Goal: Communication & Community: Answer question/provide support

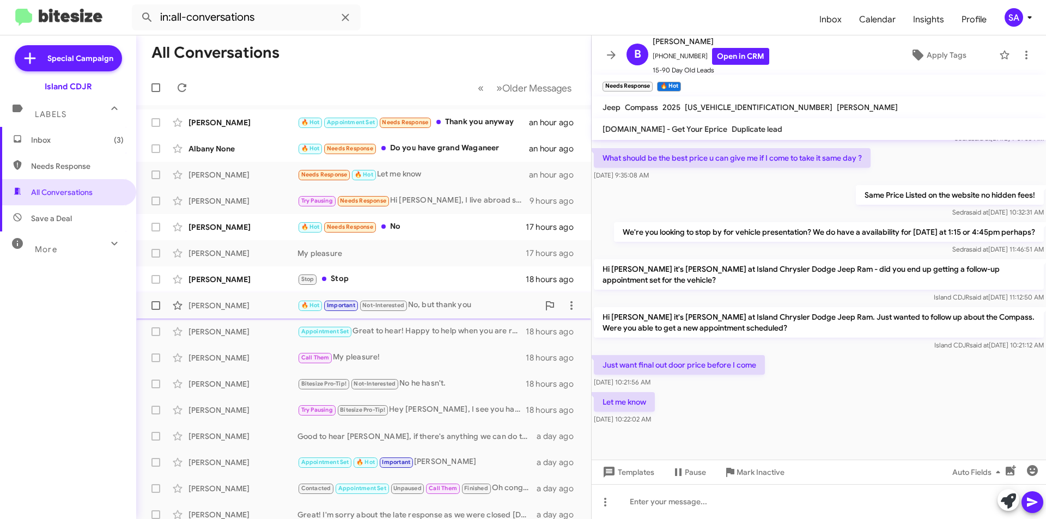
scroll to position [577, 0]
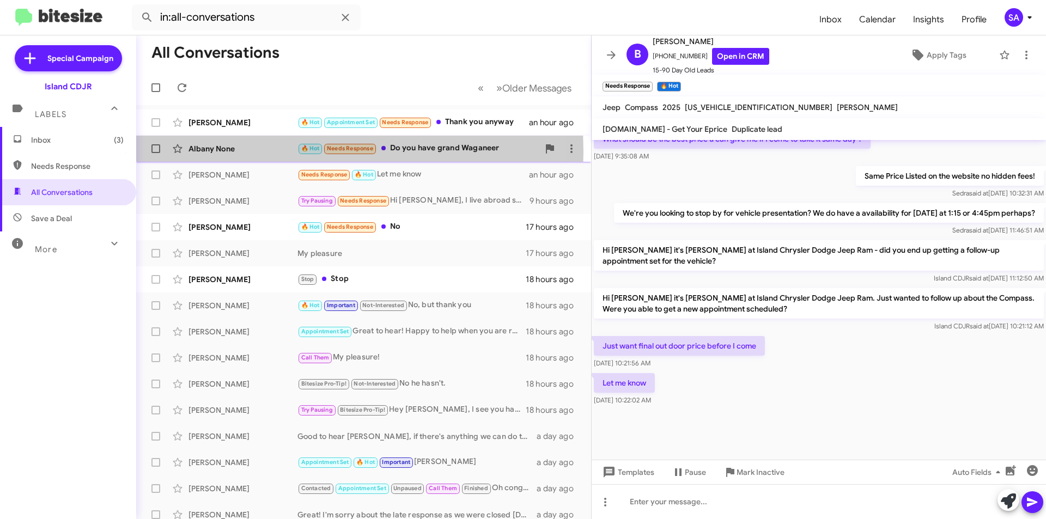
click at [228, 152] on div "Albany None" at bounding box center [242, 148] width 109 height 11
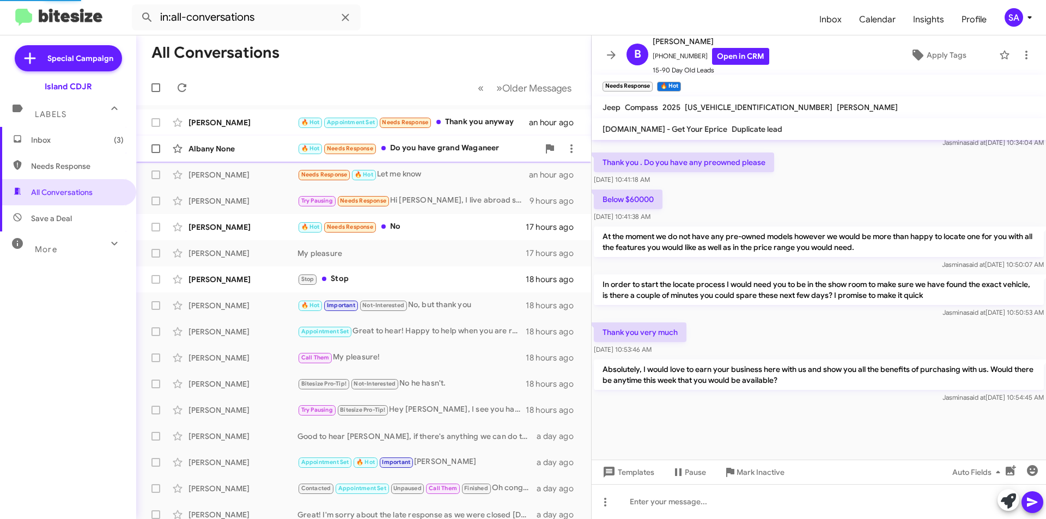
scroll to position [530, 0]
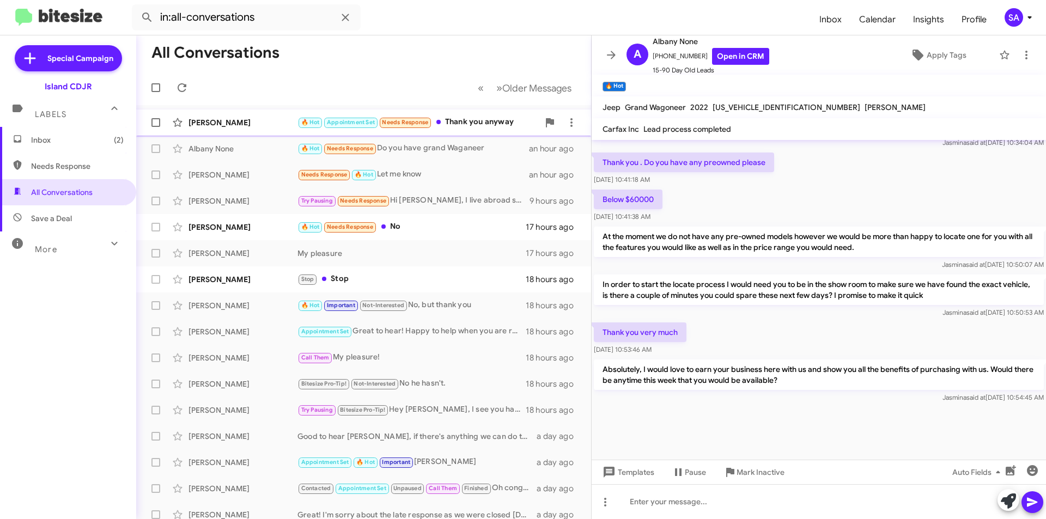
click at [462, 118] on div "🔥 Hot Appointment Set Needs Response Thank you anyway" at bounding box center [417, 122] width 241 height 13
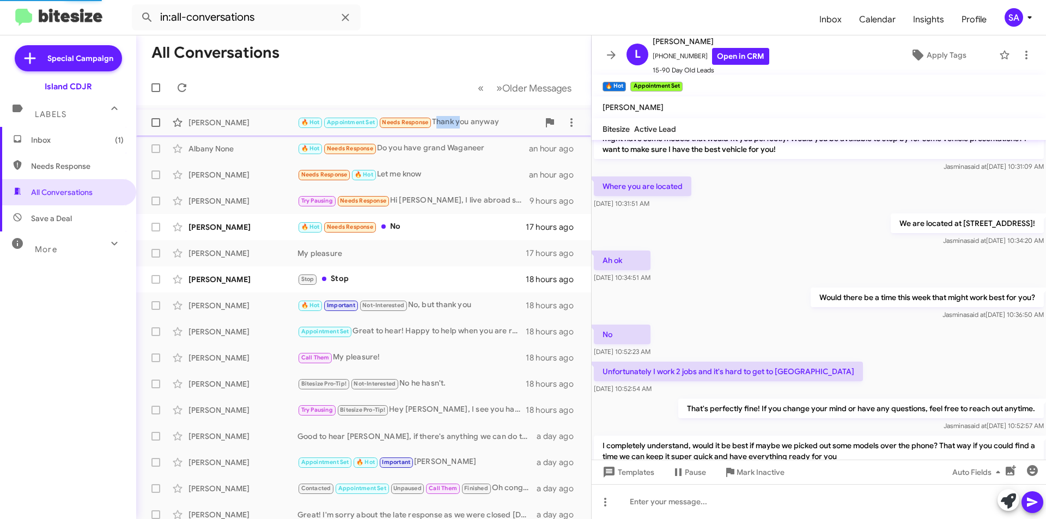
scroll to position [595, 0]
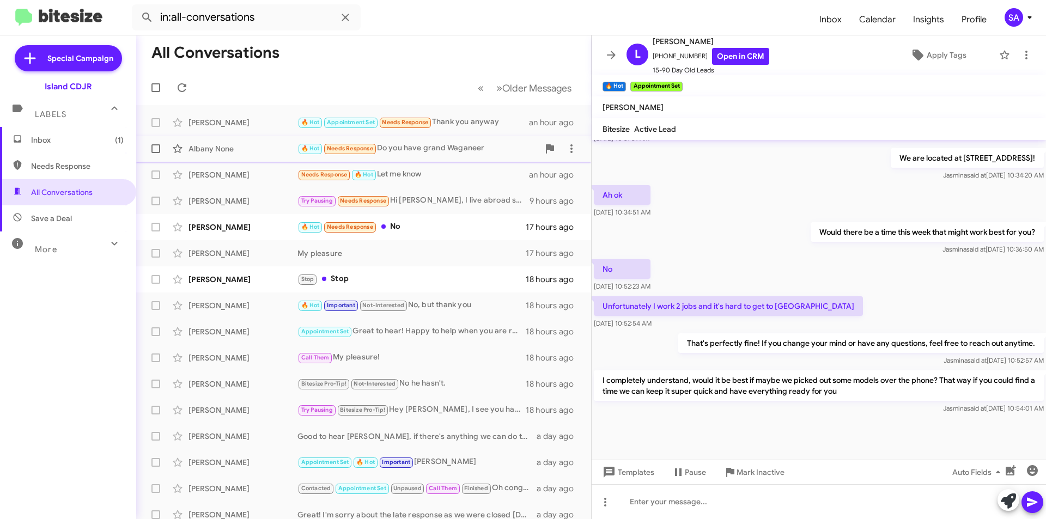
click at [491, 154] on div "🔥 Hot Needs Response Do you have grand Waganeer" at bounding box center [417, 148] width 241 height 13
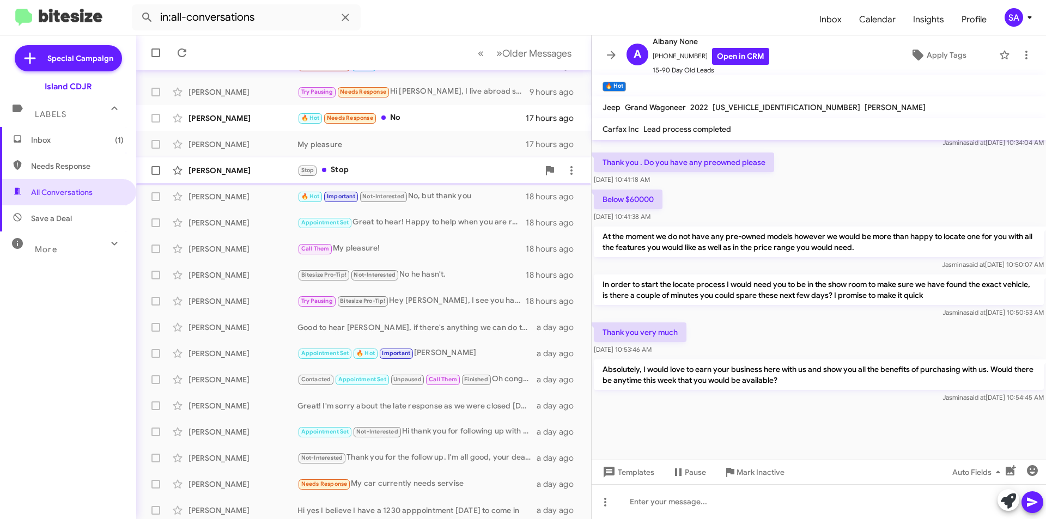
scroll to position [113, 0]
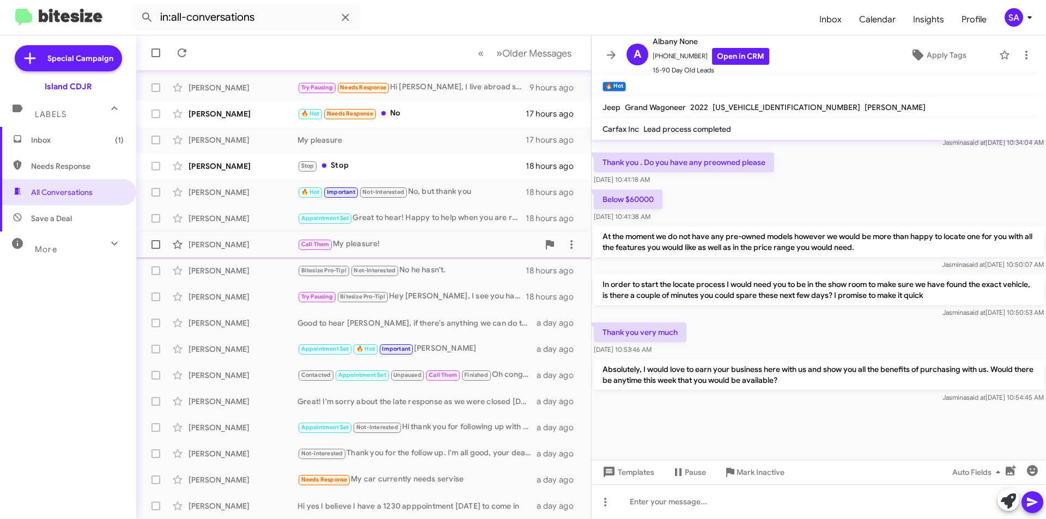
click at [392, 256] on span "[PERSON_NAME] Call Them My pleasure! 18 hours ago" at bounding box center [363, 244] width 455 height 26
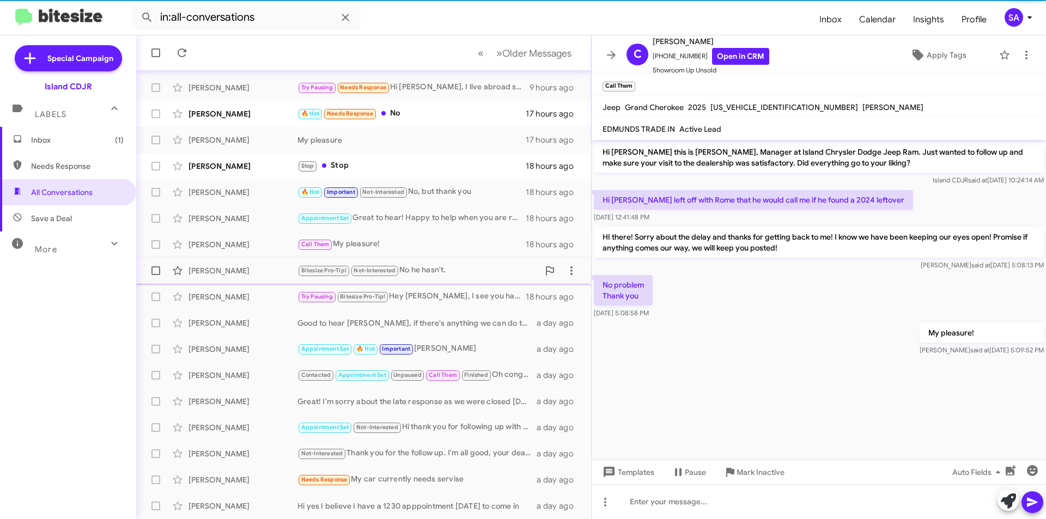
click at [440, 279] on div "Christina Santiago Bitesize Pro-Tip! Not-Interested No he hasn't. 18 hours ago" at bounding box center [363, 271] width 437 height 22
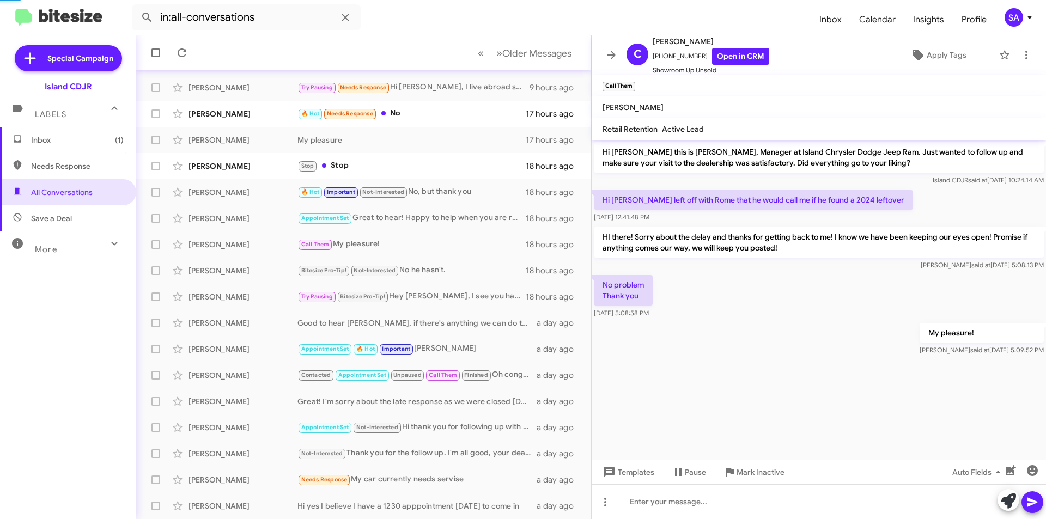
scroll to position [415, 0]
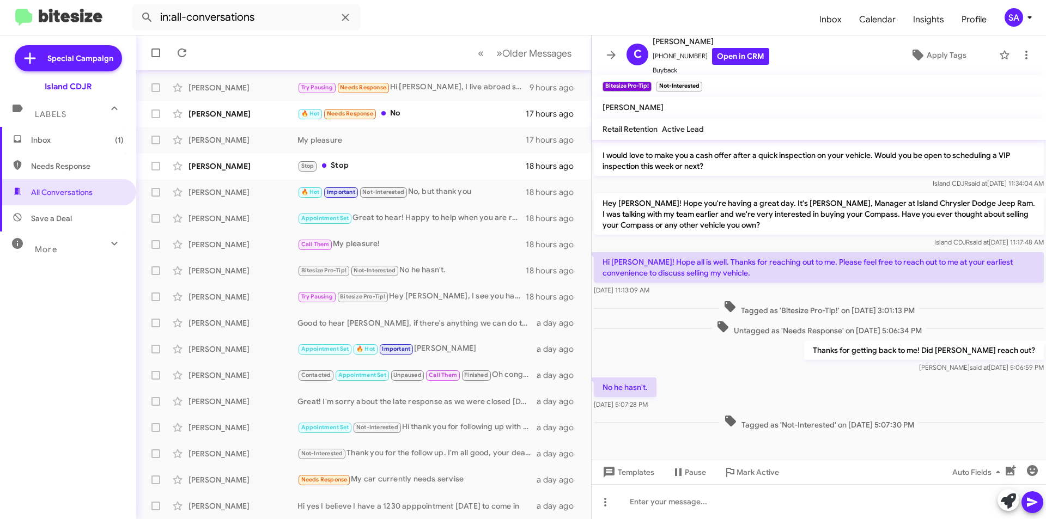
click at [109, 168] on span "Needs Response" at bounding box center [77, 166] width 93 height 11
type input "in:needs-response"
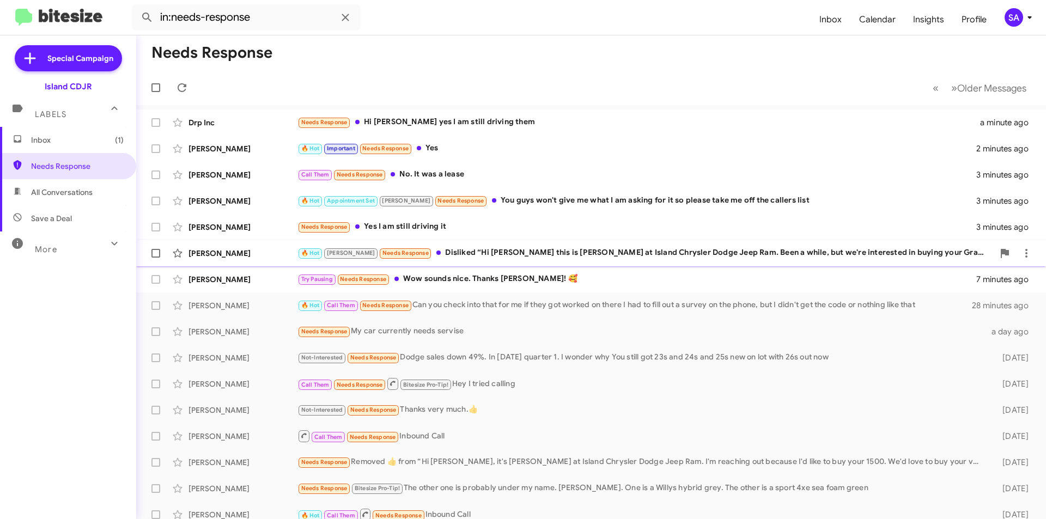
click at [542, 249] on div "🔥 Hot Nicole Needs Response Disliked “Hi Madeline this is Alicia Alonso at Isla…" at bounding box center [645, 253] width 696 height 13
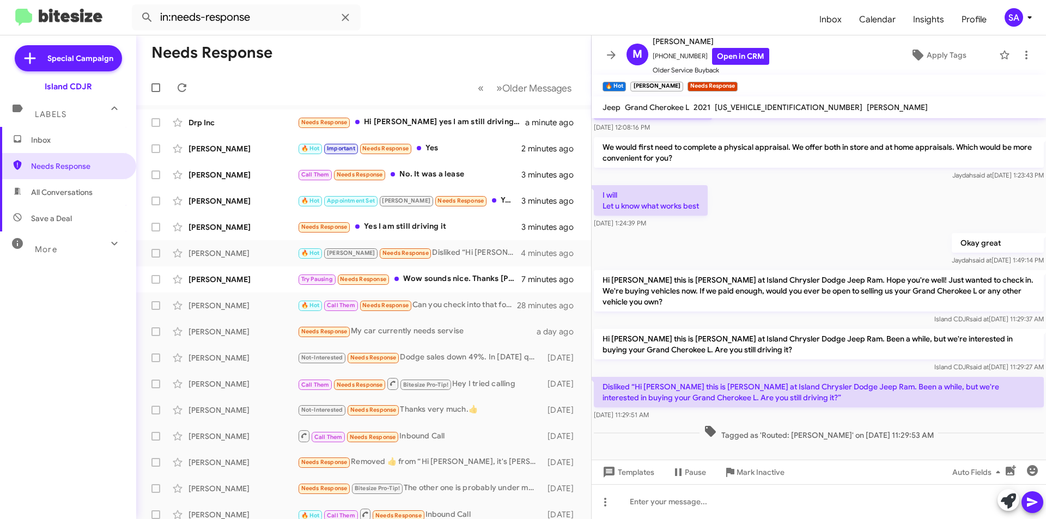
scroll to position [108, 0]
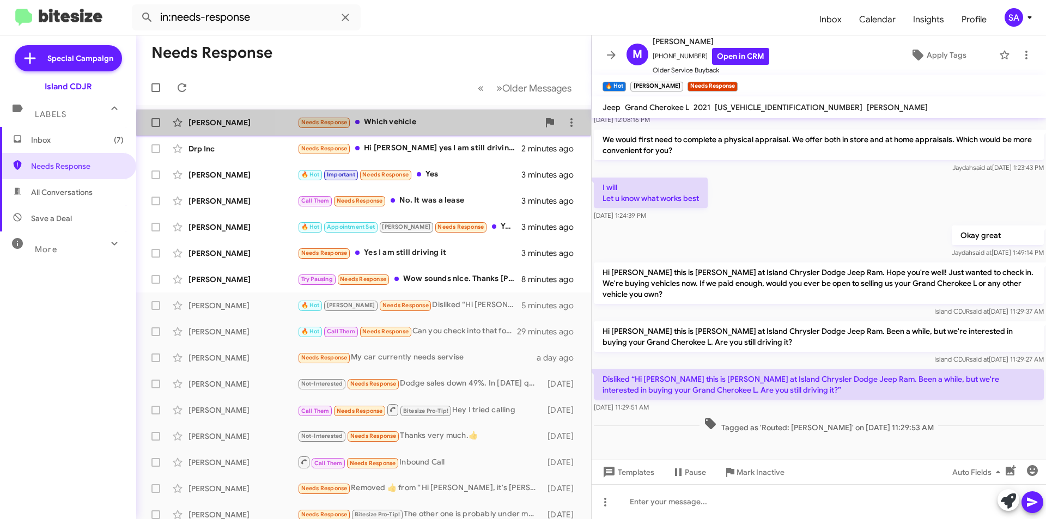
click at [433, 130] on div "Micheal Tanner Needs Response Which vehicle a few seconds ago" at bounding box center [363, 123] width 437 height 22
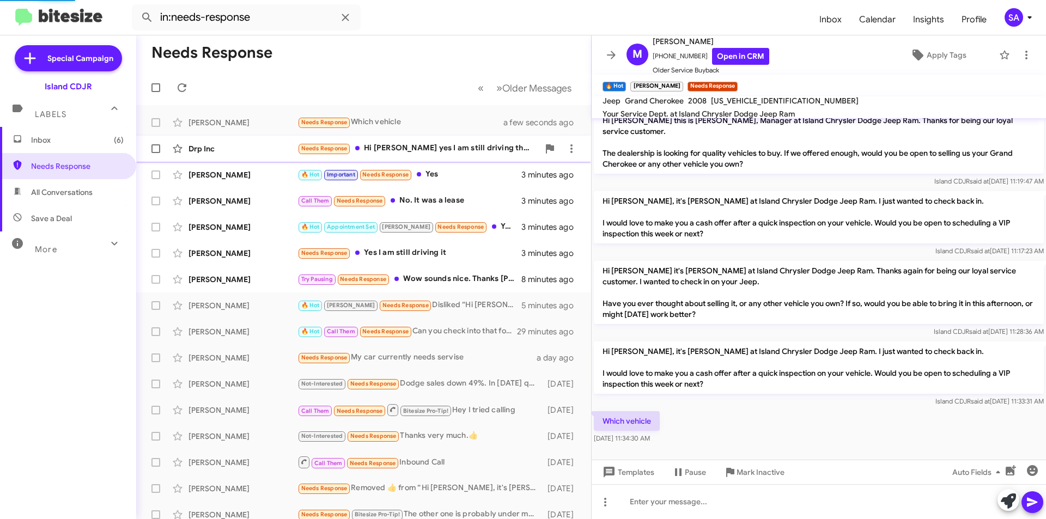
scroll to position [10, 0]
click at [667, 56] on span "[PHONE_NUMBER] Open in CRM" at bounding box center [710, 56] width 117 height 17
copy span "19292569230"
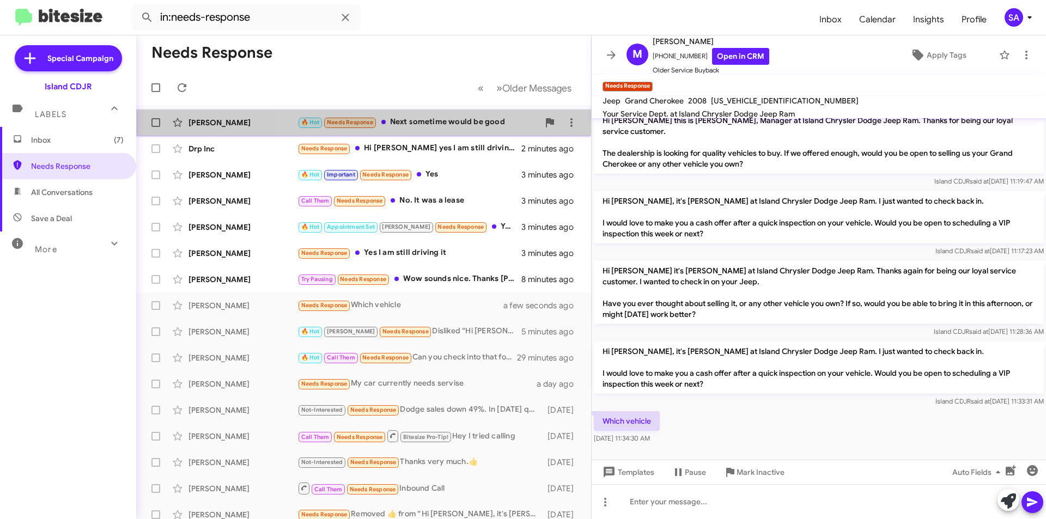
click at [466, 117] on div "🔥 Hot Needs Response Next sometime would be good" at bounding box center [417, 122] width 241 height 13
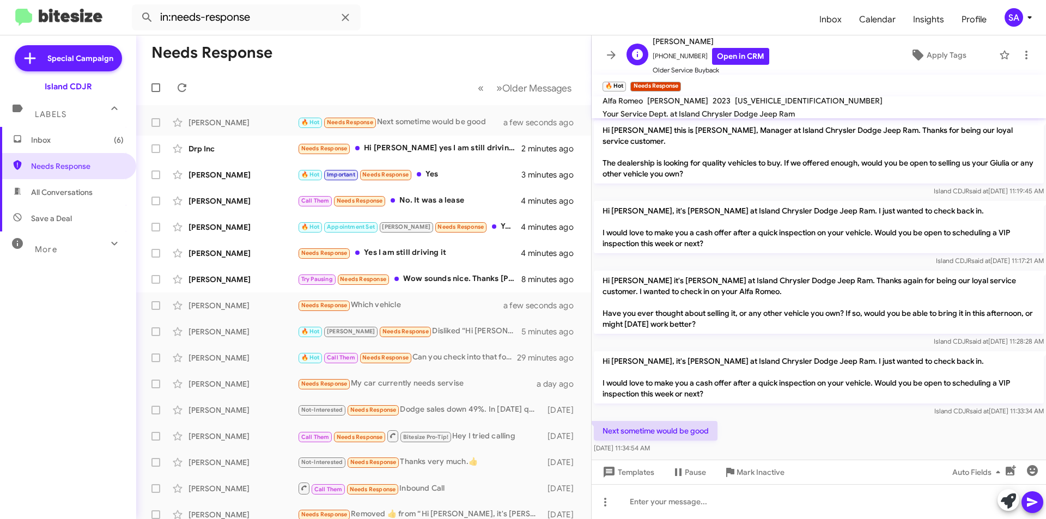
click at [681, 56] on span "+19176645923 Open in CRM" at bounding box center [710, 56] width 117 height 17
copy span "19176645923"
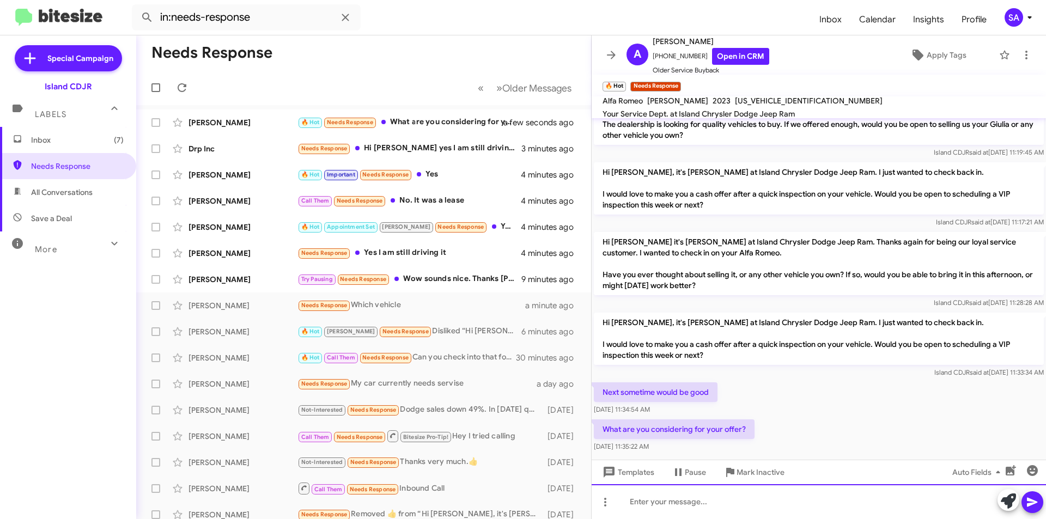
click at [696, 494] on div at bounding box center [818, 501] width 454 height 35
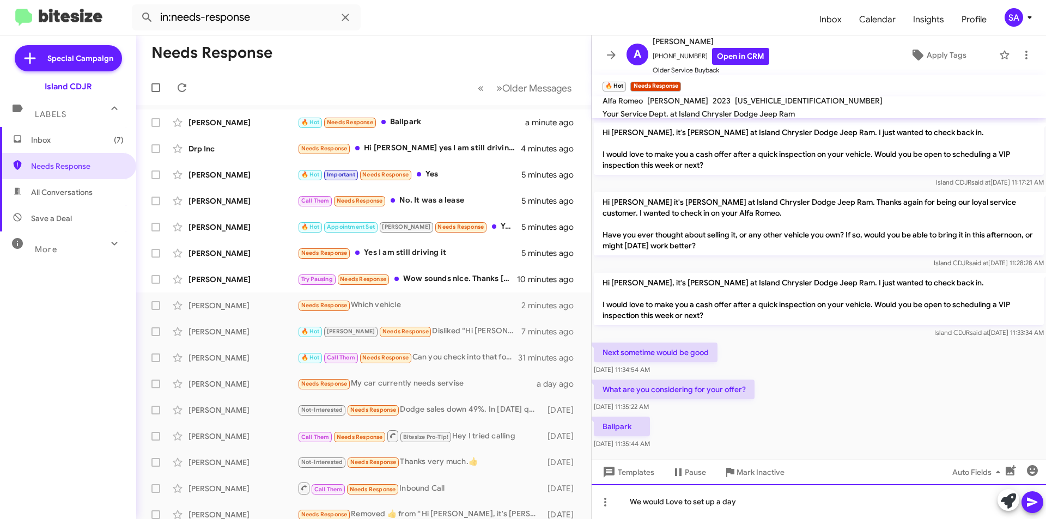
click at [797, 500] on div "We would Love to set up a day" at bounding box center [818, 501] width 454 height 35
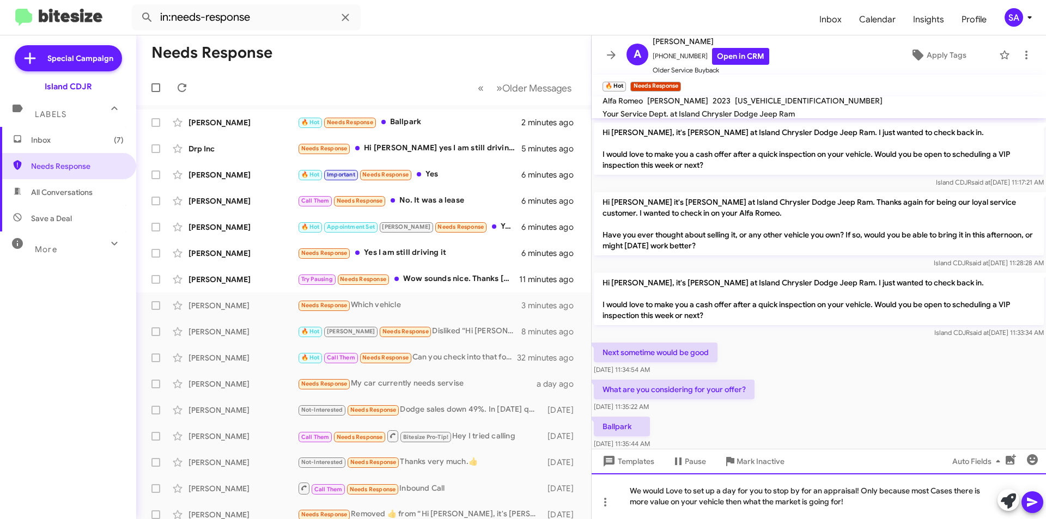
click at [856, 488] on div "We would Love to set up a day for you to stop by for an appraisal! Only because…" at bounding box center [818, 496] width 454 height 46
click at [860, 487] on div "We would Love to set up a day for you to stop by for an appraisal! Only because…" at bounding box center [818, 496] width 454 height 46
click at [1035, 506] on icon at bounding box center [1031, 502] width 13 height 13
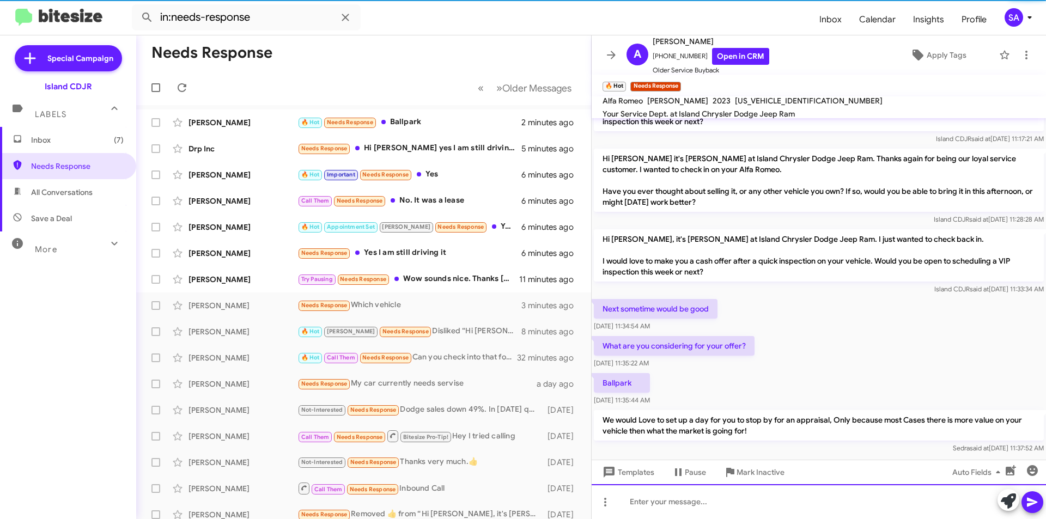
scroll to position [129, 0]
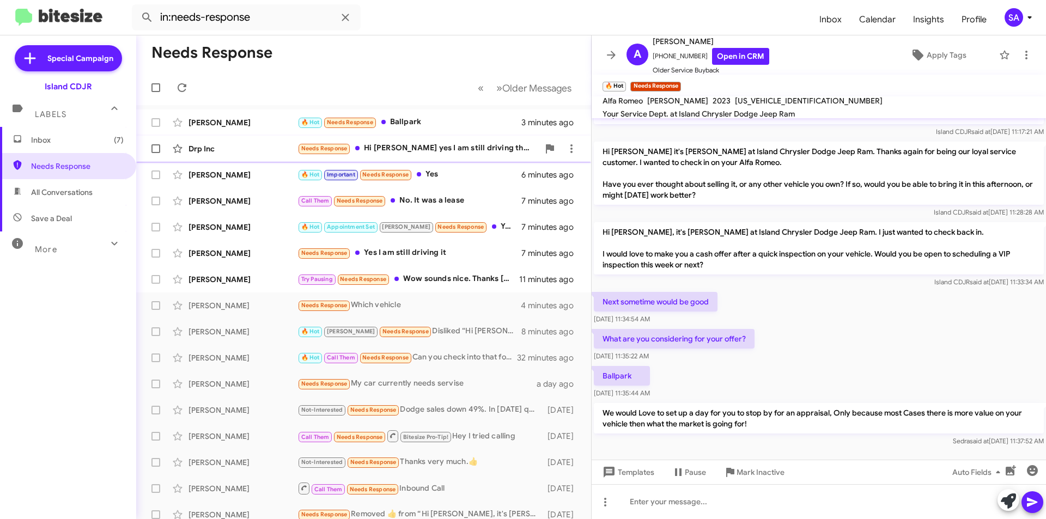
click at [462, 148] on div "Needs Response Hi Alicia yes I am still driving them" at bounding box center [417, 148] width 241 height 13
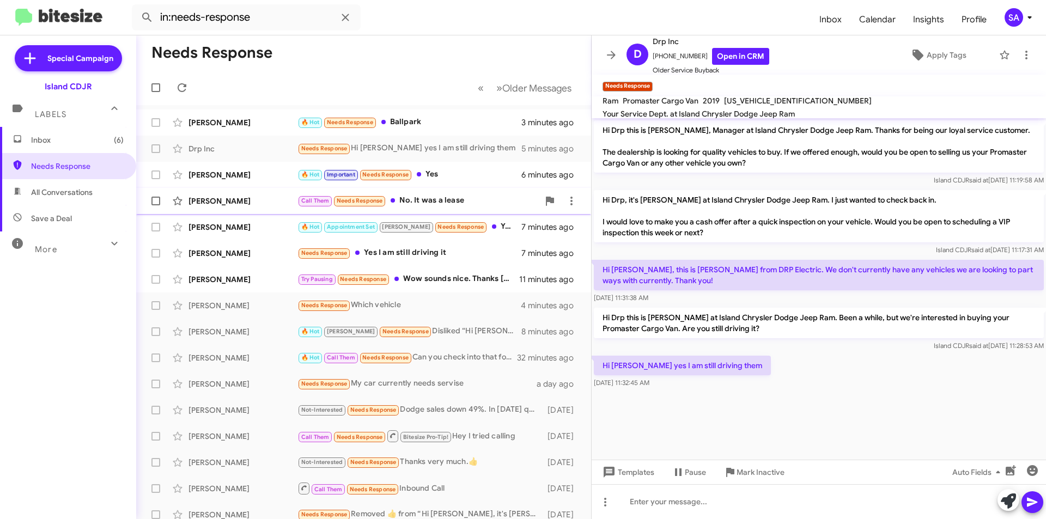
click at [456, 190] on div "Paul Olsen Call Them Needs Response No. It was a lease 7 minutes ago" at bounding box center [363, 201] width 437 height 22
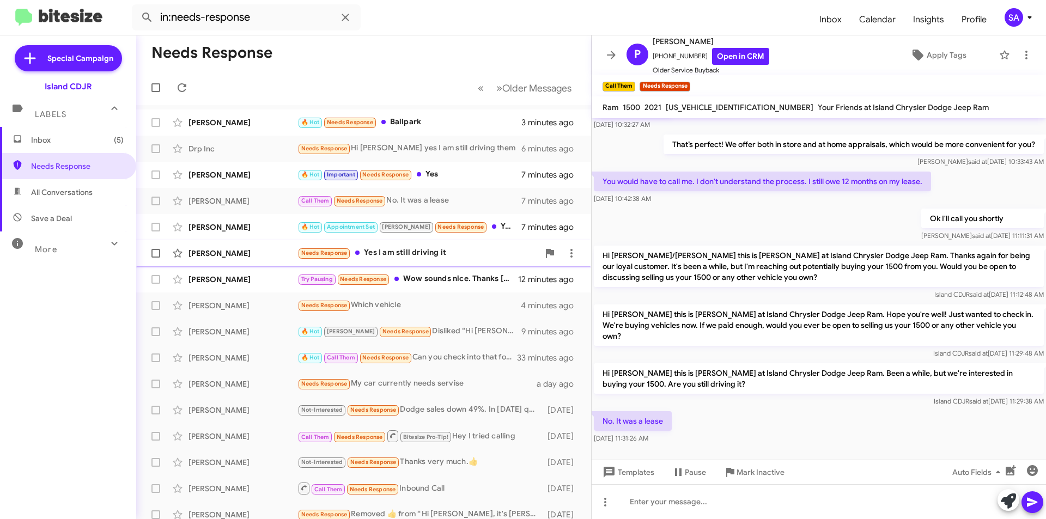
click at [424, 256] on div "Needs Response Yes I am still driving it" at bounding box center [417, 253] width 241 height 13
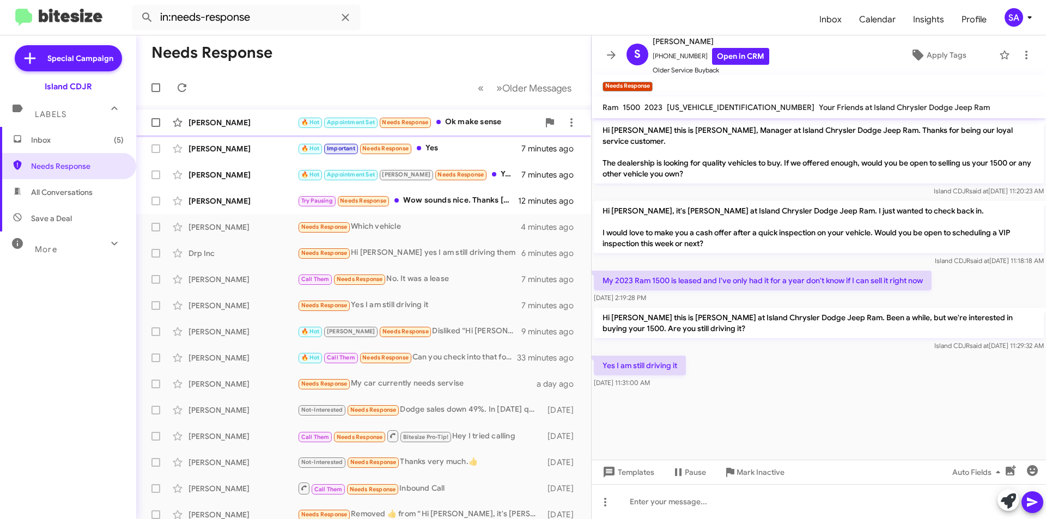
click at [253, 119] on div "[PERSON_NAME]" at bounding box center [242, 122] width 109 height 11
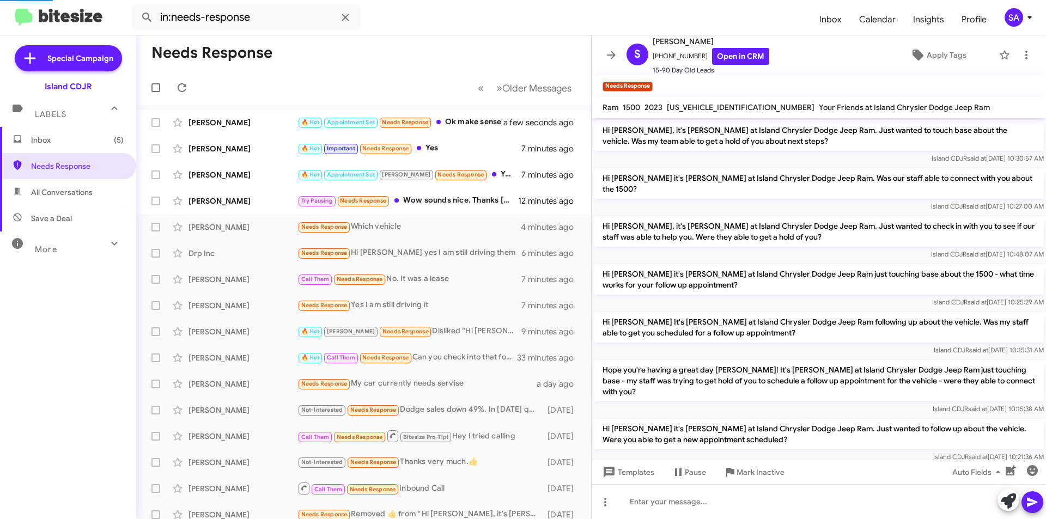
scroll to position [563, 0]
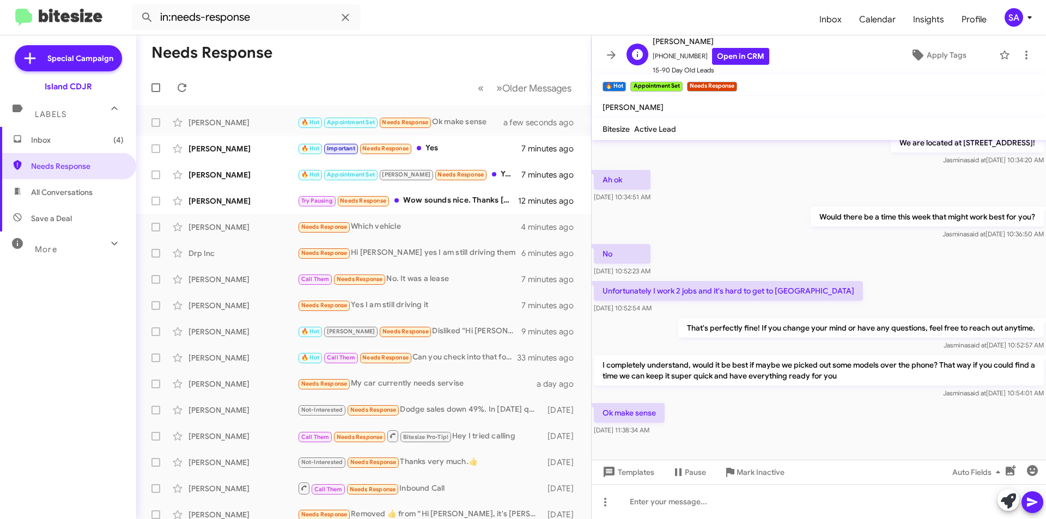
click at [667, 54] on span "+19176099638 Open in CRM" at bounding box center [710, 56] width 117 height 17
copy span "19176099638"
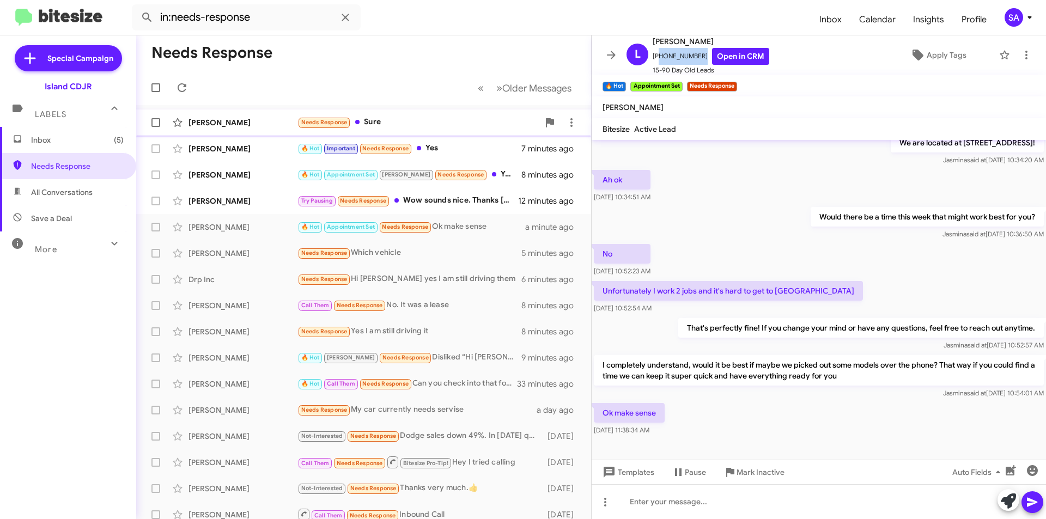
click at [244, 118] on div "[PERSON_NAME]" at bounding box center [242, 122] width 109 height 11
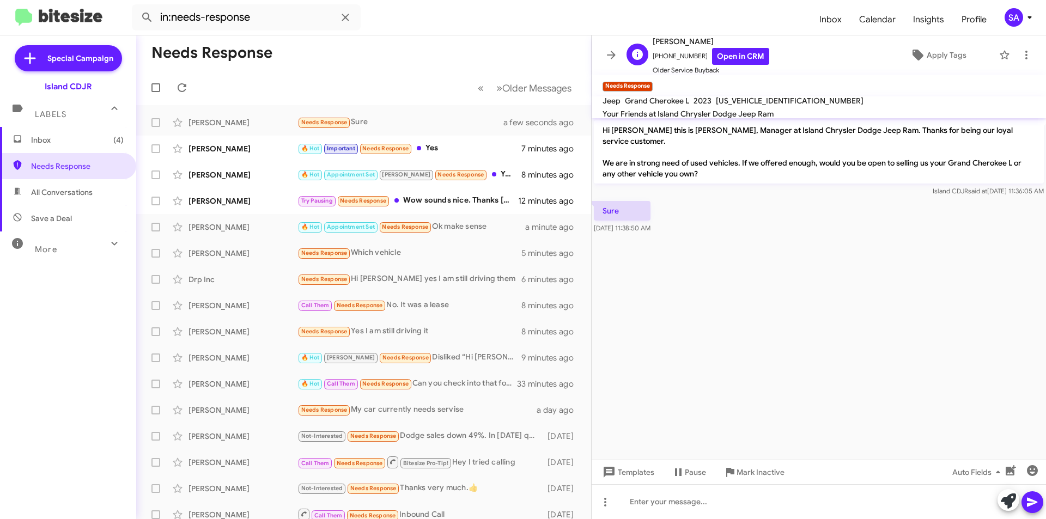
click at [674, 54] on span "+15165671277 Open in CRM" at bounding box center [710, 56] width 117 height 17
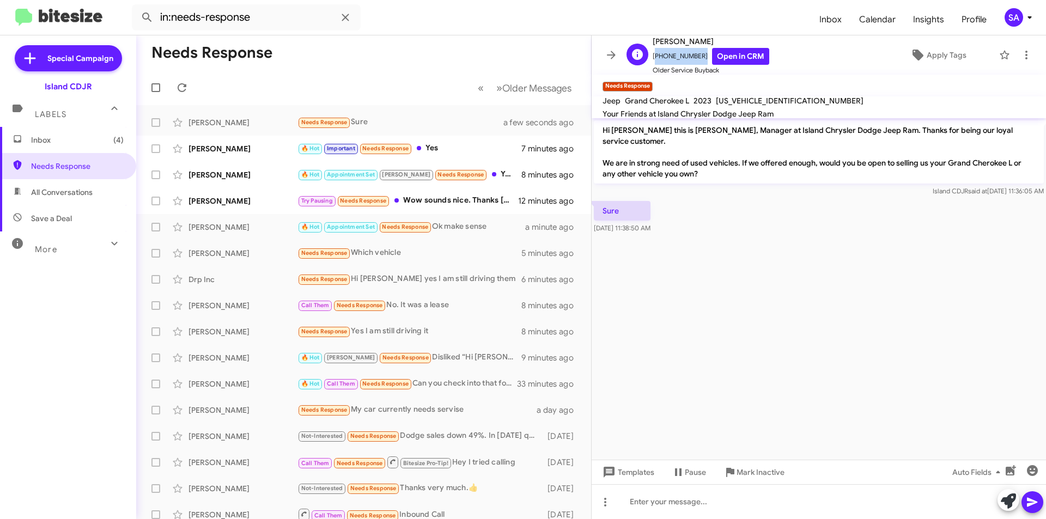
click at [674, 54] on span "+15165671277 Open in CRM" at bounding box center [710, 56] width 117 height 17
copy span "+15165671277"
click at [691, 494] on div at bounding box center [818, 501] width 454 height 35
click at [1030, 503] on icon at bounding box center [1031, 502] width 13 height 13
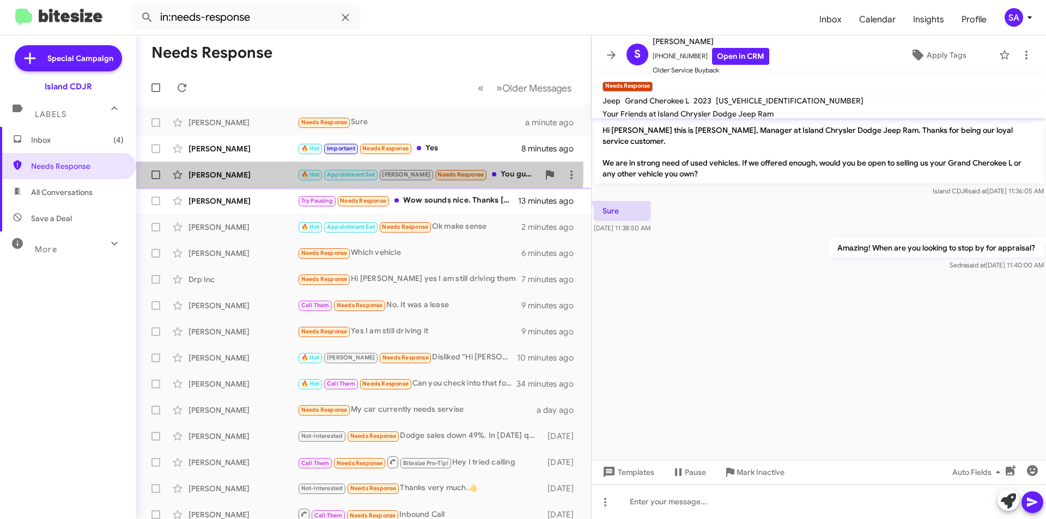
click at [255, 169] on div "Erhon Ajredini 🔥 Hot Appointment Set Nicole Needs Response You guys won't give …" at bounding box center [363, 175] width 437 height 22
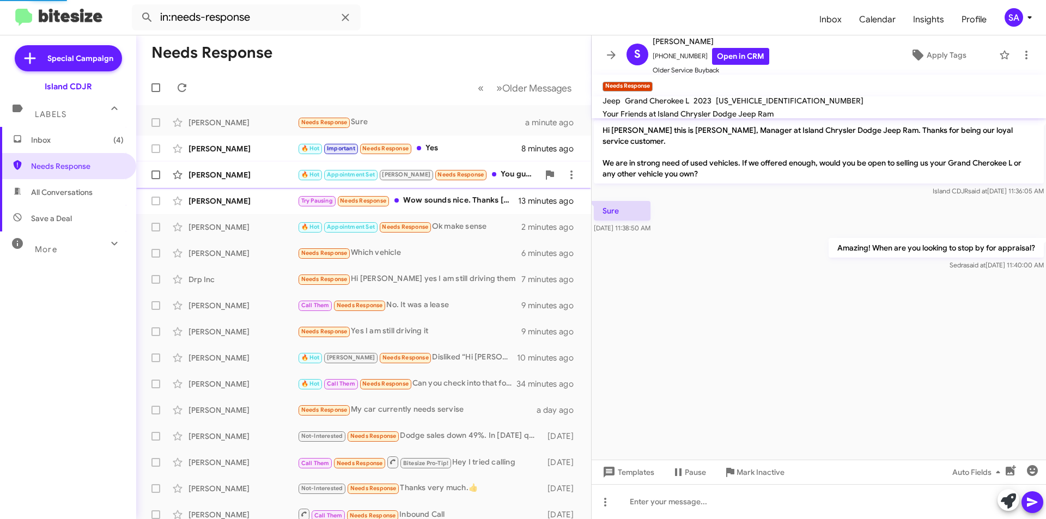
scroll to position [504, 0]
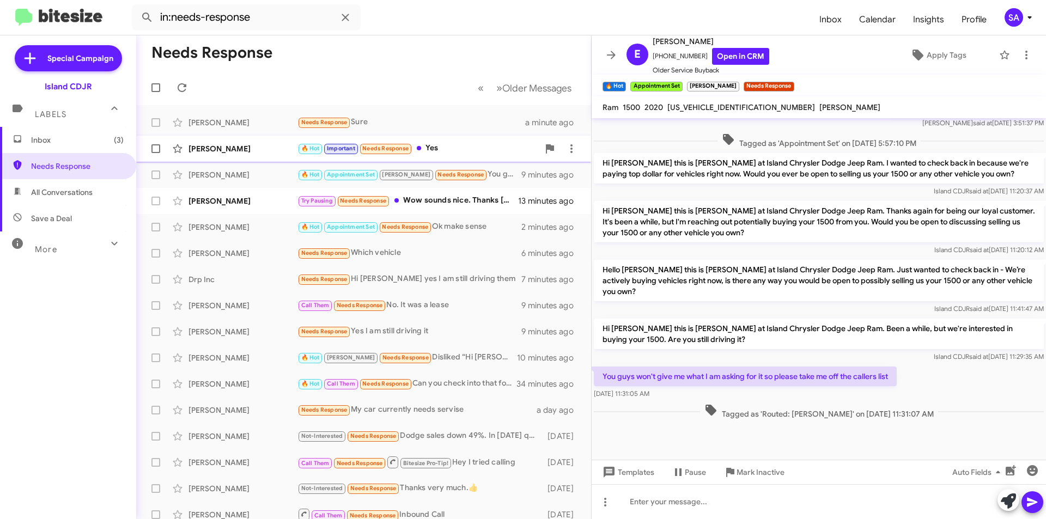
click at [206, 145] on div "[PERSON_NAME]" at bounding box center [242, 148] width 109 height 11
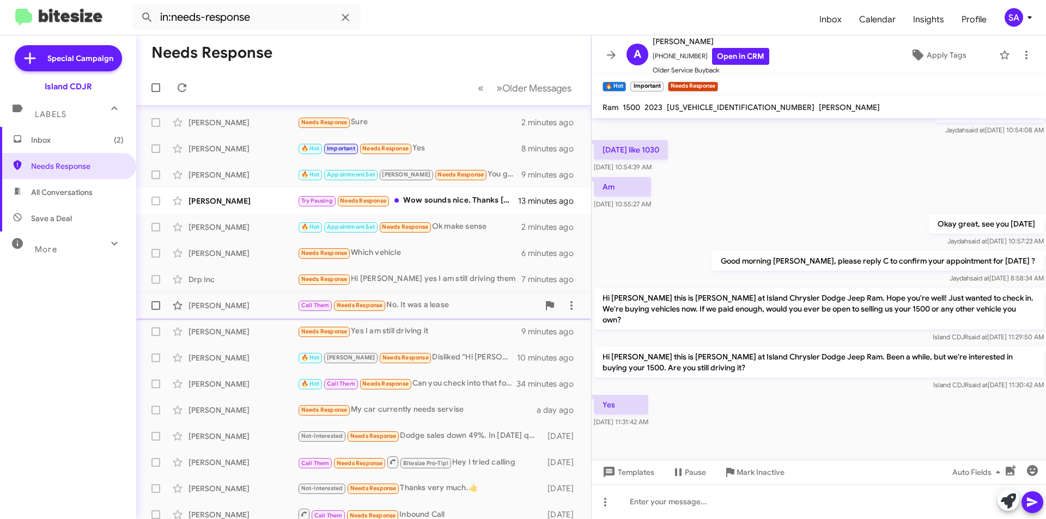
scroll to position [54, 0]
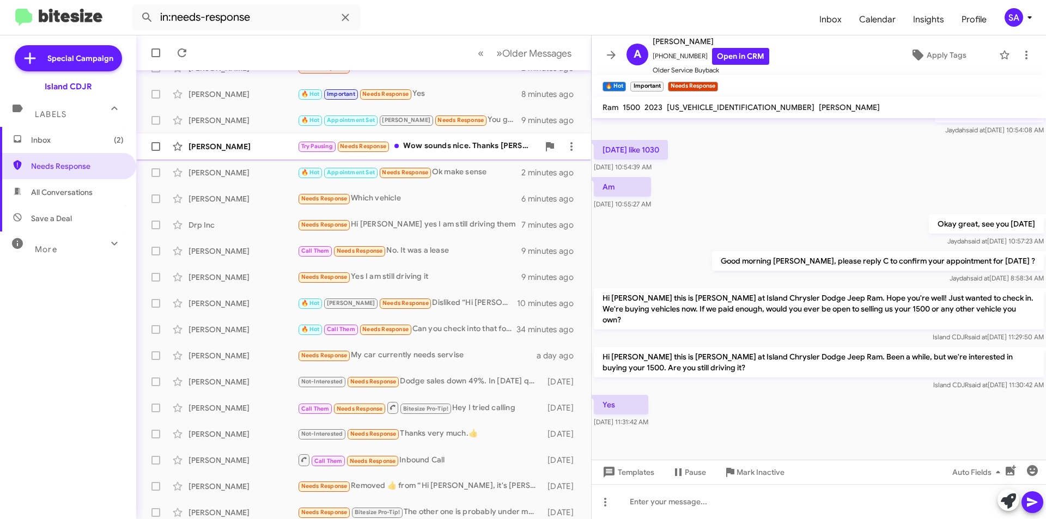
click at [216, 154] on div "Dana Gia Try Pausing Needs Response Wow sounds nice. Thanks Alicia! 🥰 13 minute…" at bounding box center [363, 147] width 437 height 22
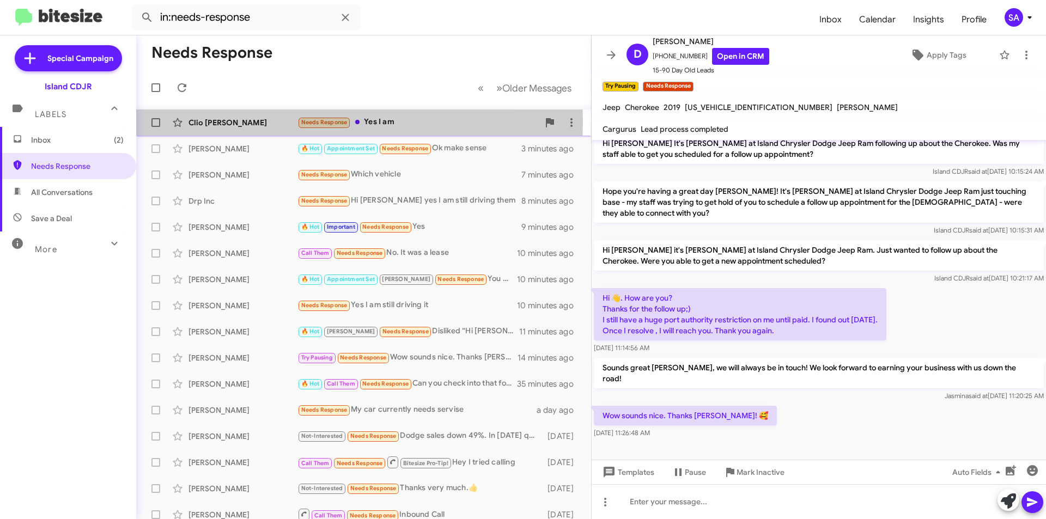
click at [203, 122] on div "Clio [PERSON_NAME]" at bounding box center [242, 122] width 109 height 11
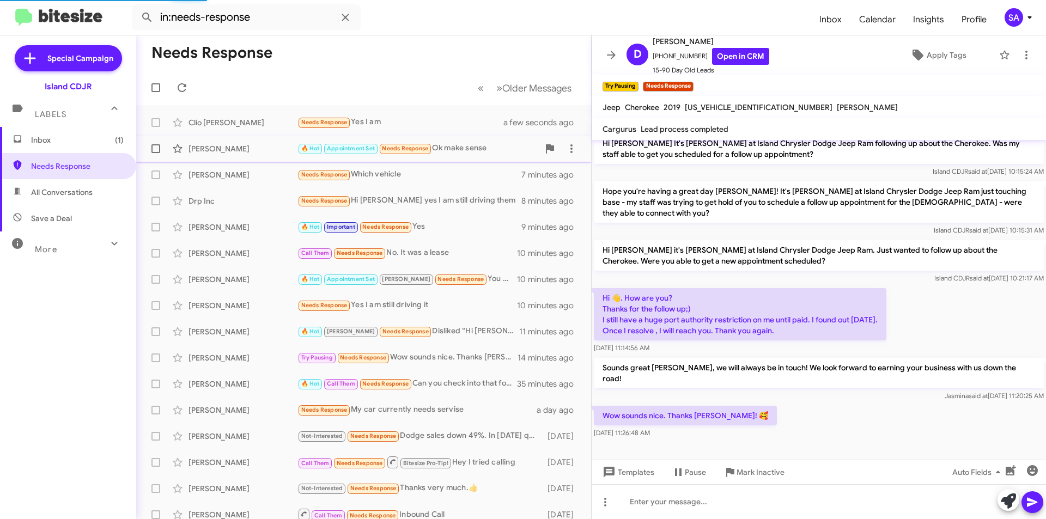
scroll to position [114, 0]
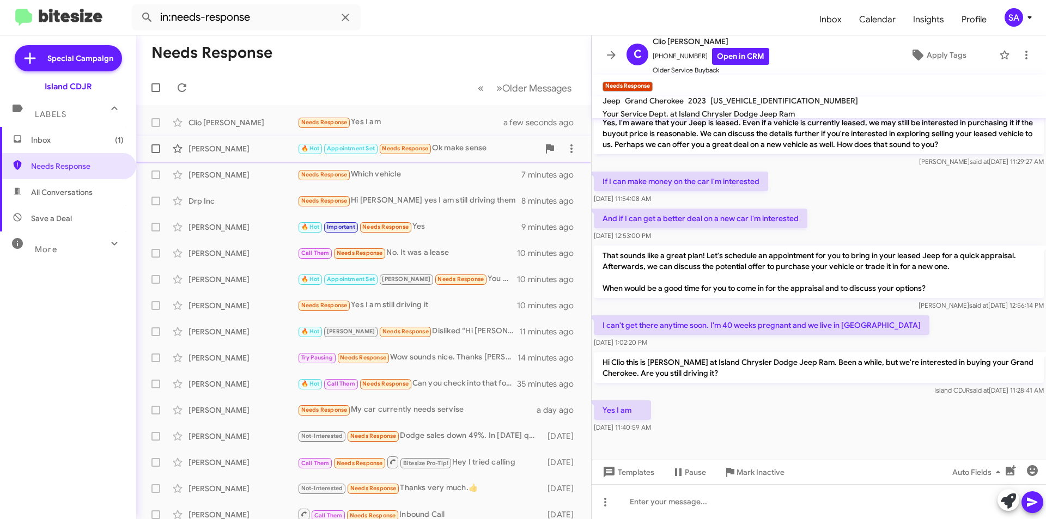
click at [454, 143] on div "🔥 Hot Appointment Set Needs Response Ok make sense" at bounding box center [417, 148] width 241 height 13
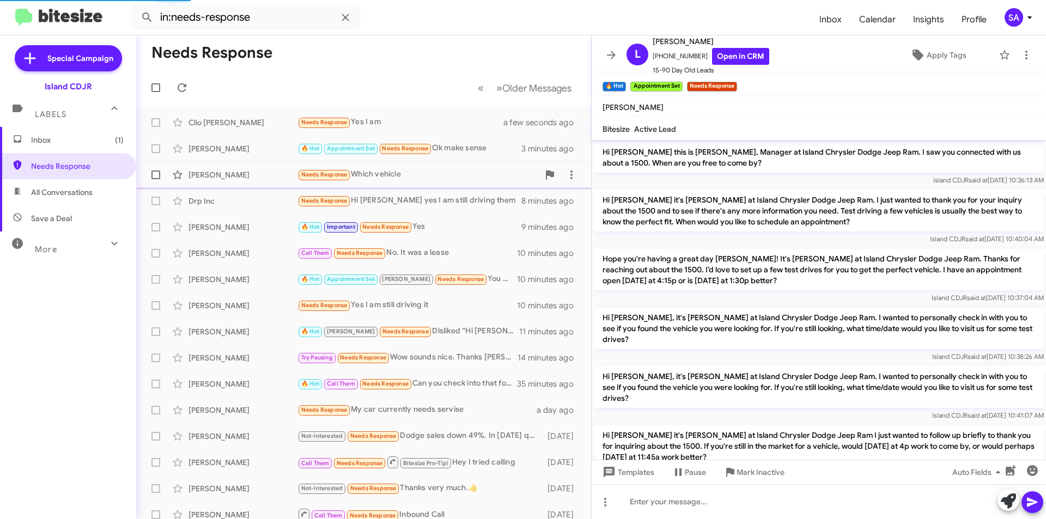
scroll to position [54, 0]
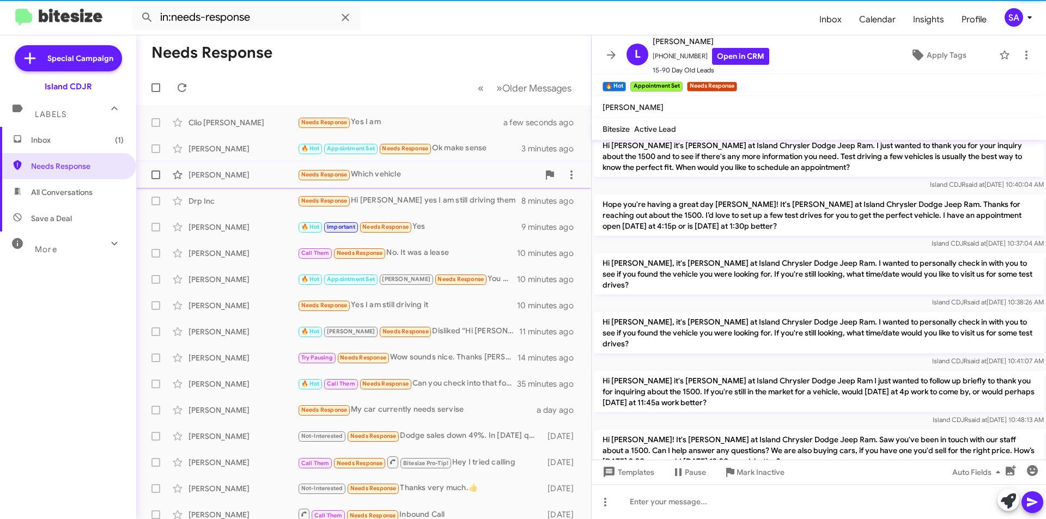
click at [434, 173] on div "Needs Response Which vehicle" at bounding box center [417, 174] width 241 height 13
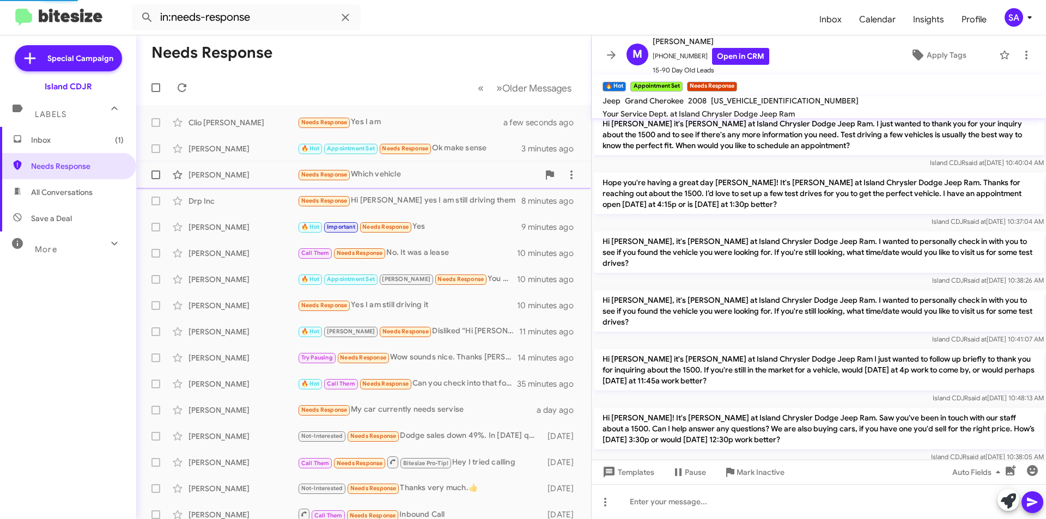
scroll to position [10, 0]
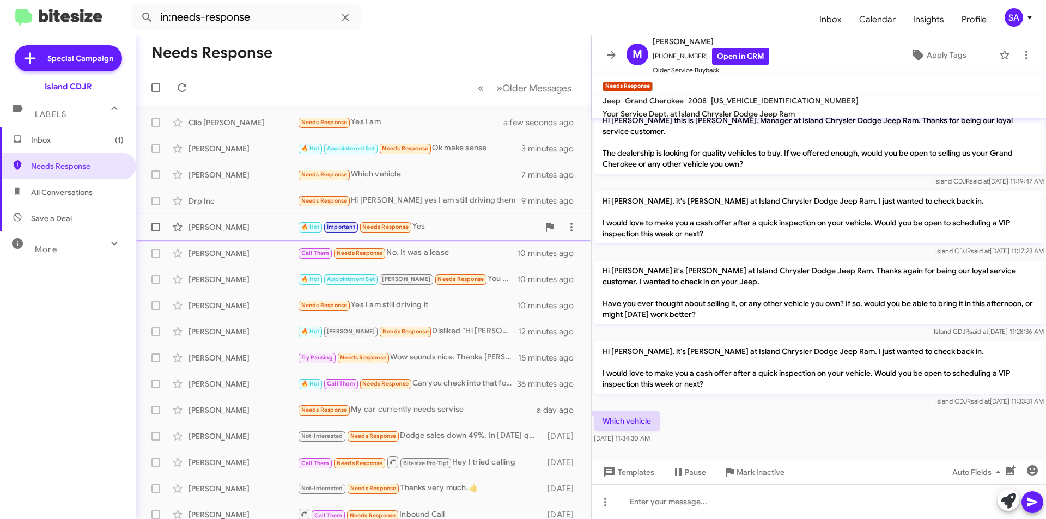
click at [234, 227] on div "[PERSON_NAME]" at bounding box center [242, 227] width 109 height 11
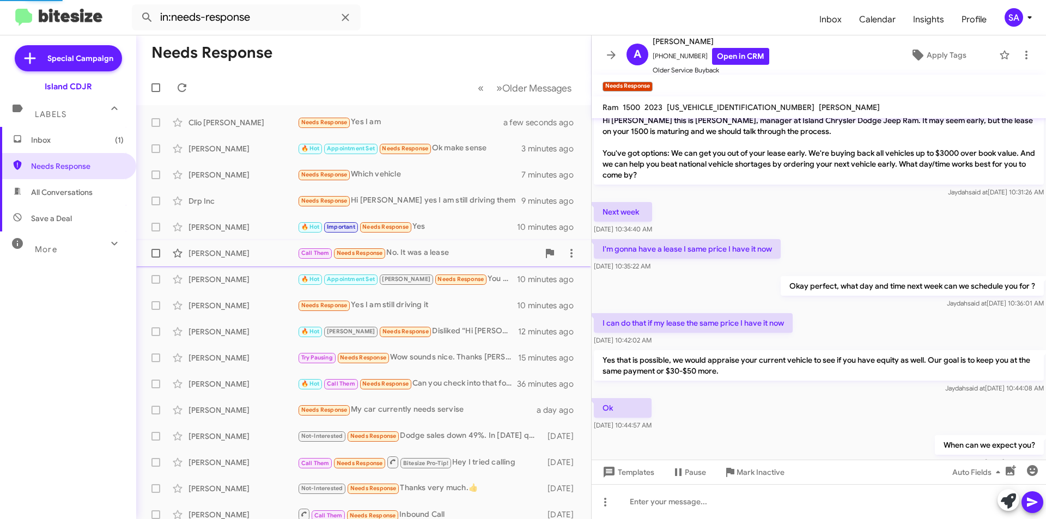
scroll to position [342, 0]
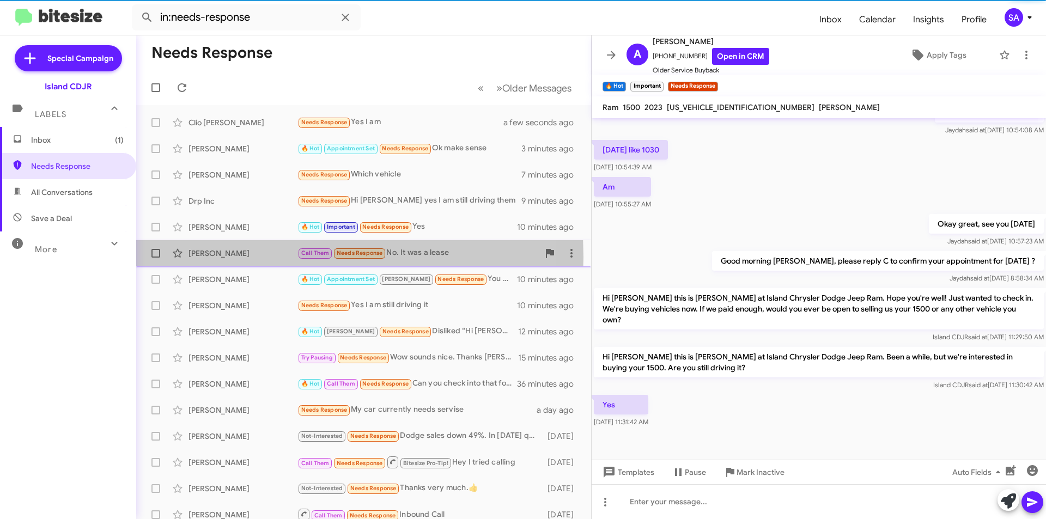
click at [223, 257] on div "[PERSON_NAME]" at bounding box center [242, 253] width 109 height 11
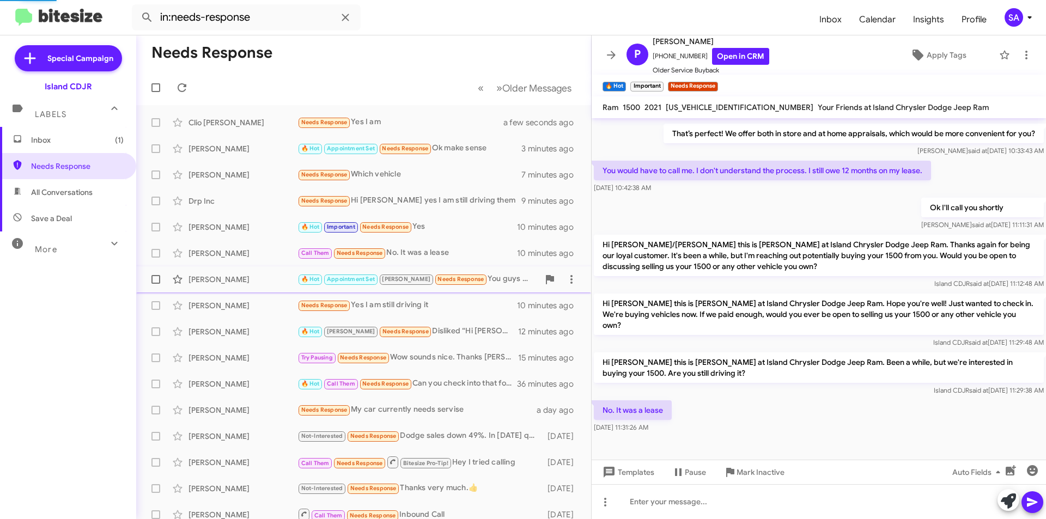
scroll to position [103, 0]
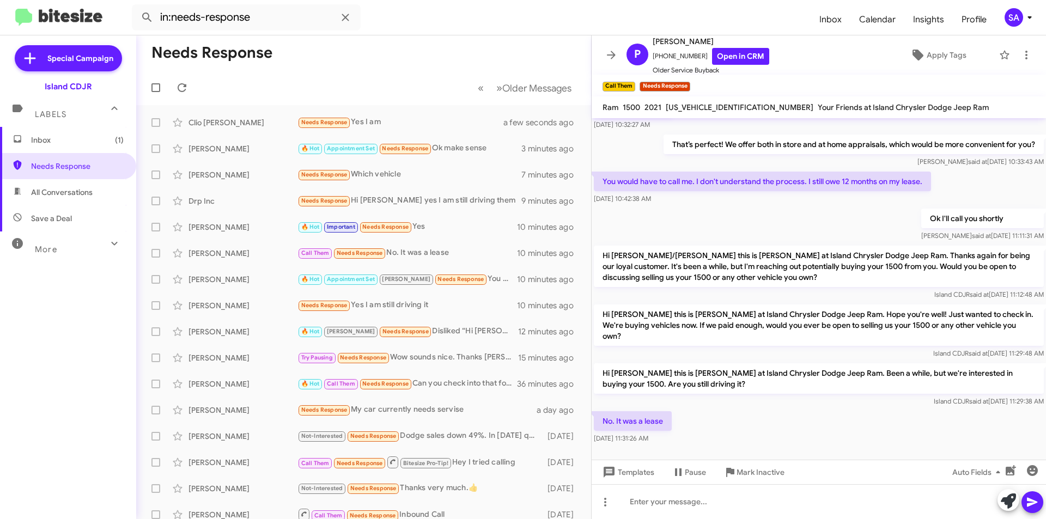
click at [81, 197] on span "All Conversations" at bounding box center [62, 192] width 62 height 11
type input "in:all-conversations"
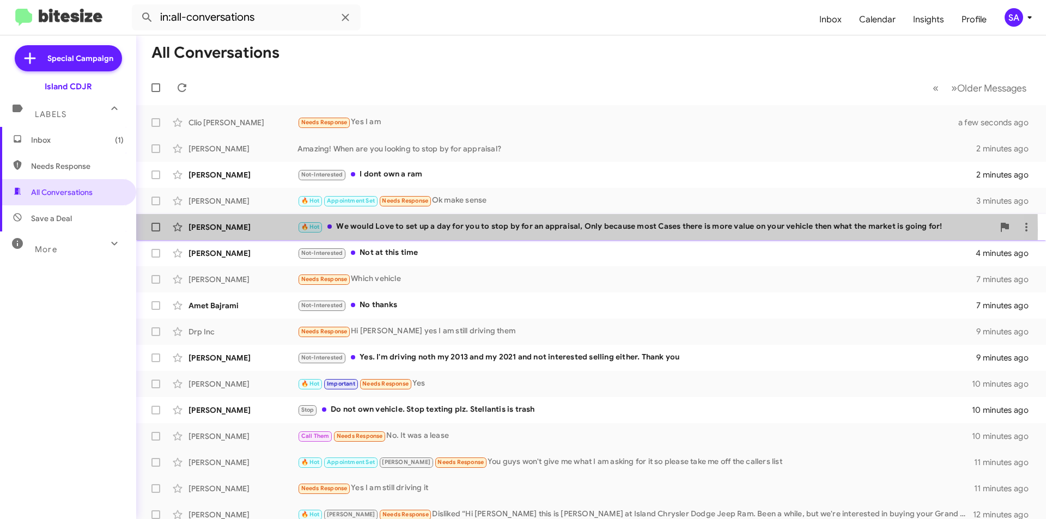
click at [270, 230] on div "[PERSON_NAME]" at bounding box center [242, 227] width 109 height 11
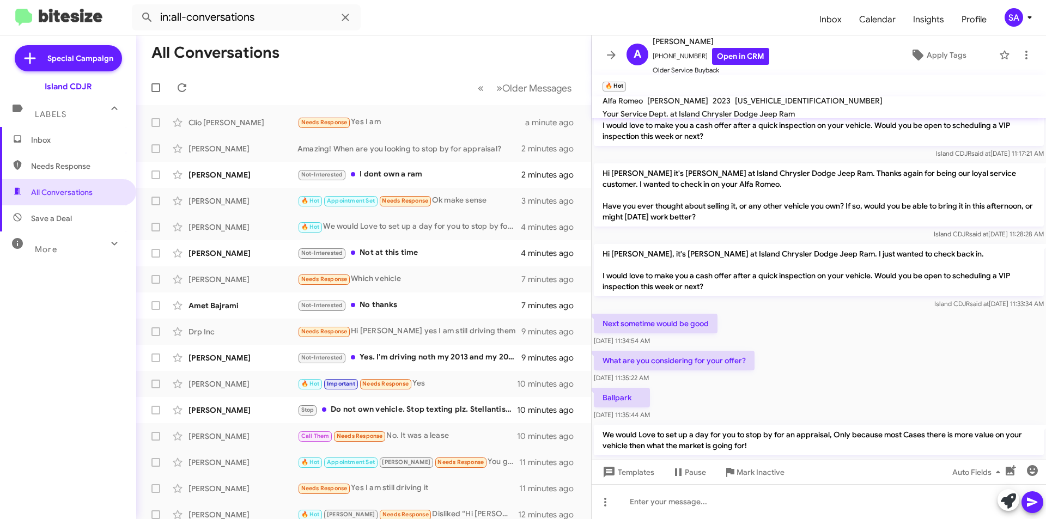
scroll to position [129, 0]
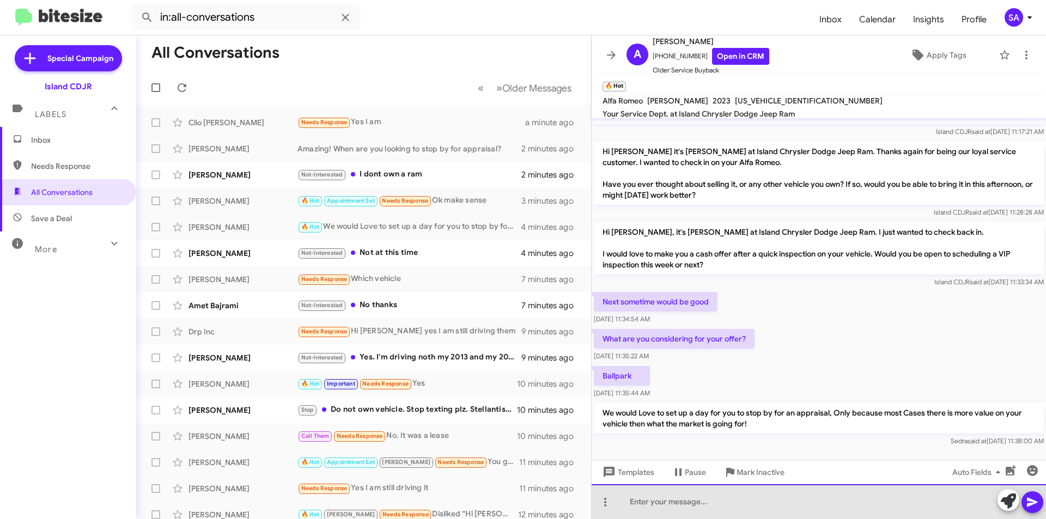
click at [691, 497] on div at bounding box center [818, 501] width 454 height 35
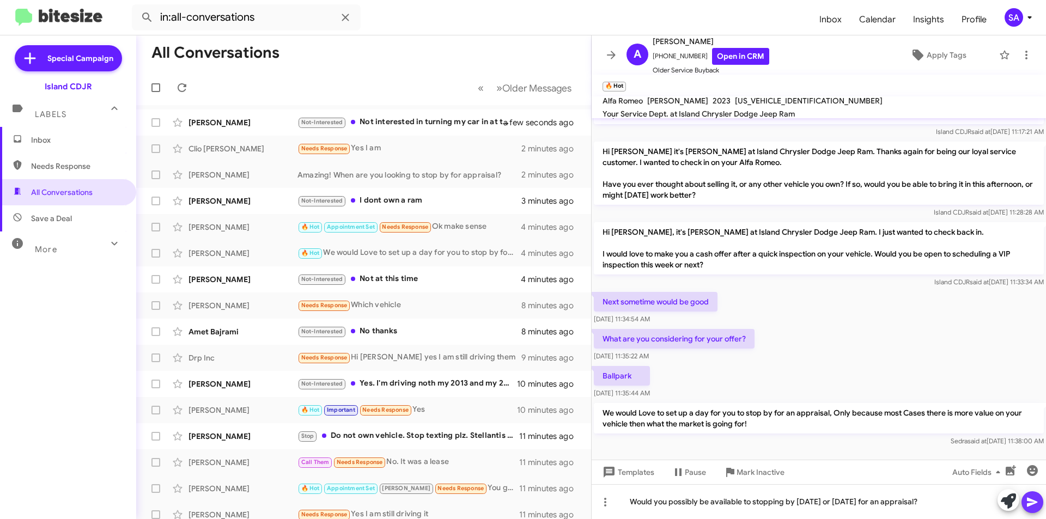
click at [1034, 505] on icon at bounding box center [1031, 502] width 13 height 13
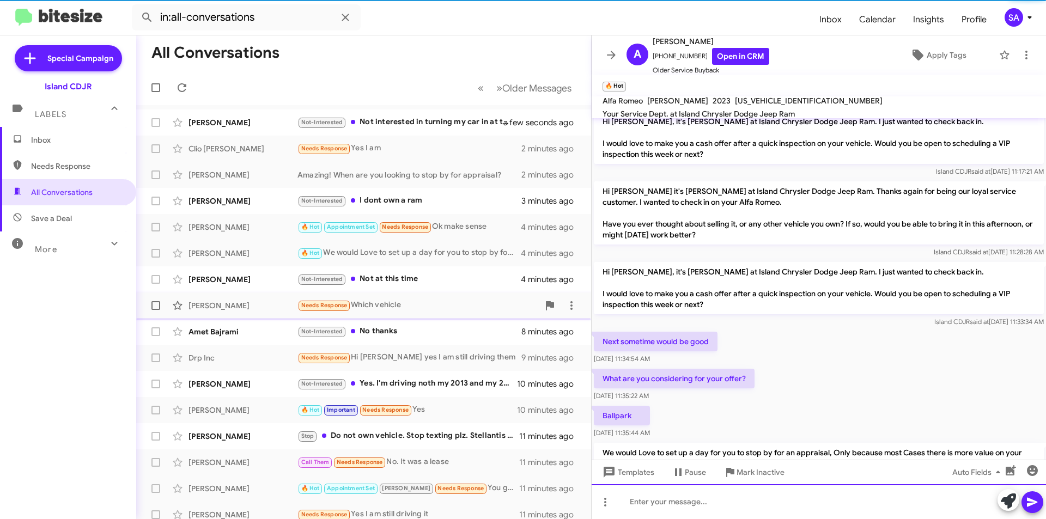
scroll to position [169, 0]
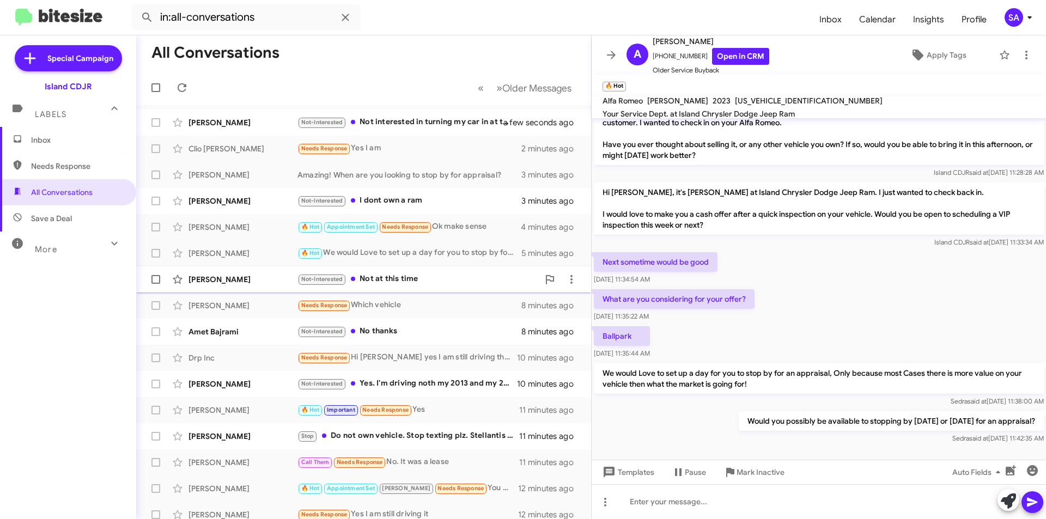
click at [418, 290] on span "Edwin Trotman Not-Interested Not at this time 5 minutes ago" at bounding box center [363, 279] width 455 height 26
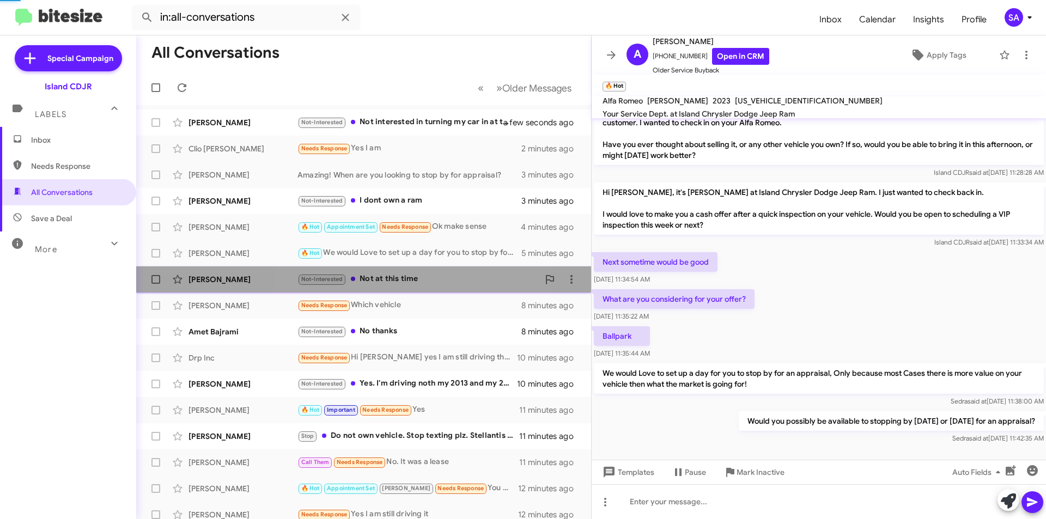
click at [418, 290] on span "Edwin Trotman Not-Interested Not at this time 5 minutes ago" at bounding box center [363, 279] width 455 height 26
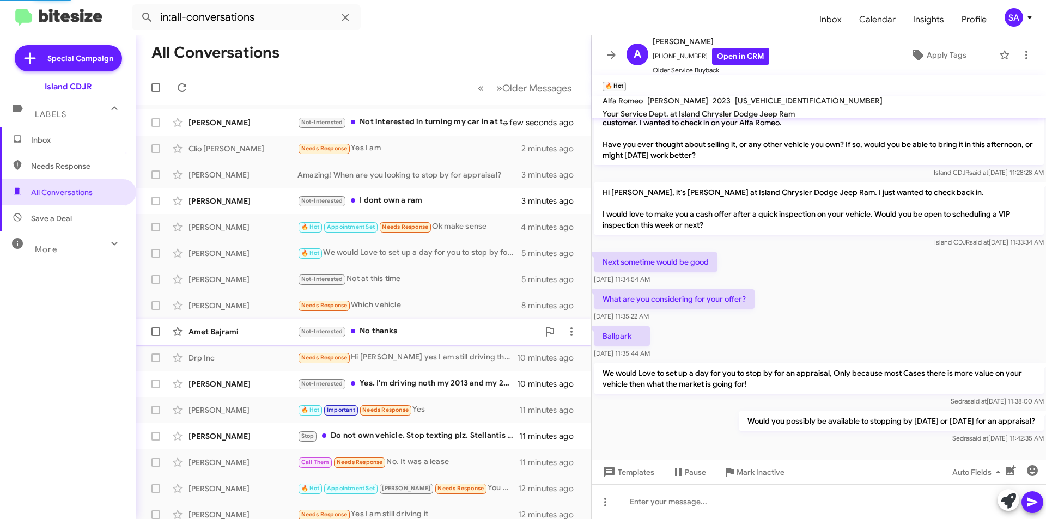
scroll to position [51, 0]
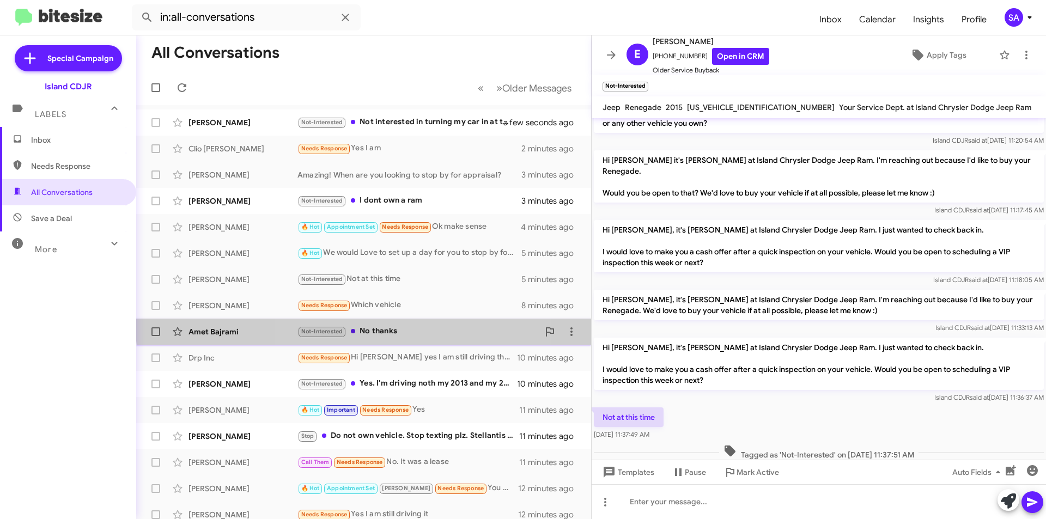
click at [425, 324] on div "Amet Bajrami Not-Interested No thanks 8 minutes ago" at bounding box center [363, 332] width 437 height 22
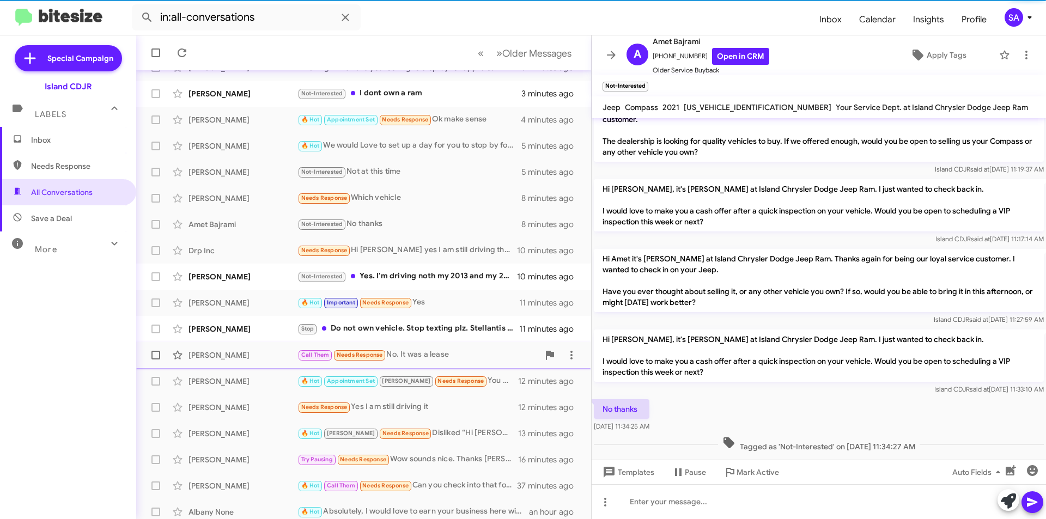
scroll to position [113, 0]
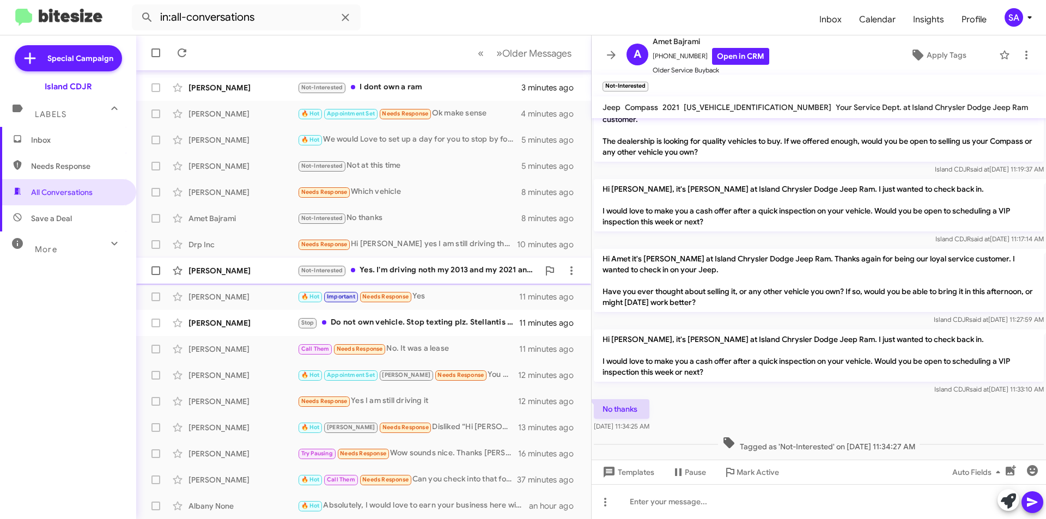
click at [435, 275] on div "Not-Interested Yes. I'm driving noth my 2013 and my 2021 and not interested sel…" at bounding box center [417, 270] width 241 height 13
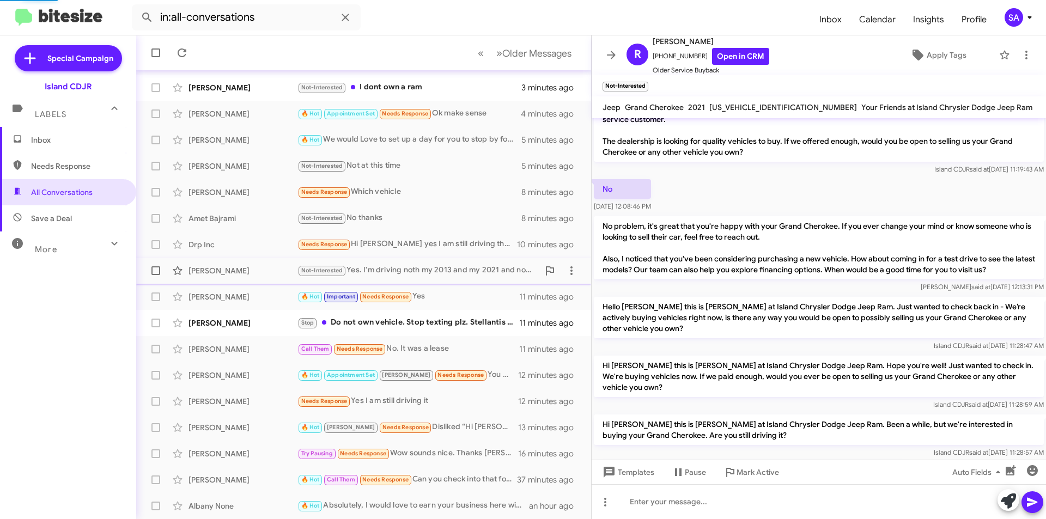
scroll to position [90, 0]
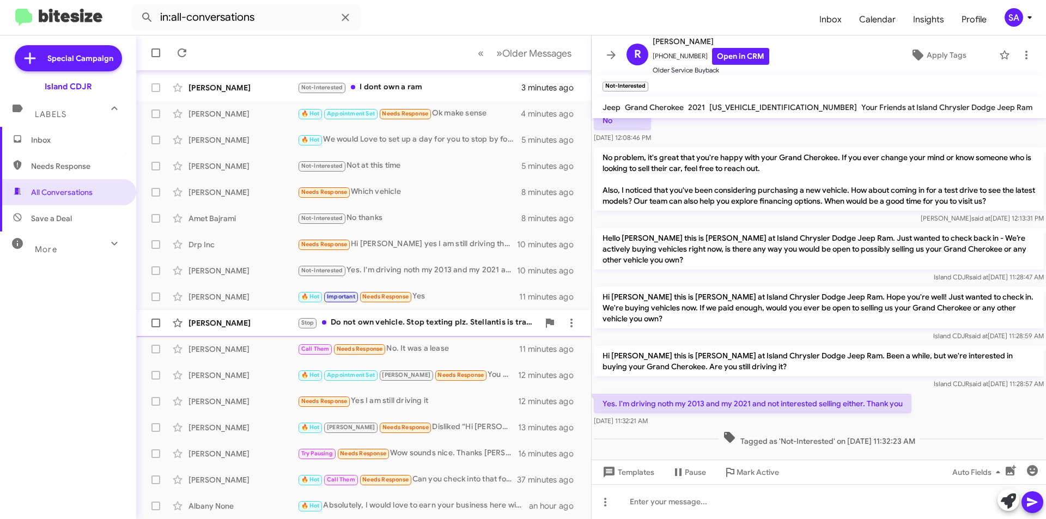
click at [201, 324] on div "Jeff Lucibo" at bounding box center [242, 322] width 109 height 11
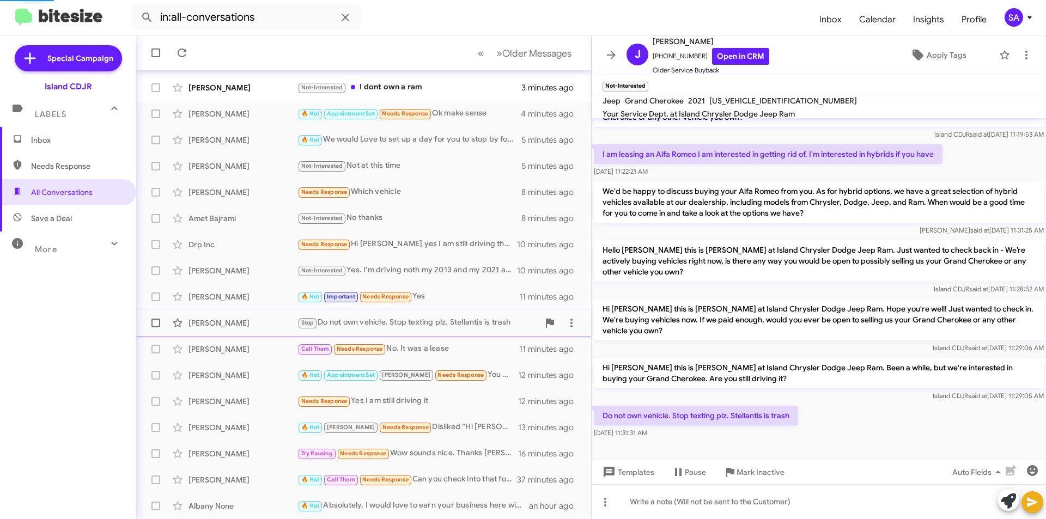
scroll to position [46, 0]
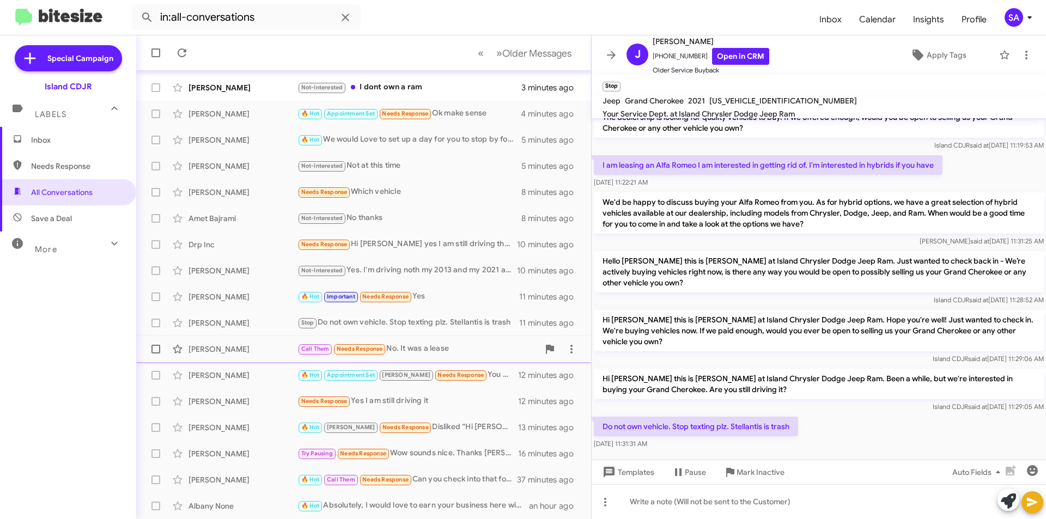
click at [452, 356] on div "Paul Olsen Call Them Needs Response No. It was a lease 11 minutes ago" at bounding box center [363, 349] width 437 height 22
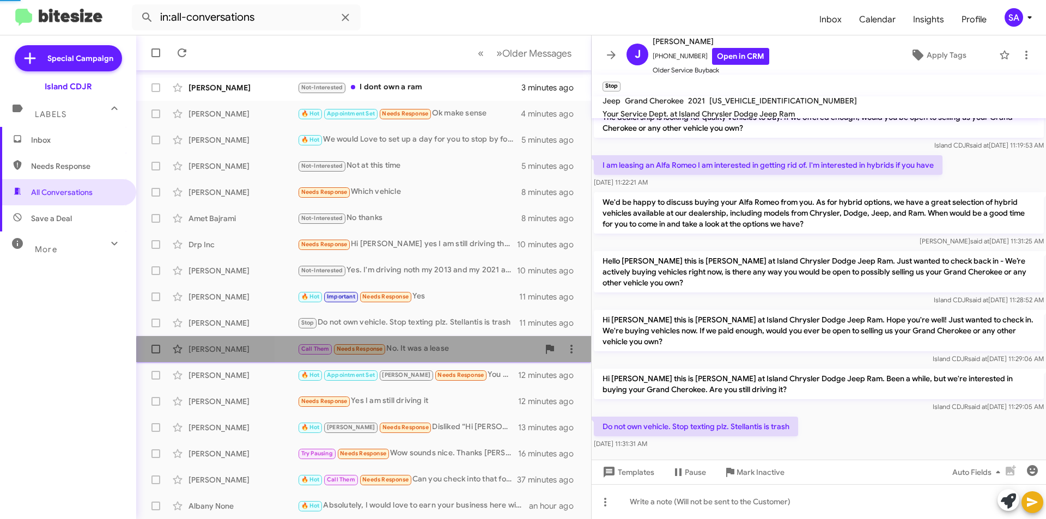
scroll to position [103, 0]
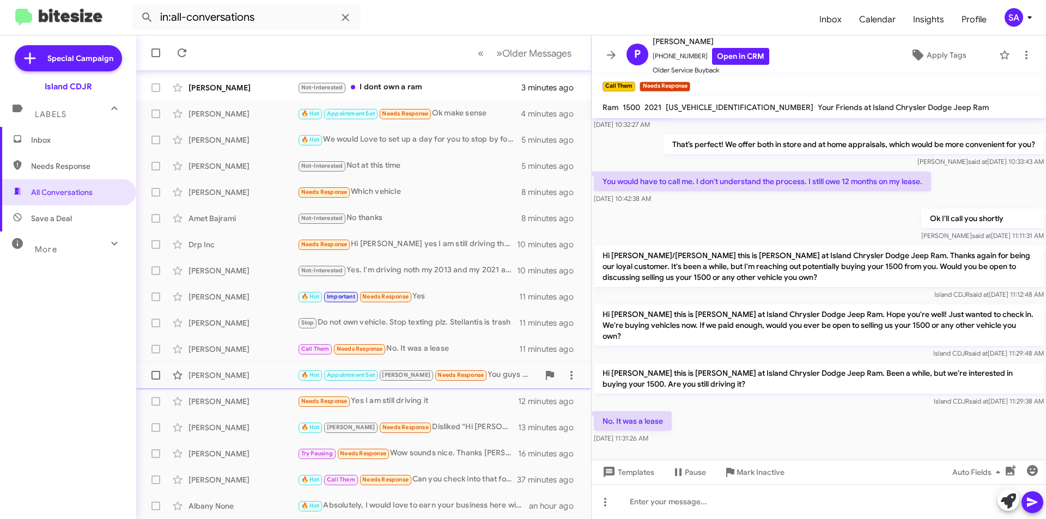
click at [483, 371] on div "🔥 Hot Appointment Set Nicole Needs Response You guys won't give me what I am as…" at bounding box center [417, 375] width 241 height 13
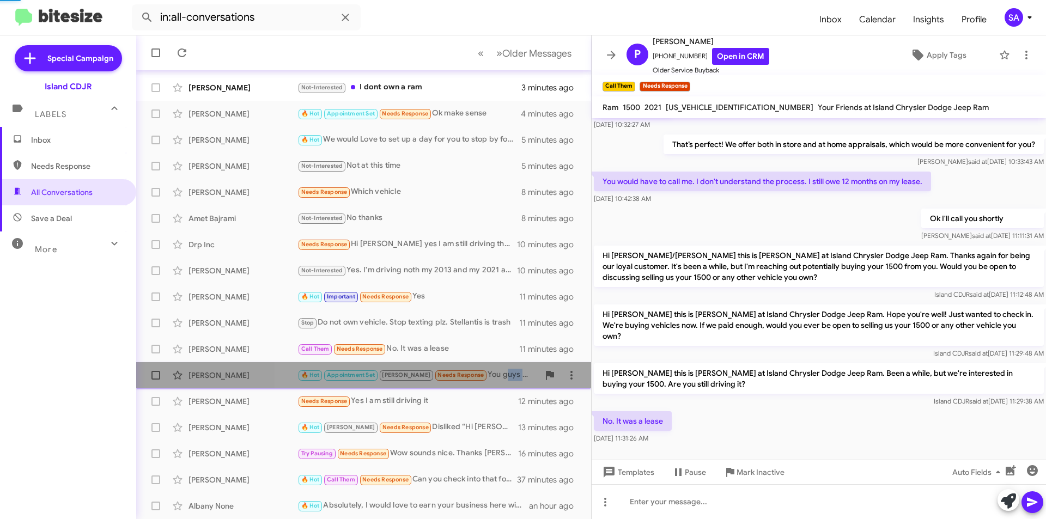
click at [483, 371] on div "🔥 Hot Appointment Set Nicole Needs Response You guys won't give me what I am as…" at bounding box center [417, 375] width 241 height 13
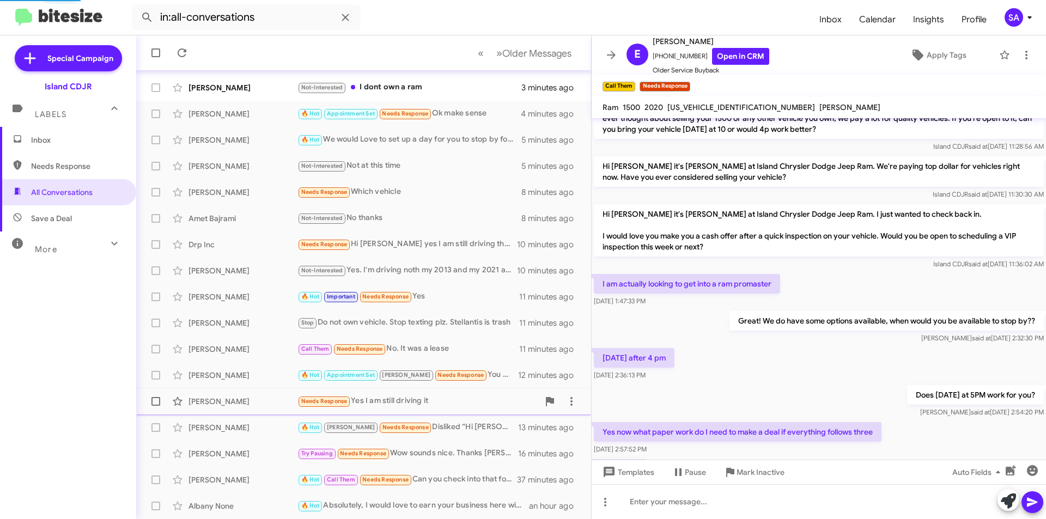
scroll to position [504, 0]
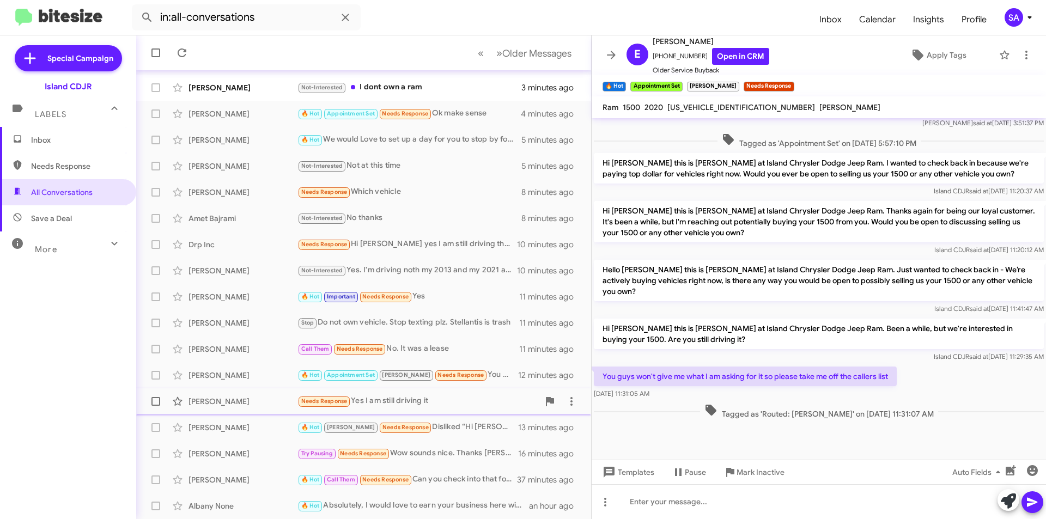
click at [437, 402] on div "Needs Response Yes I am still driving it" at bounding box center [417, 401] width 241 height 13
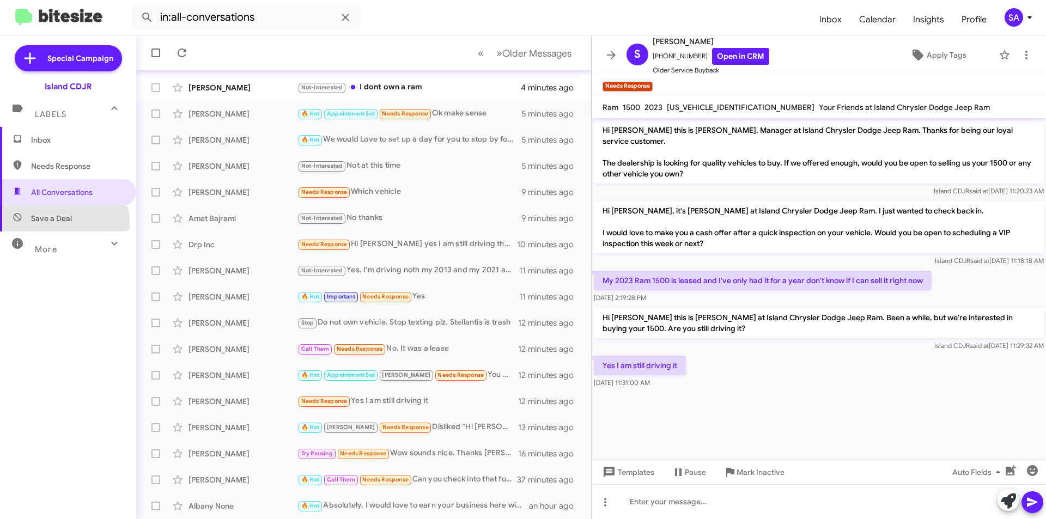
click at [46, 223] on span "Save a Deal" at bounding box center [51, 218] width 41 height 11
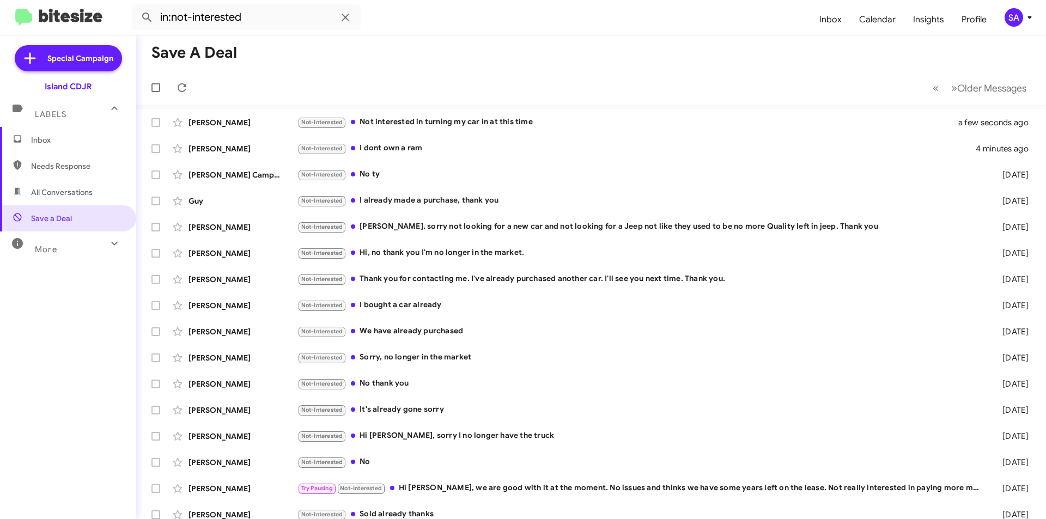
click at [69, 168] on span "Needs Response" at bounding box center [77, 166] width 93 height 11
type input "in:needs-response"
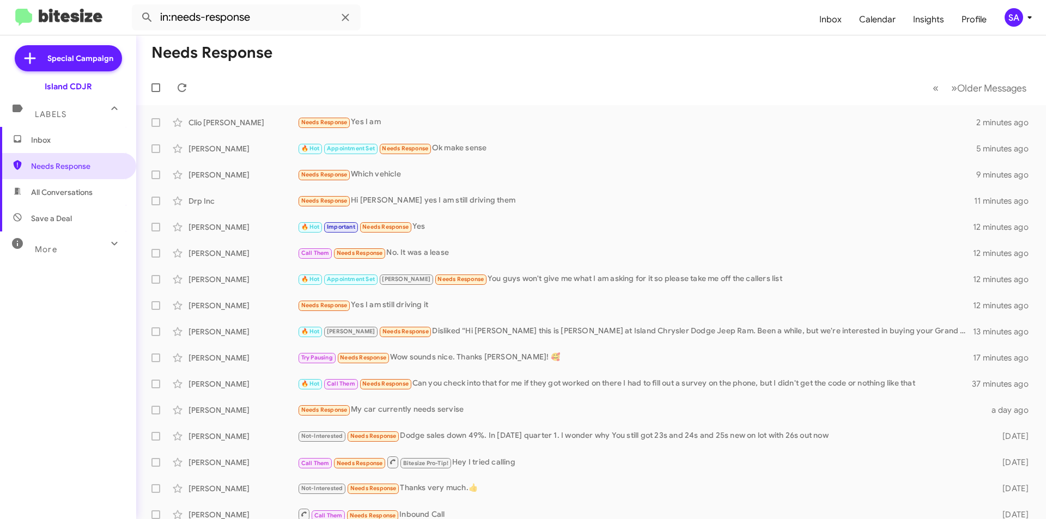
click at [79, 150] on span "Inbox" at bounding box center [68, 140] width 136 height 26
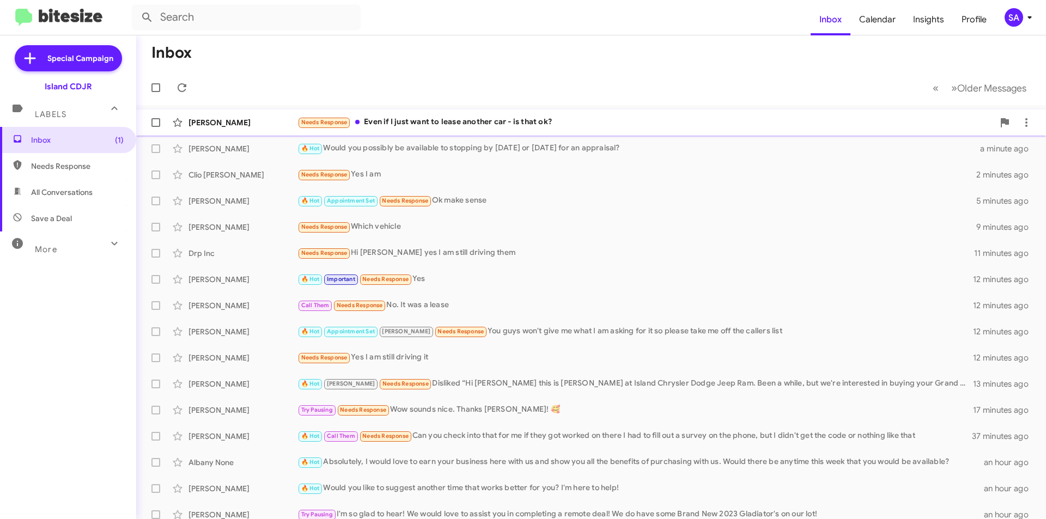
click at [422, 115] on div "Sharon Miller Needs Response Even if I just want to lease another car - is that…" at bounding box center [591, 123] width 892 height 22
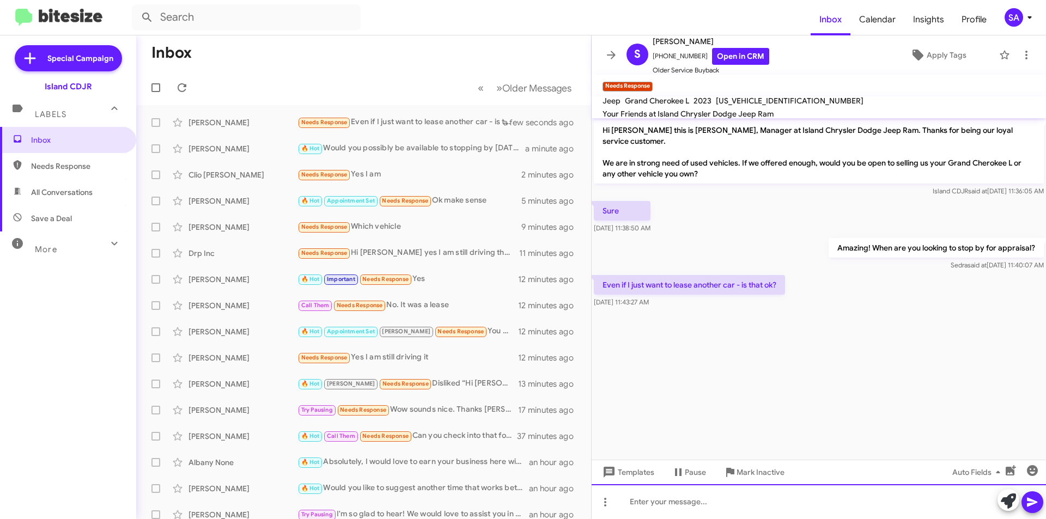
click at [680, 504] on div at bounding box center [818, 501] width 454 height 35
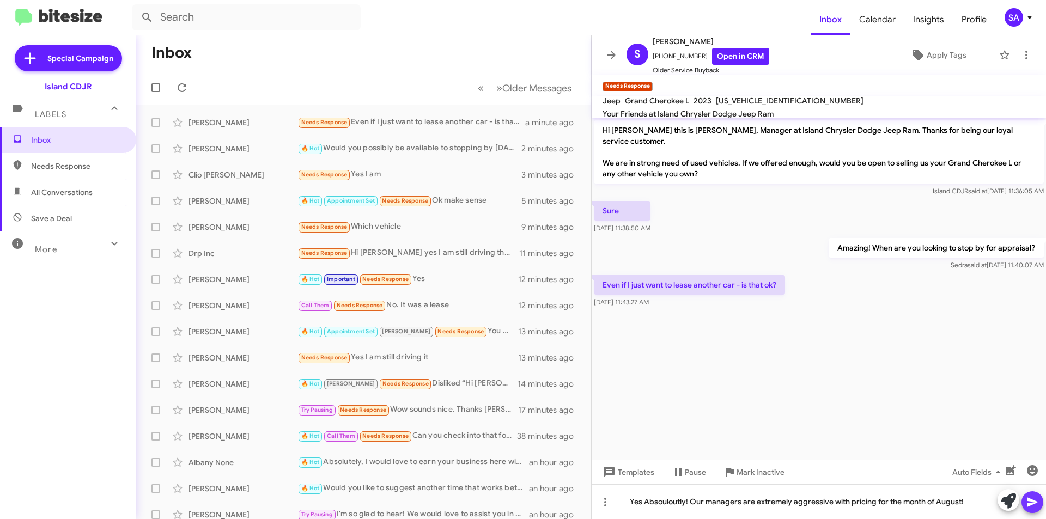
click at [1036, 503] on icon at bounding box center [1031, 502] width 13 height 13
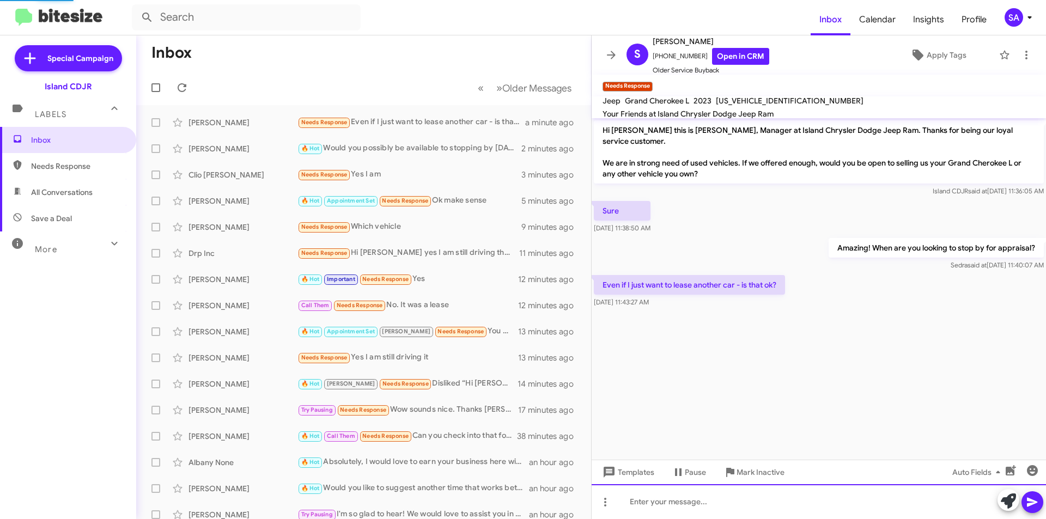
click at [897, 508] on div at bounding box center [818, 501] width 454 height 35
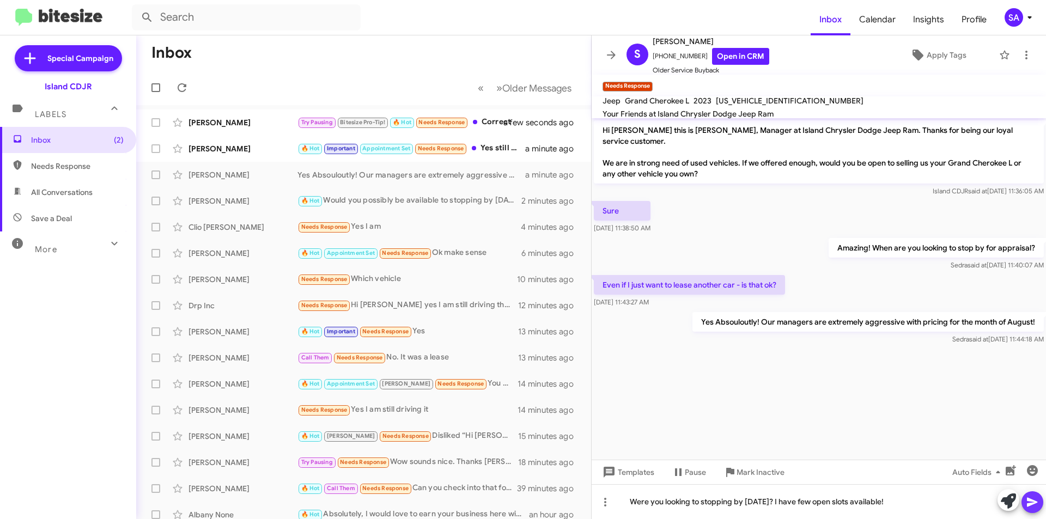
click at [1037, 502] on icon at bounding box center [1031, 502] width 13 height 13
click at [239, 143] on div "William Smolka 🔥 Hot Important Appointment Set Needs Response Yes still have it…" at bounding box center [363, 149] width 437 height 22
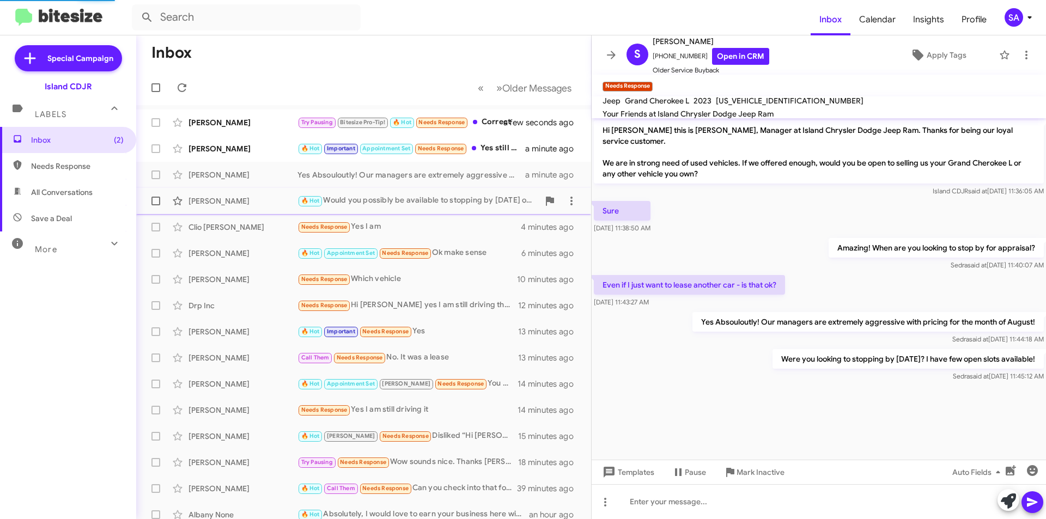
scroll to position [448, 0]
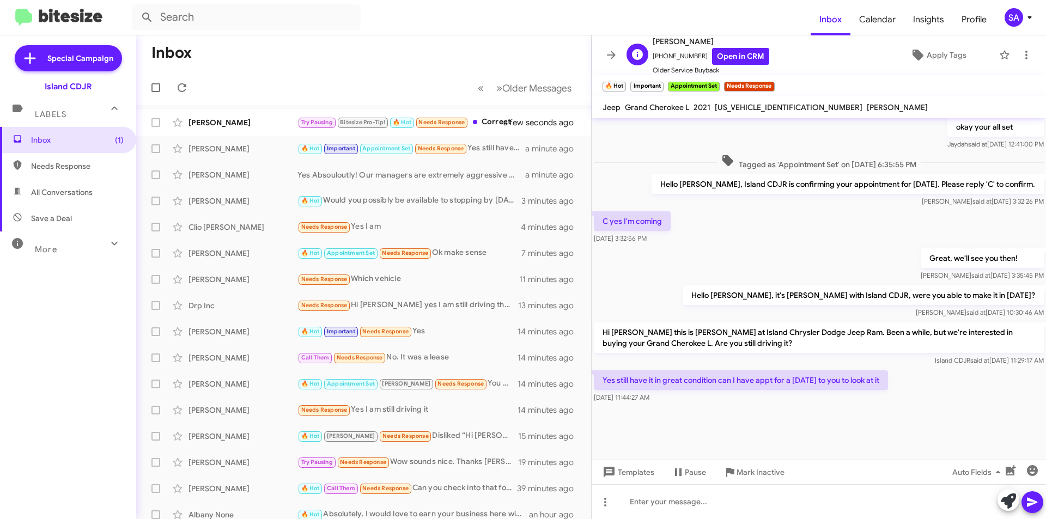
click at [674, 53] on span "+13478614215 Open in CRM" at bounding box center [710, 56] width 117 height 17
click at [673, 54] on span "+13478614215 Open in CRM" at bounding box center [710, 56] width 117 height 17
click at [682, 59] on span "+13478614215 Open in CRM" at bounding box center [710, 56] width 117 height 17
click at [682, 56] on span "+13478614215 Open in CRM" at bounding box center [710, 56] width 117 height 17
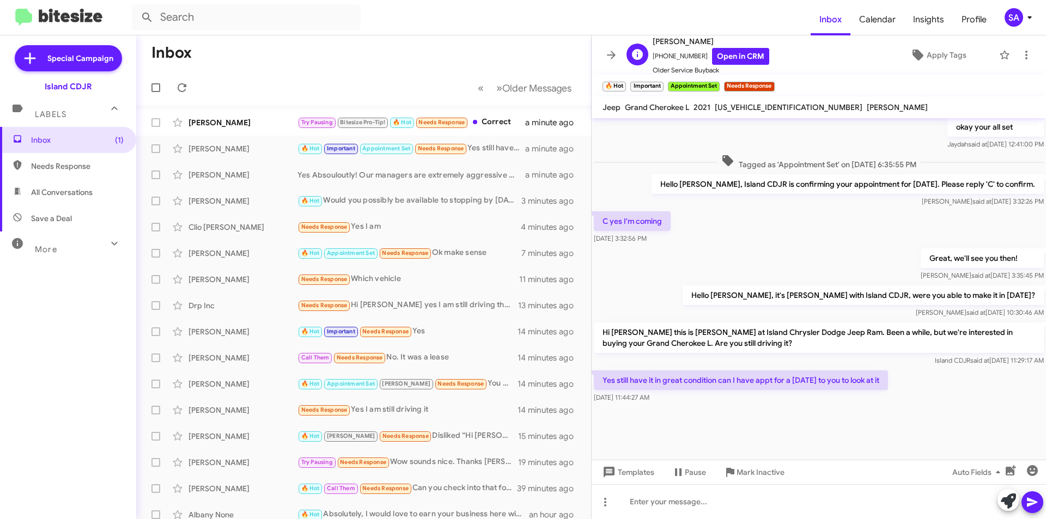
click at [683, 55] on span "+13478614215 Open in CRM" at bounding box center [710, 56] width 117 height 17
copy span "13478614215"
click at [673, 496] on div at bounding box center [818, 501] width 454 height 35
click at [632, 503] on div "Amazing! May I ask What time were you thinking?" at bounding box center [818, 501] width 454 height 35
click at [708, 503] on div "Yes of course Amazing! May I ask What time were you thinking?" at bounding box center [818, 501] width 454 height 35
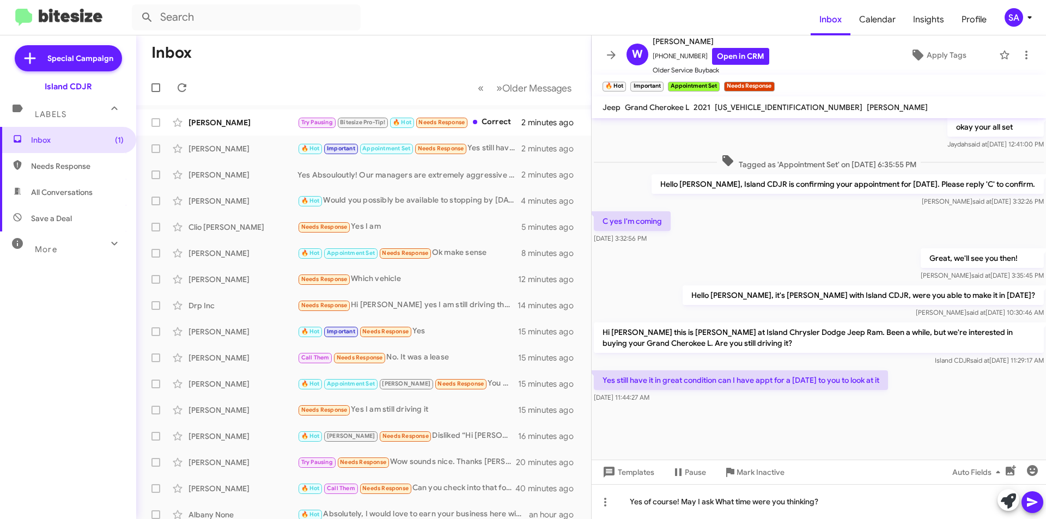
click at [1039, 501] on button at bounding box center [1032, 502] width 22 height 22
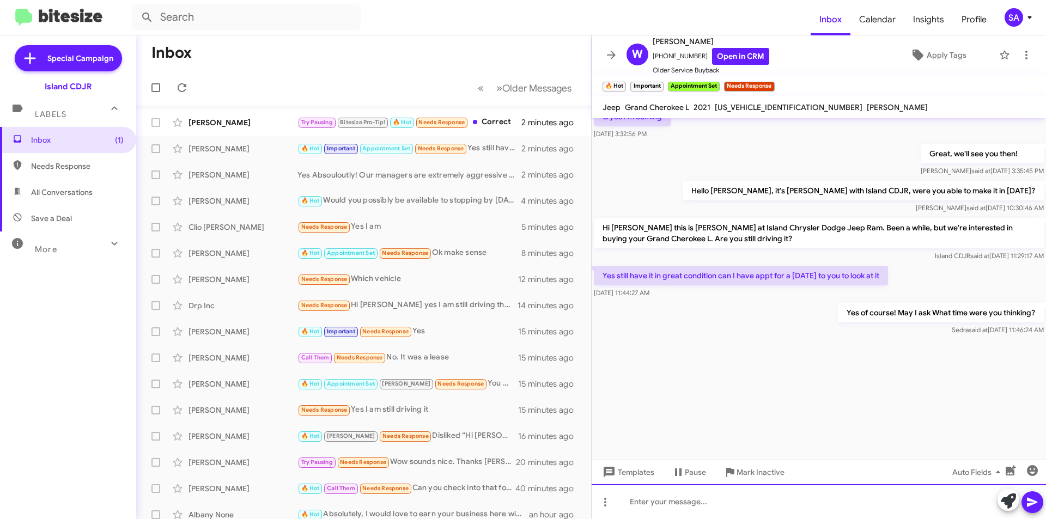
scroll to position [2048, 0]
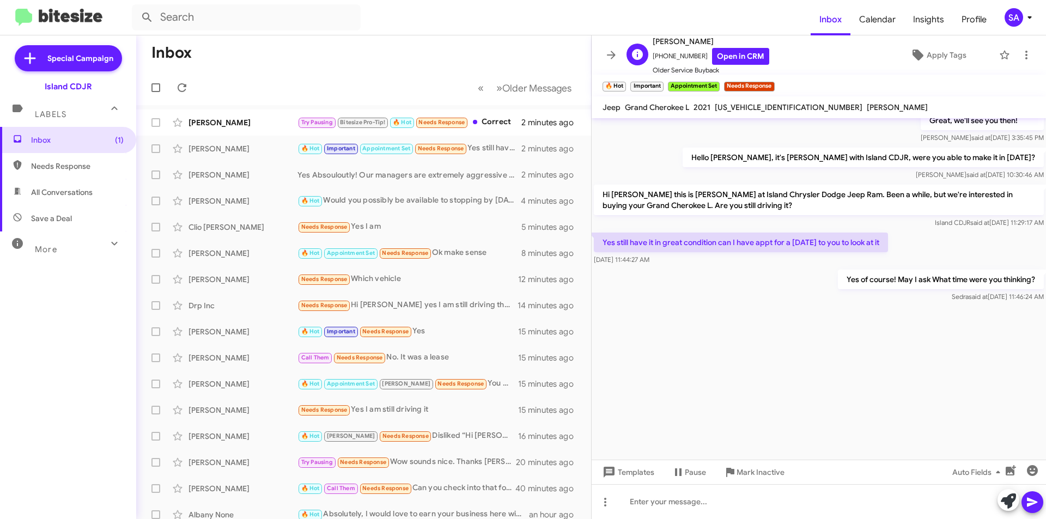
click at [677, 56] on span "+13478614215 Open in CRM" at bounding box center [710, 56] width 117 height 17
click at [679, 58] on span "+13478614215 Open in CRM" at bounding box center [710, 56] width 117 height 17
click at [233, 118] on div "[PERSON_NAME]" at bounding box center [242, 122] width 109 height 11
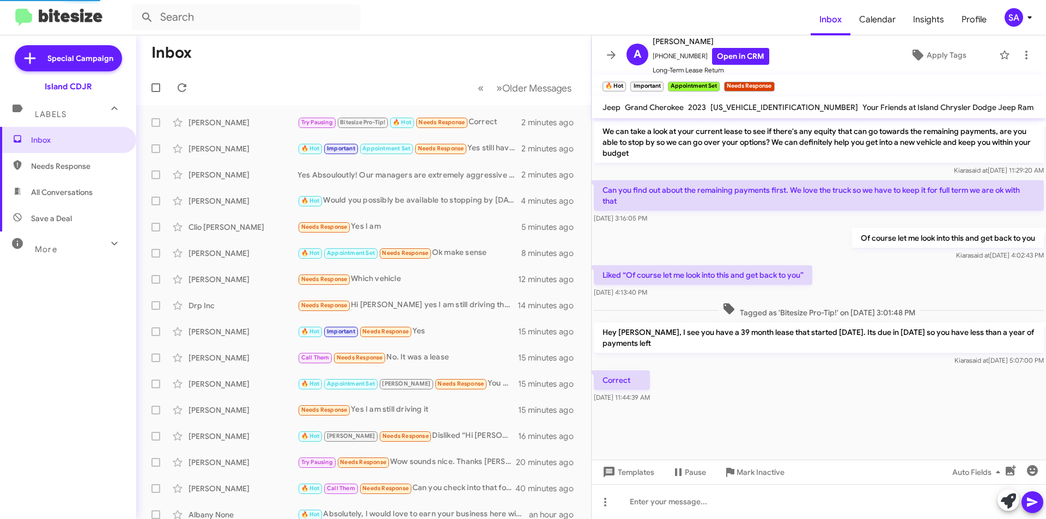
scroll to position [840, 0]
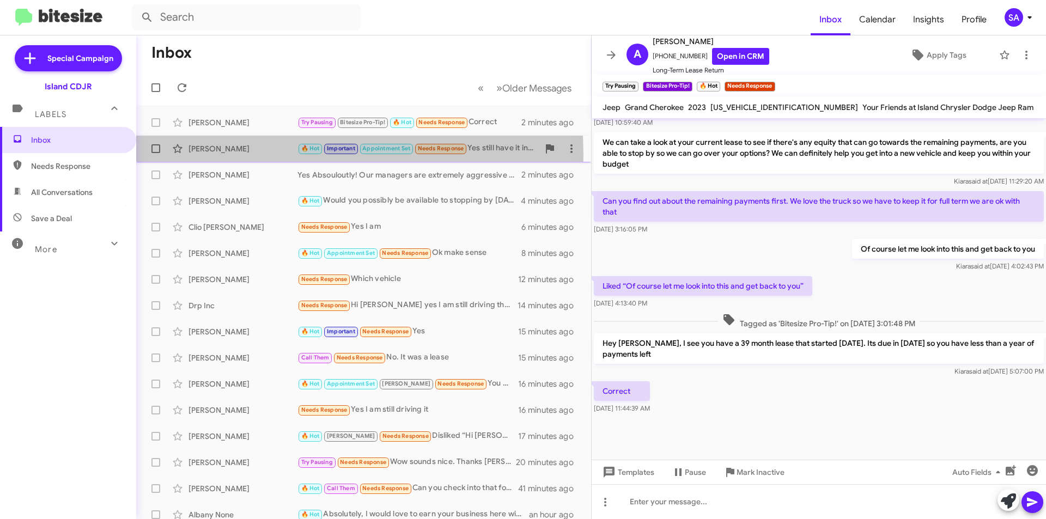
click at [231, 155] on div "William Smolka 🔥 Hot Important Appointment Set Needs Response Yes still have it…" at bounding box center [363, 149] width 437 height 22
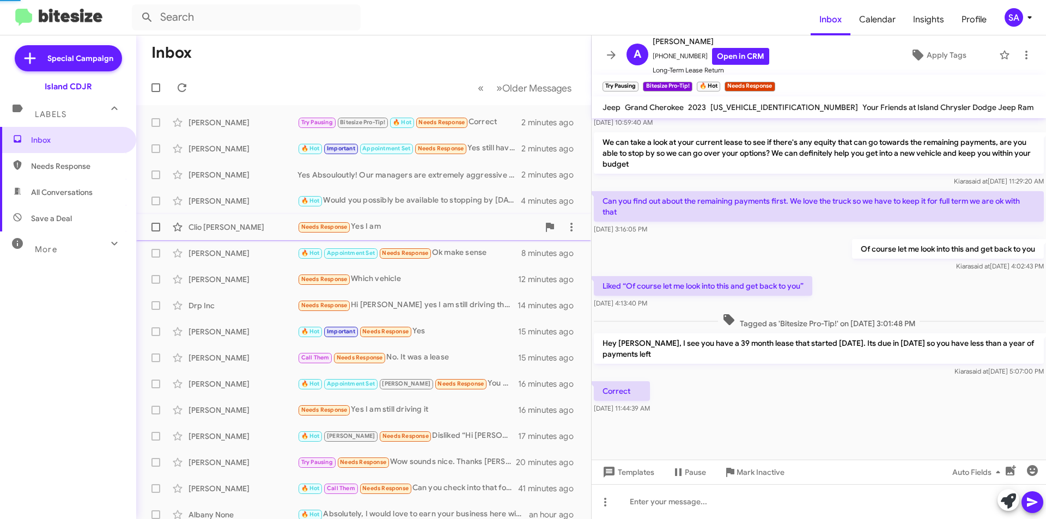
scroll to position [448, 0]
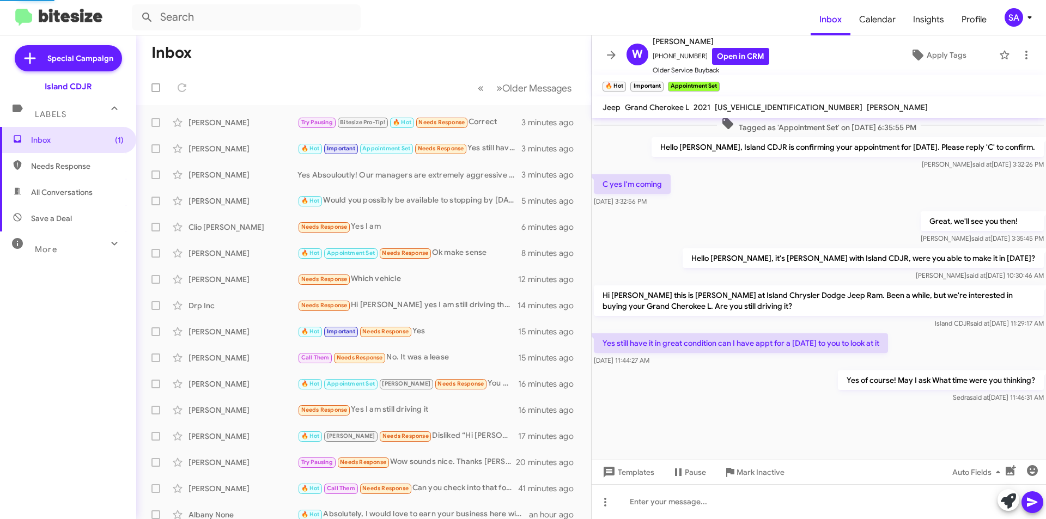
click at [71, 198] on span "All Conversations" at bounding box center [68, 192] width 136 height 26
type input "in:all-conversations"
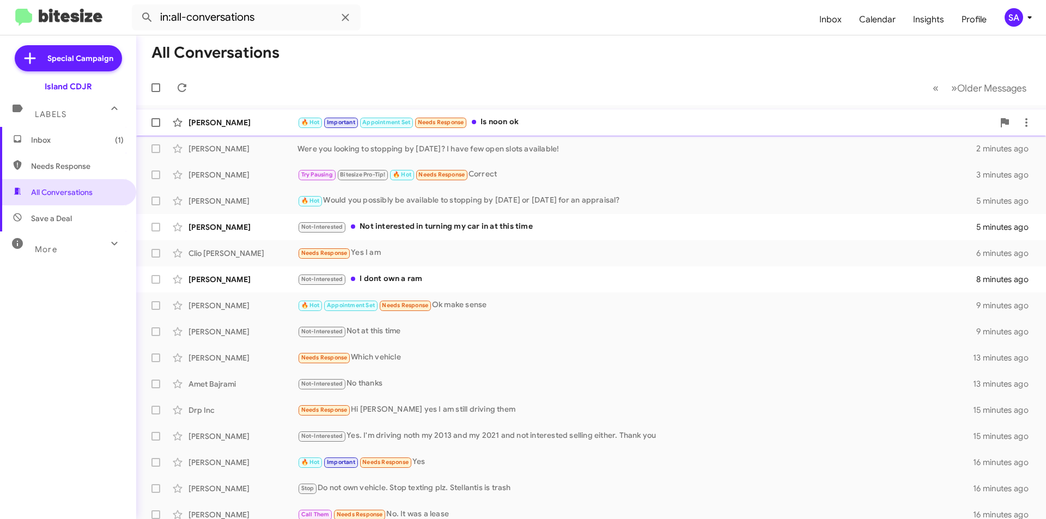
click at [243, 128] on div "William Smolka 🔥 Hot Important Appointment Set Needs Response Is noon ok a few …" at bounding box center [591, 123] width 892 height 22
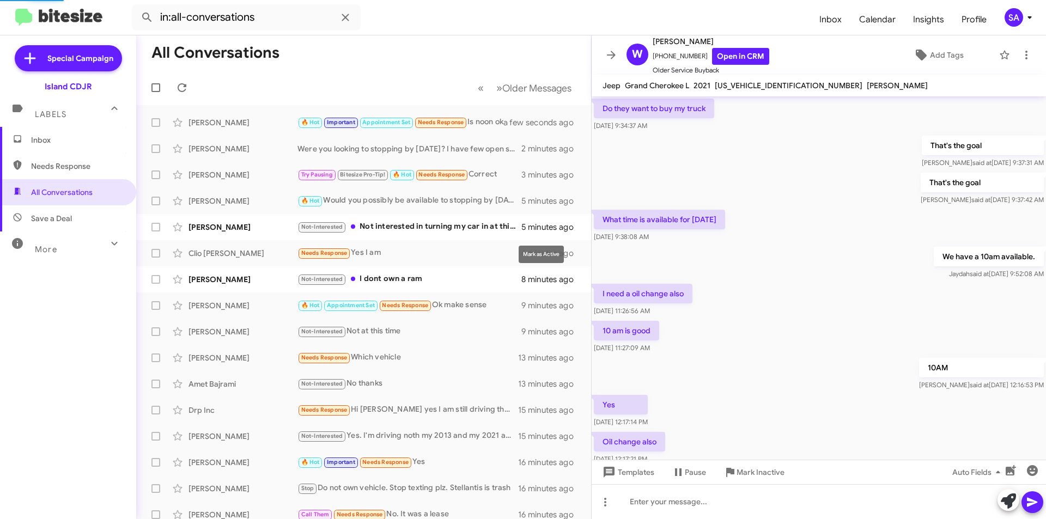
scroll to position [426, 0]
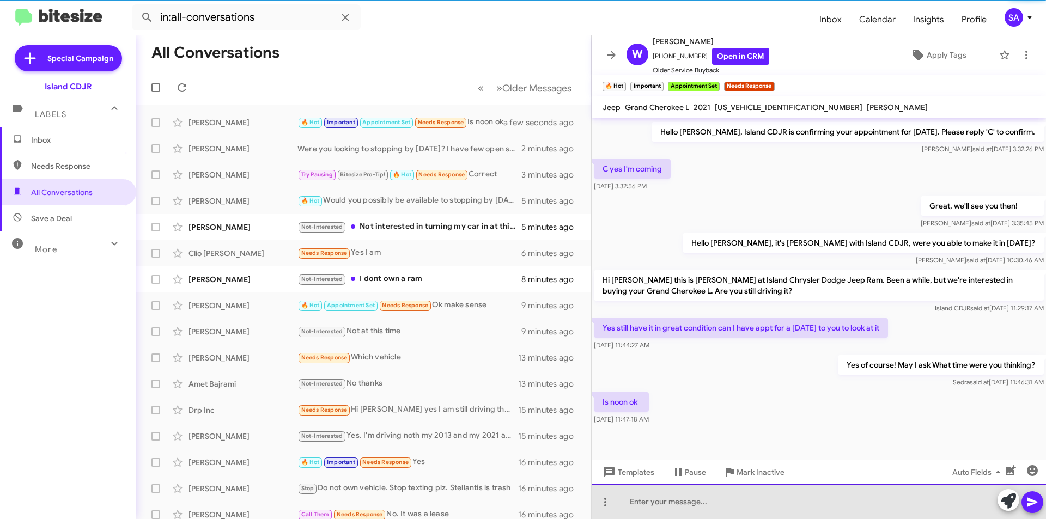
click at [789, 504] on div at bounding box center [818, 501] width 454 height 35
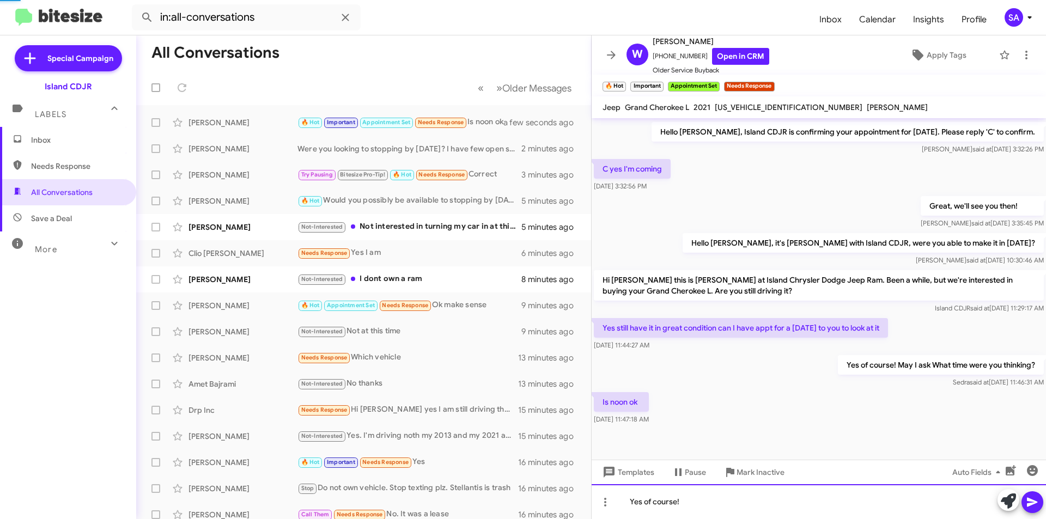
scroll to position [448, 0]
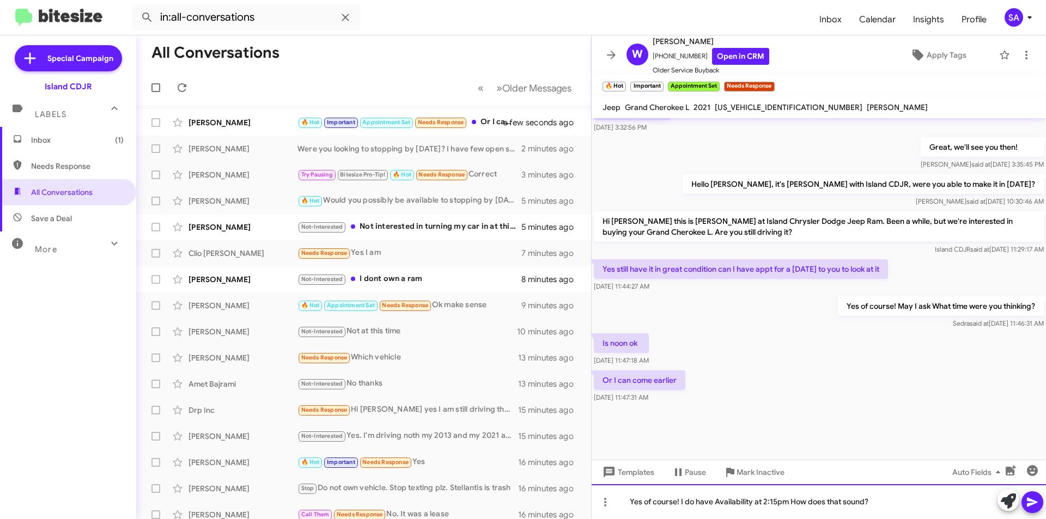
click at [787, 503] on div "Yes of course! I do have Availability at 2:15pm How does that sound?" at bounding box center [818, 501] width 454 height 35
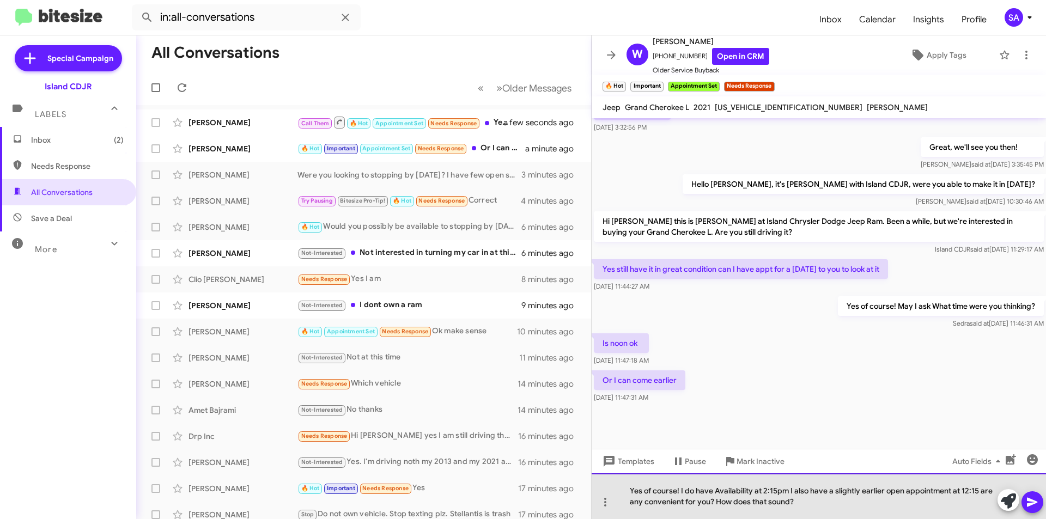
click at [807, 506] on div "Yes of course! I do have Availability at 2:15pm I also have a slightly earlier …" at bounding box center [818, 496] width 454 height 46
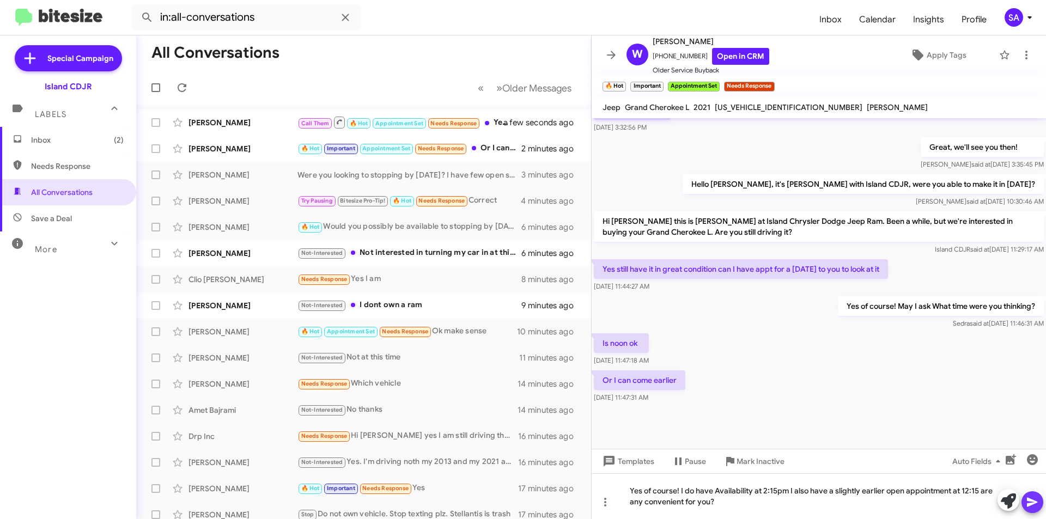
click at [1029, 499] on icon at bounding box center [1031, 502] width 10 height 9
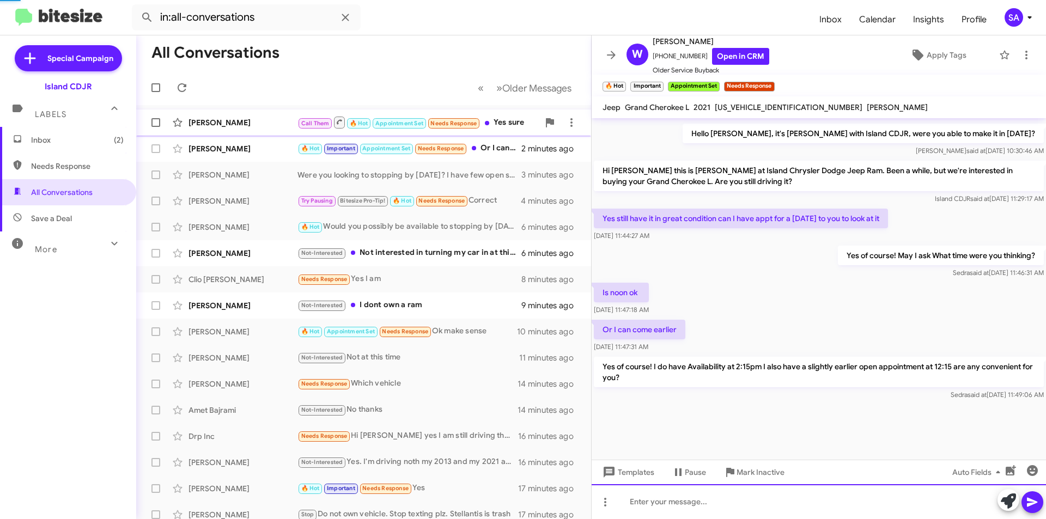
scroll to position [0, 0]
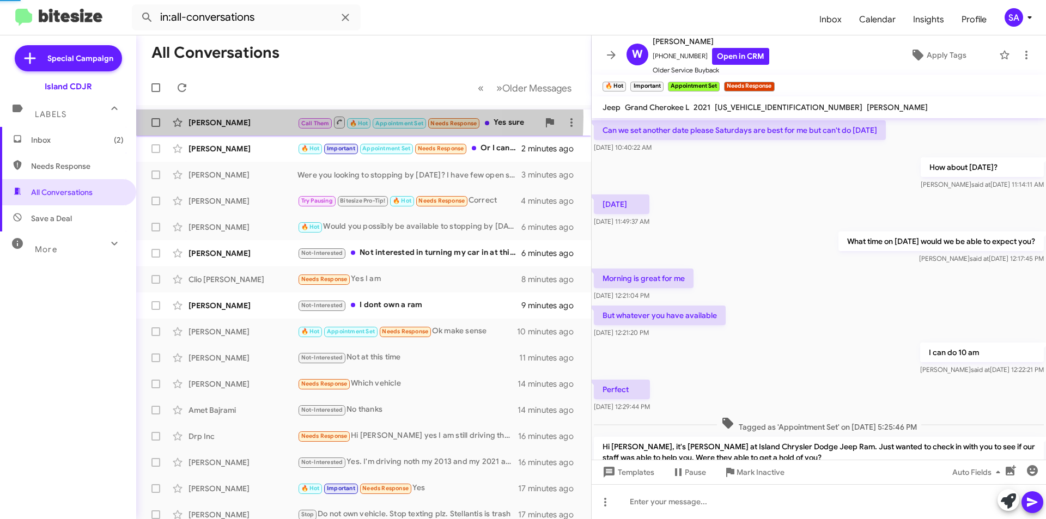
click at [266, 117] on div "Avrohom Melamed Call Them 🔥 Hot Appointment Set Needs Response Yes sure a few s…" at bounding box center [363, 123] width 437 height 22
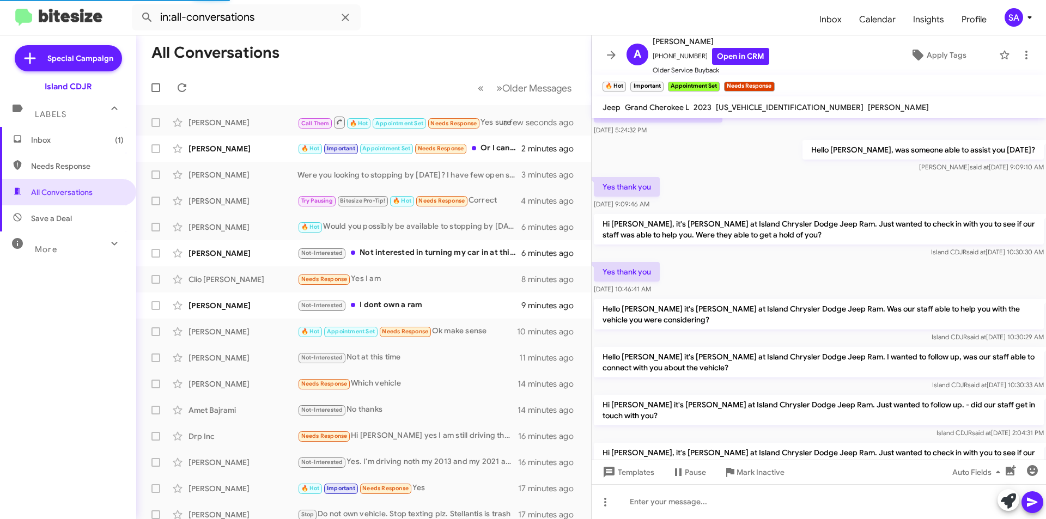
scroll to position [595, 0]
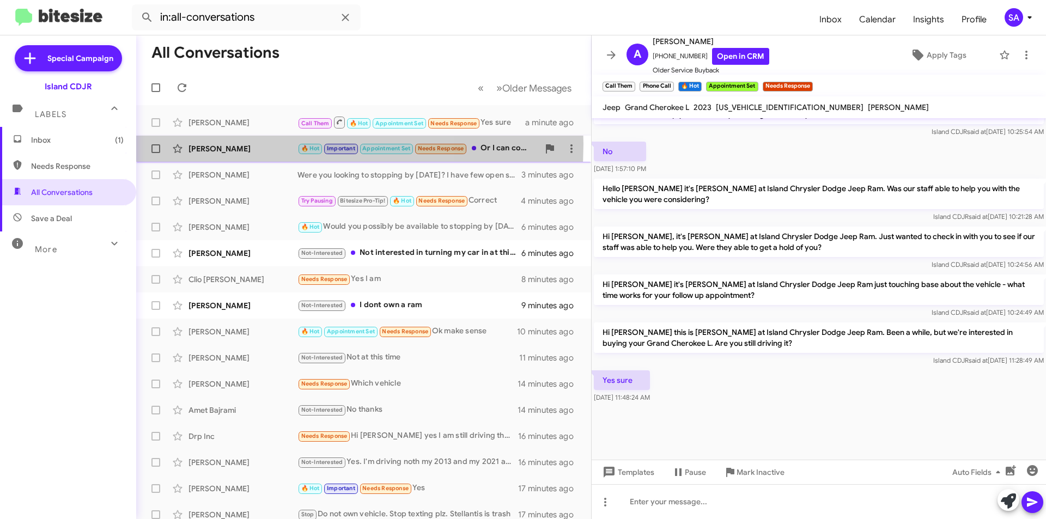
click at [242, 144] on div "[PERSON_NAME]" at bounding box center [242, 148] width 109 height 11
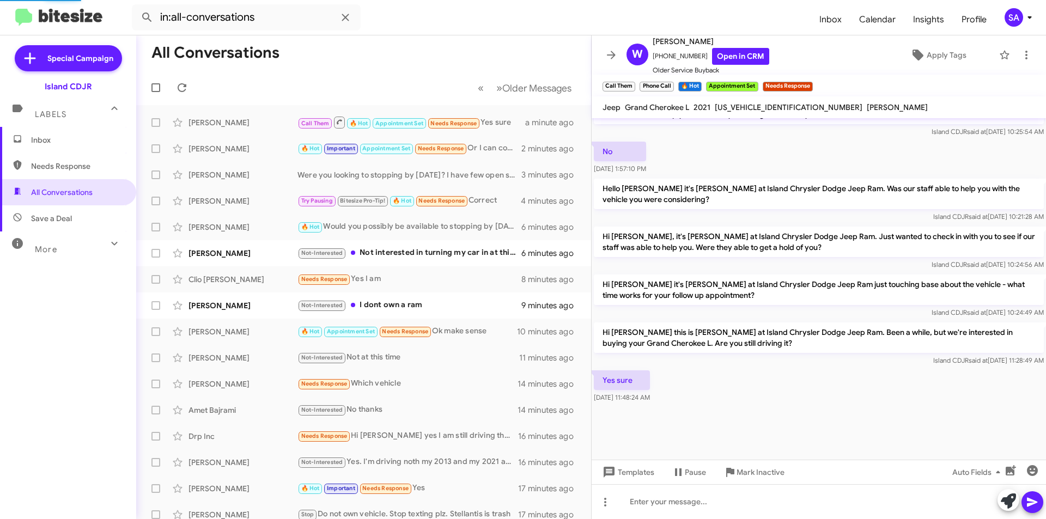
scroll to position [459, 0]
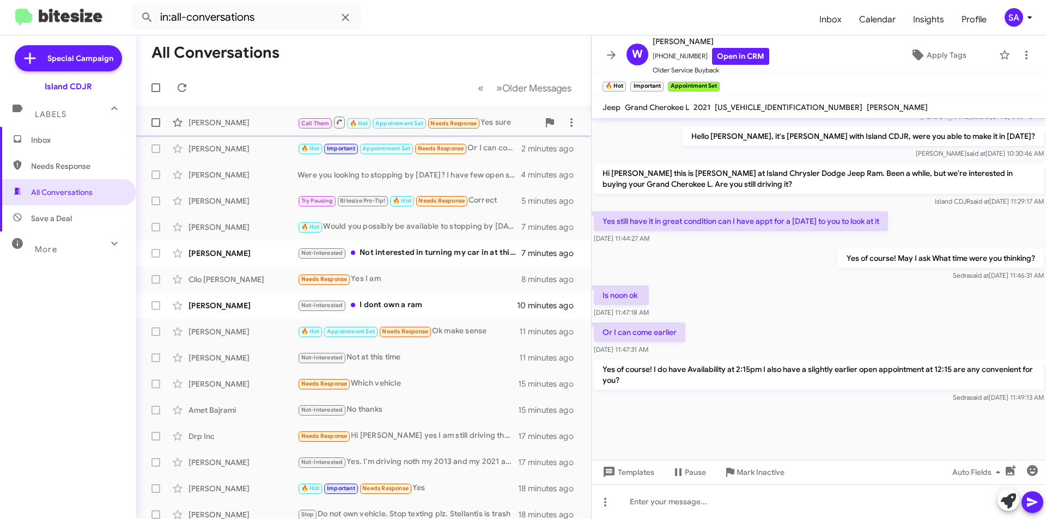
click at [199, 128] on div "Avrohom Melamed Call Them 🔥 Hot Appointment Set Needs Response Yes sure a minut…" at bounding box center [363, 123] width 437 height 22
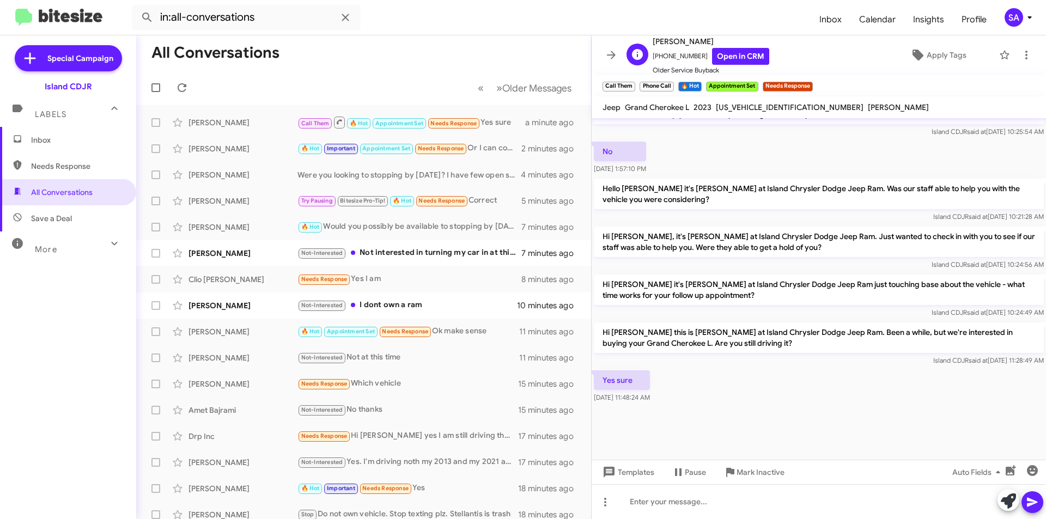
click at [673, 58] on span "+17187579958 Open in CRM" at bounding box center [710, 56] width 117 height 17
copy span "17187579958"
click at [711, 485] on div at bounding box center [818, 501] width 454 height 35
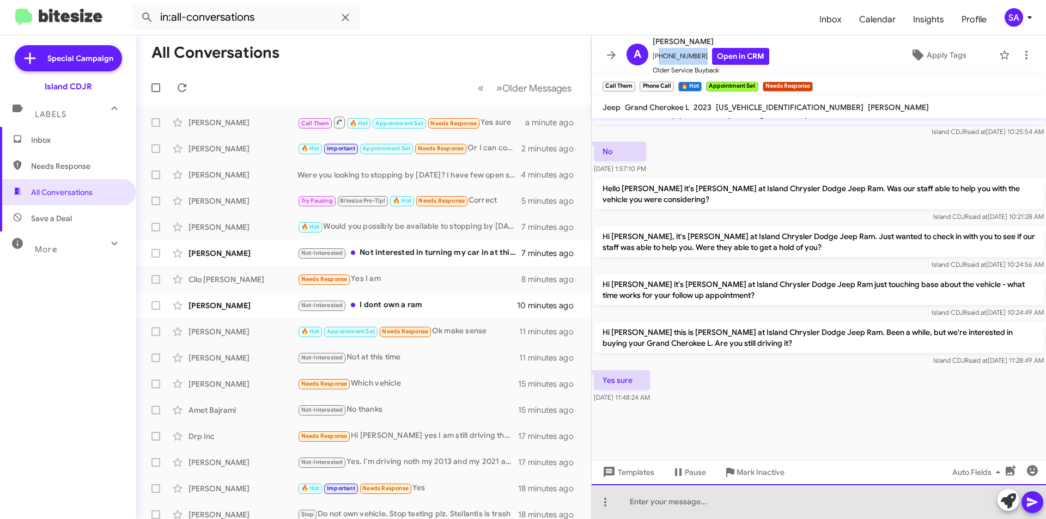
click at [711, 487] on div at bounding box center [818, 501] width 454 height 35
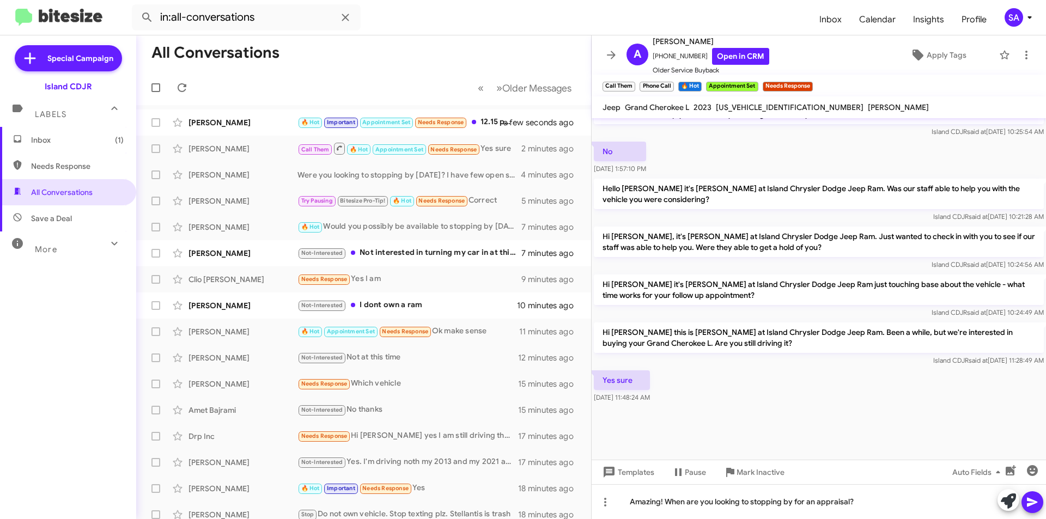
click at [1031, 500] on icon at bounding box center [1031, 502] width 10 height 9
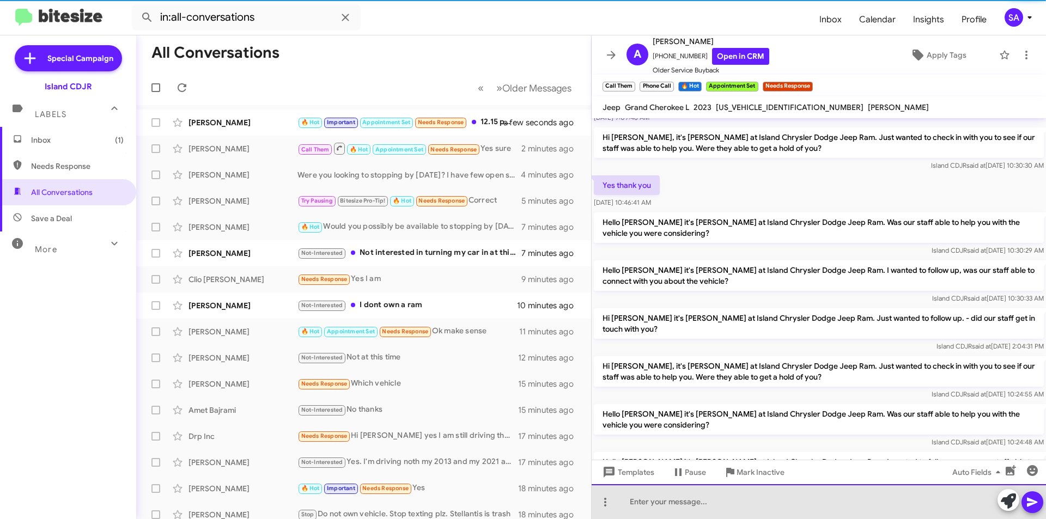
click at [799, 497] on div at bounding box center [818, 501] width 454 height 35
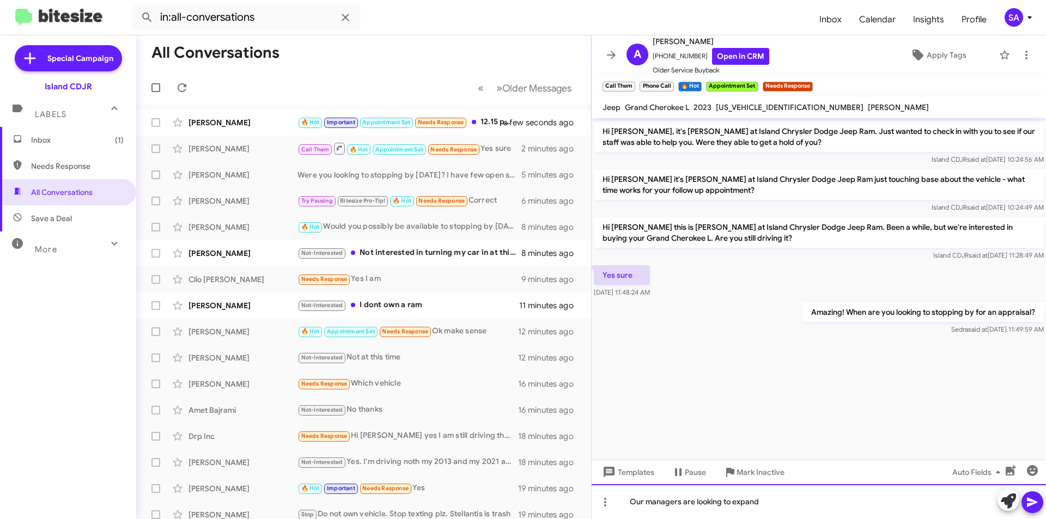
scroll to position [1888, 0]
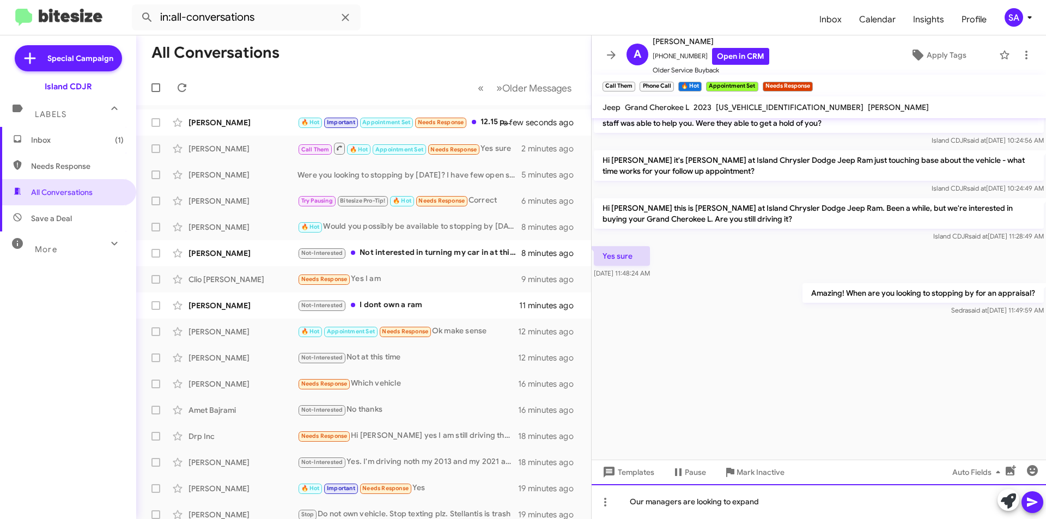
click at [777, 502] on div "Our managers are looking to expand" at bounding box center [818, 501] width 454 height 35
click at [1032, 510] on span at bounding box center [1031, 502] width 13 height 22
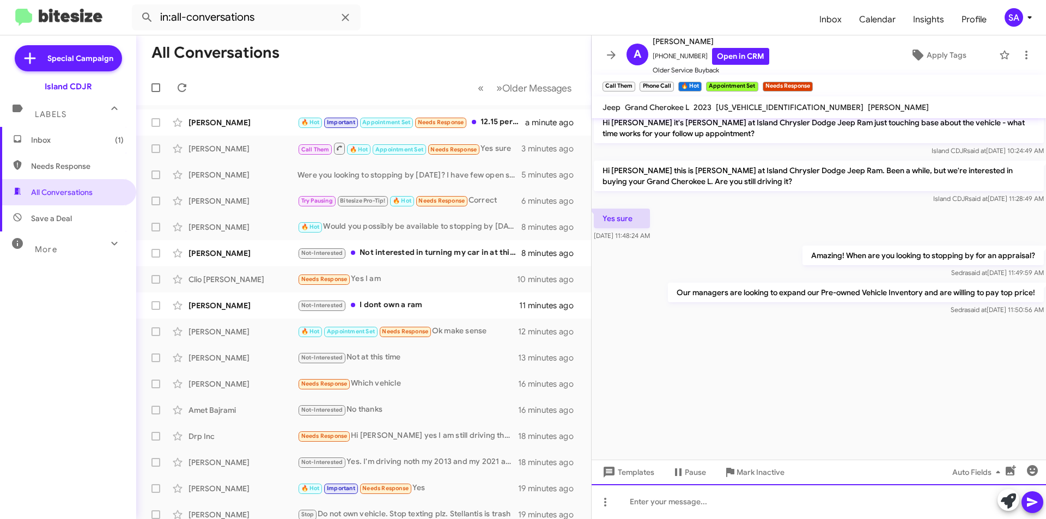
scroll to position [1928, 0]
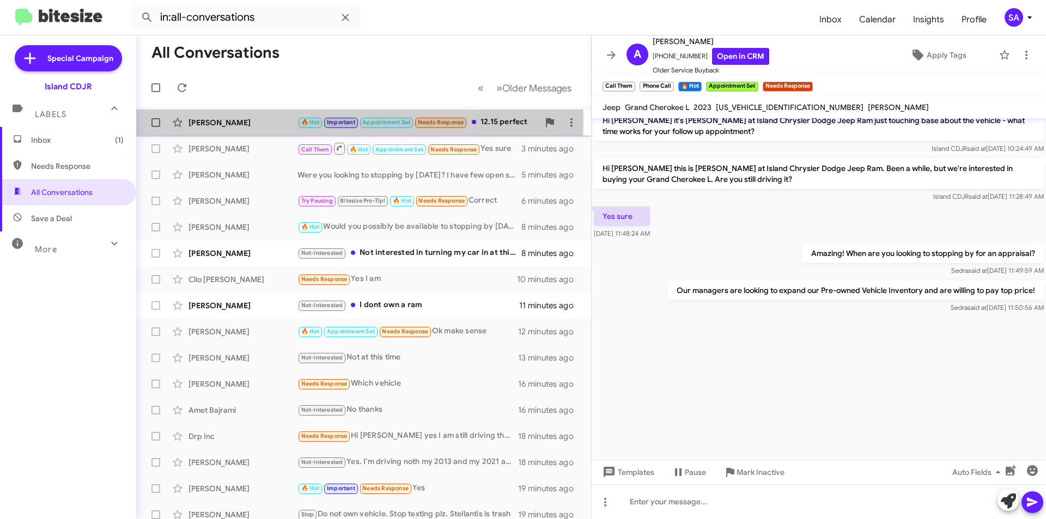
click at [252, 121] on div "[PERSON_NAME]" at bounding box center [242, 122] width 109 height 11
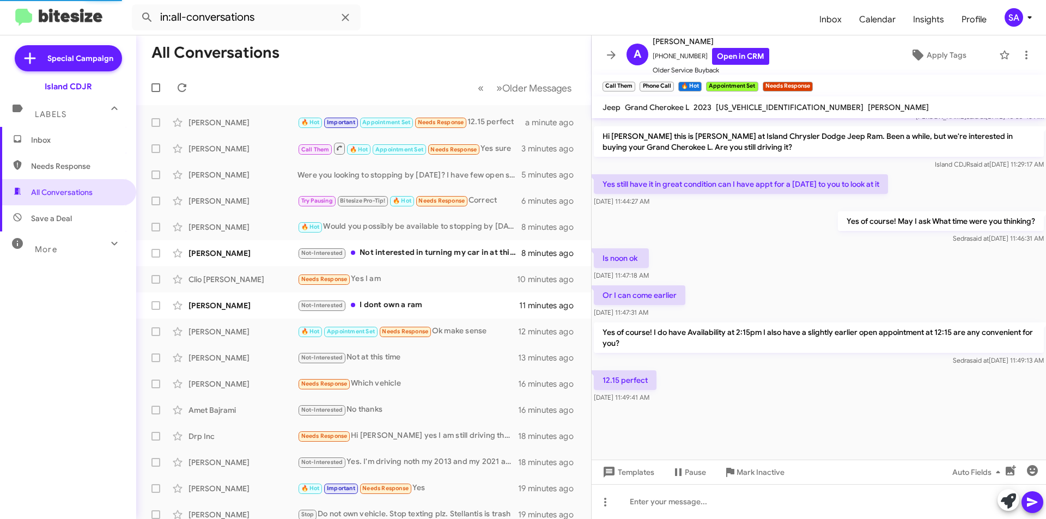
scroll to position [459, 0]
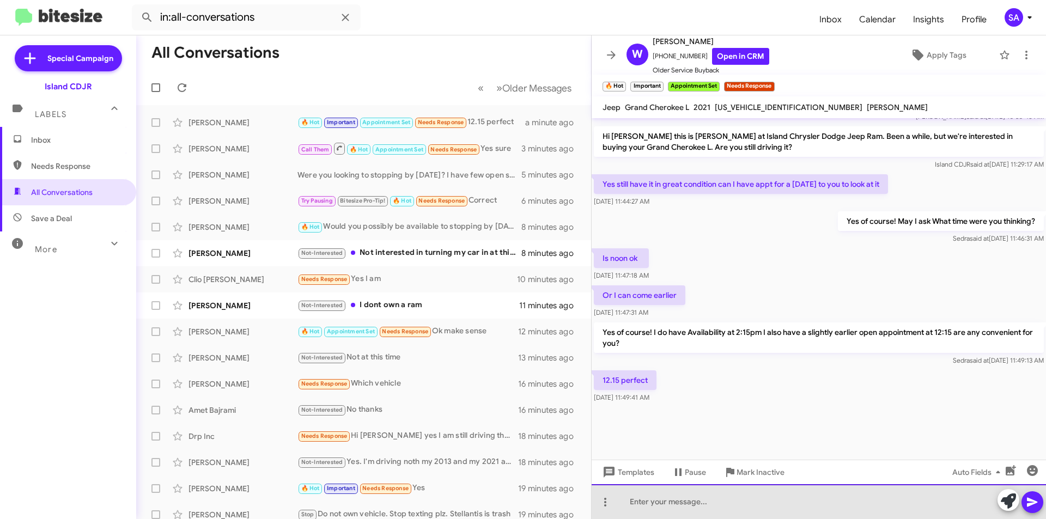
click at [664, 502] on div at bounding box center [818, 501] width 454 height 35
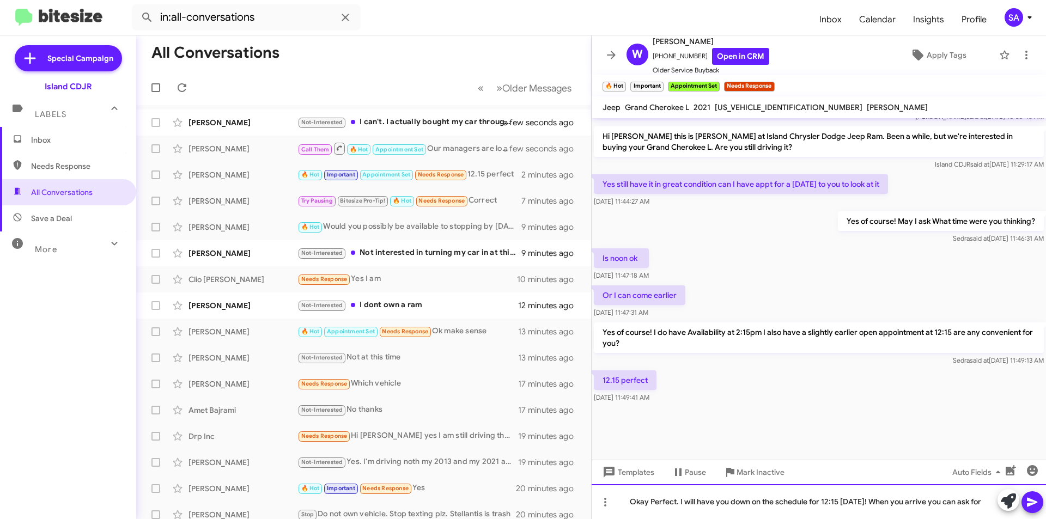
scroll to position [469, 0]
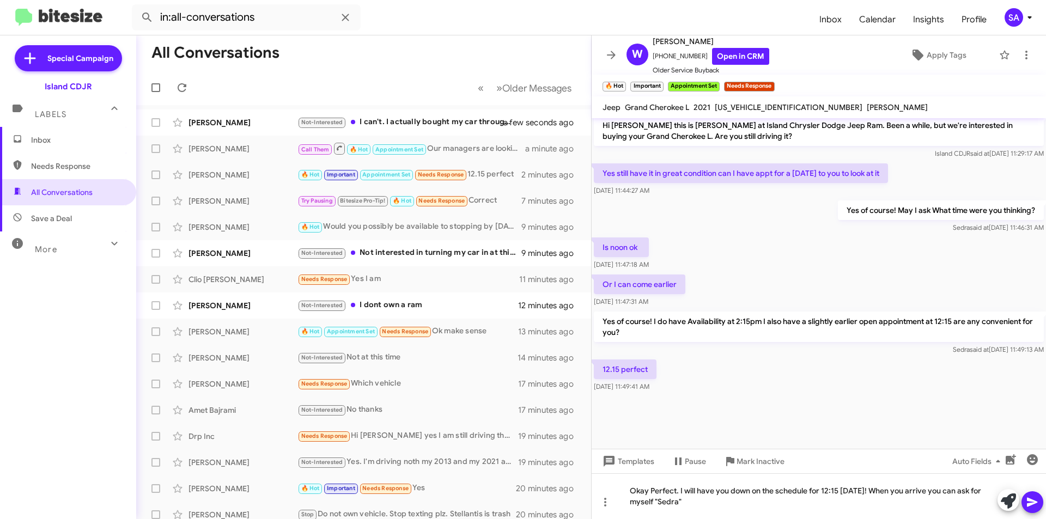
click at [1032, 510] on span at bounding box center [1031, 502] width 13 height 22
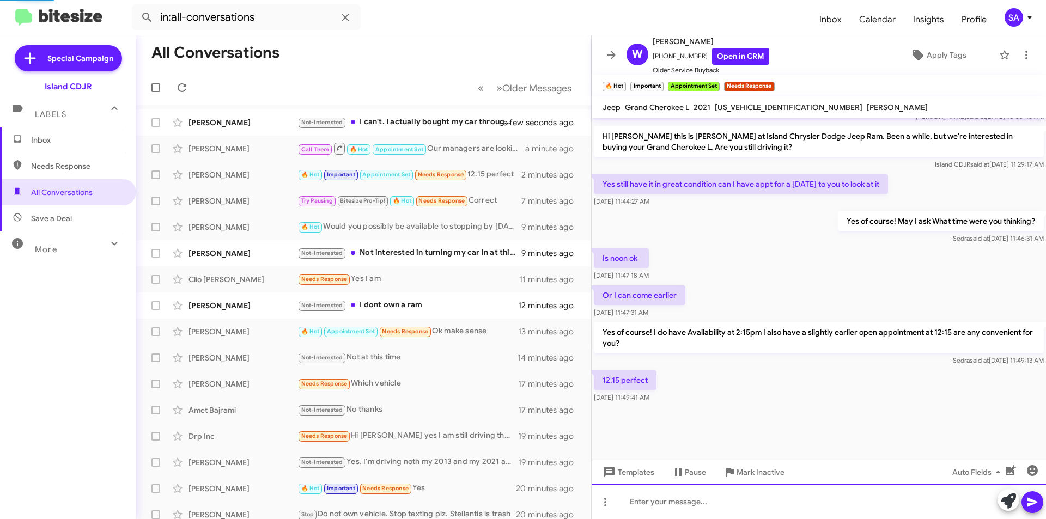
scroll to position [0, 0]
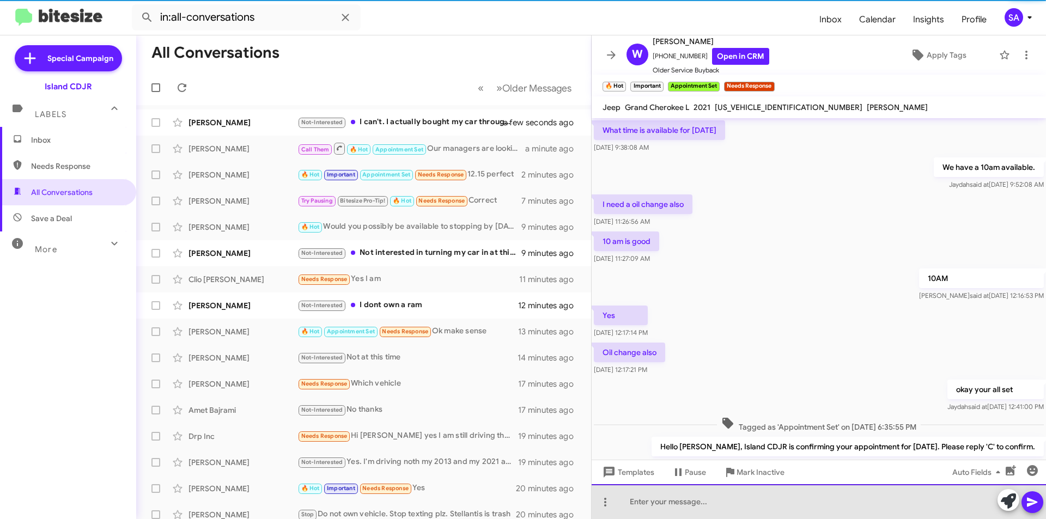
click at [753, 495] on div at bounding box center [818, 501] width 454 height 35
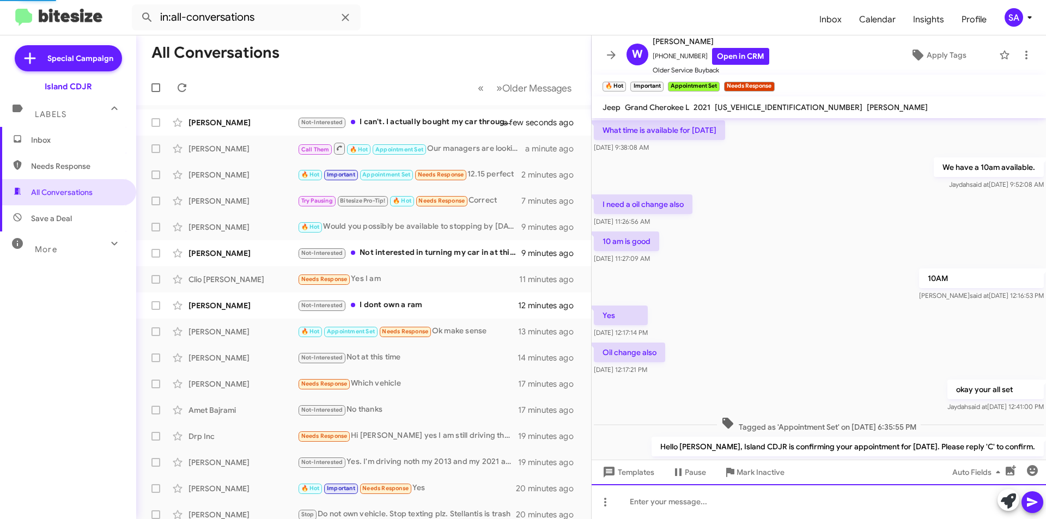
scroll to position [54, 0]
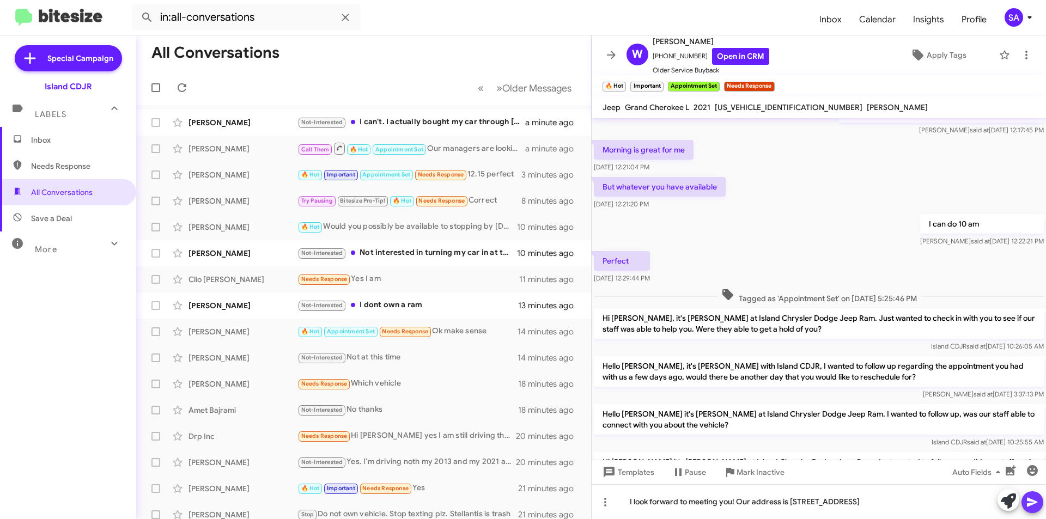
click at [1024, 499] on button at bounding box center [1032, 502] width 22 height 22
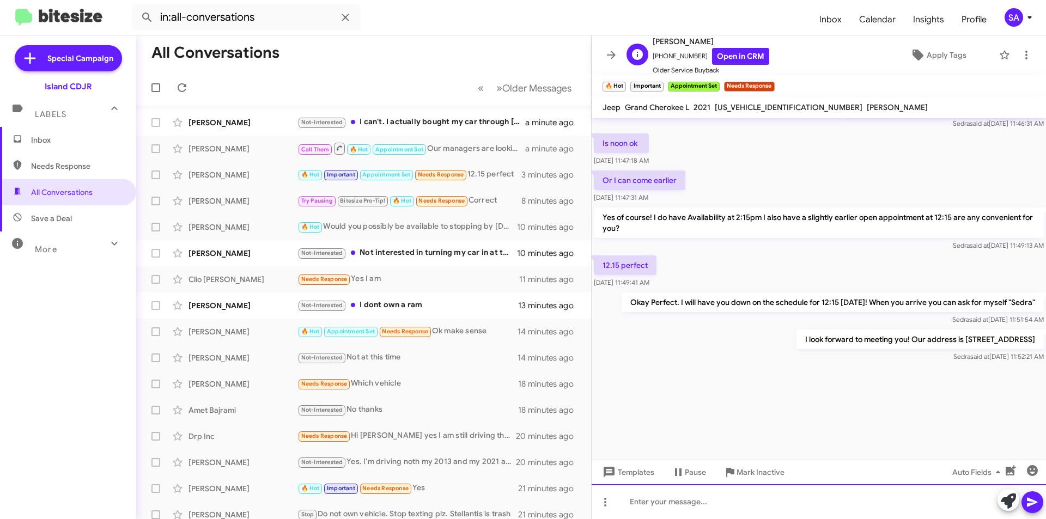
scroll to position [1392, 0]
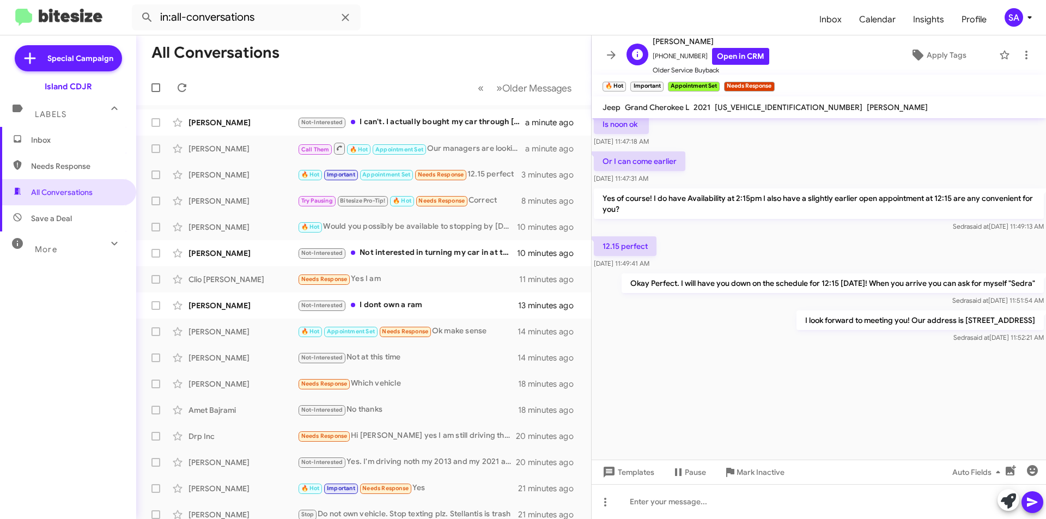
click at [669, 54] on span "+13478614215 Open in CRM" at bounding box center [710, 56] width 117 height 17
click at [670, 54] on span "+13478614215 Open in CRM" at bounding box center [710, 56] width 117 height 17
copy span "13478614215"
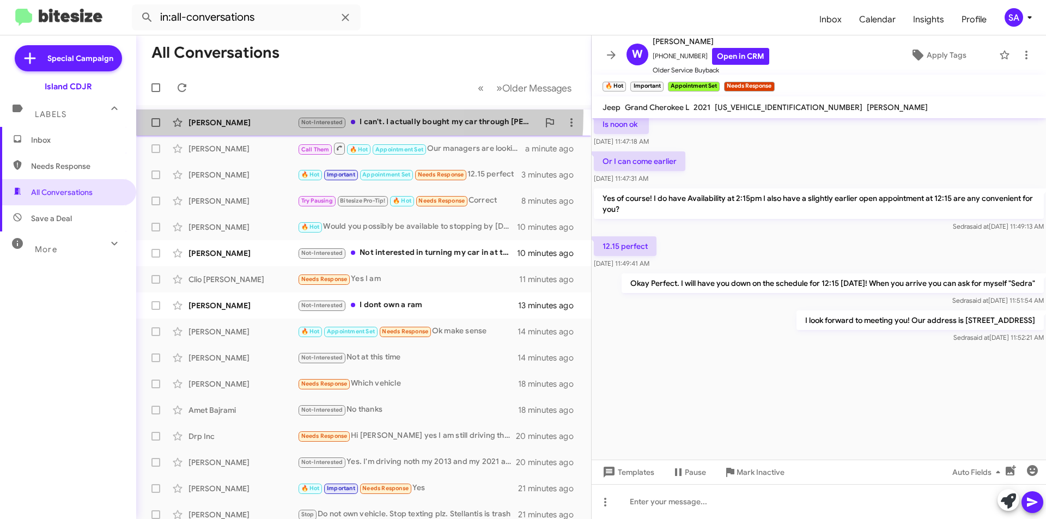
click at [246, 113] on div "Sharon Miller Not-Interested I can't. I actually bought my car through Jory Bar…" at bounding box center [363, 123] width 437 height 22
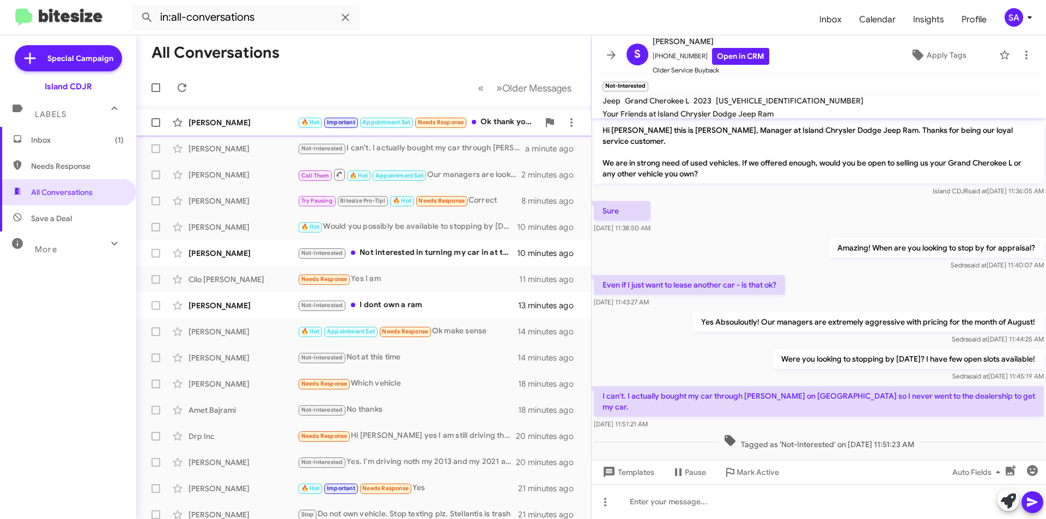
click at [243, 119] on div "[PERSON_NAME]" at bounding box center [242, 122] width 109 height 11
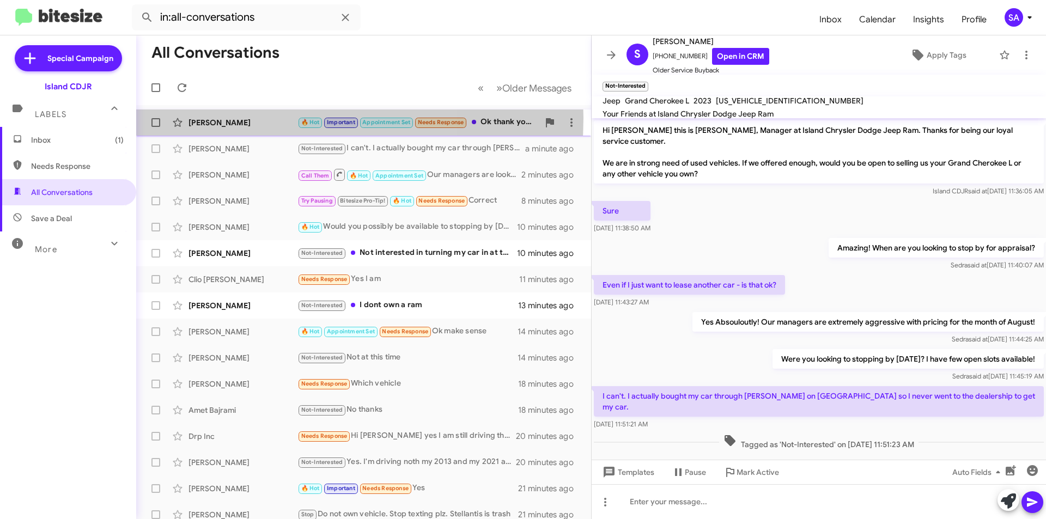
click at [243, 119] on div "[PERSON_NAME]" at bounding box center [242, 122] width 109 height 11
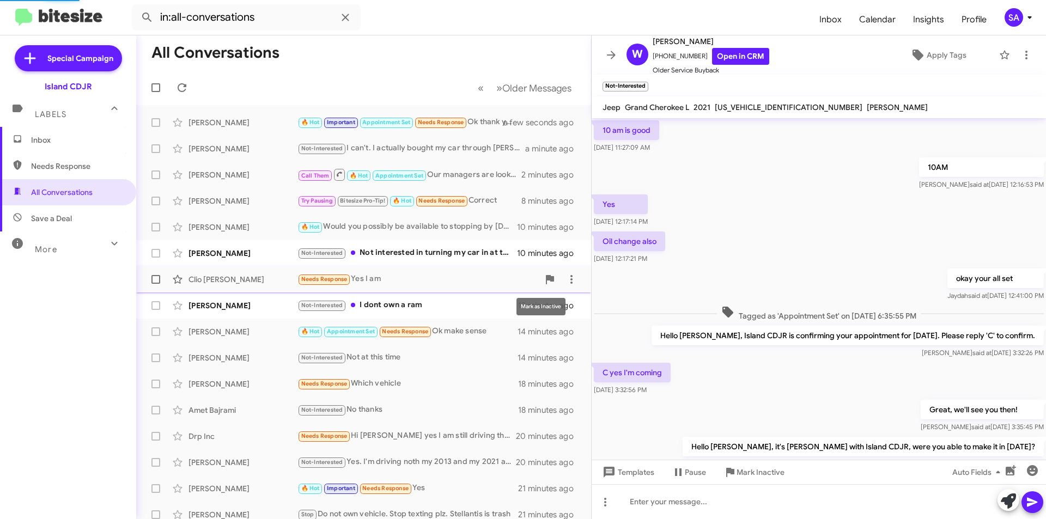
scroll to position [459, 0]
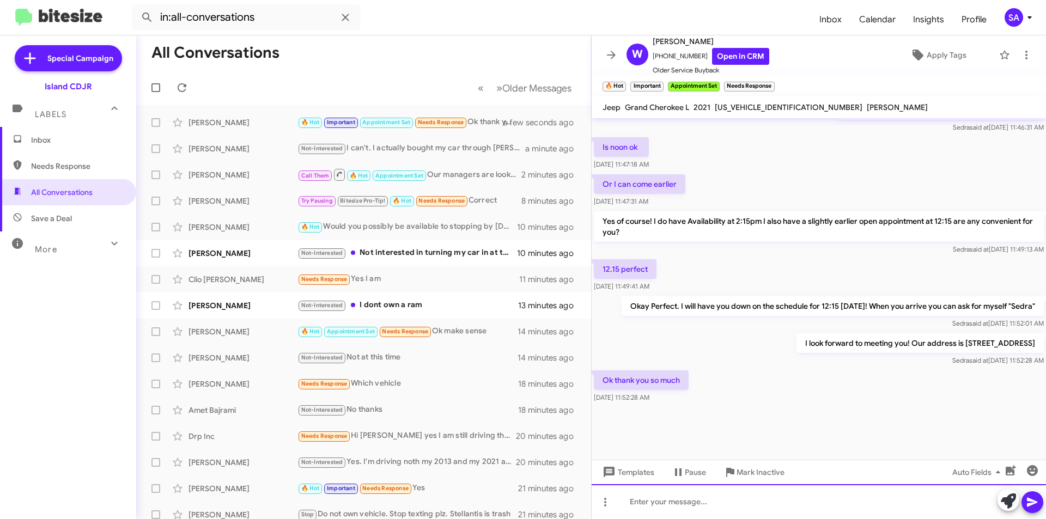
click at [667, 506] on div at bounding box center [818, 501] width 454 height 35
click at [1034, 503] on icon at bounding box center [1031, 502] width 10 height 9
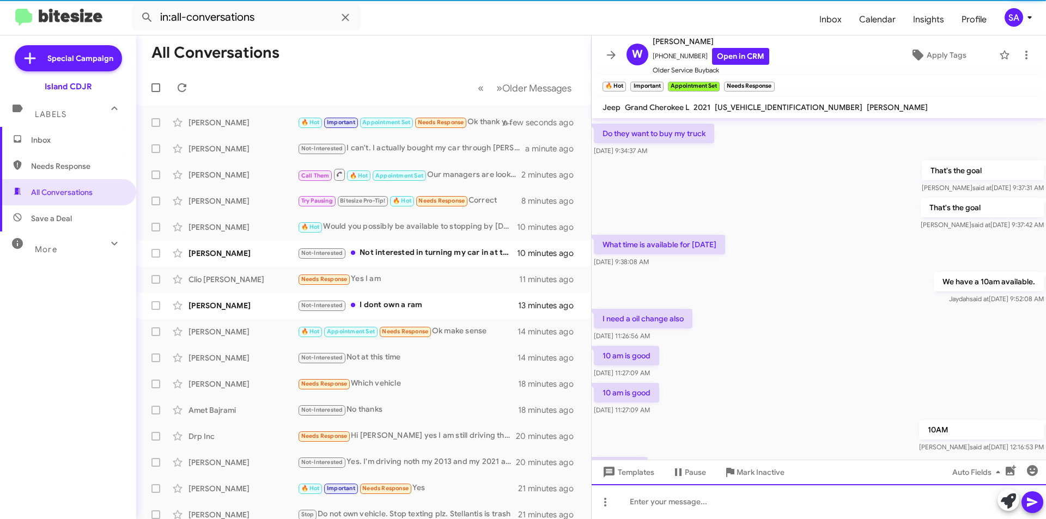
scroll to position [708, 0]
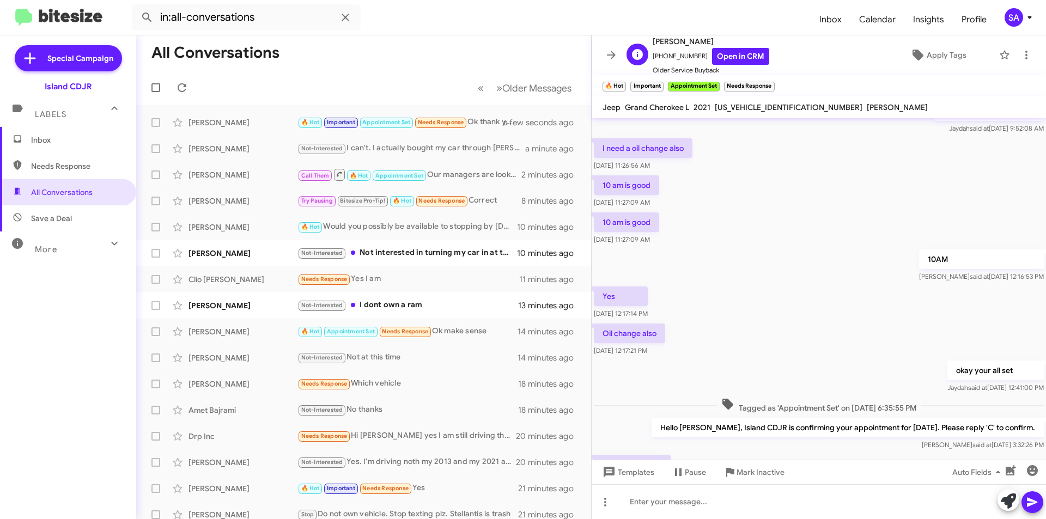
click at [671, 53] on span "+13478614215 Open in CRM" at bounding box center [710, 56] width 117 height 17
click at [670, 54] on span "+13478614215 Open in CRM" at bounding box center [710, 56] width 117 height 17
copy span "+13478614215"
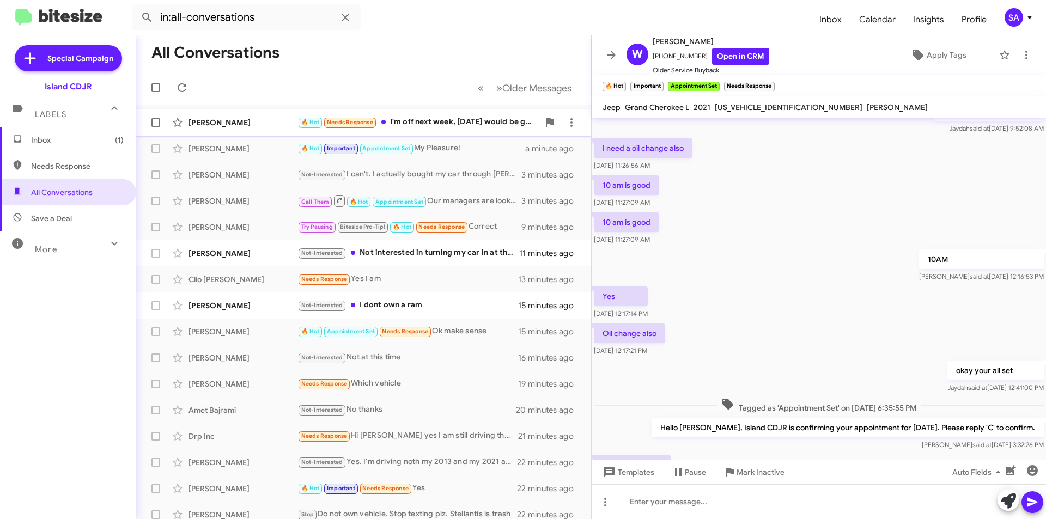
click at [260, 125] on div "[PERSON_NAME]" at bounding box center [242, 122] width 109 height 11
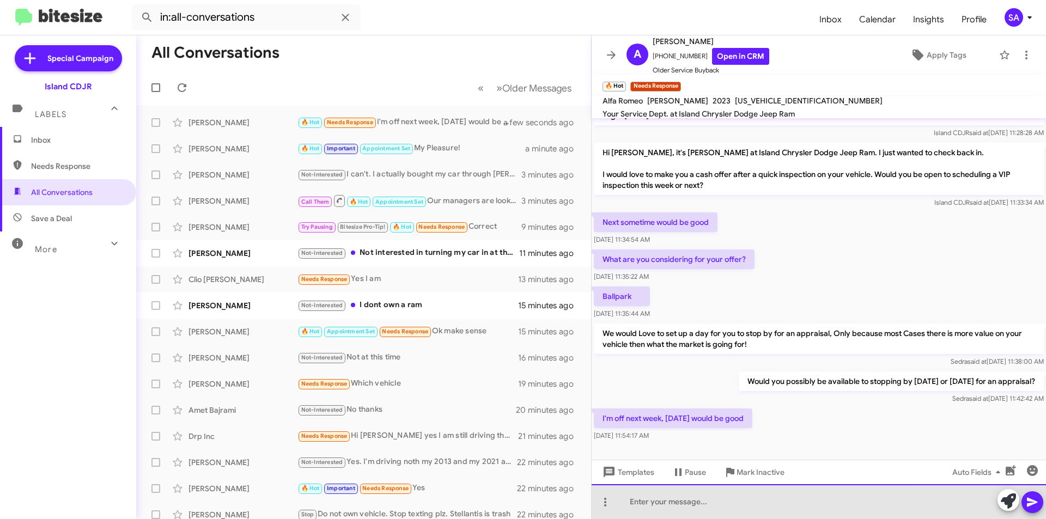
click at [699, 503] on div at bounding box center [818, 501] width 454 height 35
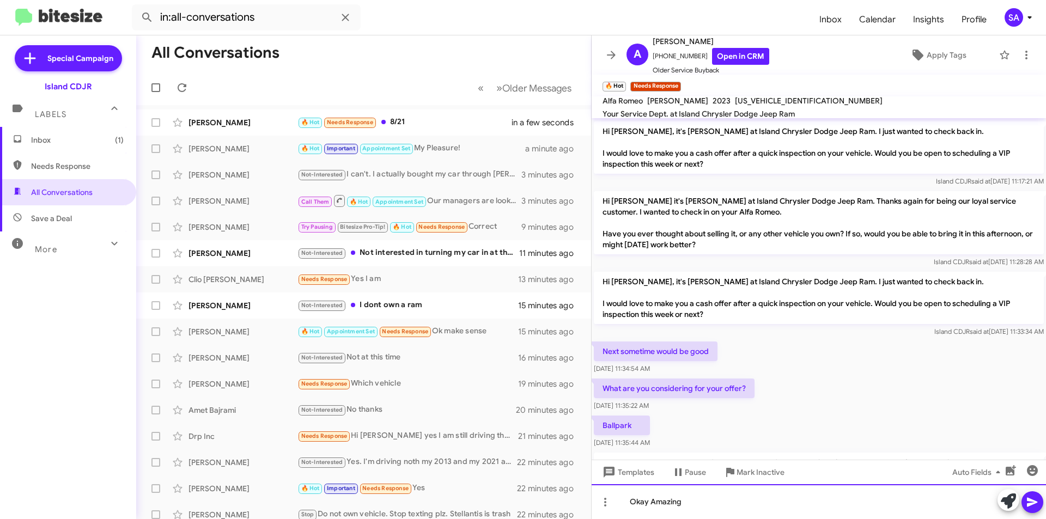
scroll to position [248, 0]
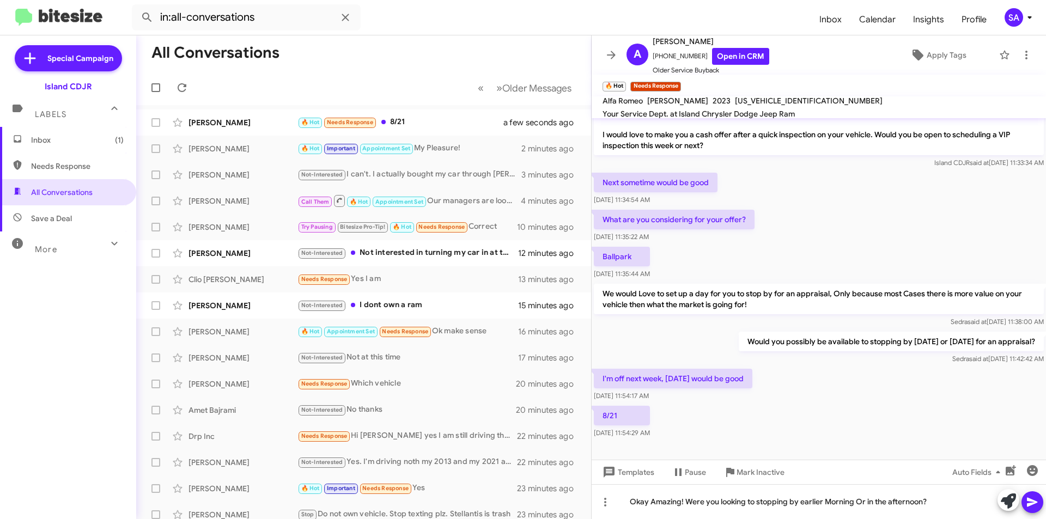
click at [1035, 501] on icon at bounding box center [1031, 502] width 10 height 9
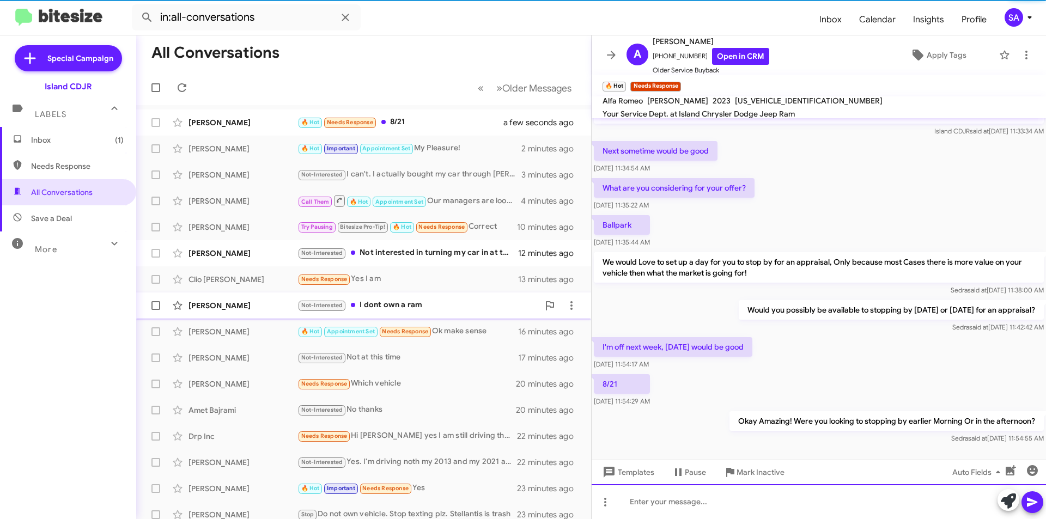
scroll to position [288, 0]
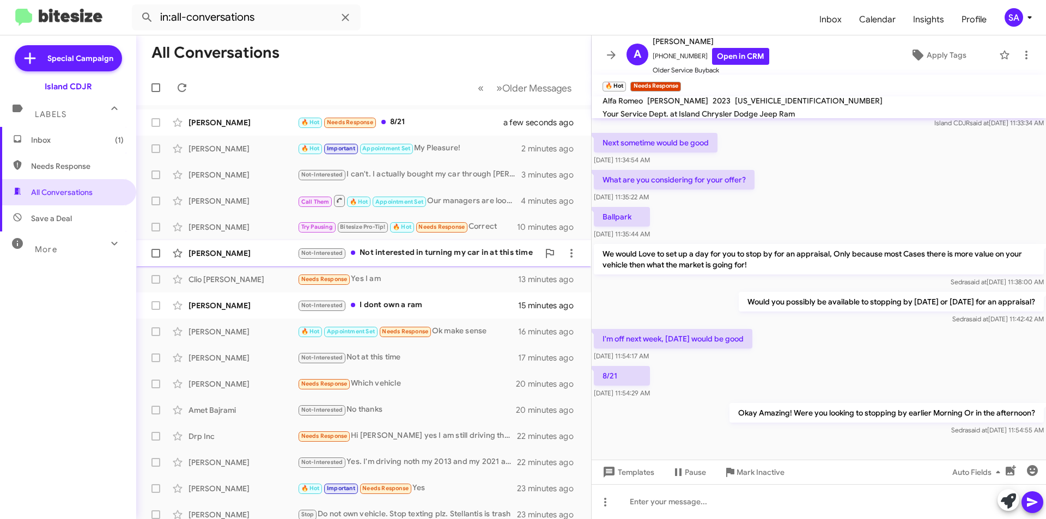
click at [264, 254] on div "Laura Kimmins" at bounding box center [242, 253] width 109 height 11
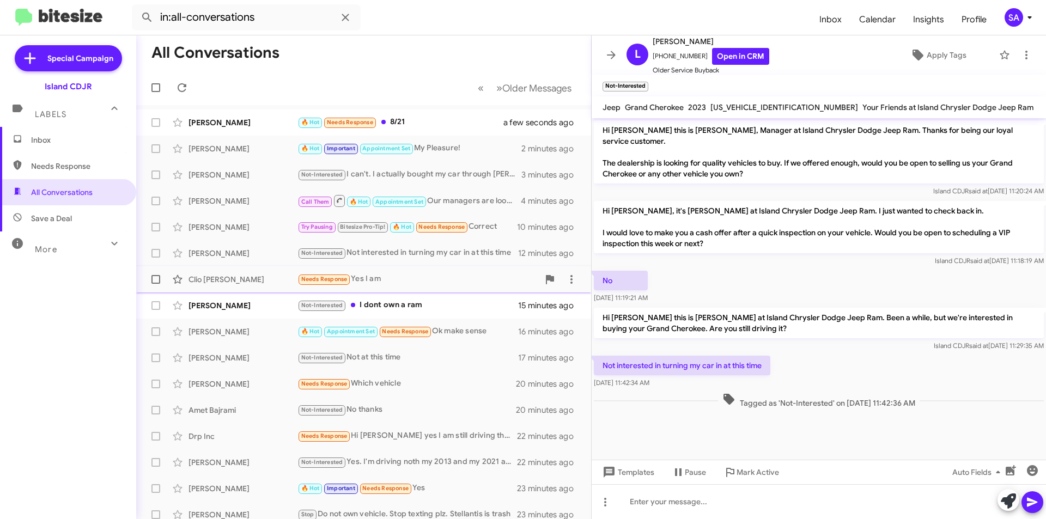
click at [271, 282] on div "Clio [PERSON_NAME]" at bounding box center [242, 279] width 109 height 11
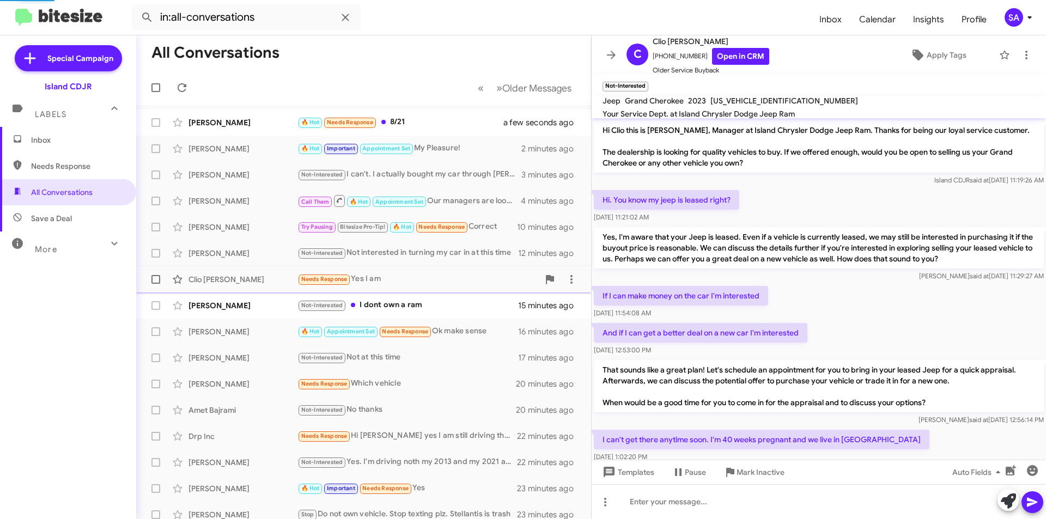
scroll to position [114, 0]
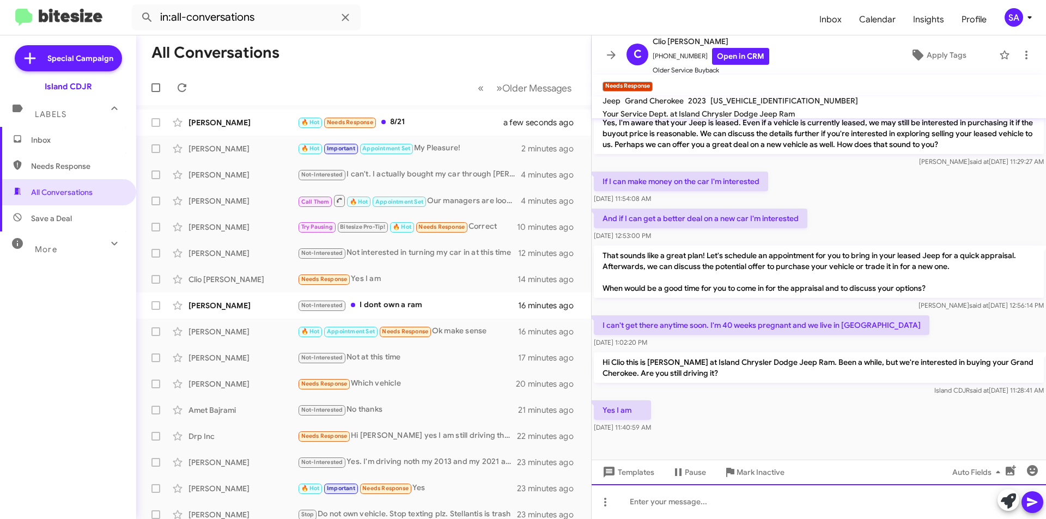
click at [670, 503] on div at bounding box center [818, 501] width 454 height 35
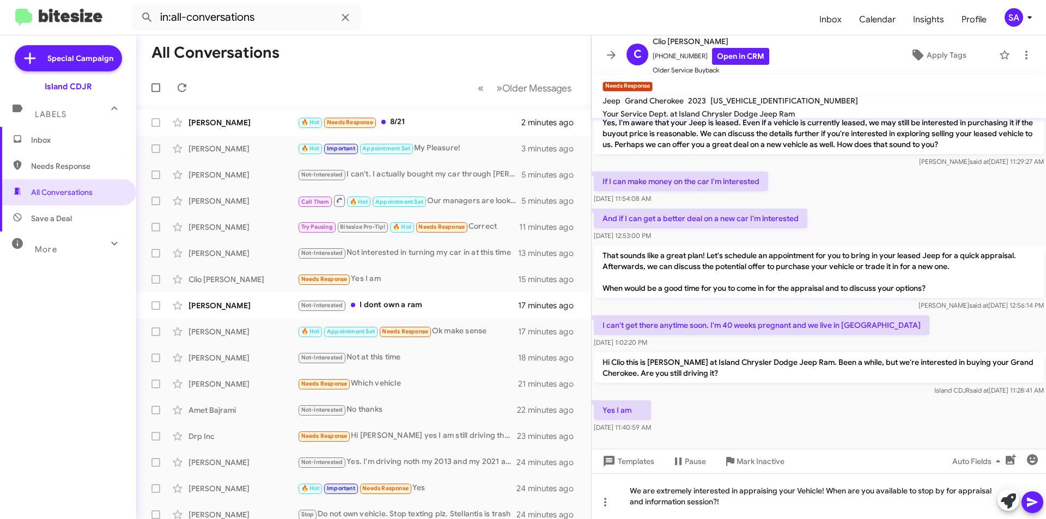
click at [1034, 498] on icon at bounding box center [1031, 502] width 13 height 13
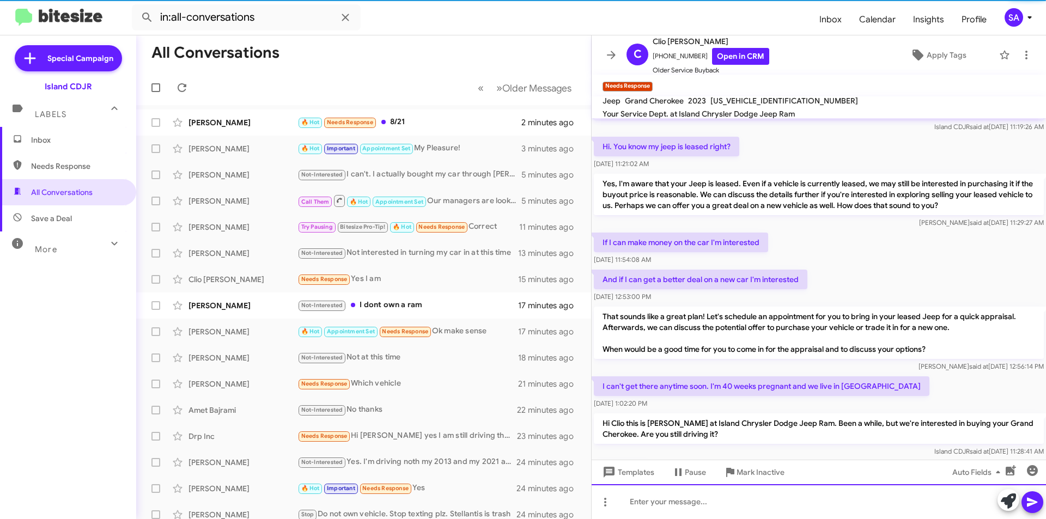
scroll to position [165, 0]
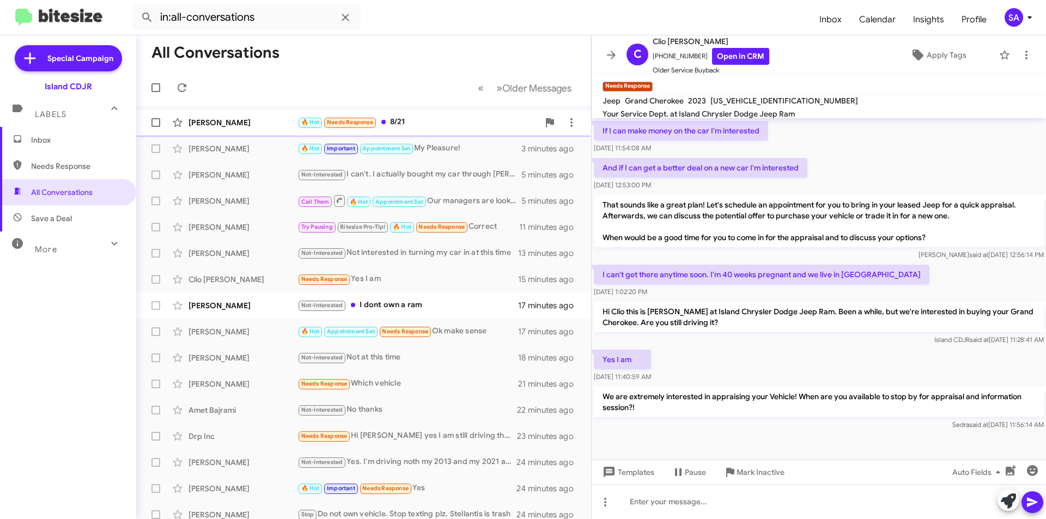
click at [266, 130] on div "Alexis Weber 🔥 Hot Needs Response 8/21 2 minutes ago" at bounding box center [363, 123] width 437 height 22
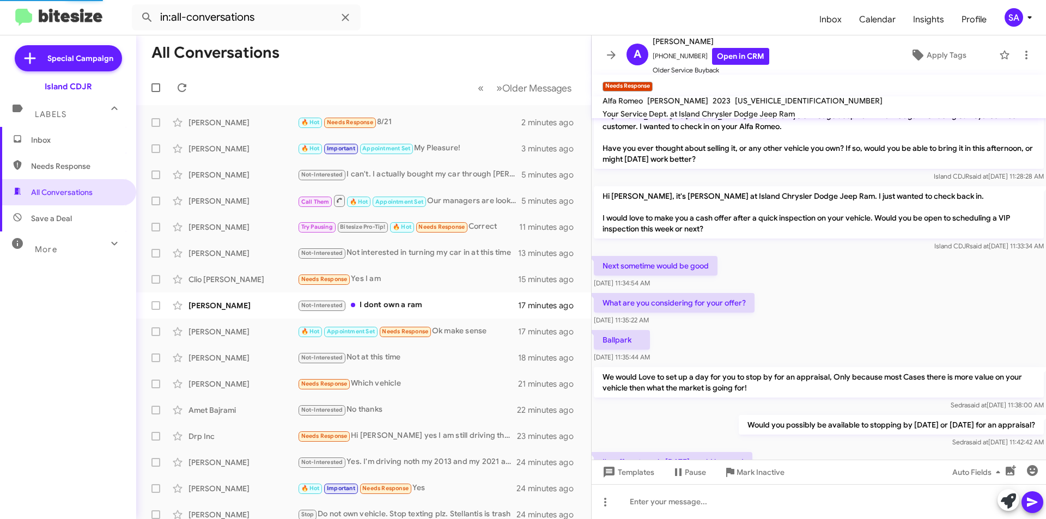
scroll to position [288, 0]
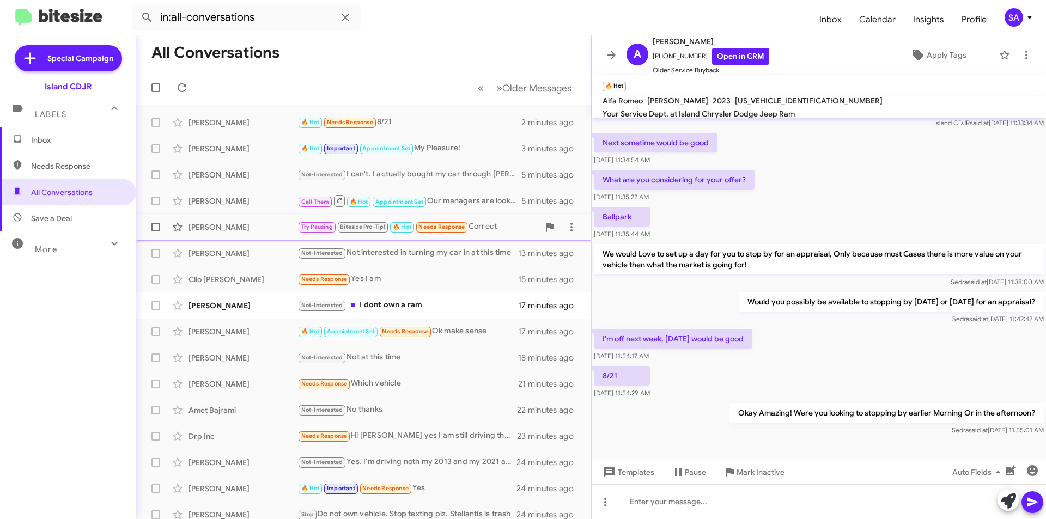
click at [217, 226] on div "[PERSON_NAME]" at bounding box center [242, 227] width 109 height 11
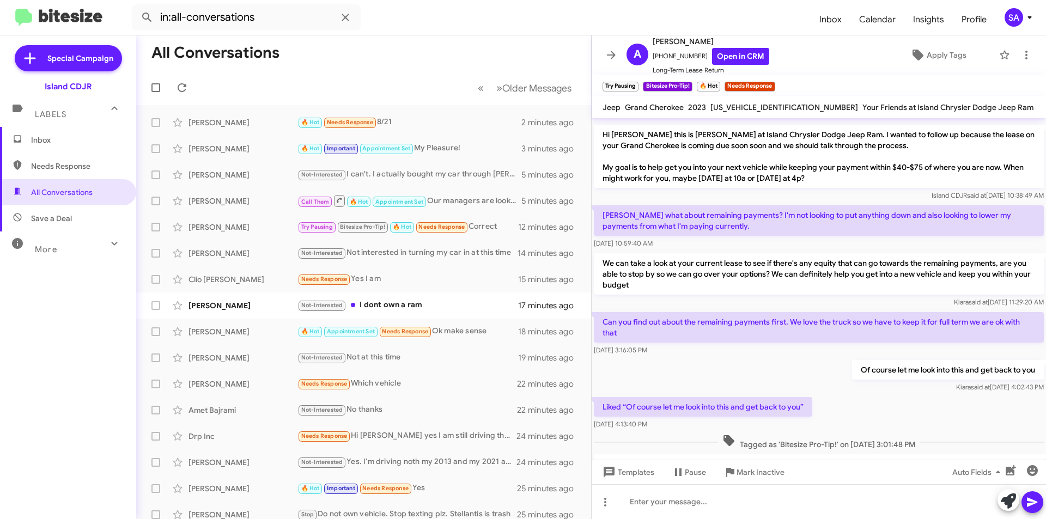
scroll to position [974, 0]
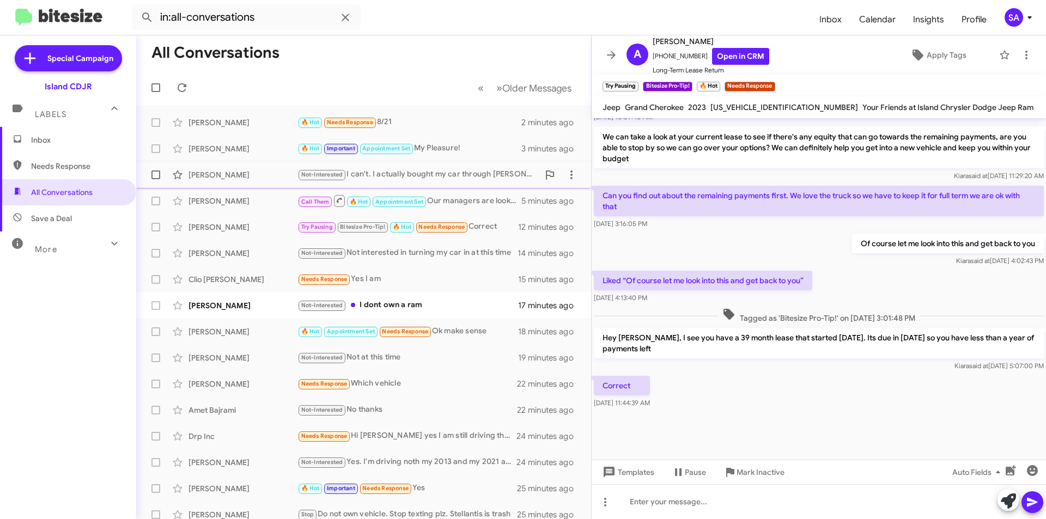
click at [208, 185] on div "Sharon Miller Not-Interested I can't. I actually bought my car through Jory Bar…" at bounding box center [363, 175] width 437 height 22
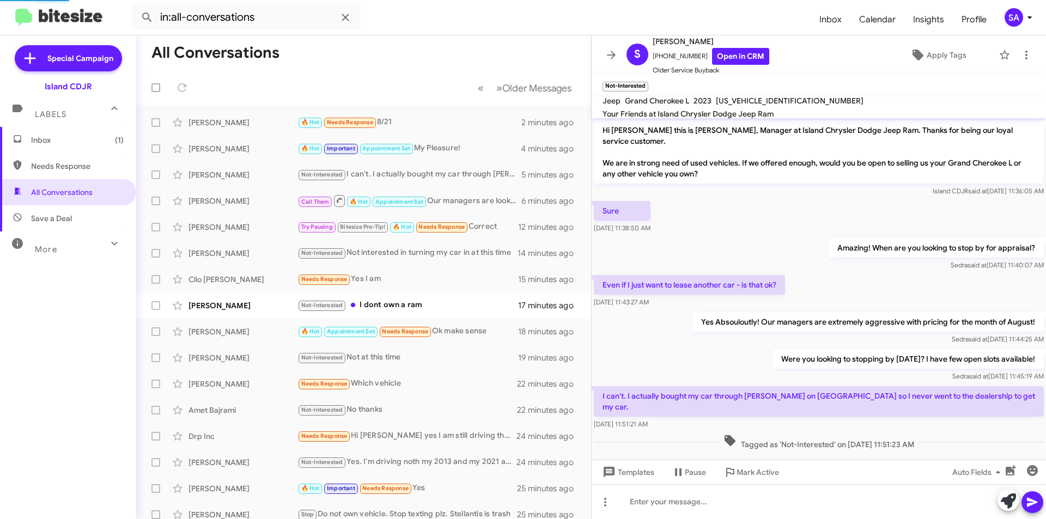
drag, startPoint x: 935, startPoint y: 406, endPoint x: 997, endPoint y: 410, distance: 61.7
click at [997, 410] on div "Hi Sharon this is Alicia Alonso, Manager at Island Chrysler Dodge Jeep Ram. Tha…" at bounding box center [818, 285] width 454 height 334
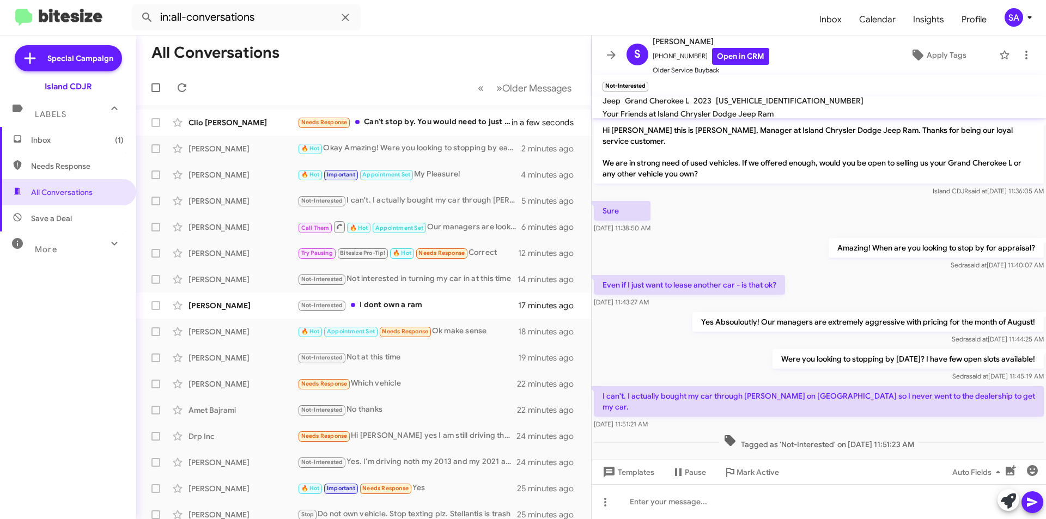
click at [687, 353] on div "Were you looking to stopping by Tomorrow? I have few open slots available! Sedr…" at bounding box center [818, 365] width 454 height 37
click at [687, 355] on div "Were you looking to stopping by Tomorrow? I have few open slots available! Sedr…" at bounding box center [818, 365] width 454 height 37
click at [694, 515] on div at bounding box center [818, 501] width 454 height 35
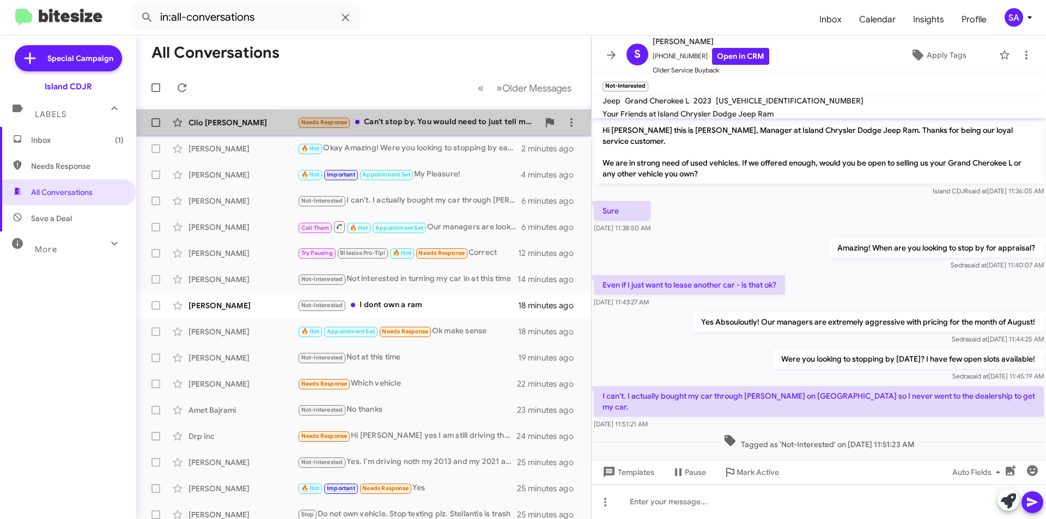
click at [441, 122] on div "Needs Response Can't stop by. You would need to just tell me what you can offer" at bounding box center [417, 122] width 241 height 13
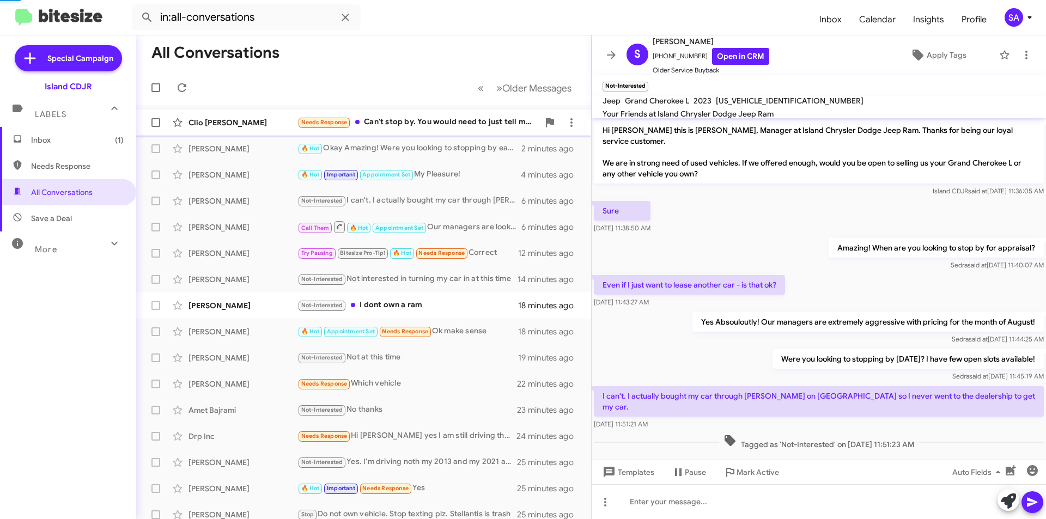
scroll to position [205, 0]
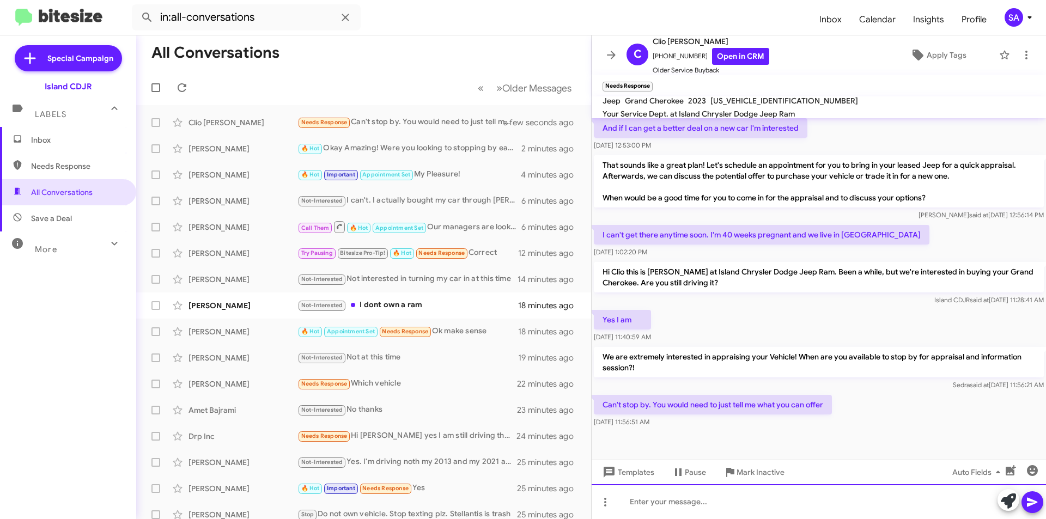
click at [662, 503] on div at bounding box center [818, 501] width 454 height 35
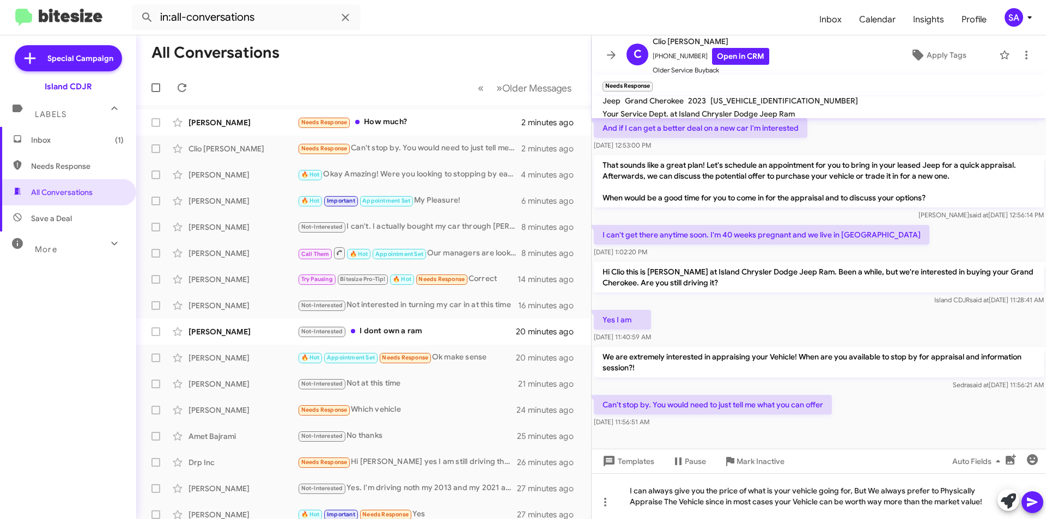
click at [1026, 500] on icon at bounding box center [1031, 502] width 13 height 13
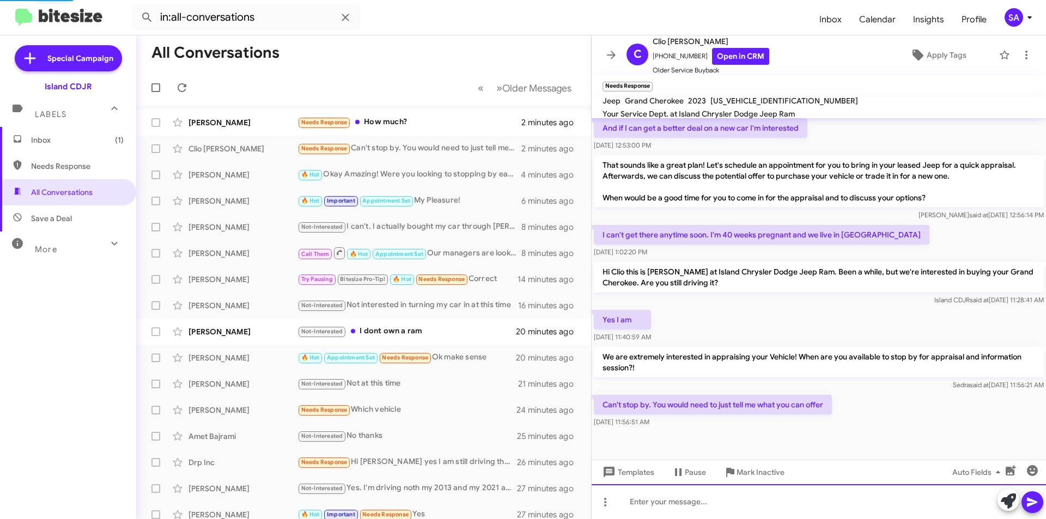
scroll to position [0, 0]
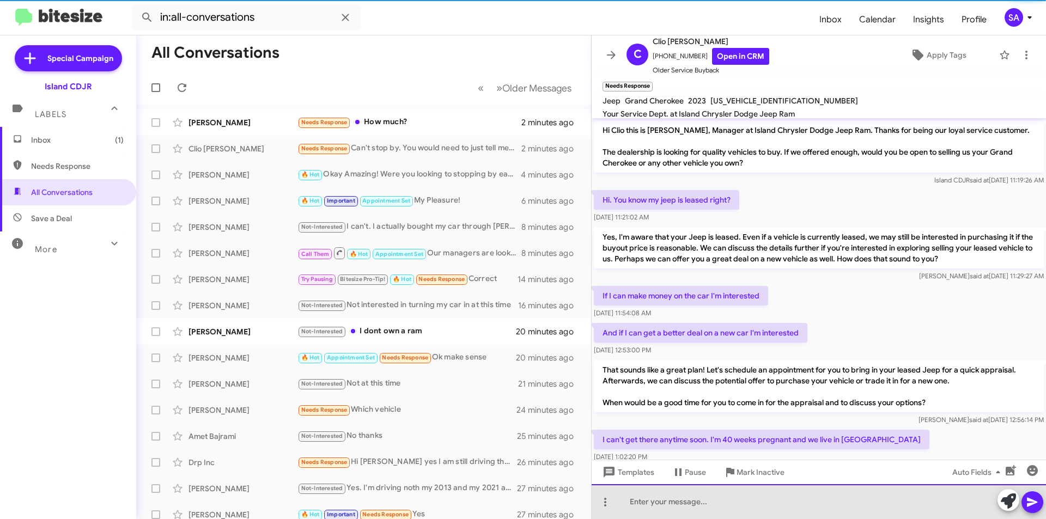
click at [808, 498] on div at bounding box center [818, 501] width 454 height 35
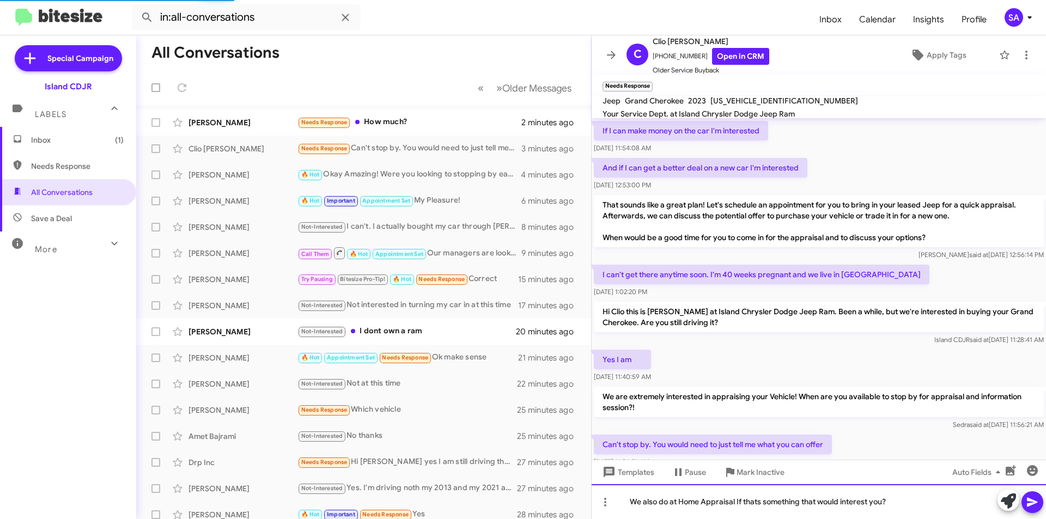
scroll to position [255, 0]
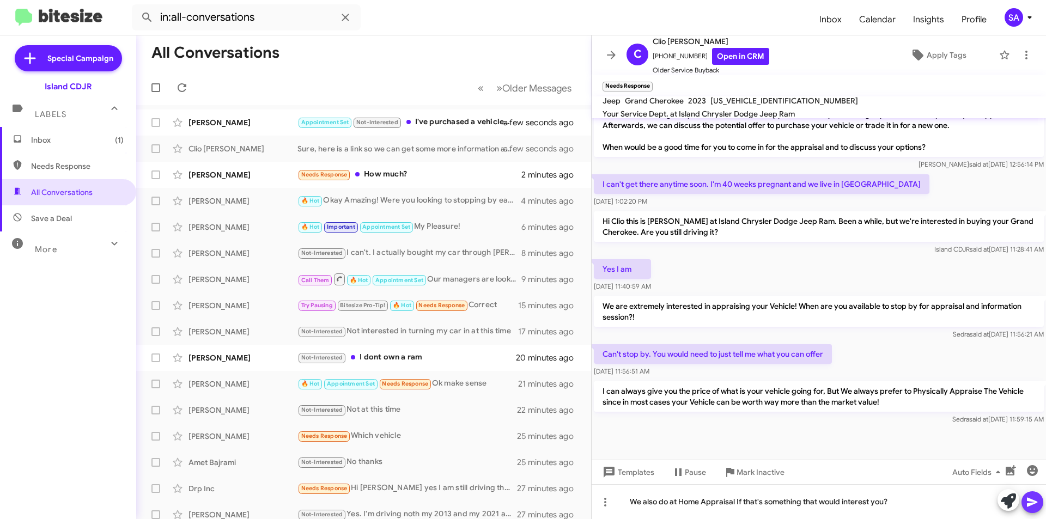
click at [1037, 497] on icon at bounding box center [1031, 502] width 13 height 13
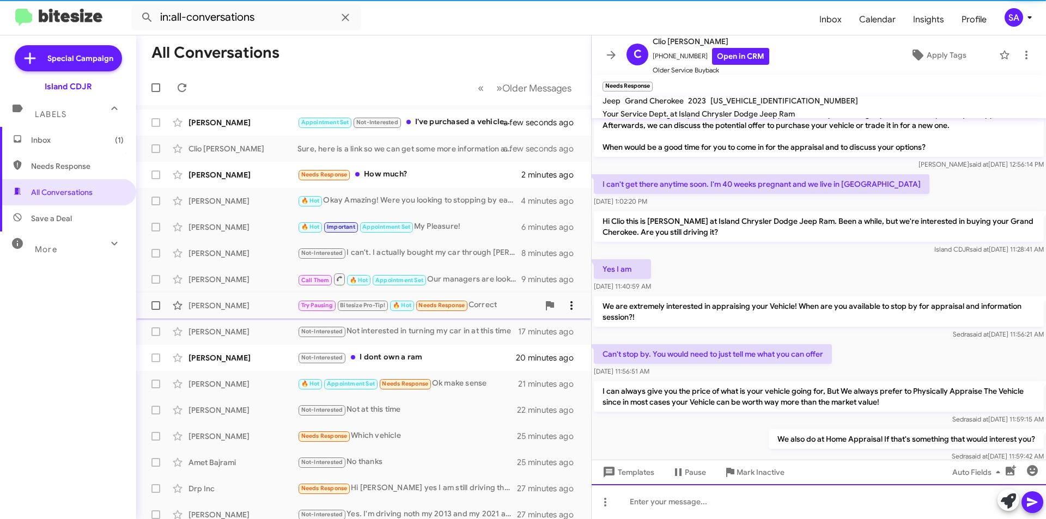
scroll to position [0, 0]
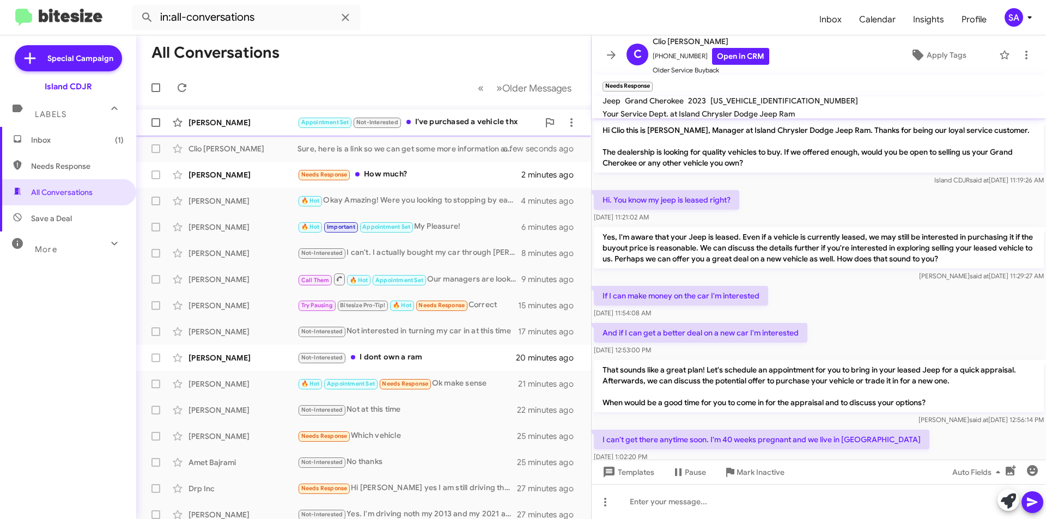
click at [437, 121] on div "Appointment Set Not-Interested I've purchased a vehicle thx" at bounding box center [417, 122] width 241 height 13
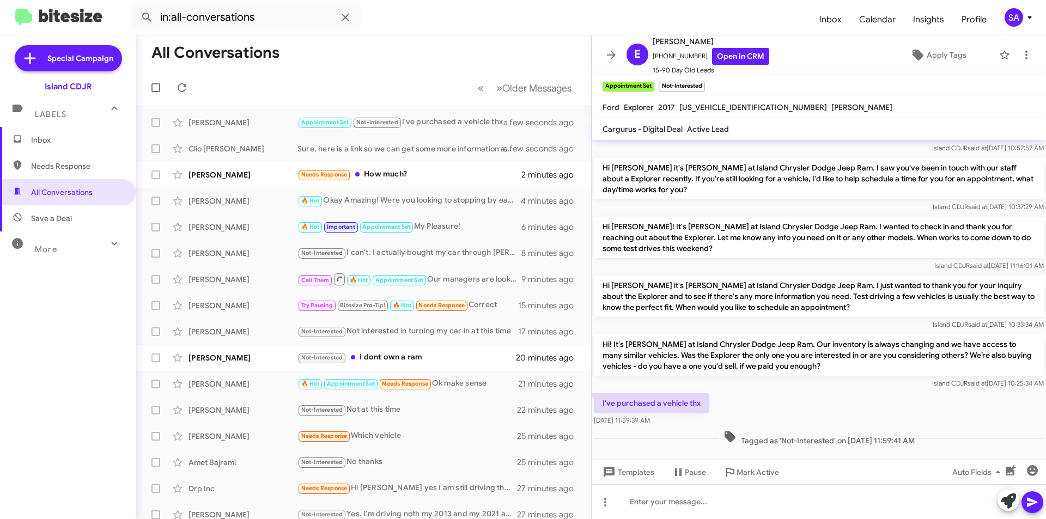
scroll to position [236, 0]
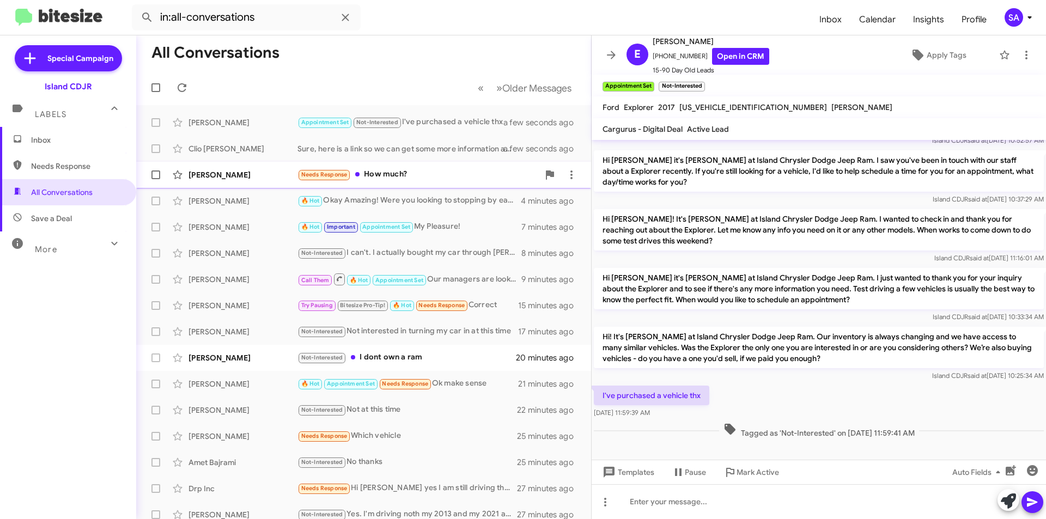
click at [405, 178] on div "Needs Response How much?" at bounding box center [417, 174] width 241 height 13
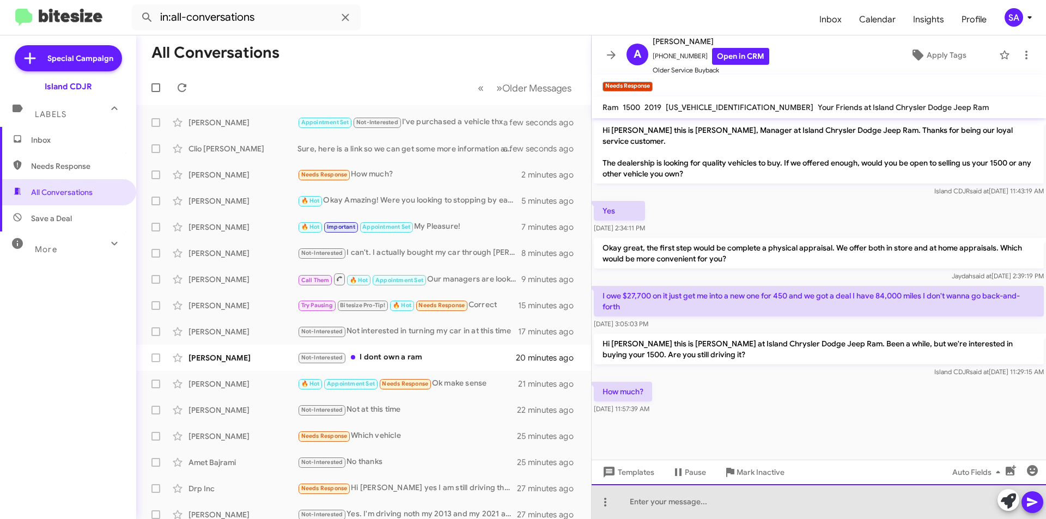
click at [704, 505] on div at bounding box center [818, 501] width 454 height 35
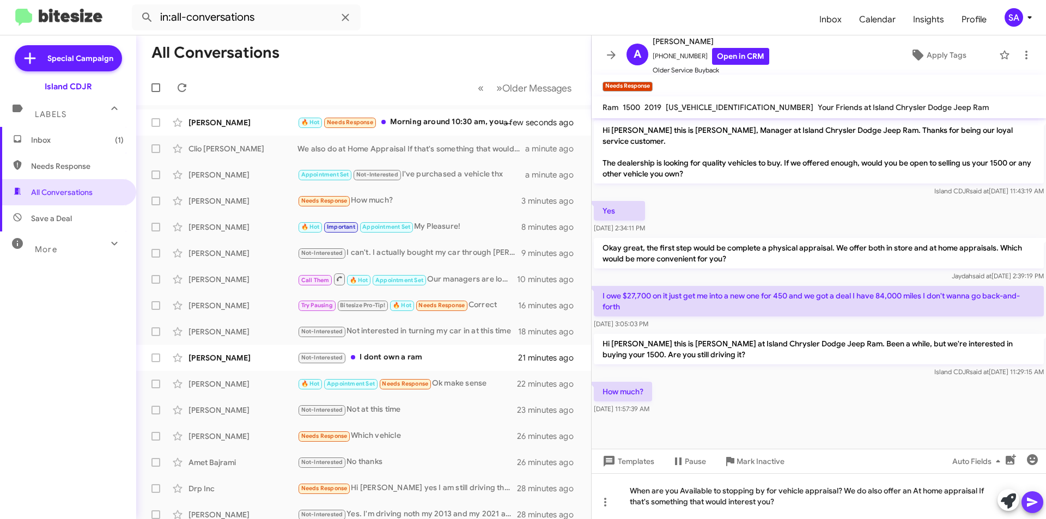
click at [1036, 503] on icon at bounding box center [1031, 502] width 10 height 9
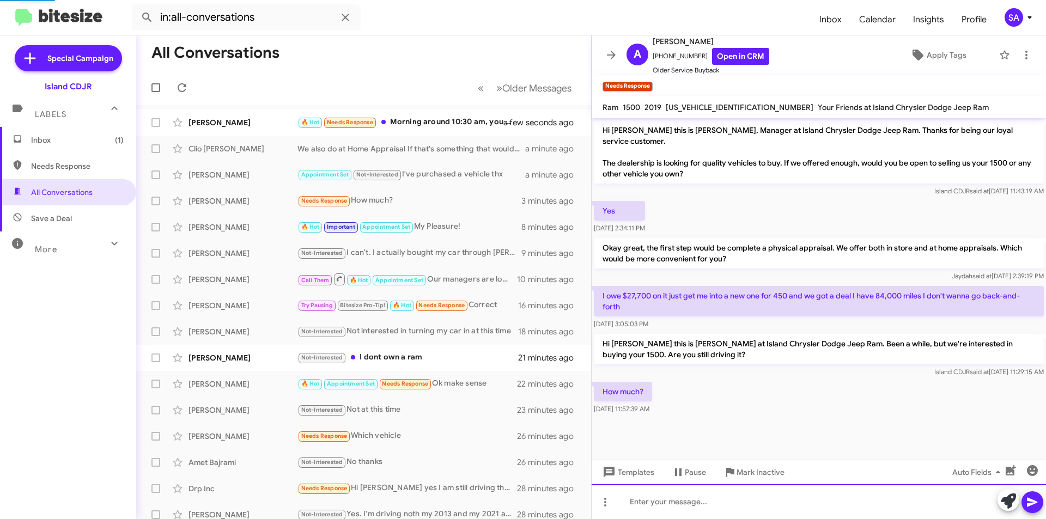
scroll to position [24, 0]
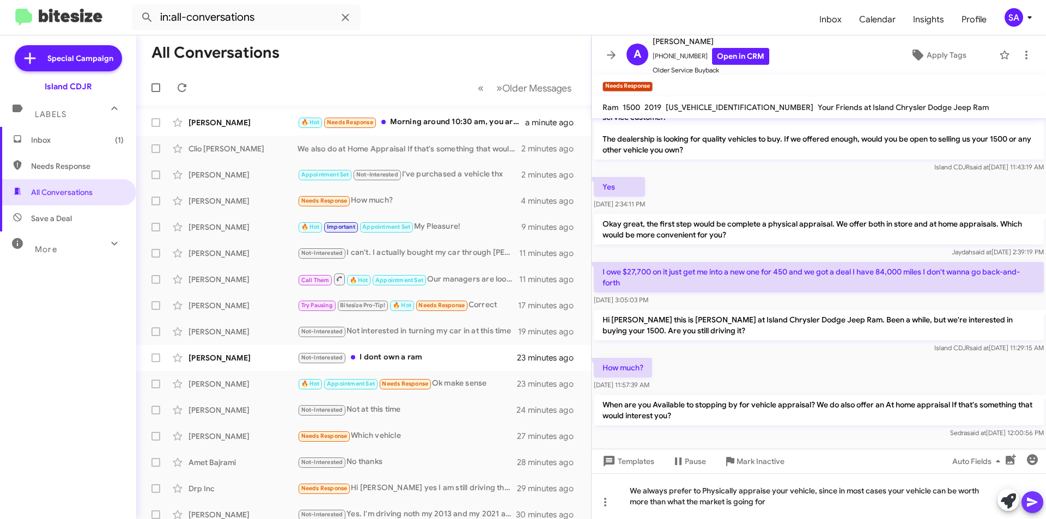
click at [1033, 497] on icon at bounding box center [1031, 502] width 13 height 13
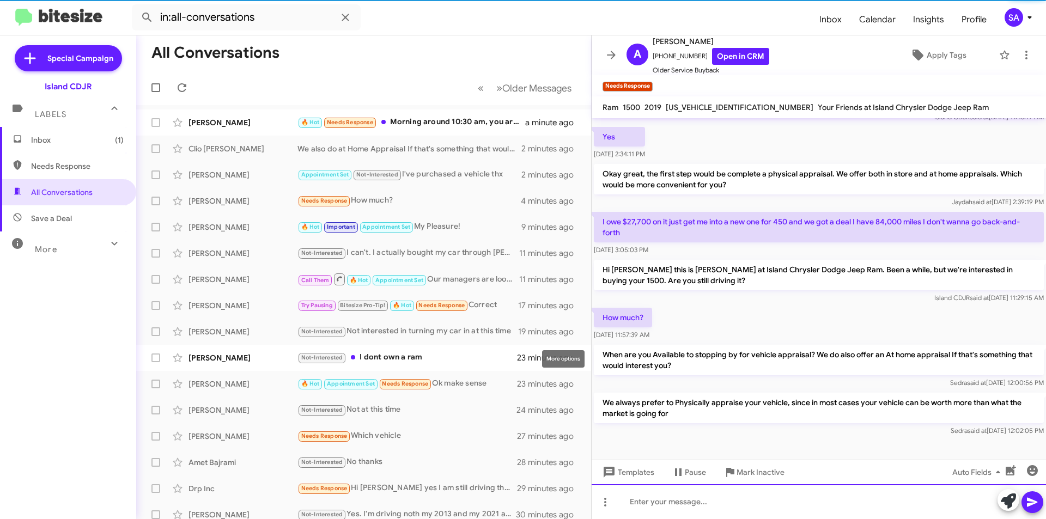
scroll to position [75, 0]
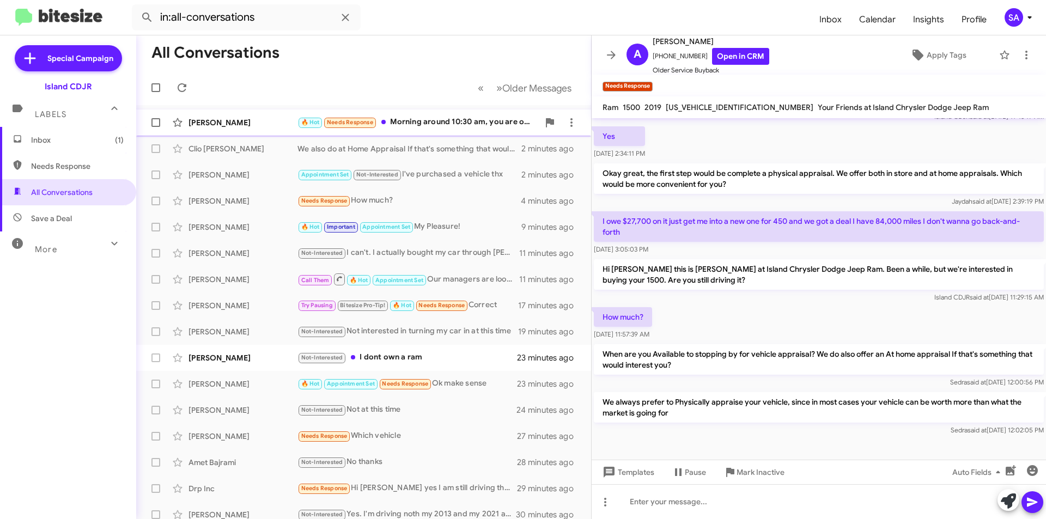
click at [248, 118] on div "[PERSON_NAME]" at bounding box center [242, 122] width 109 height 11
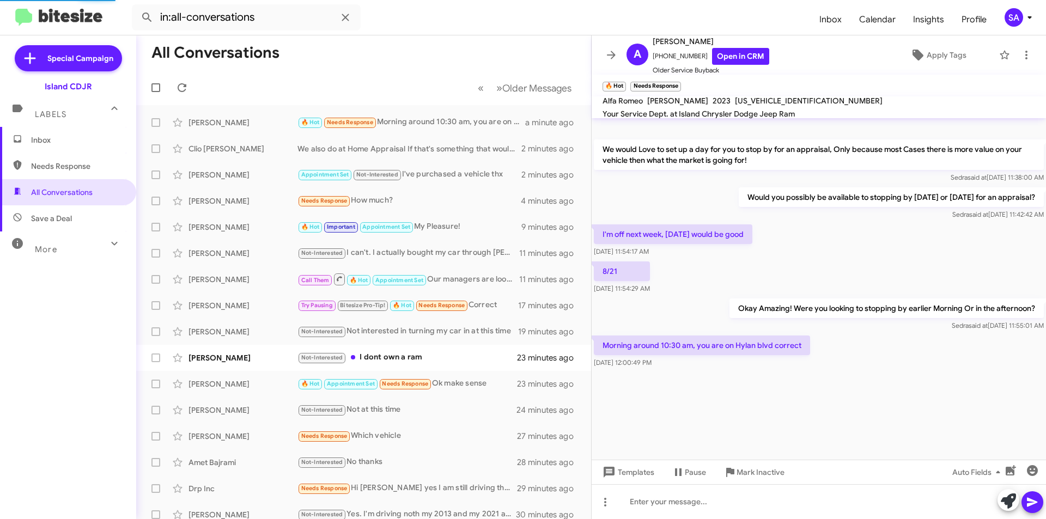
scroll to position [328, 0]
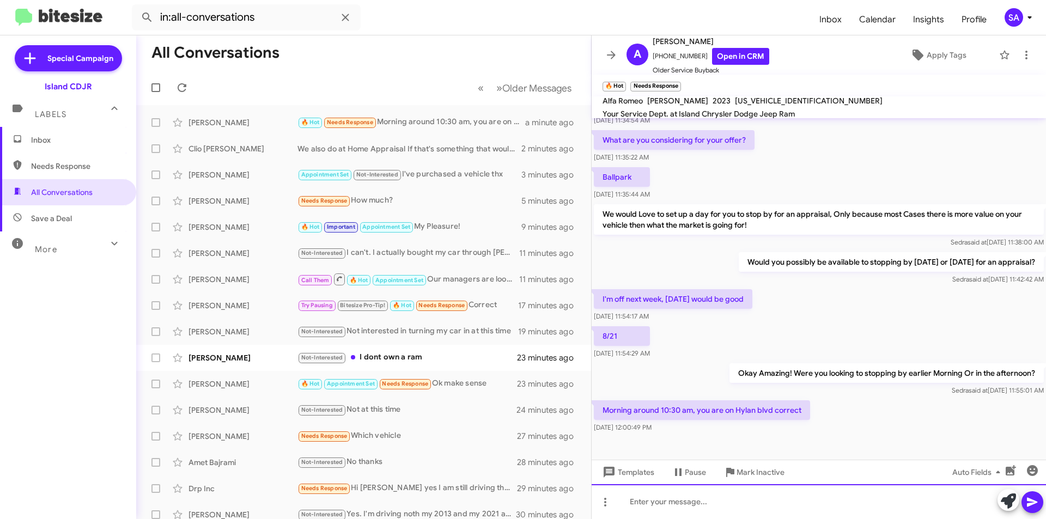
click at [694, 505] on div at bounding box center [818, 501] width 454 height 35
click at [817, 506] on div "Yes our Address is 1239 Hylan Blvd Staten Island" at bounding box center [818, 501] width 454 height 35
click at [1027, 499] on icon at bounding box center [1031, 502] width 10 height 9
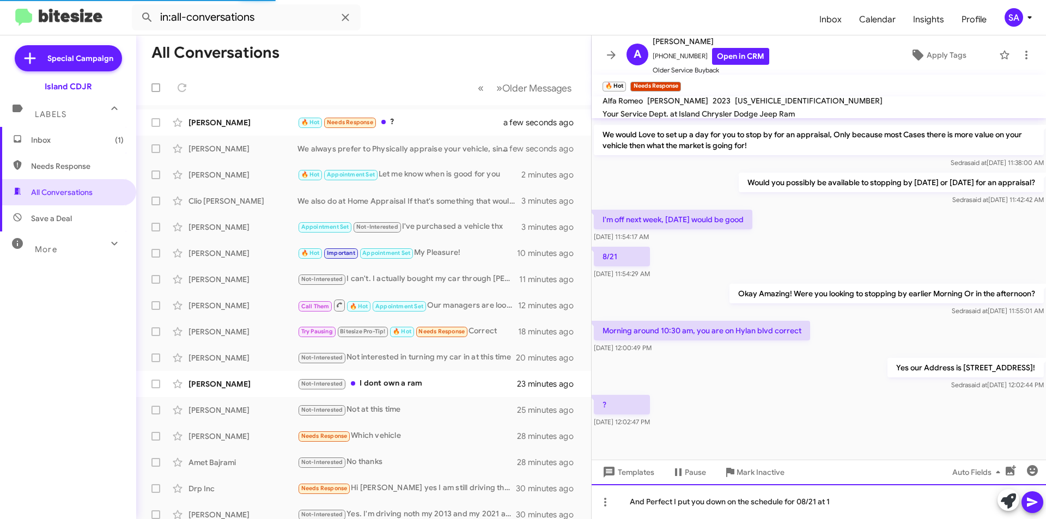
scroll to position [447, 0]
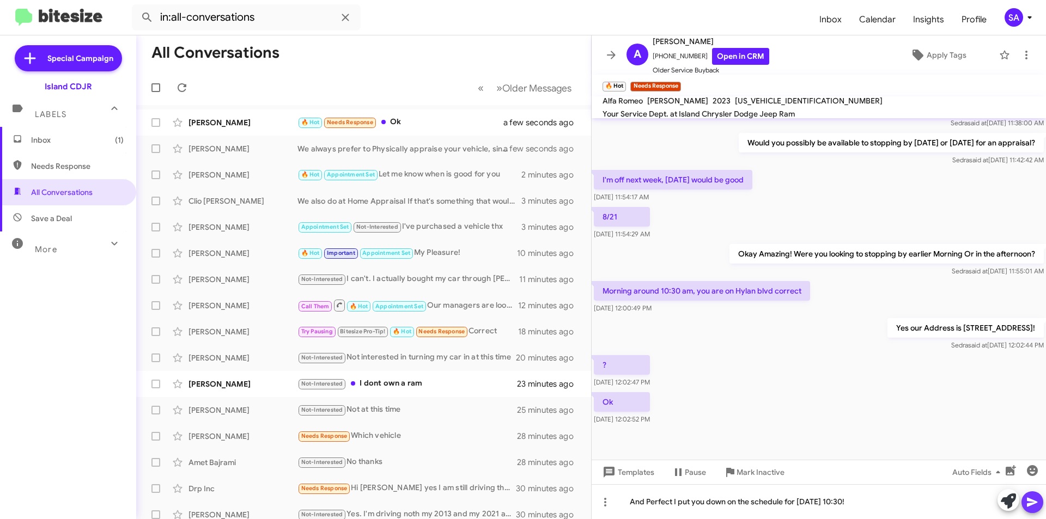
click at [1038, 500] on icon at bounding box center [1031, 502] width 13 height 13
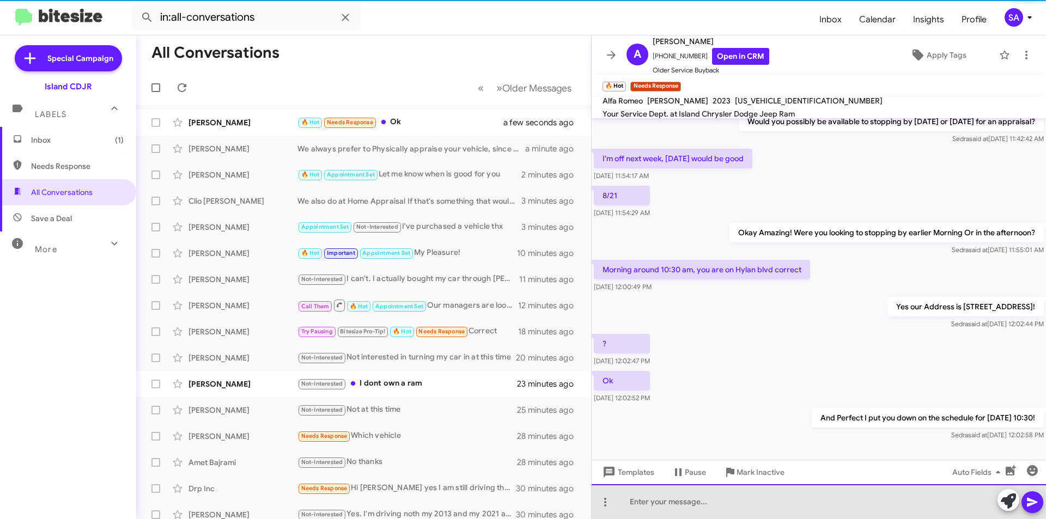
click at [812, 498] on div at bounding box center [818, 501] width 454 height 35
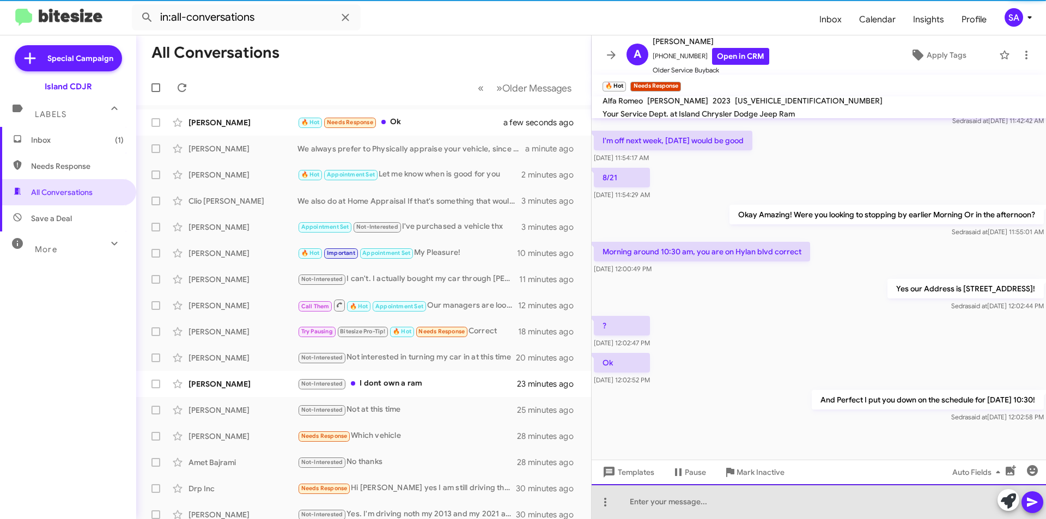
scroll to position [487, 0]
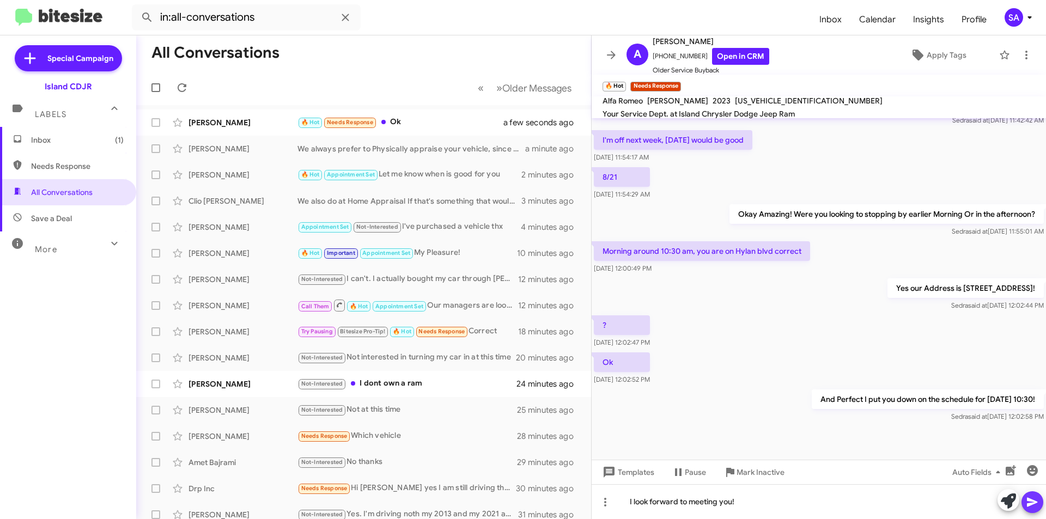
click at [1034, 505] on icon at bounding box center [1031, 502] width 13 height 13
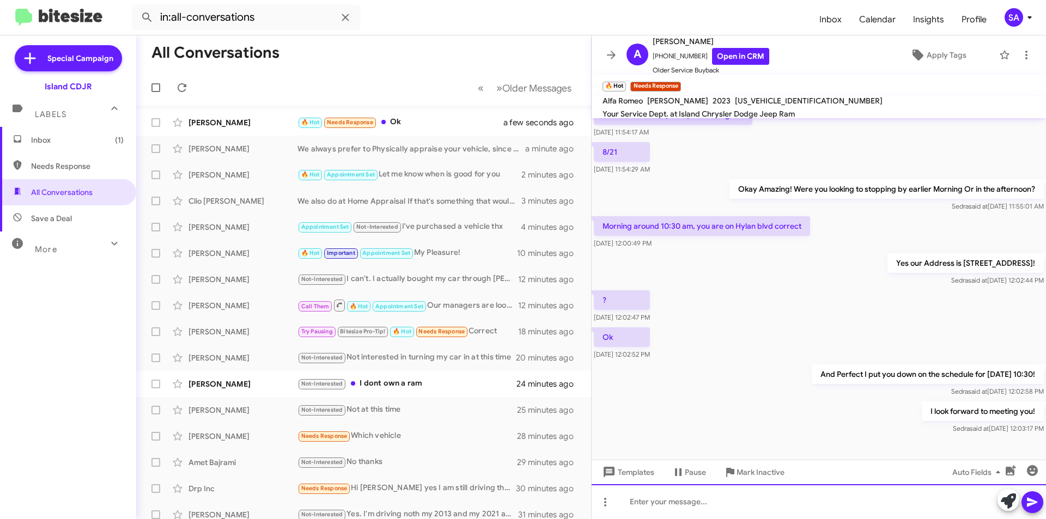
scroll to position [527, 0]
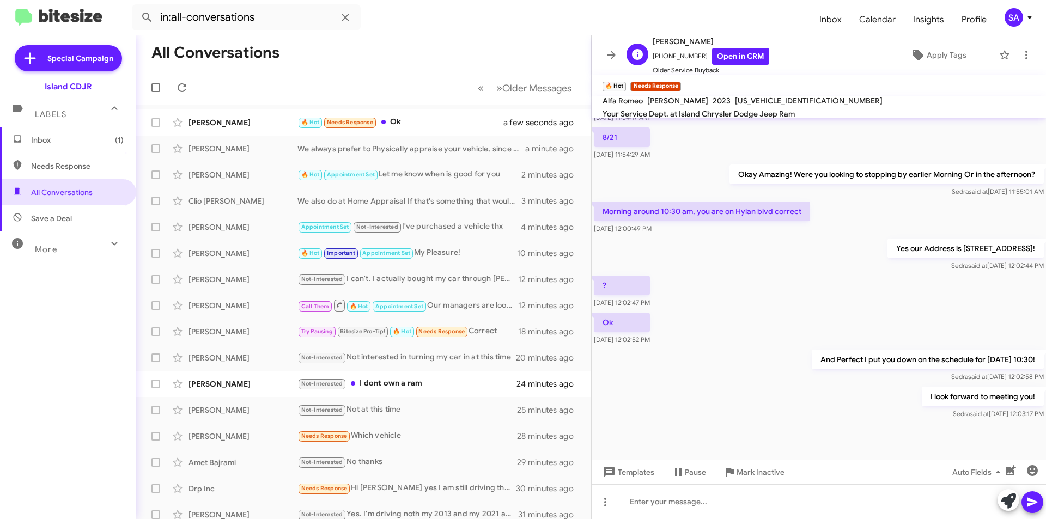
click at [674, 53] on span "+19176645923 Open in CRM" at bounding box center [710, 56] width 117 height 17
click at [673, 53] on span "+19176645923 Open in CRM" at bounding box center [710, 56] width 117 height 17
copy span "19176645923"
click at [234, 117] on div "Alexis Weber 🔥 Hot Needs Response Ok a few seconds ago" at bounding box center [363, 123] width 437 height 22
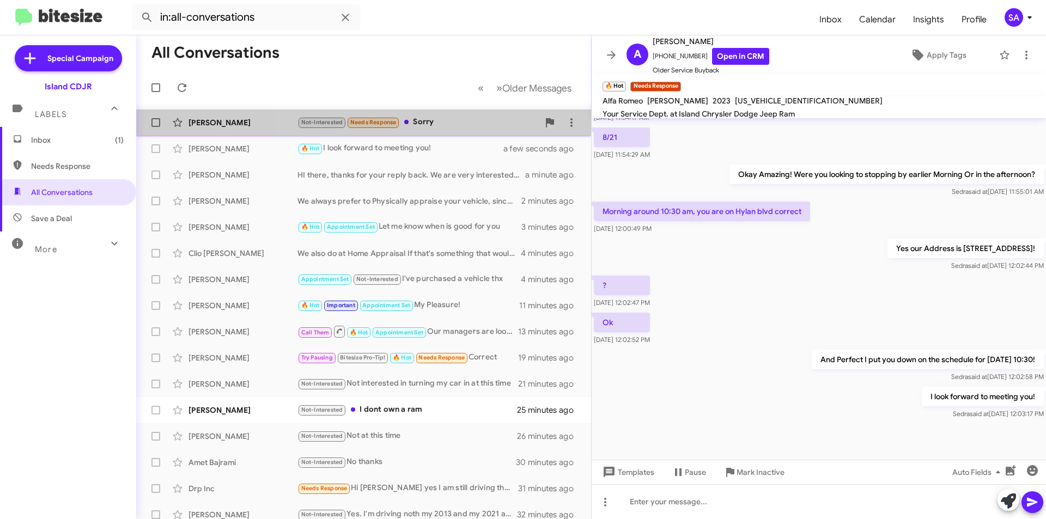
click at [430, 111] on span "Sharon Miller Not-Interested Needs Response Sorry a few seconds ago" at bounding box center [363, 122] width 455 height 26
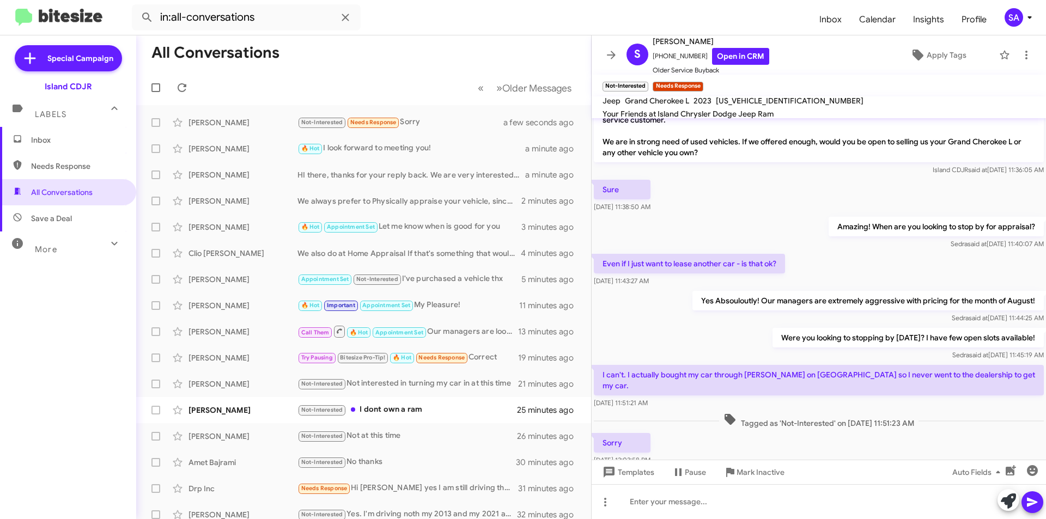
scroll to position [32, 0]
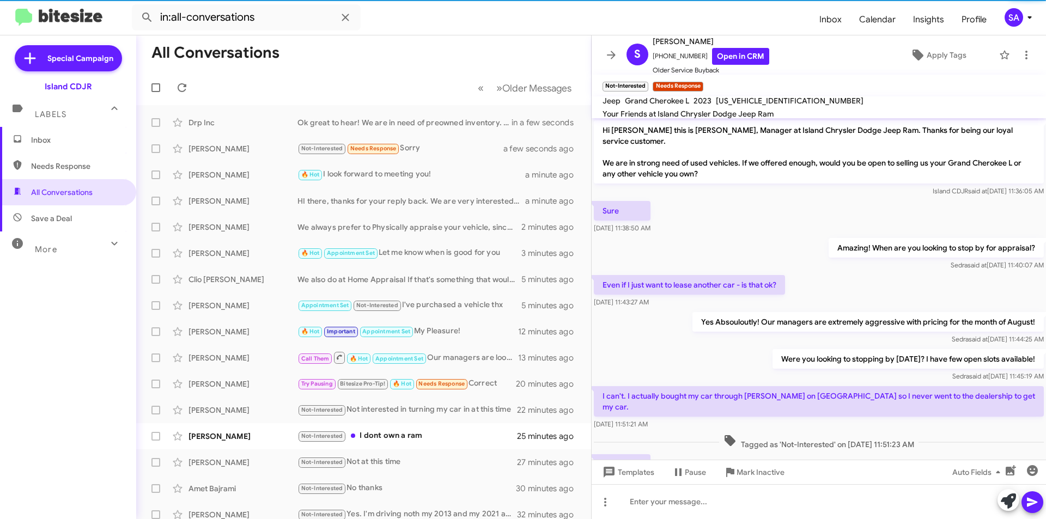
scroll to position [10, 0]
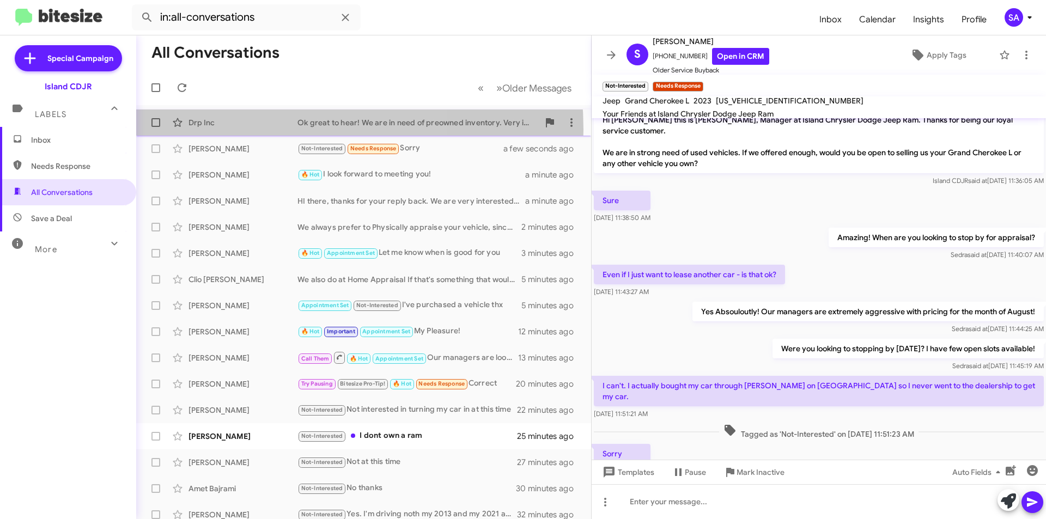
click at [238, 130] on div "Drp Inc Ok great to hear! We are in need of preowned inventory. Very interested…" at bounding box center [363, 123] width 437 height 22
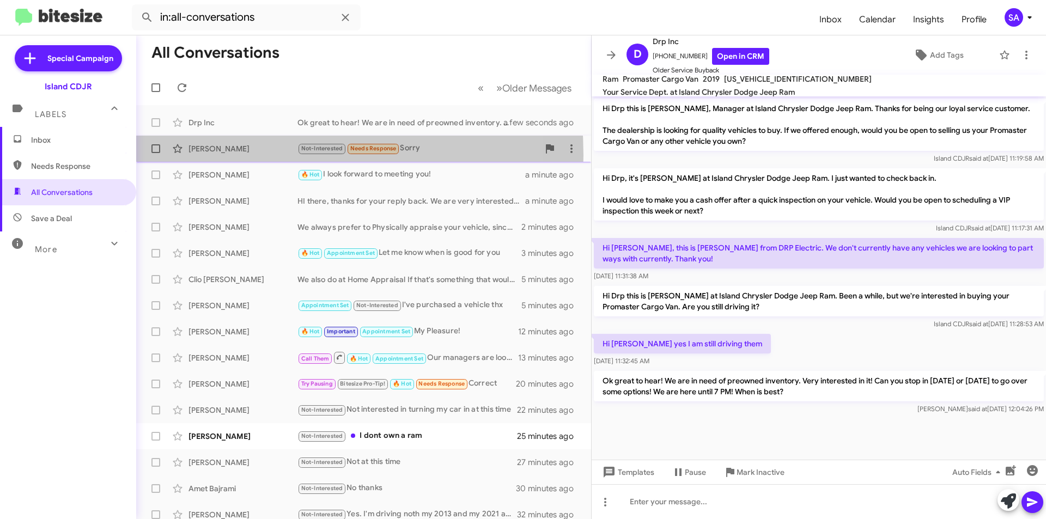
click at [217, 155] on div "Sharon Miller Not-Interested Needs Response Sorry a few seconds ago" at bounding box center [363, 149] width 437 height 22
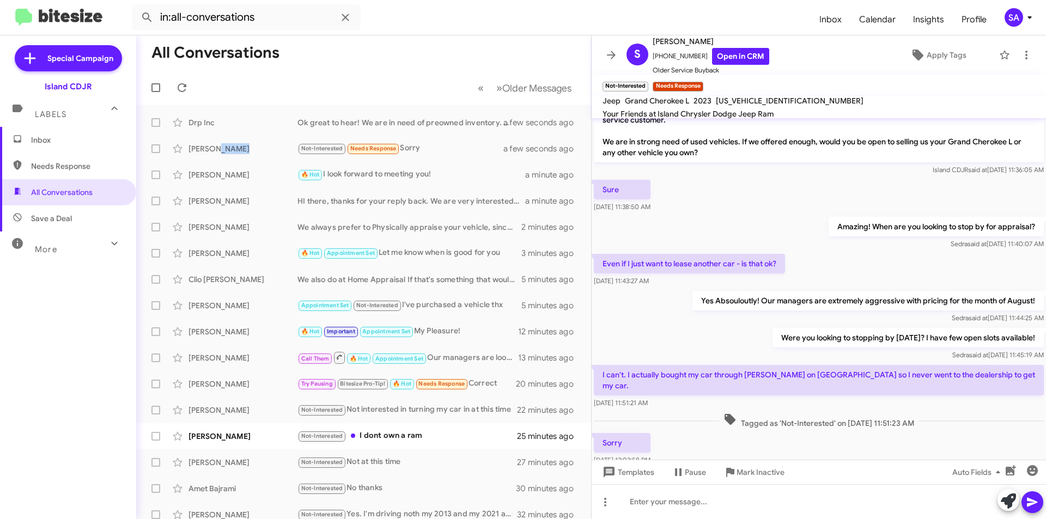
scroll to position [32, 0]
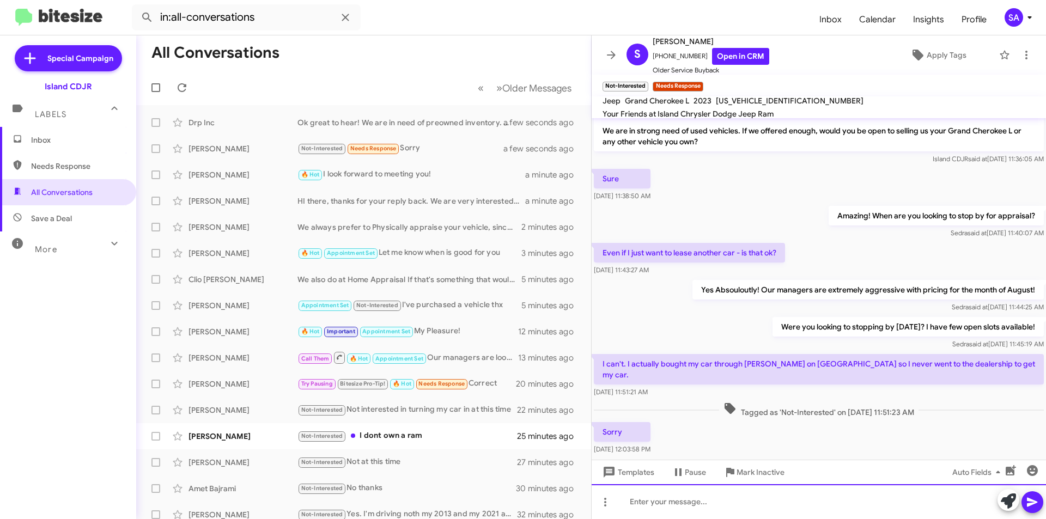
click at [649, 499] on div at bounding box center [818, 501] width 454 height 35
click at [273, 230] on div "[PERSON_NAME]" at bounding box center [242, 227] width 109 height 11
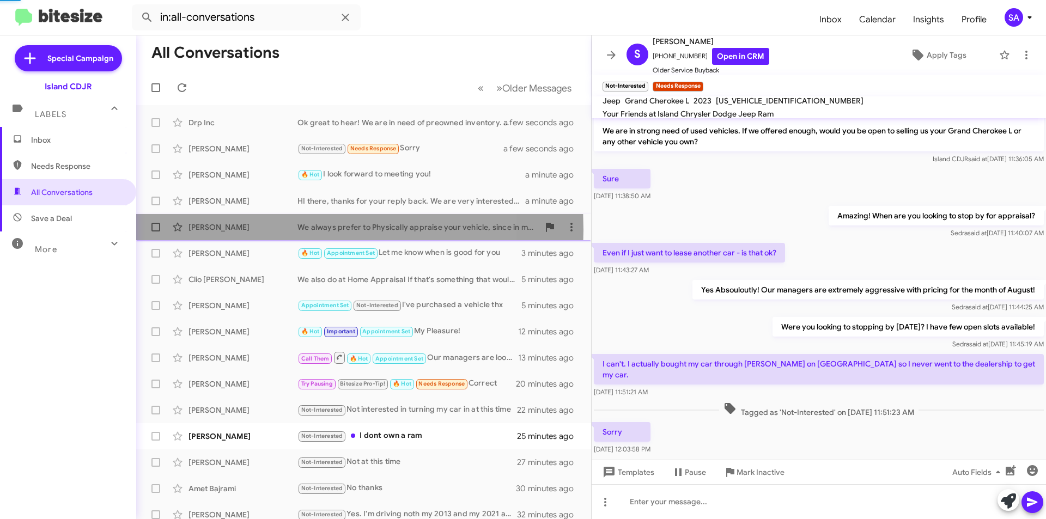
click at [273, 230] on div "[PERSON_NAME]" at bounding box center [242, 227] width 109 height 11
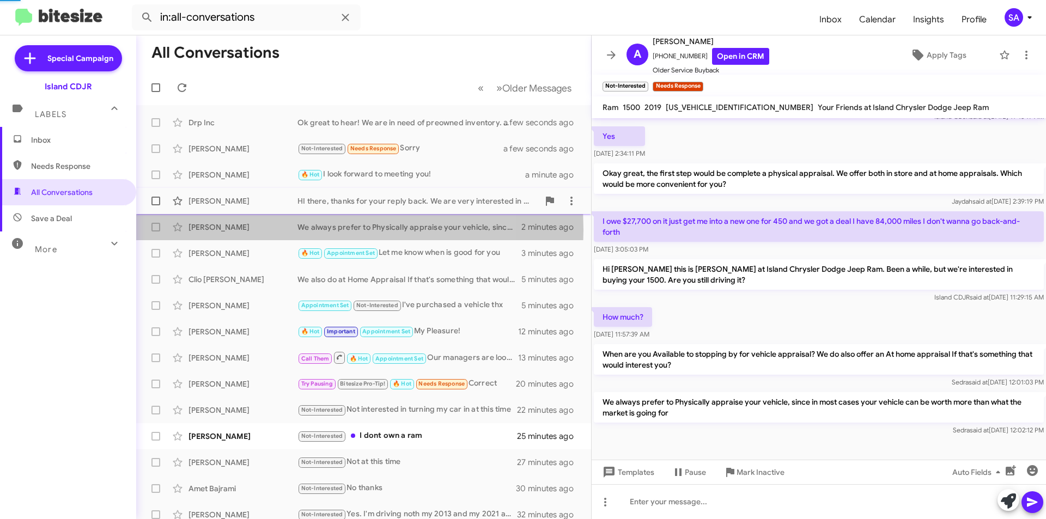
scroll to position [53, 0]
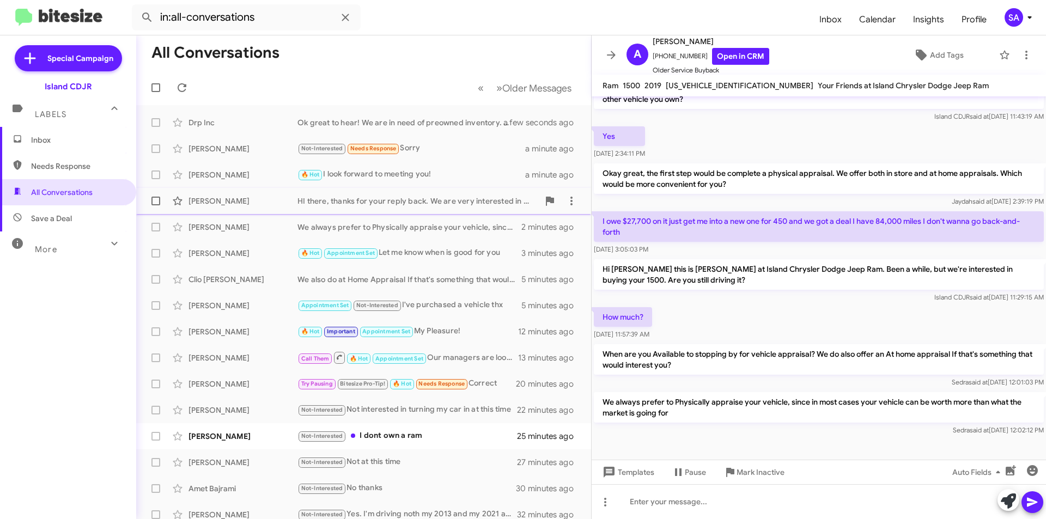
click at [234, 199] on div "[PERSON_NAME]" at bounding box center [242, 200] width 109 height 11
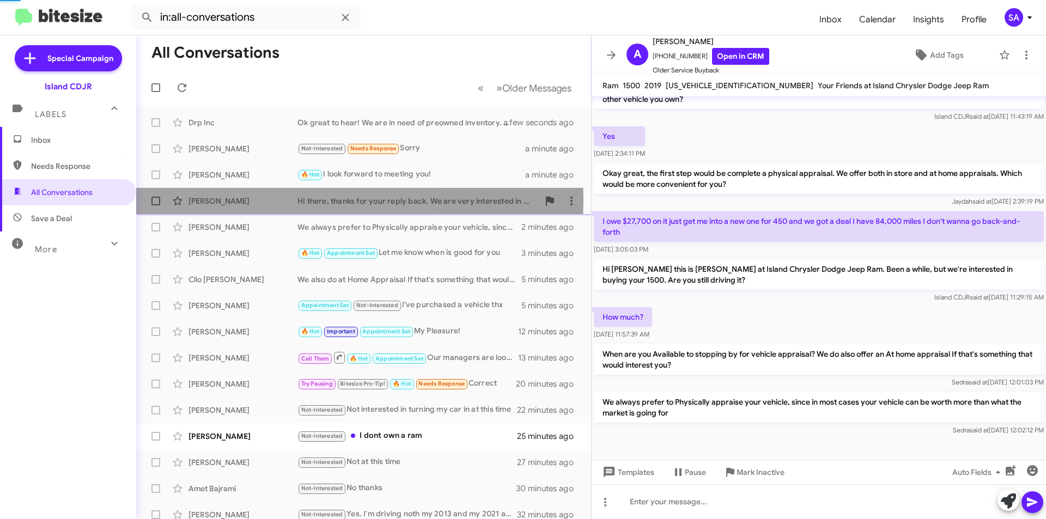
scroll to position [50, 0]
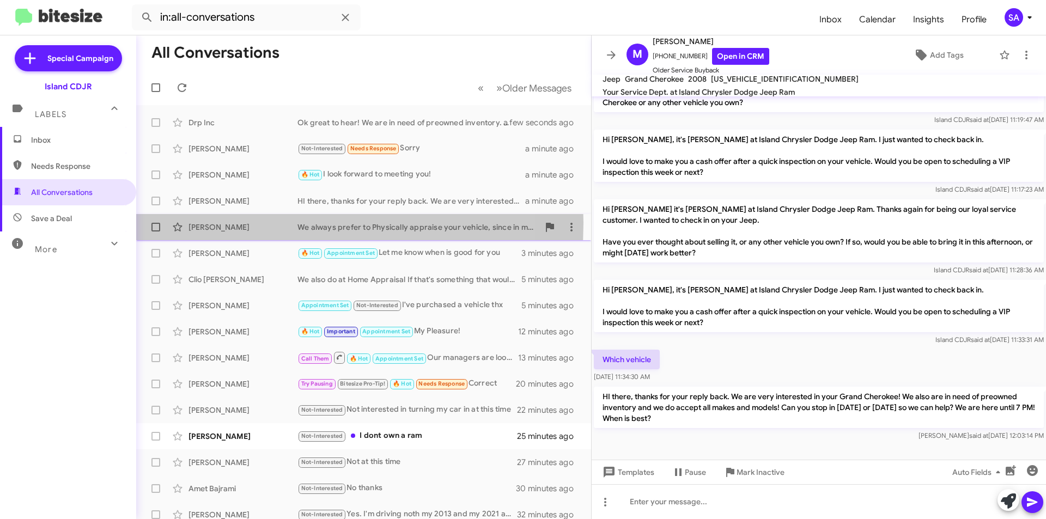
click at [213, 223] on div "[PERSON_NAME]" at bounding box center [242, 227] width 109 height 11
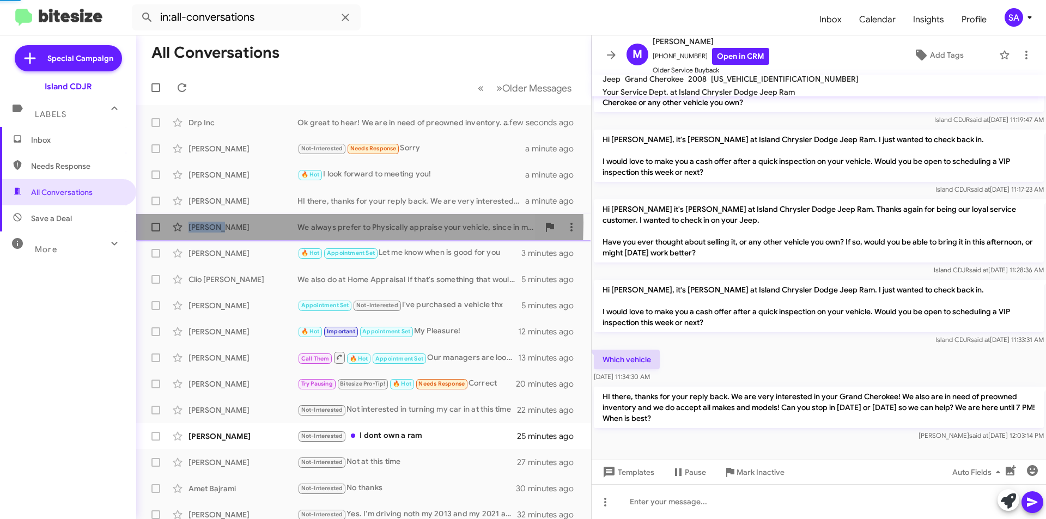
scroll to position [53, 0]
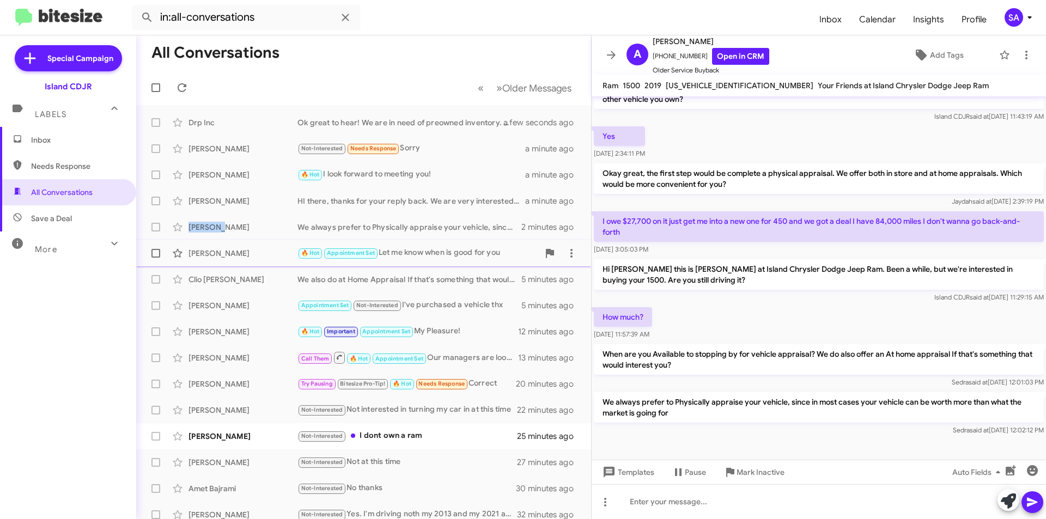
click at [249, 260] on div "Leticia Ortega 🔥 Hot Appointment Set Let me know when is good for you 3 minutes…" at bounding box center [363, 253] width 437 height 22
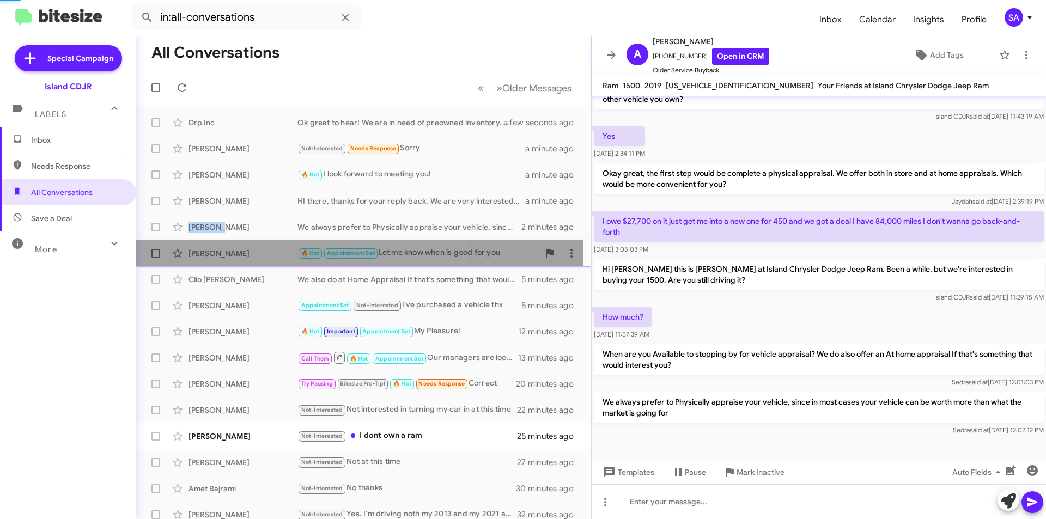
click at [249, 260] on div "Leticia Ortega 🔥 Hot Appointment Set Let me know when is good for you 3 minutes…" at bounding box center [363, 253] width 437 height 22
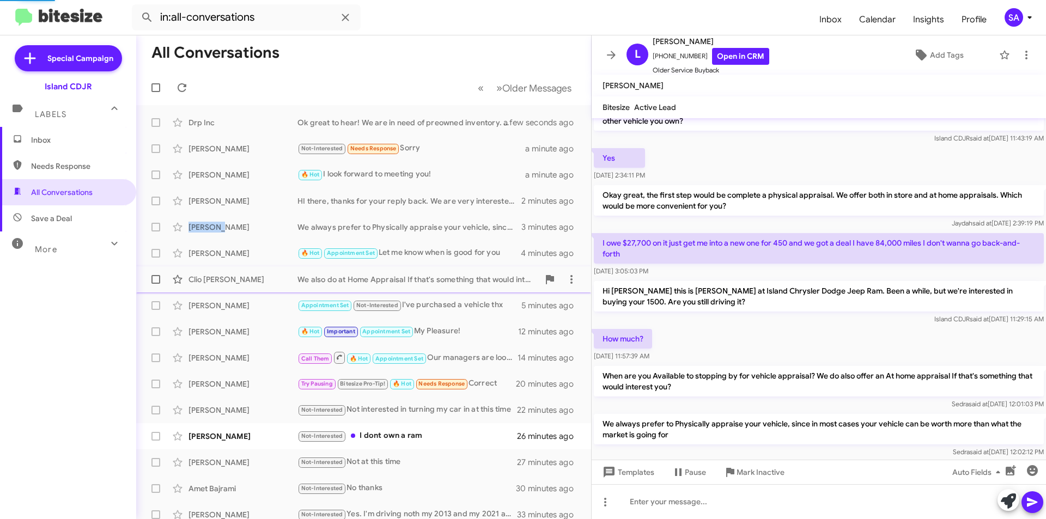
scroll to position [552, 0]
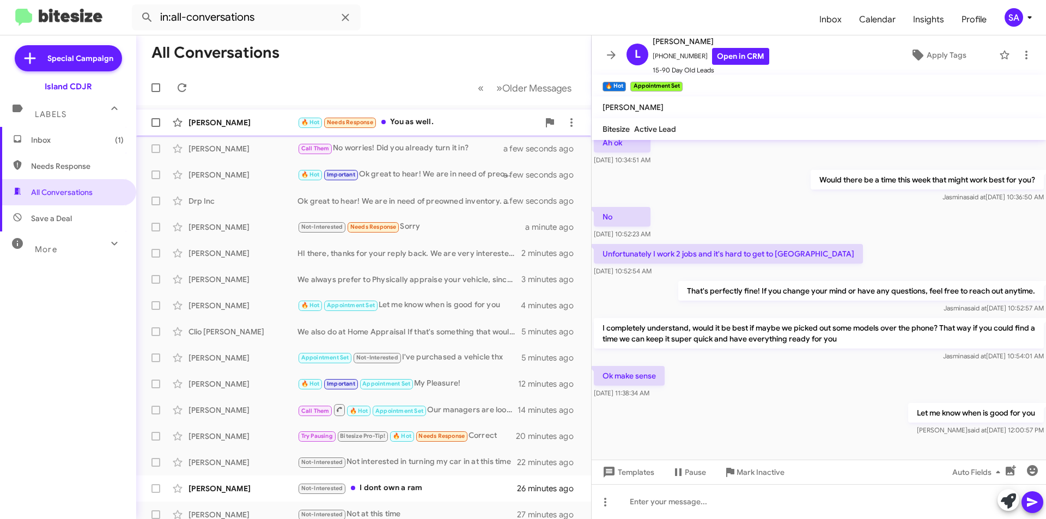
click at [270, 125] on div "[PERSON_NAME]" at bounding box center [242, 122] width 109 height 11
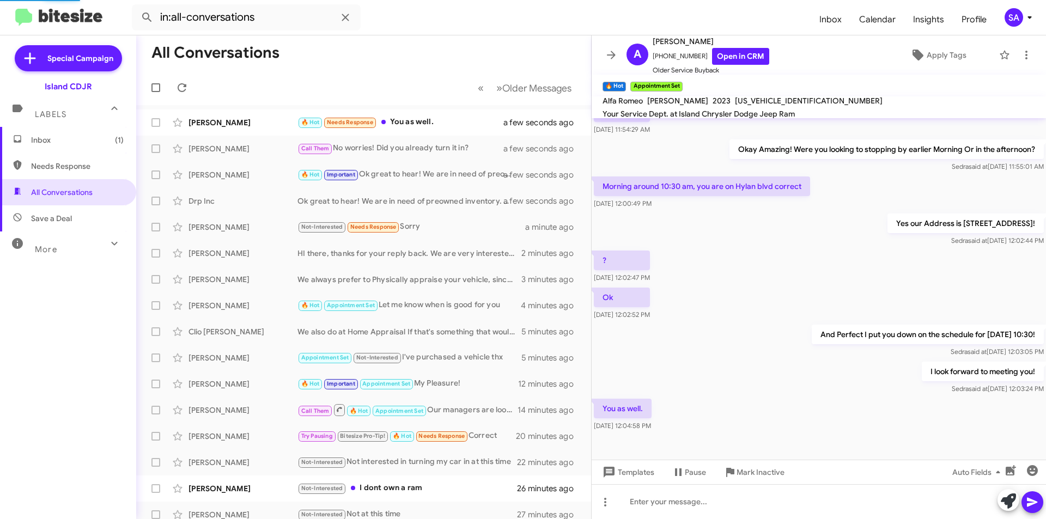
scroll to position [566, 0]
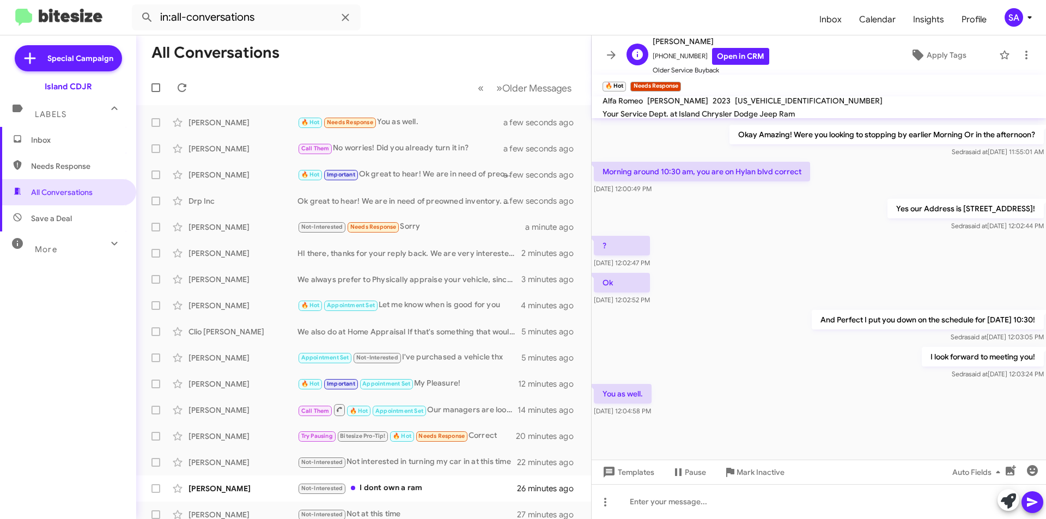
click at [677, 43] on span "[PERSON_NAME]" at bounding box center [710, 41] width 117 height 13
click at [677, 42] on span "[PERSON_NAME]" at bounding box center [710, 41] width 117 height 13
click at [680, 52] on span "+19176645923 Open in CRM" at bounding box center [710, 56] width 117 height 17
click at [678, 52] on span "+19176645923 Open in CRM" at bounding box center [710, 56] width 117 height 17
click at [677, 53] on span "+19176645923 Open in CRM" at bounding box center [710, 56] width 117 height 17
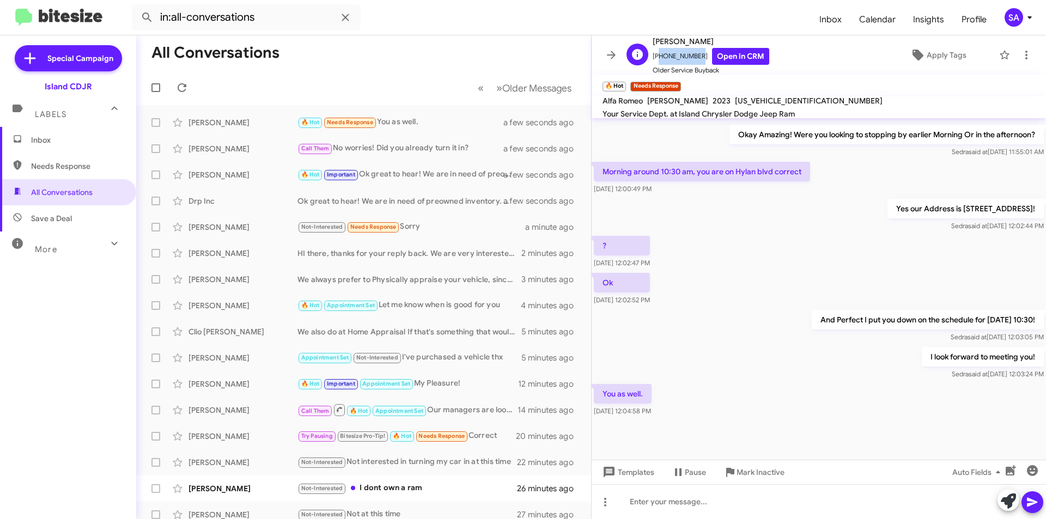
click at [677, 53] on span "+19176645923 Open in CRM" at bounding box center [710, 56] width 117 height 17
copy span "19176645923"
click at [249, 119] on div "[PERSON_NAME]" at bounding box center [242, 122] width 109 height 11
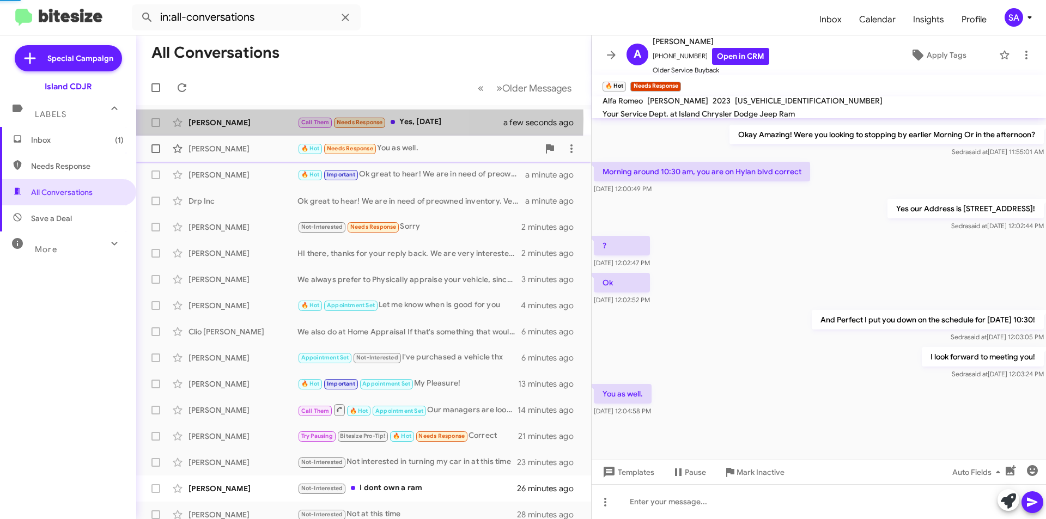
scroll to position [183, 0]
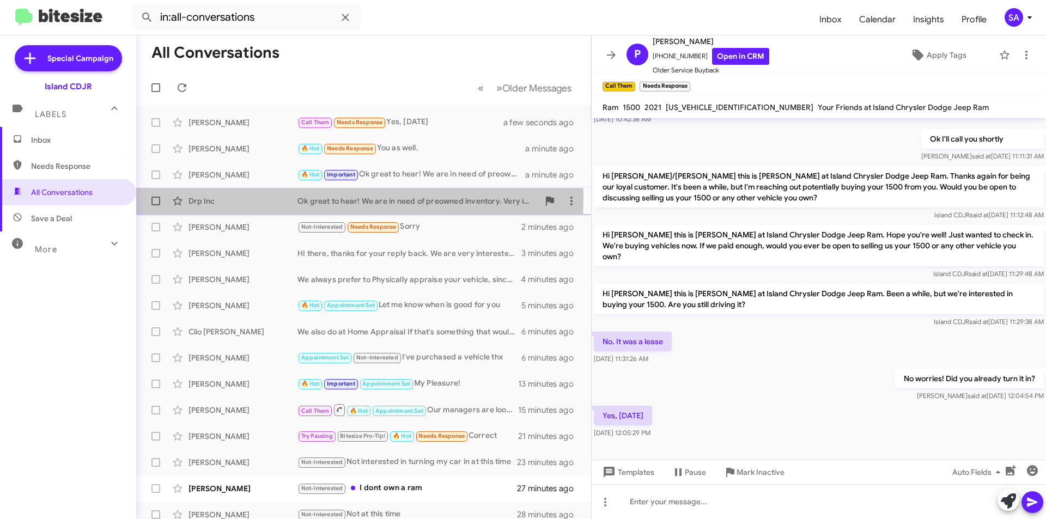
click at [237, 197] on div "Drp Inc" at bounding box center [242, 200] width 109 height 11
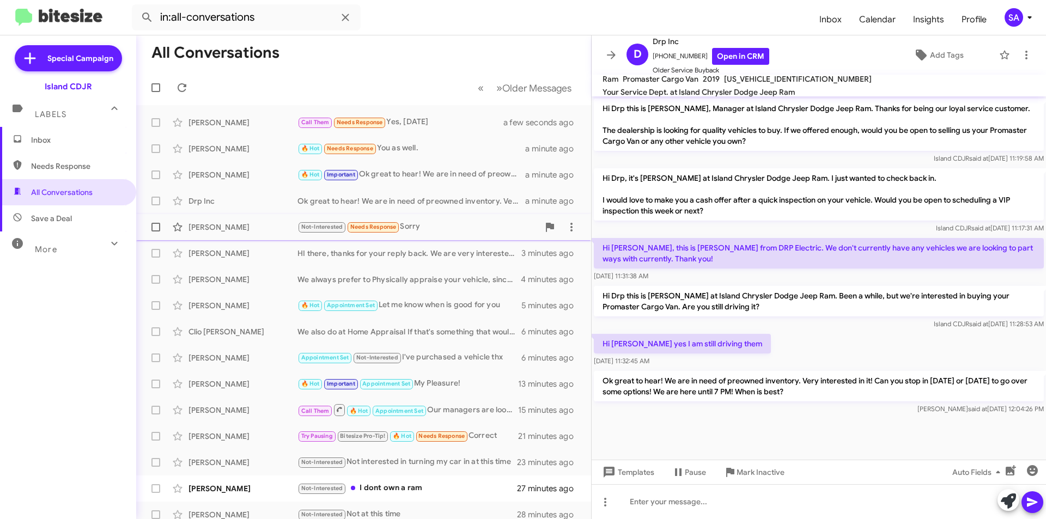
click at [256, 222] on div "[PERSON_NAME]" at bounding box center [242, 227] width 109 height 11
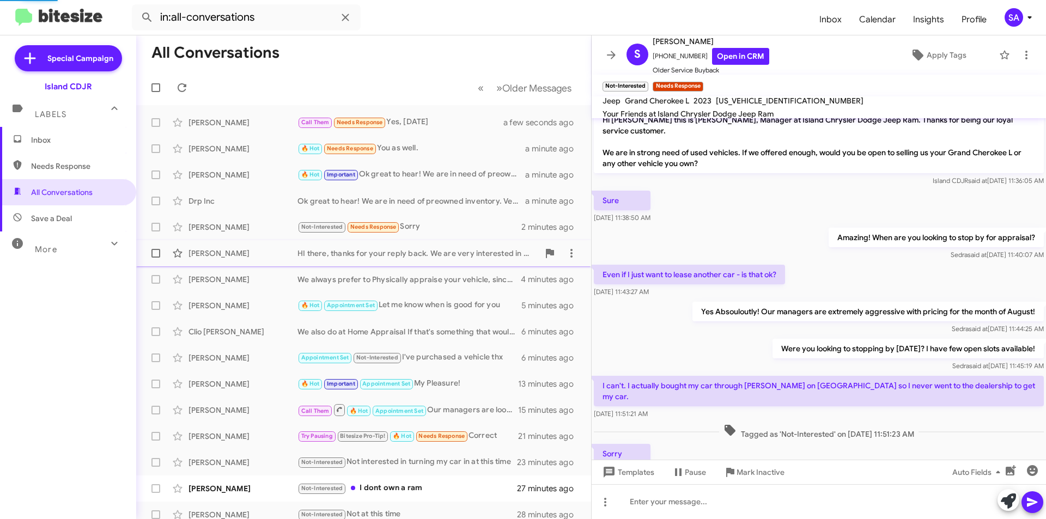
click at [256, 255] on div "[PERSON_NAME]" at bounding box center [242, 253] width 109 height 11
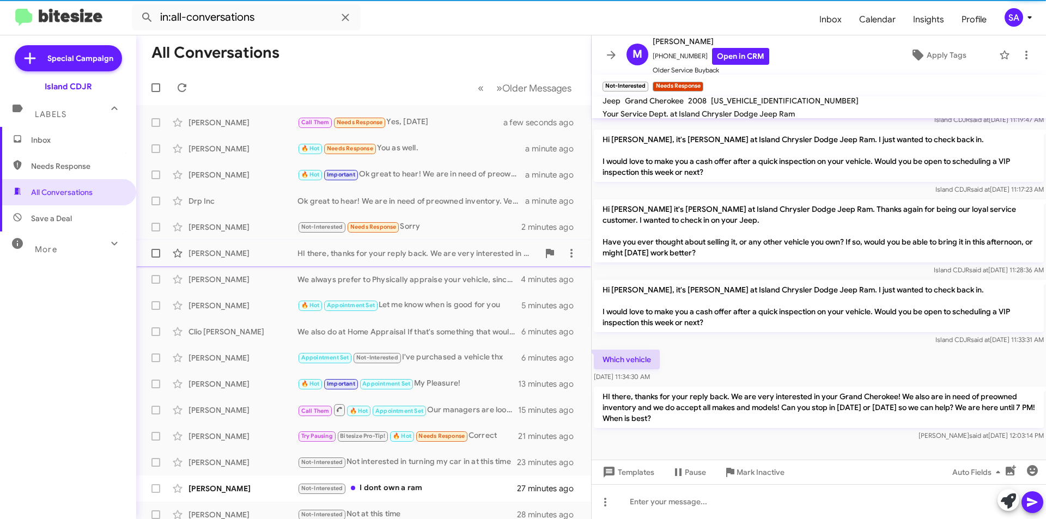
scroll to position [50, 0]
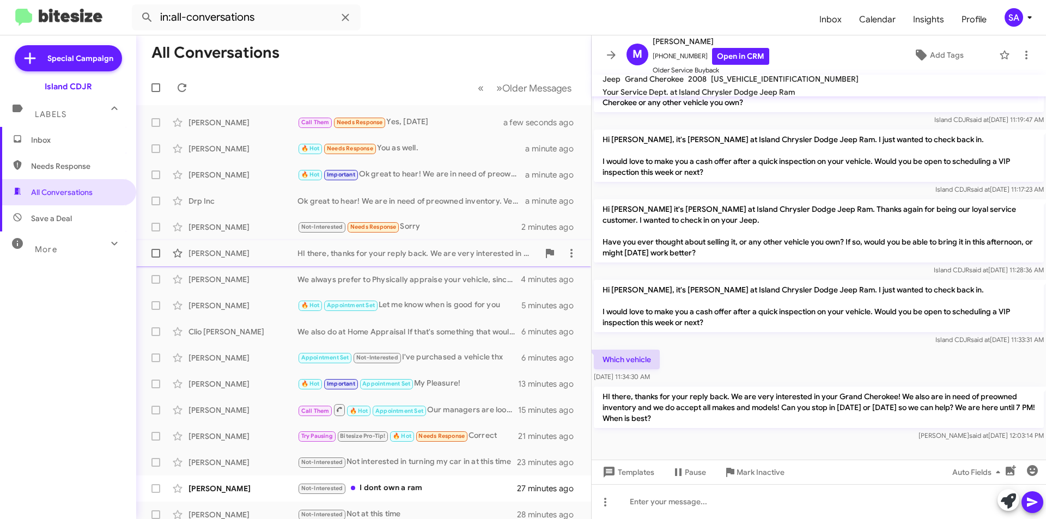
click at [227, 257] on div "[PERSON_NAME]" at bounding box center [242, 253] width 109 height 11
click at [225, 277] on div "[PERSON_NAME]" at bounding box center [242, 279] width 109 height 11
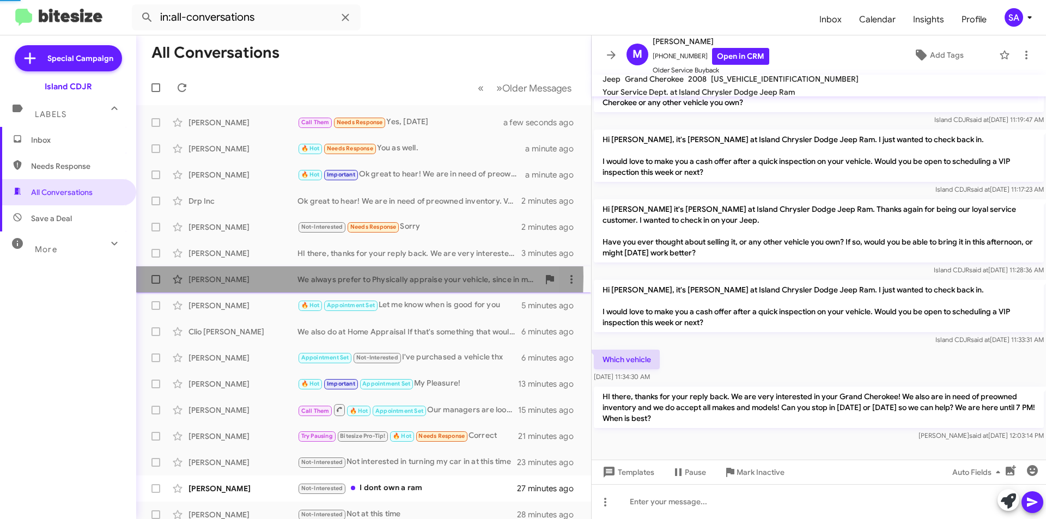
click at [225, 277] on div "[PERSON_NAME]" at bounding box center [242, 279] width 109 height 11
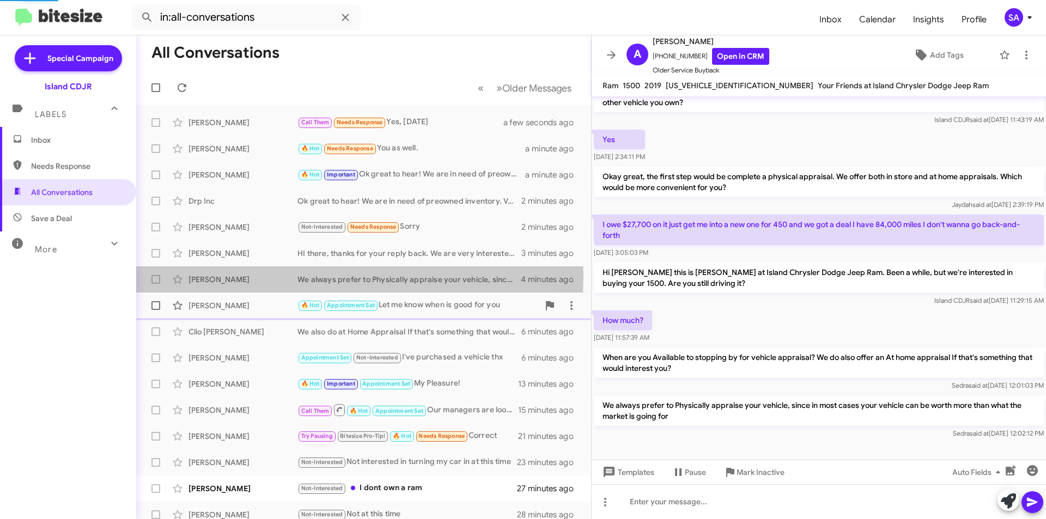
scroll to position [53, 0]
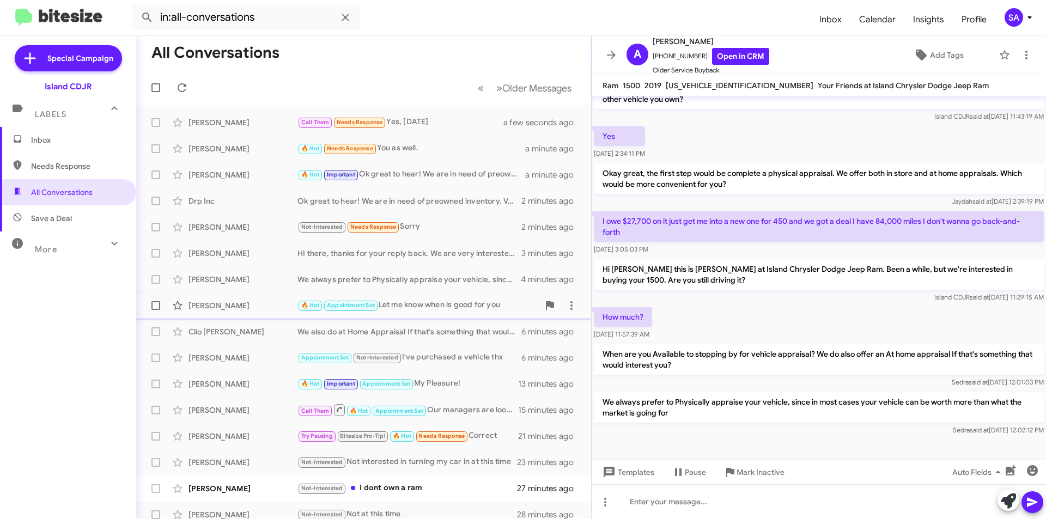
click at [234, 305] on div "[PERSON_NAME]" at bounding box center [242, 305] width 109 height 11
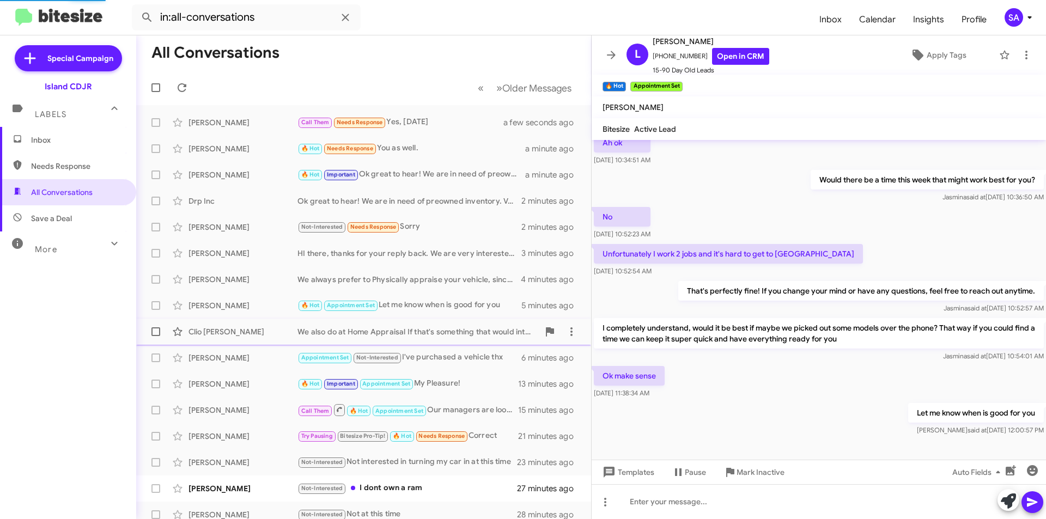
click at [238, 326] on div "Clio Serino We also do at Home Appraisal If that's something that would interes…" at bounding box center [363, 332] width 437 height 22
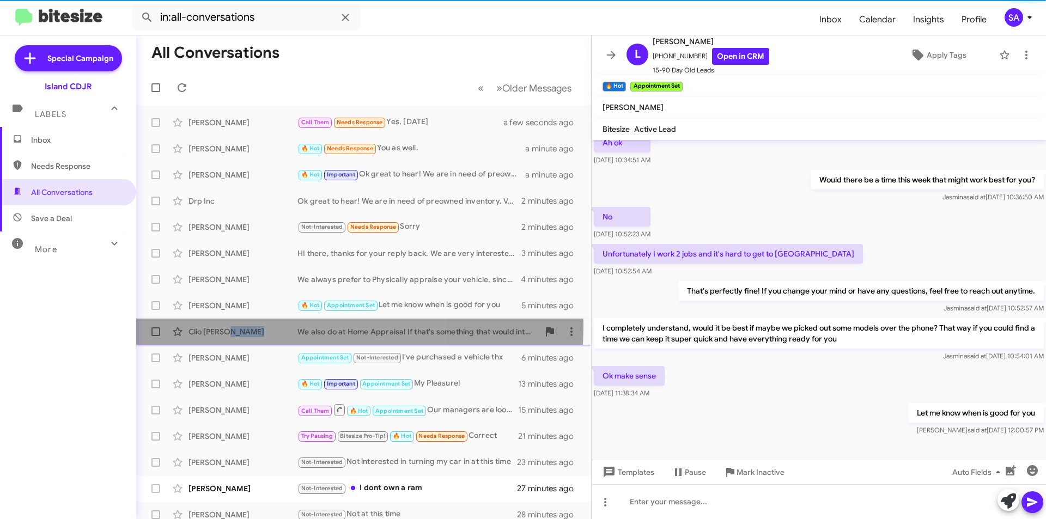
click at [238, 326] on div "Clio Serino We also do at Home Appraisal If that's something that would interes…" at bounding box center [363, 332] width 437 height 22
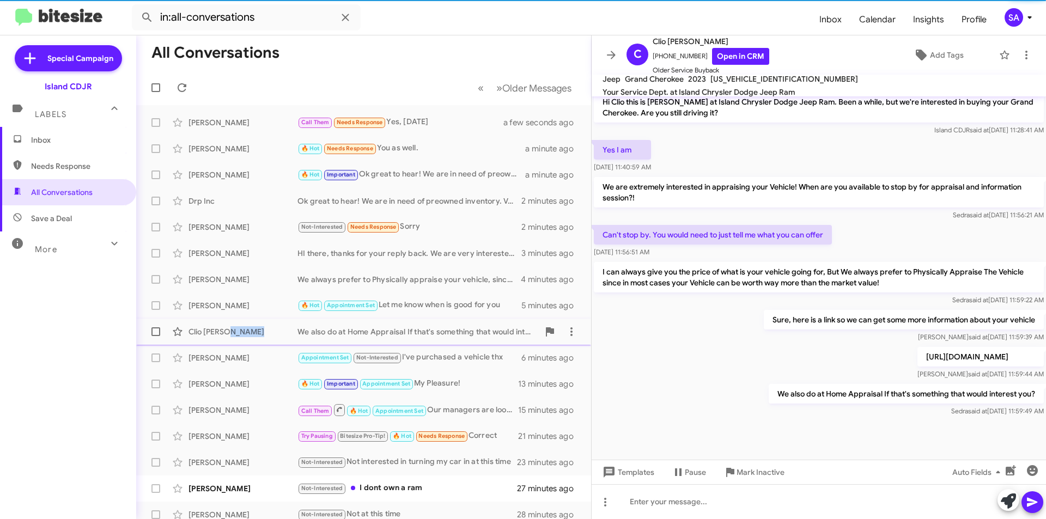
scroll to position [353, 0]
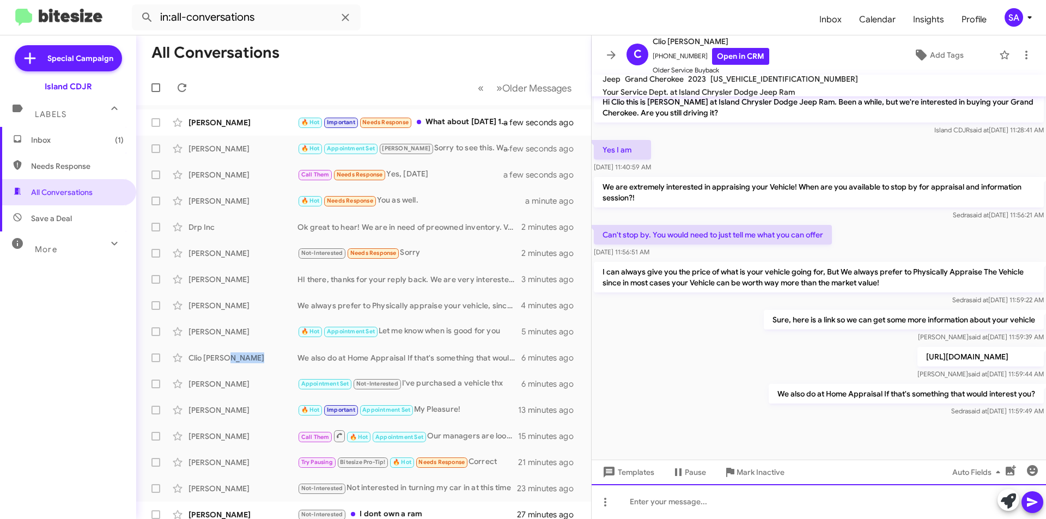
click at [891, 488] on div at bounding box center [818, 501] width 454 height 35
click at [652, 345] on div "https://www.myislandcdjr.com/tools/edmunds/instant-cash-offer.htm Alicia said a…" at bounding box center [818, 363] width 454 height 37
click at [237, 119] on div "[PERSON_NAME]" at bounding box center [242, 122] width 109 height 11
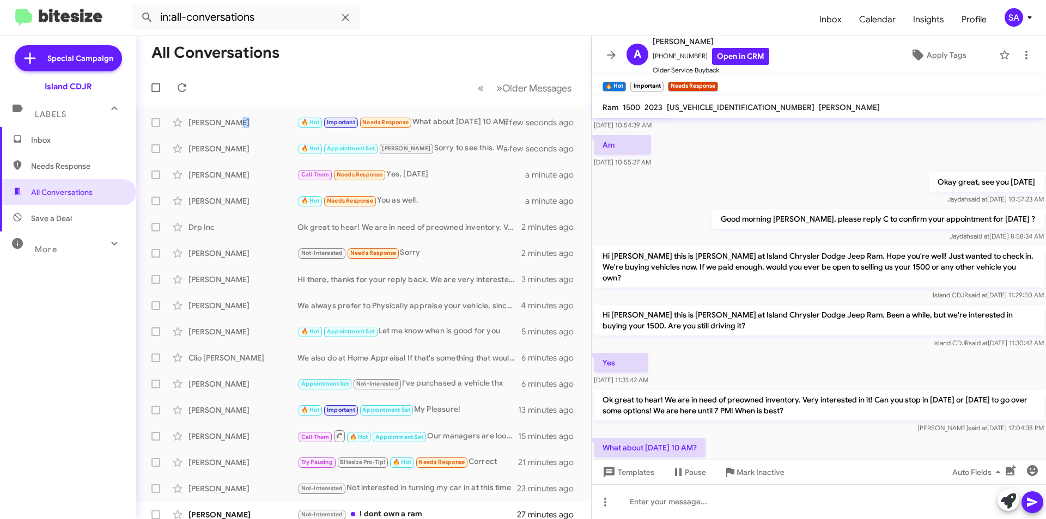
scroll to position [432, 0]
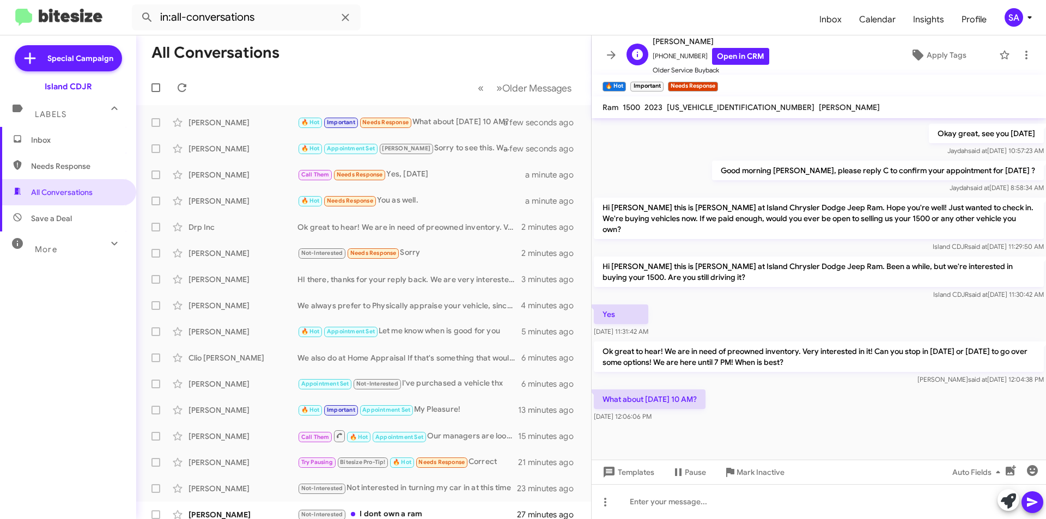
click at [665, 52] on span "+17187274531 Open in CRM" at bounding box center [710, 56] width 117 height 17
copy span "17187274531"
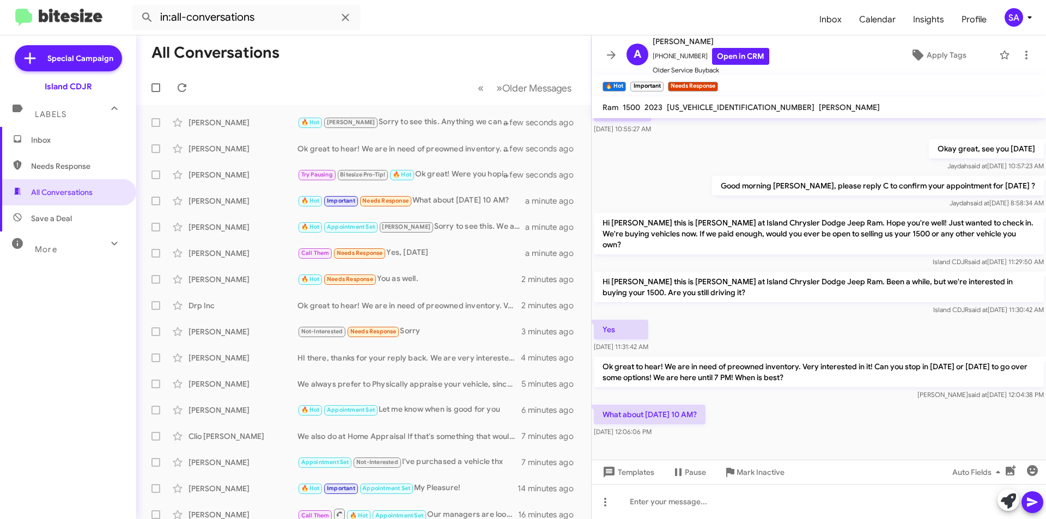
scroll to position [432, 0]
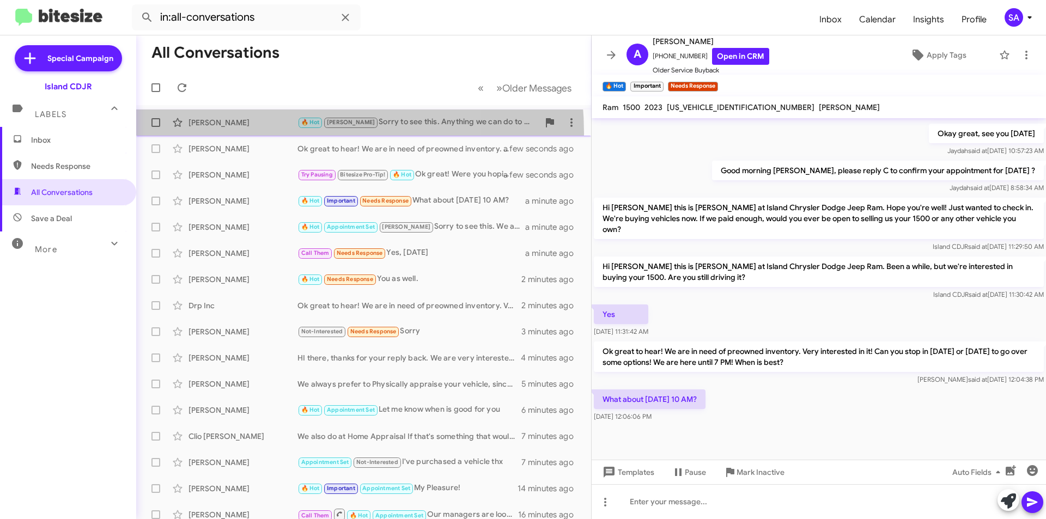
click at [255, 133] on span "Madeline Antignani 🔥 Hot Nicole Sorry to see this. Anything we can do to help? …" at bounding box center [363, 122] width 455 height 26
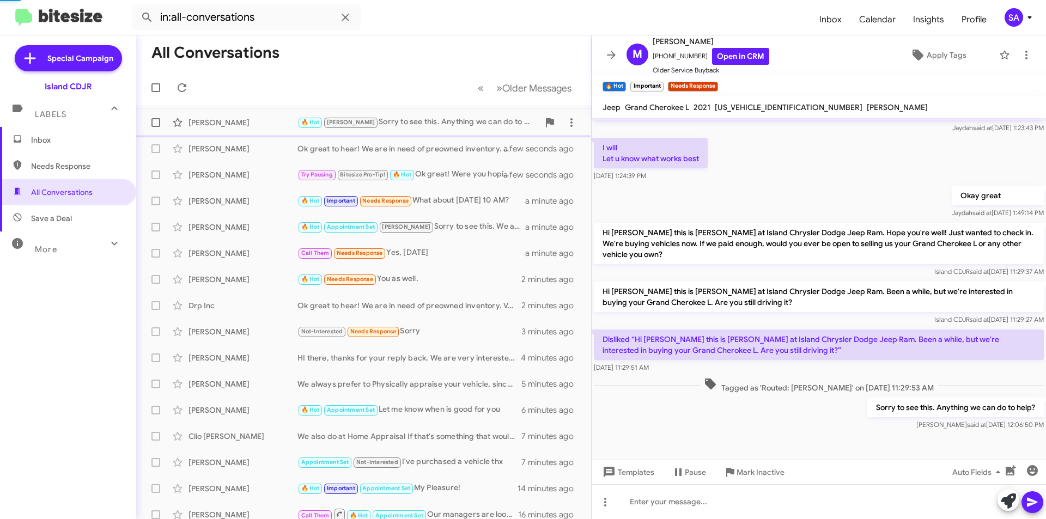
scroll to position [148, 0]
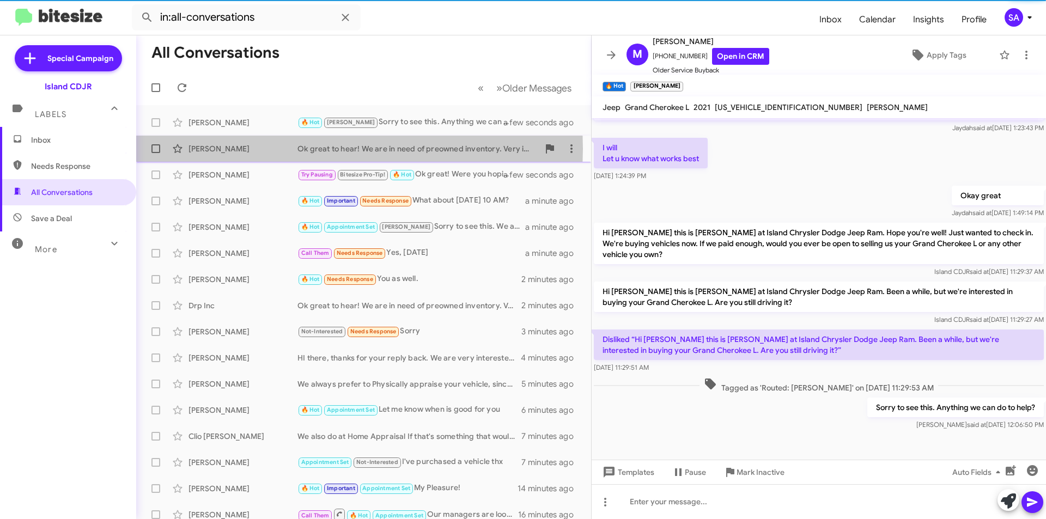
click at [254, 149] on div "[PERSON_NAME]" at bounding box center [242, 148] width 109 height 11
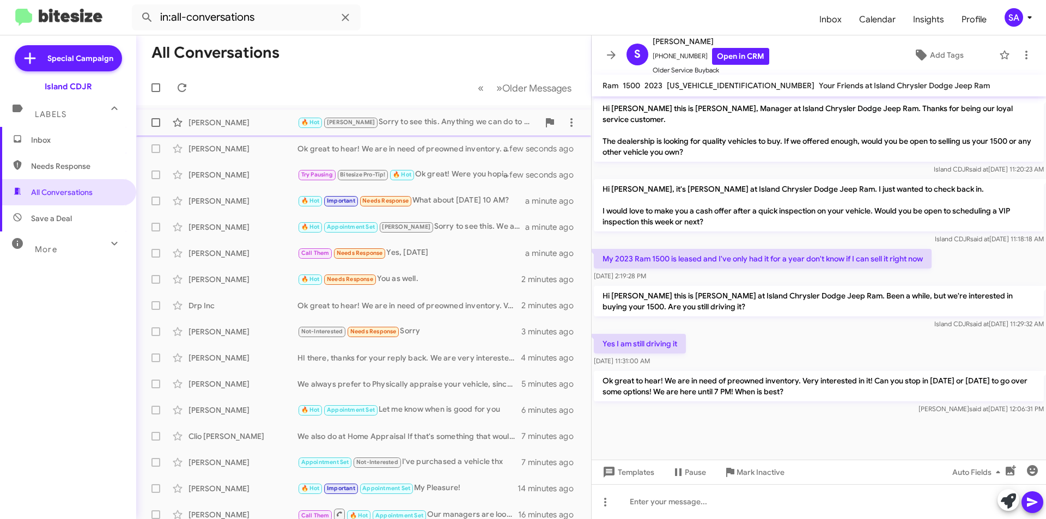
click at [242, 113] on div "Madeline Antignani 🔥 Hot Nicole Sorry to see this. Anything we can do to help? …" at bounding box center [363, 123] width 437 height 22
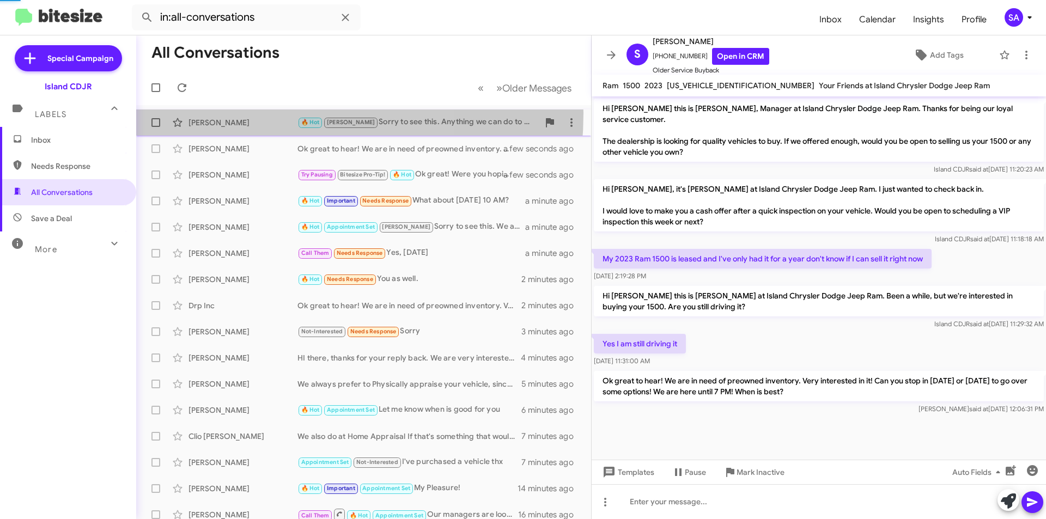
click at [243, 119] on div "Madeline Antignani 🔥 Hot Nicole Sorry to see this. Anything we can do to help? …" at bounding box center [363, 123] width 437 height 22
click at [243, 119] on div "[PERSON_NAME]" at bounding box center [242, 122] width 109 height 11
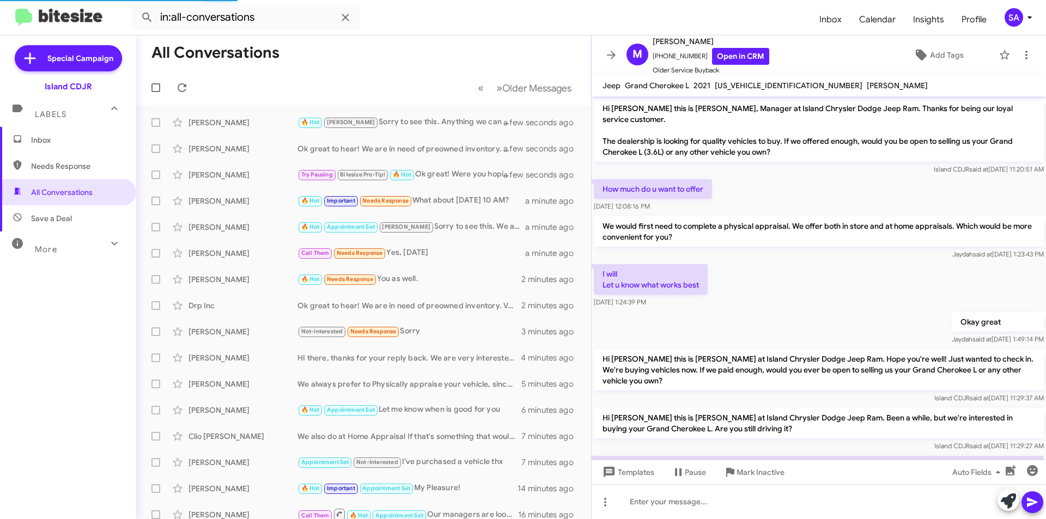
scroll to position [126, 0]
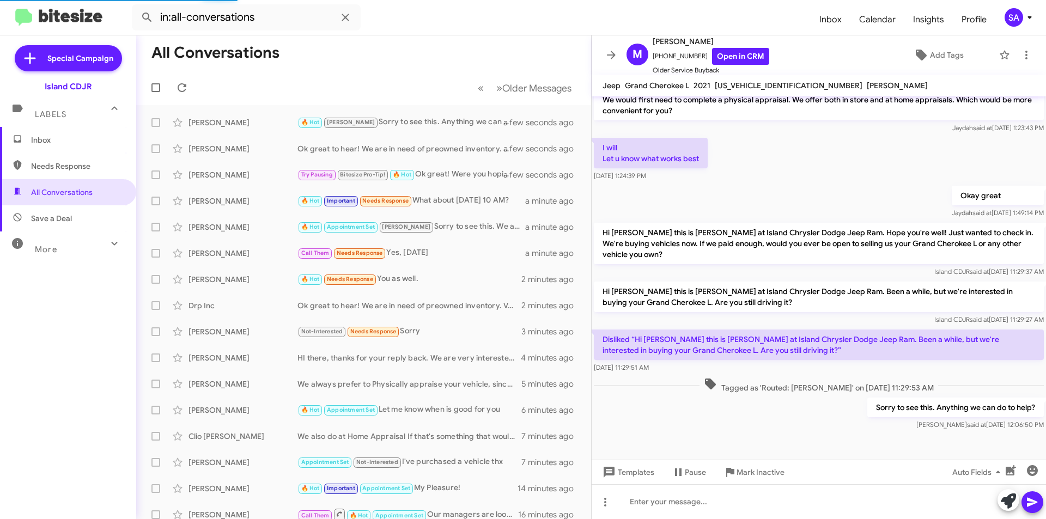
click at [58, 161] on span "Needs Response" at bounding box center [77, 166] width 93 height 11
type input "in:needs-response"
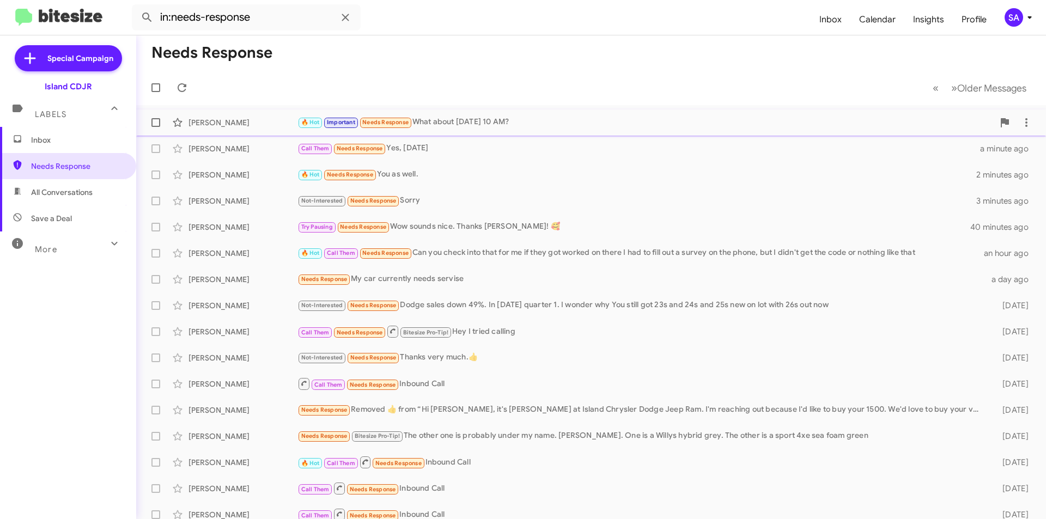
click at [431, 115] on div "Arben Vorfa 🔥 Hot Important Needs Response What about Monday 10 AM? a minute ago" at bounding box center [591, 123] width 892 height 22
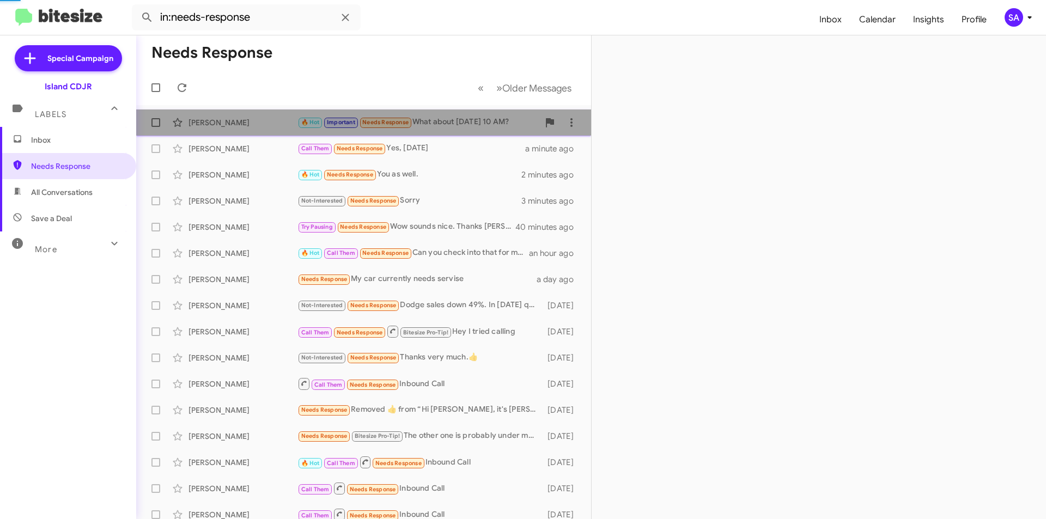
click at [431, 115] on div "Arben Vorfa 🔥 Hot Important Needs Response What about Monday 10 AM? a minute ago" at bounding box center [363, 123] width 437 height 22
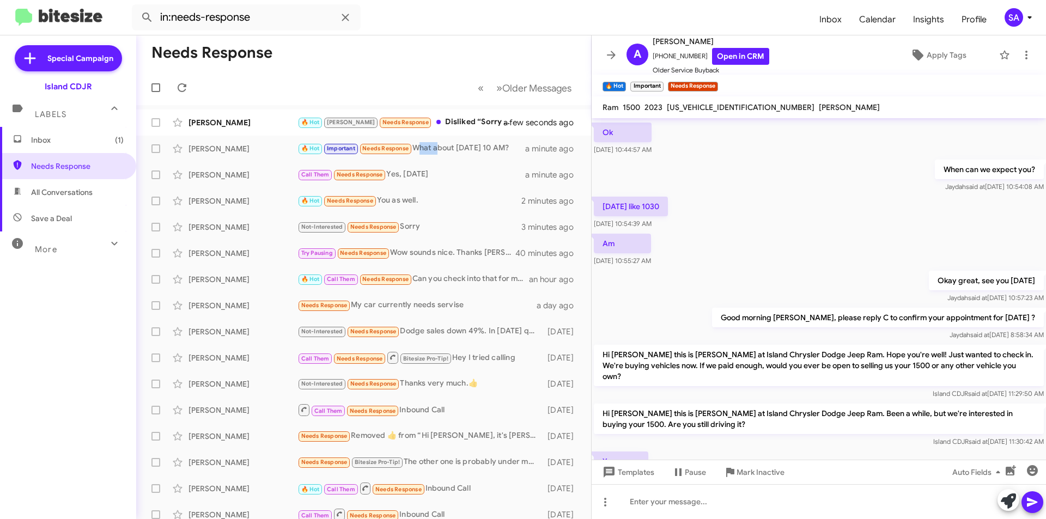
scroll to position [432, 0]
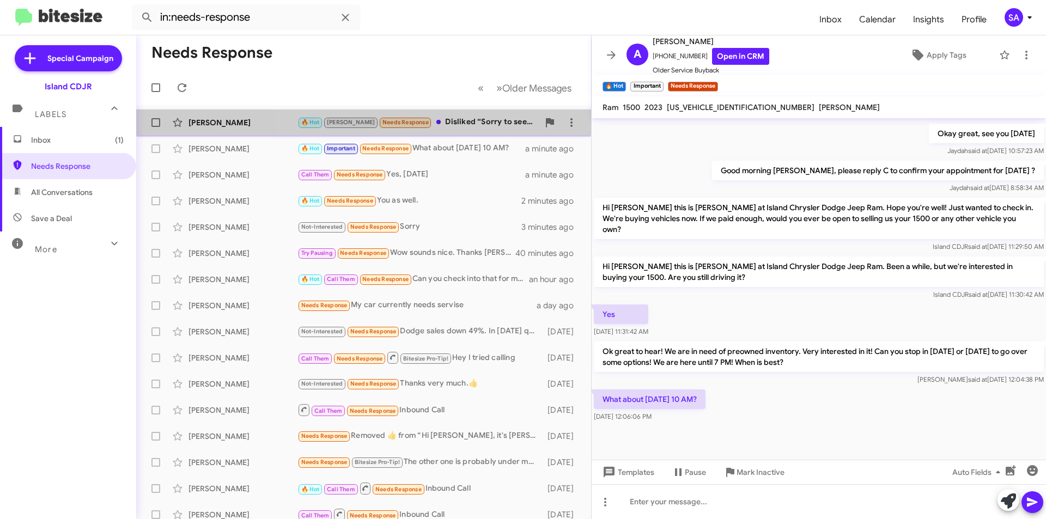
click at [478, 119] on div "🔥 Hot Nicole Needs Response Disliked “Sorry to see this. Anything we can do to …" at bounding box center [417, 122] width 241 height 13
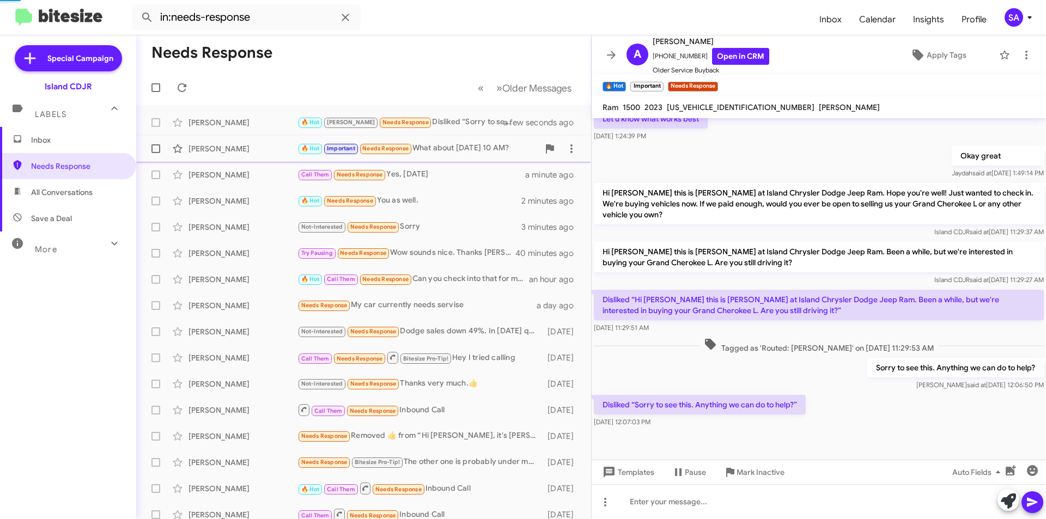
scroll to position [188, 0]
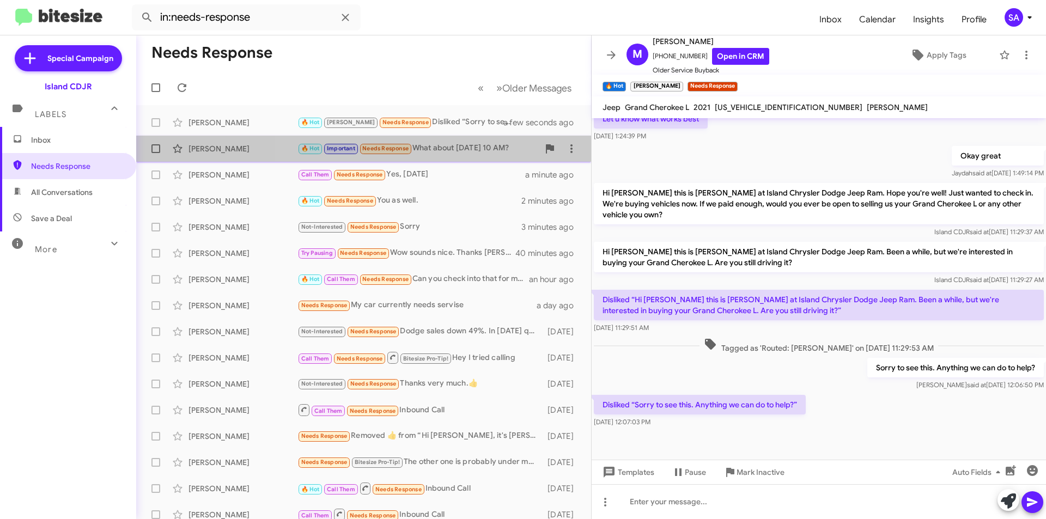
click at [446, 149] on div "🔥 Hot Important Needs Response What about Monday 10 AM?" at bounding box center [417, 148] width 241 height 13
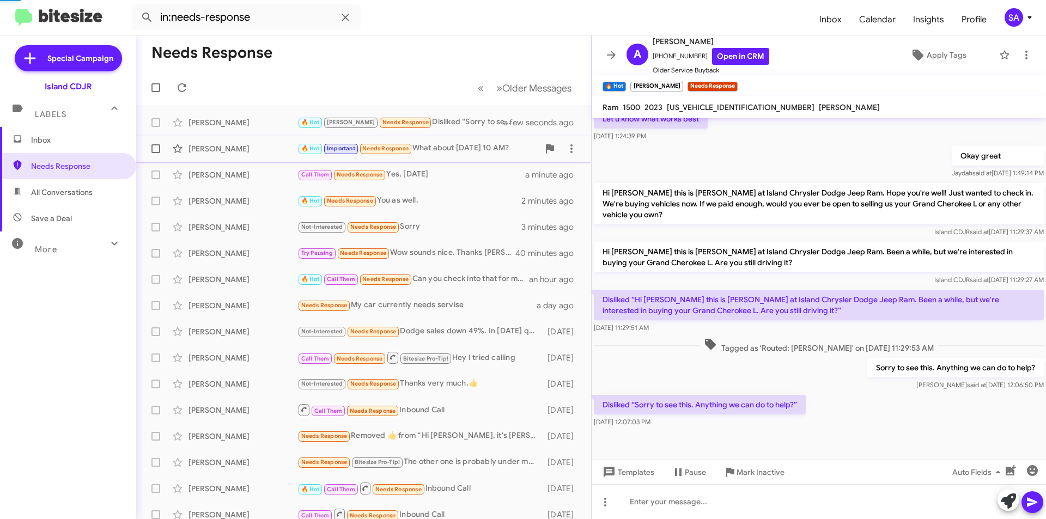
scroll to position [432, 0]
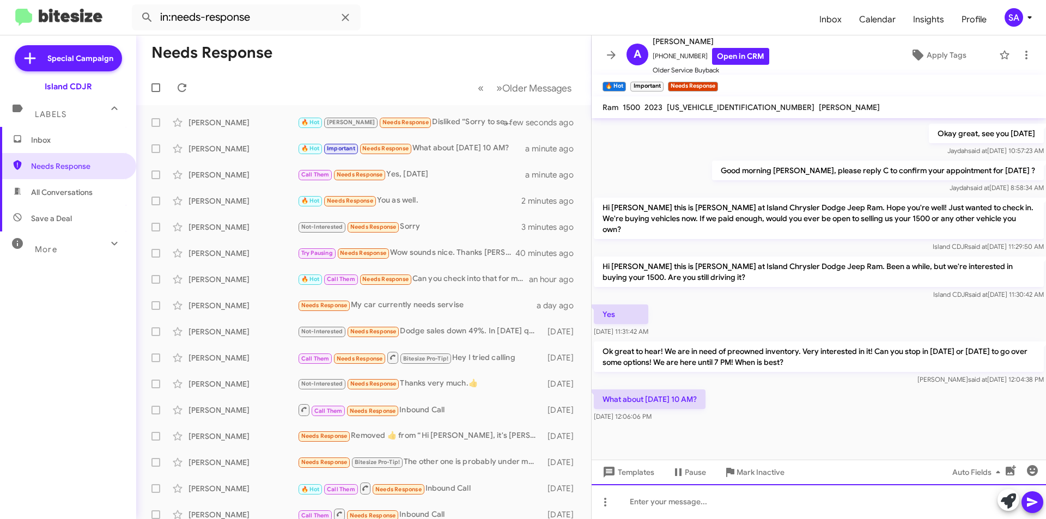
click at [696, 502] on div at bounding box center [818, 501] width 454 height 35
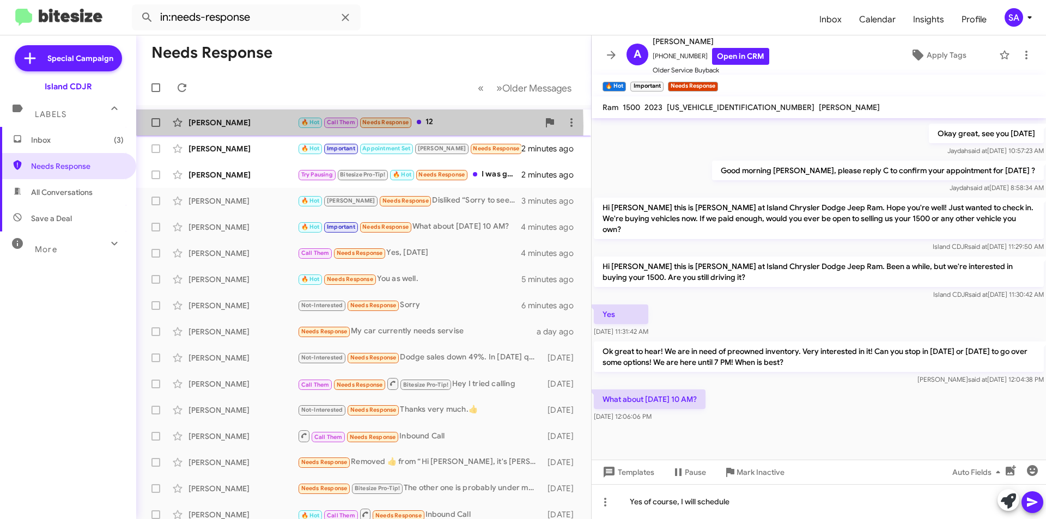
click at [235, 126] on div "[PERSON_NAME]" at bounding box center [242, 122] width 109 height 11
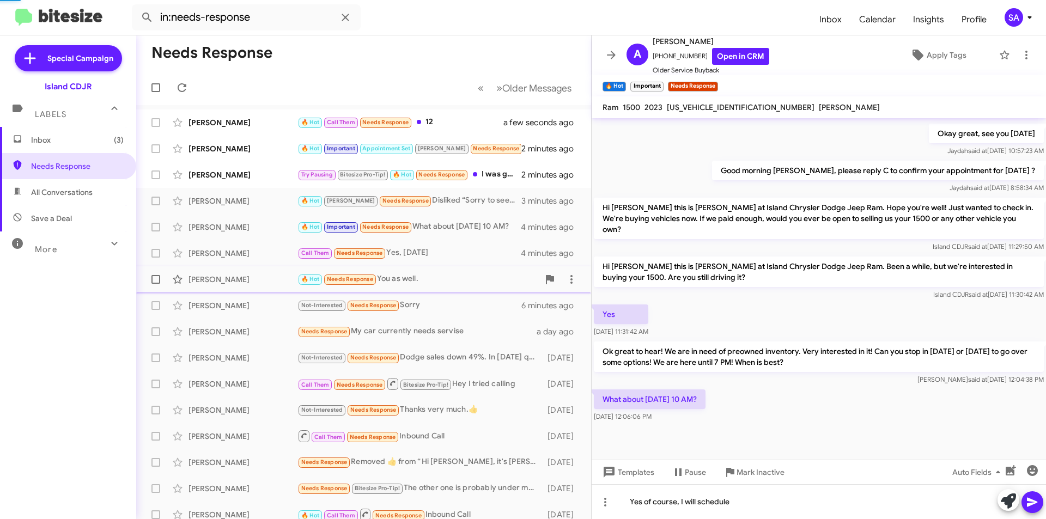
scroll to position [519, 0]
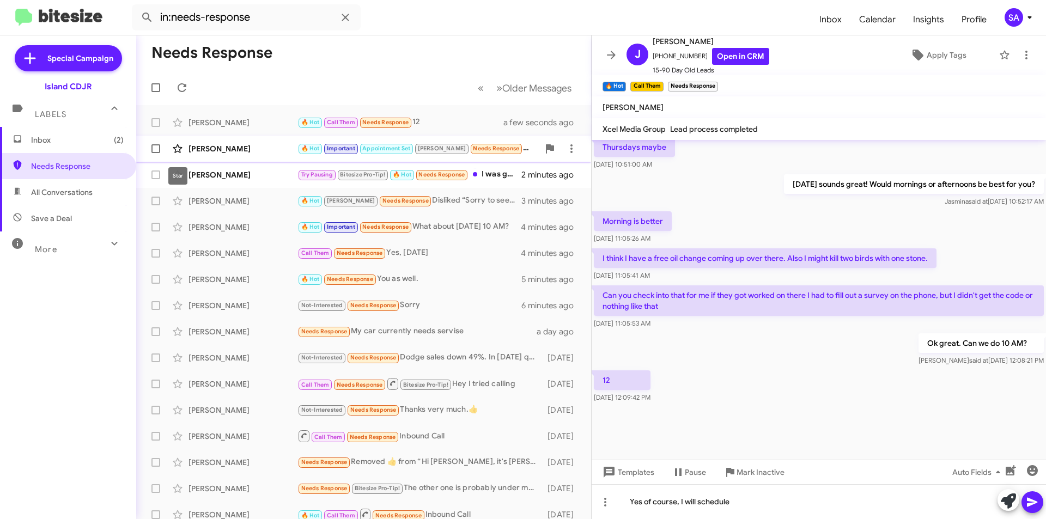
click at [179, 146] on icon at bounding box center [177, 148] width 13 height 13
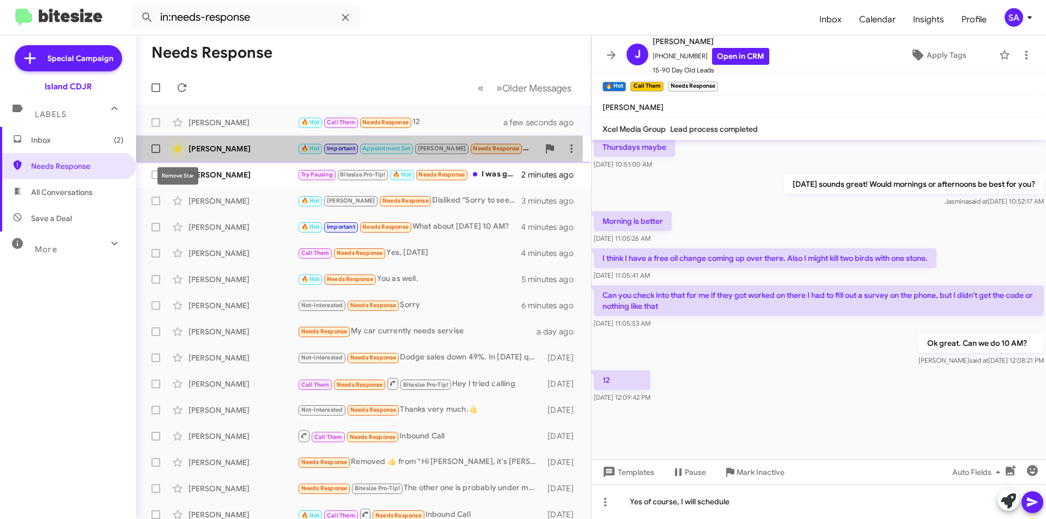
click at [176, 147] on icon at bounding box center [177, 148] width 9 height 9
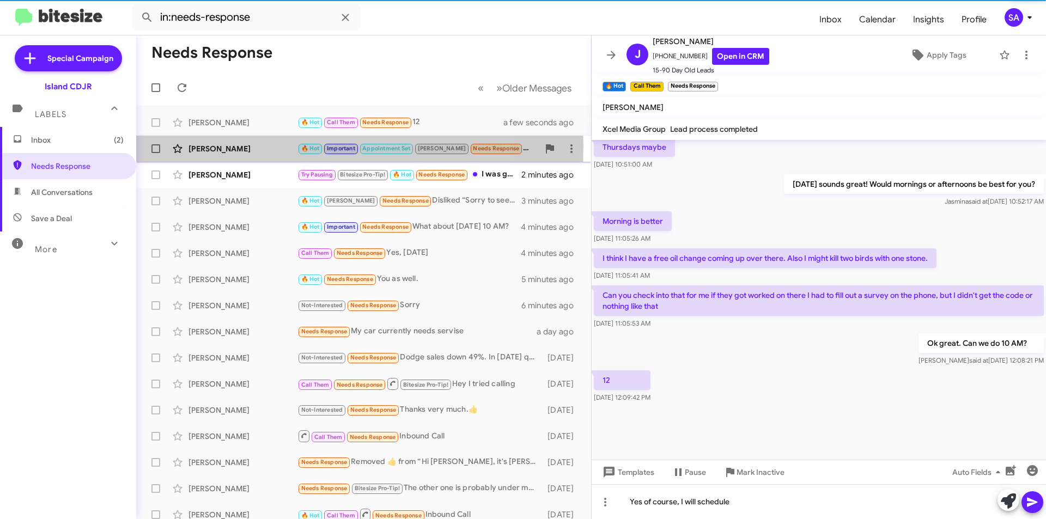
click at [201, 146] on div "[PERSON_NAME]" at bounding box center [242, 148] width 109 height 11
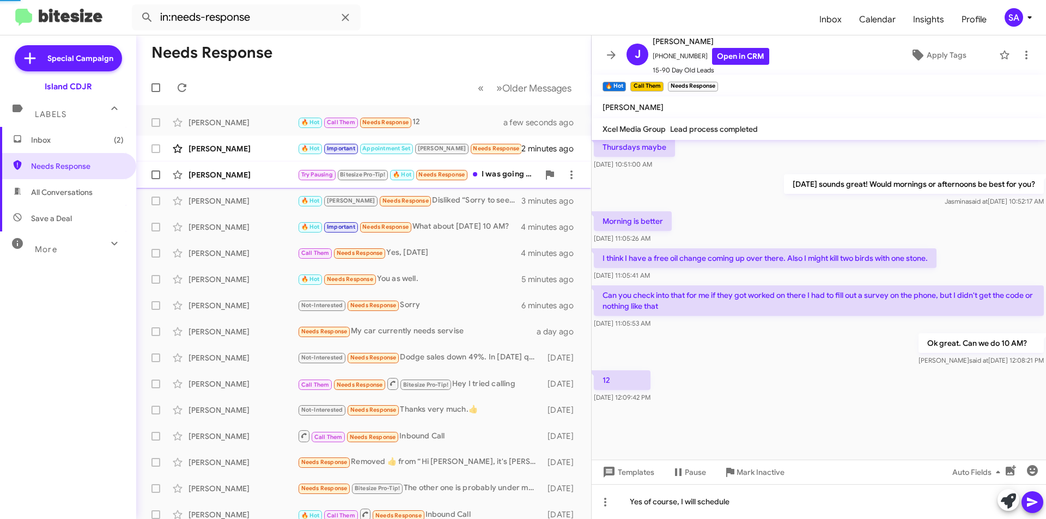
scroll to position [348, 0]
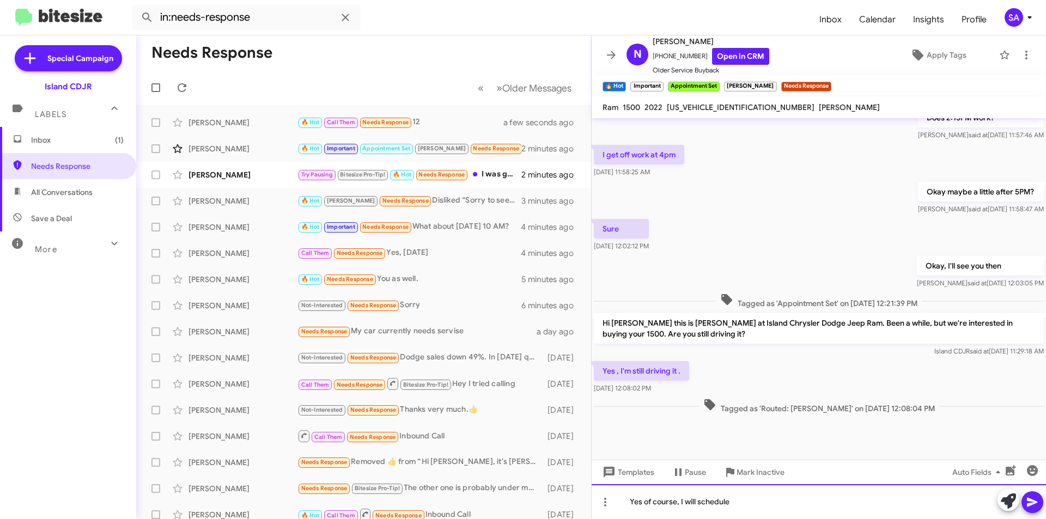
click at [763, 507] on div "Yes of course, I will schedule" at bounding box center [818, 501] width 454 height 35
click at [750, 506] on div "Yes of course, I will schedule" at bounding box center [818, 501] width 454 height 35
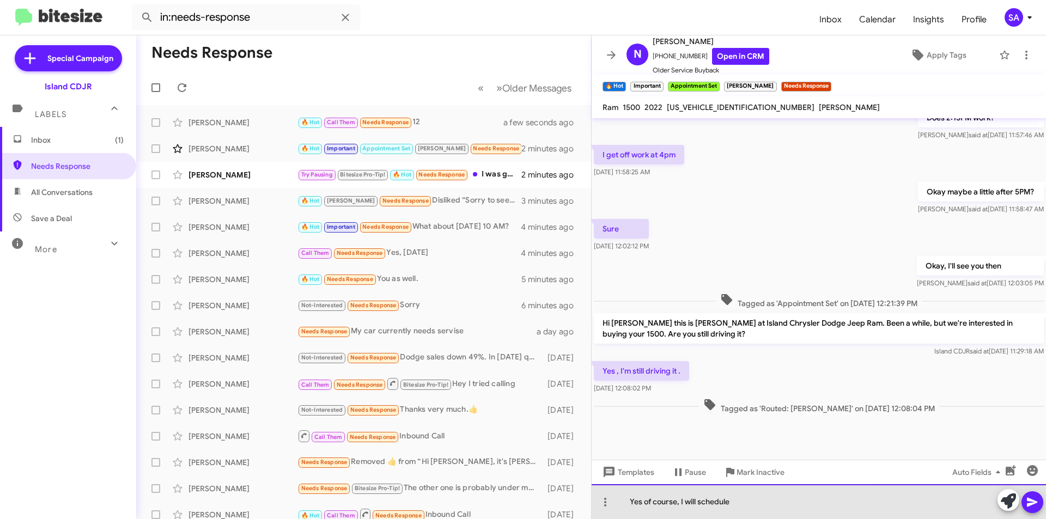
click at [750, 506] on div "Yes of course, I will schedule" at bounding box center [818, 501] width 454 height 35
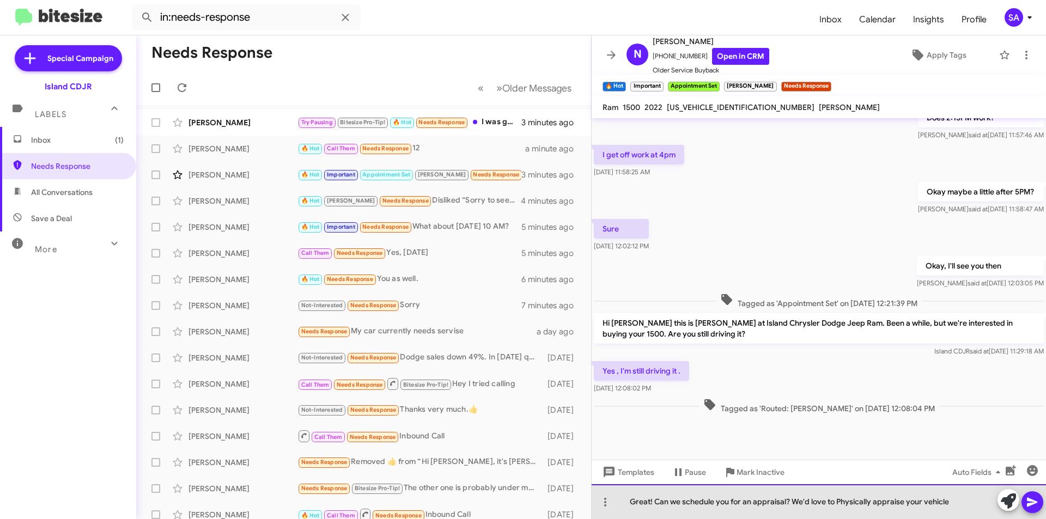
click at [956, 503] on div "Great! Can we schedule you for an appraisal? We'd love to Physically appraise y…" at bounding box center [818, 501] width 454 height 35
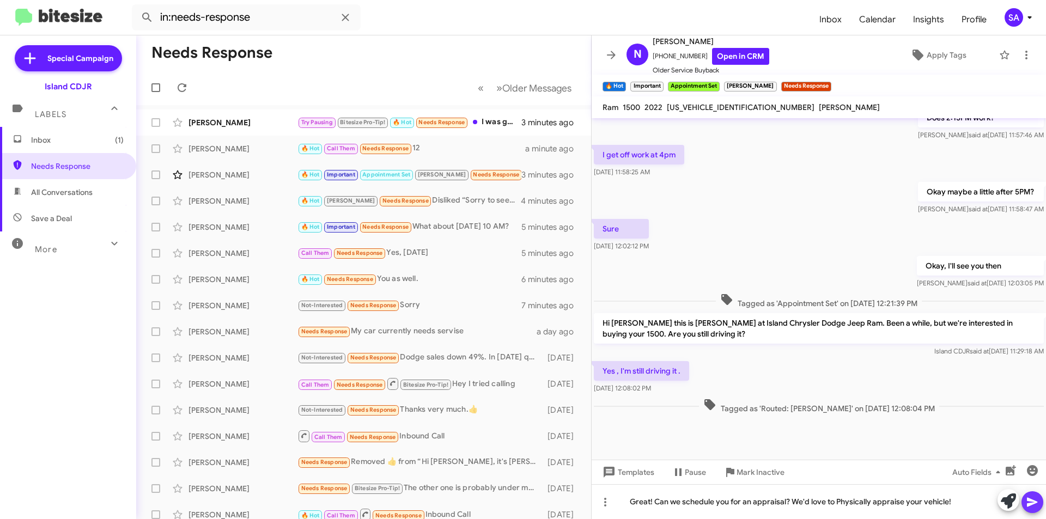
click at [1037, 496] on icon at bounding box center [1031, 502] width 13 height 13
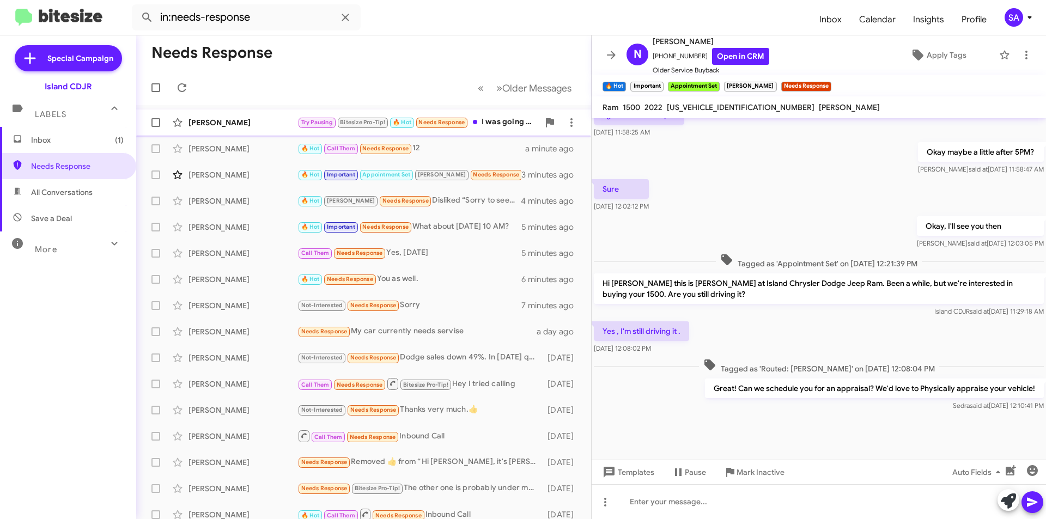
click at [243, 125] on div "[PERSON_NAME]" at bounding box center [242, 122] width 109 height 11
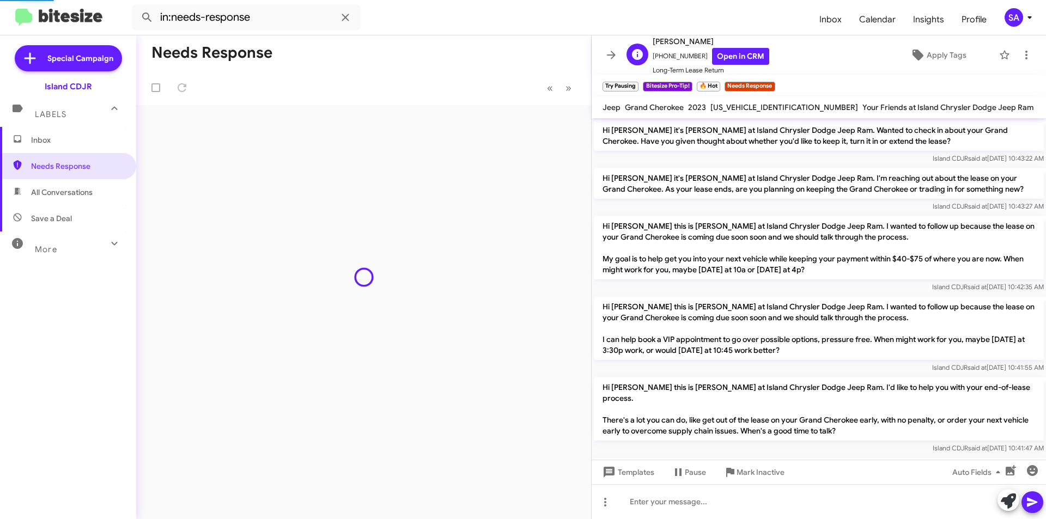
scroll to position [742, 0]
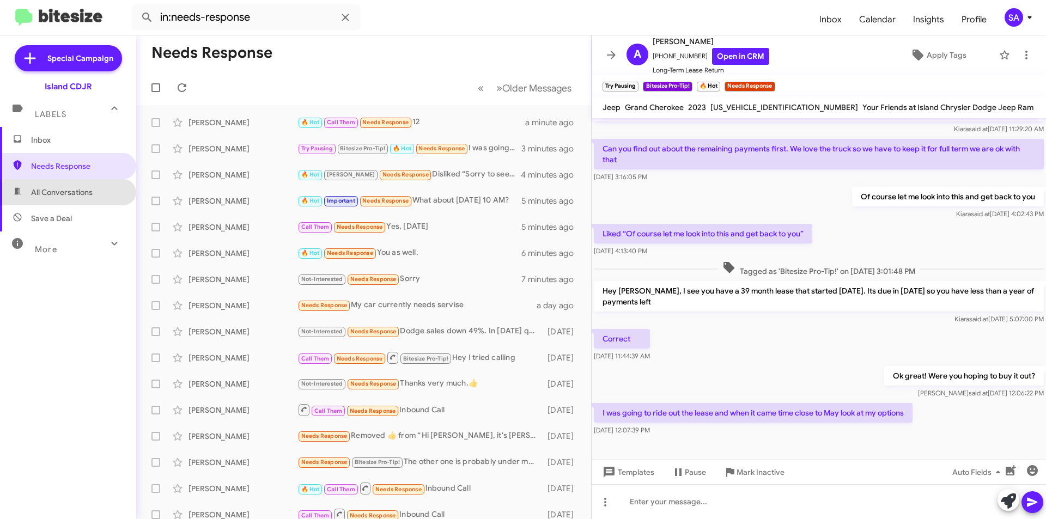
click at [92, 199] on span "All Conversations" at bounding box center [68, 192] width 136 height 26
type input "in:all-conversations"
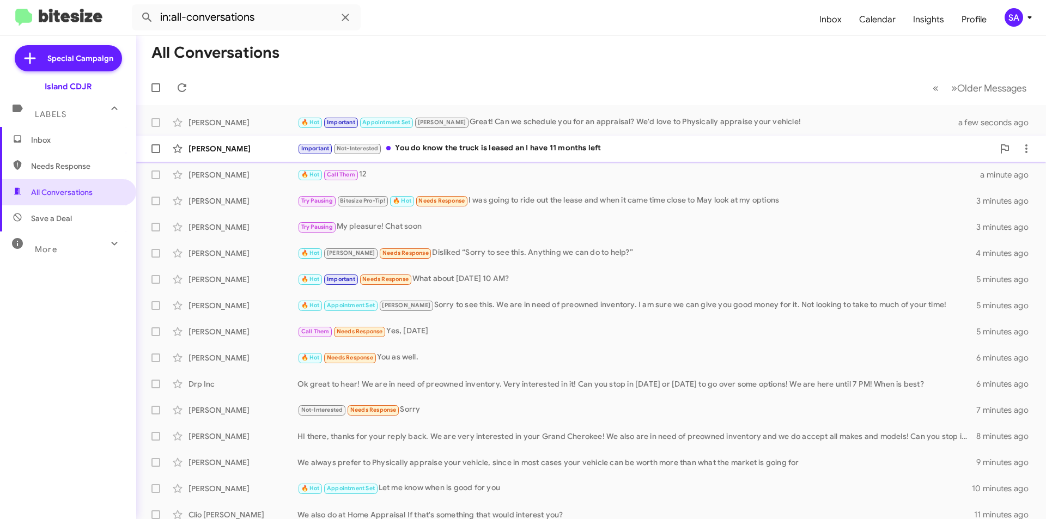
click at [234, 145] on div "[PERSON_NAME]" at bounding box center [242, 148] width 109 height 11
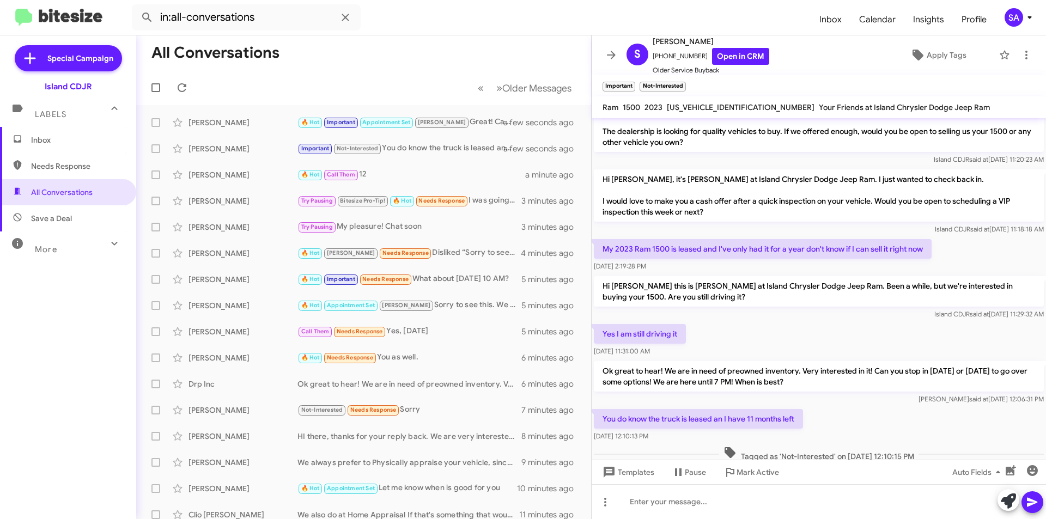
scroll to position [47, 0]
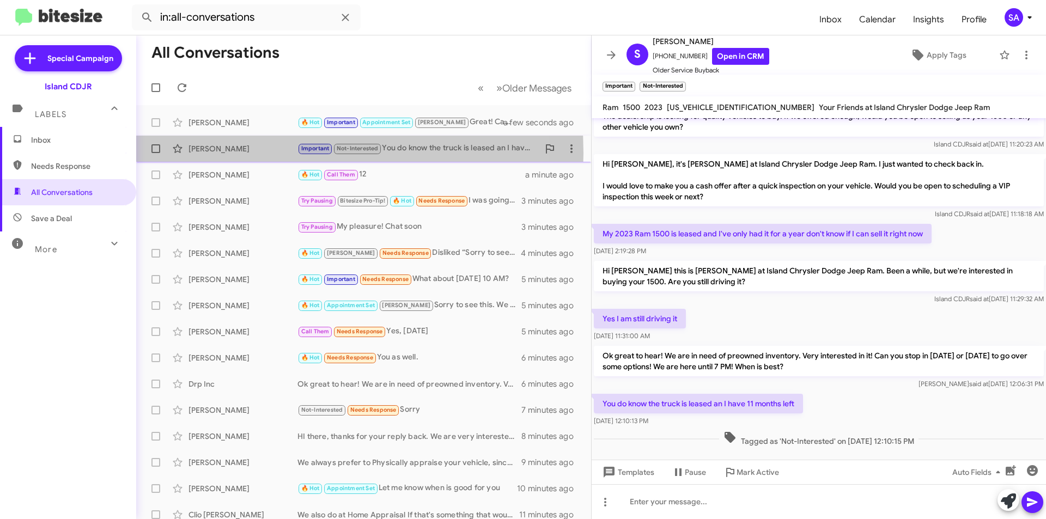
click at [220, 153] on div "[PERSON_NAME]" at bounding box center [242, 148] width 109 height 11
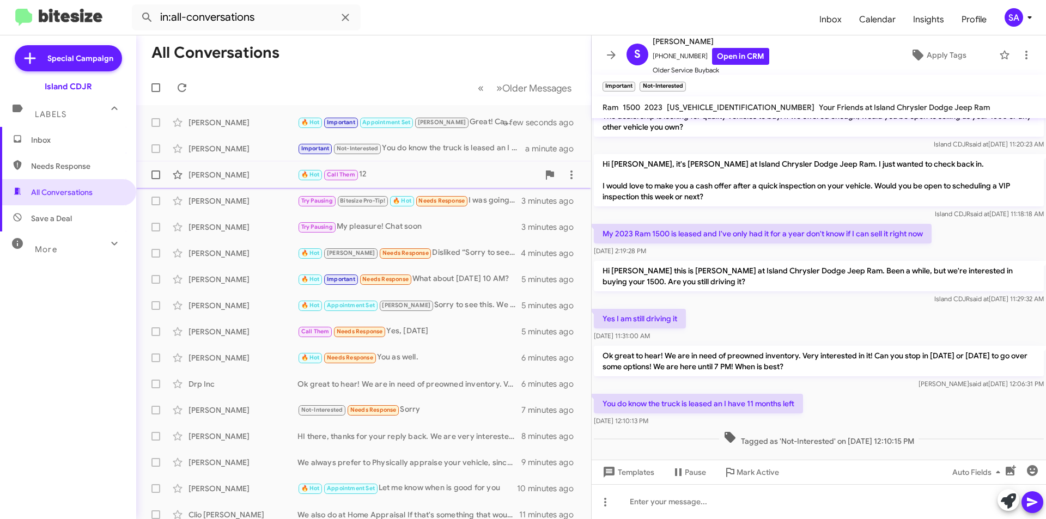
click at [345, 173] on span "Call Them" at bounding box center [341, 174] width 28 height 7
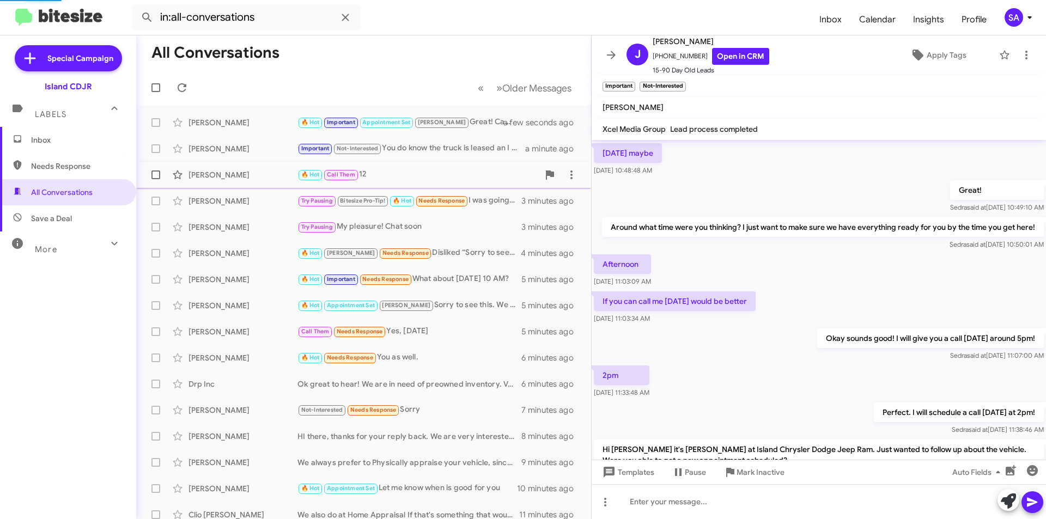
scroll to position [519, 0]
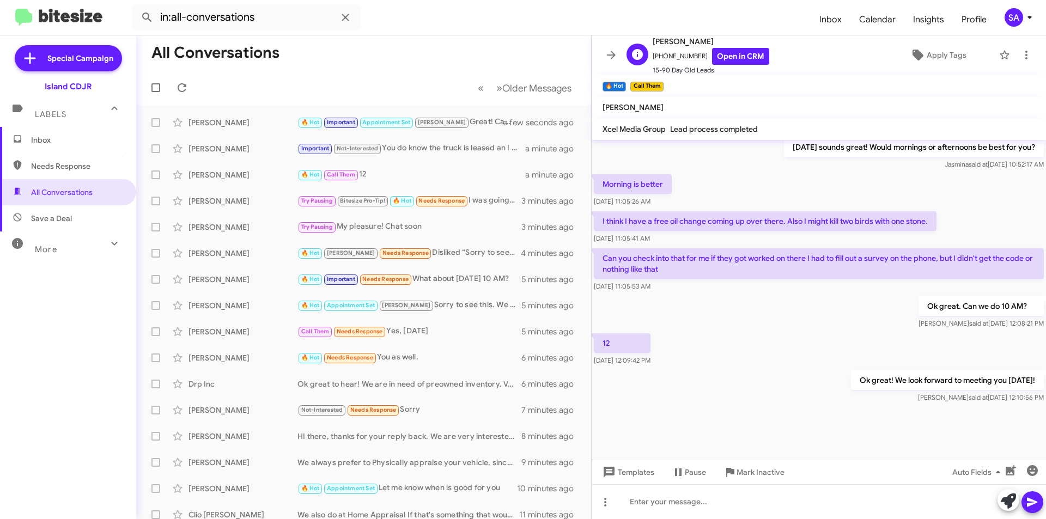
click at [673, 58] on span "+19173784662 Open in CRM" at bounding box center [710, 56] width 117 height 17
copy span "19173784662"
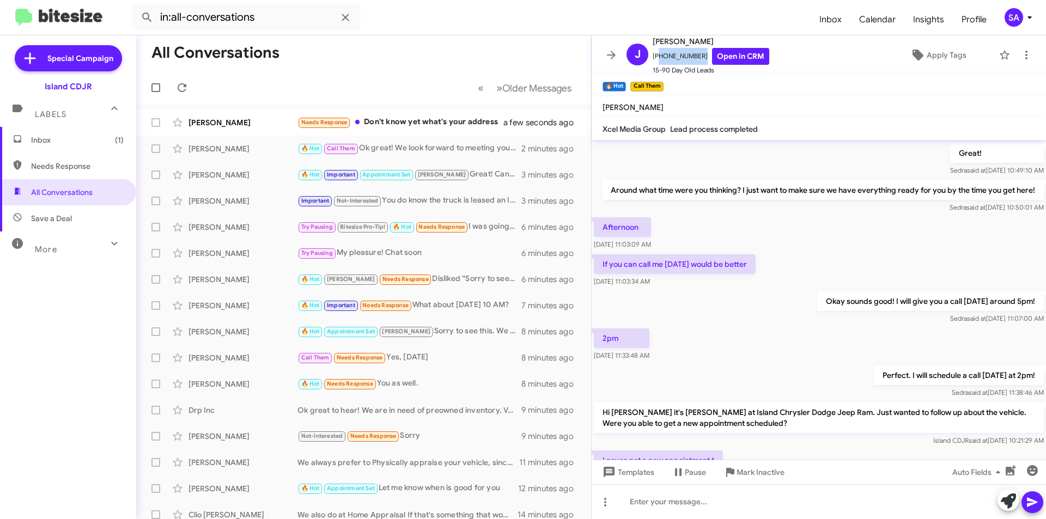
scroll to position [83, 0]
click at [234, 128] on div "Micheal Tanner Needs Response Don't know yet what's your address a few seconds …" at bounding box center [363, 123] width 437 height 22
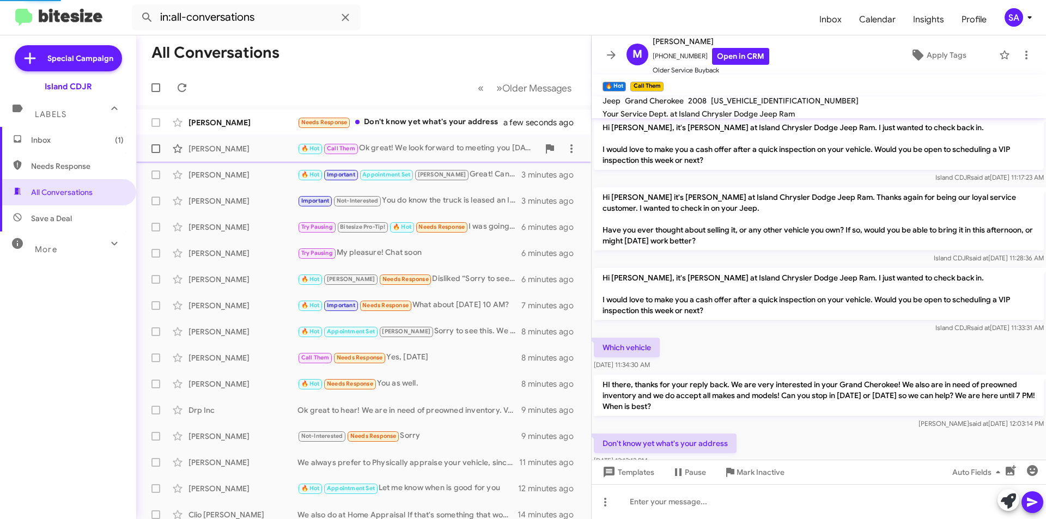
scroll to position [111, 0]
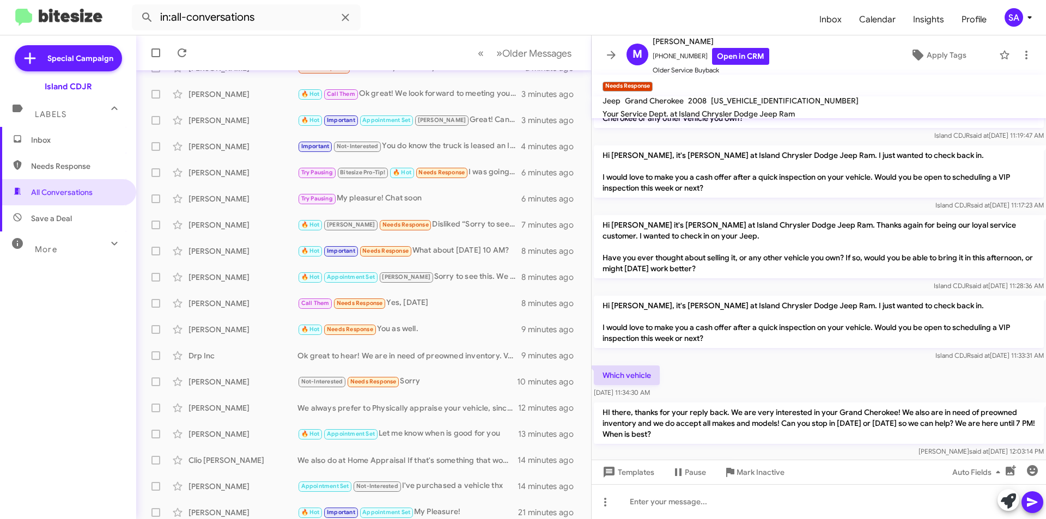
scroll to position [111, 0]
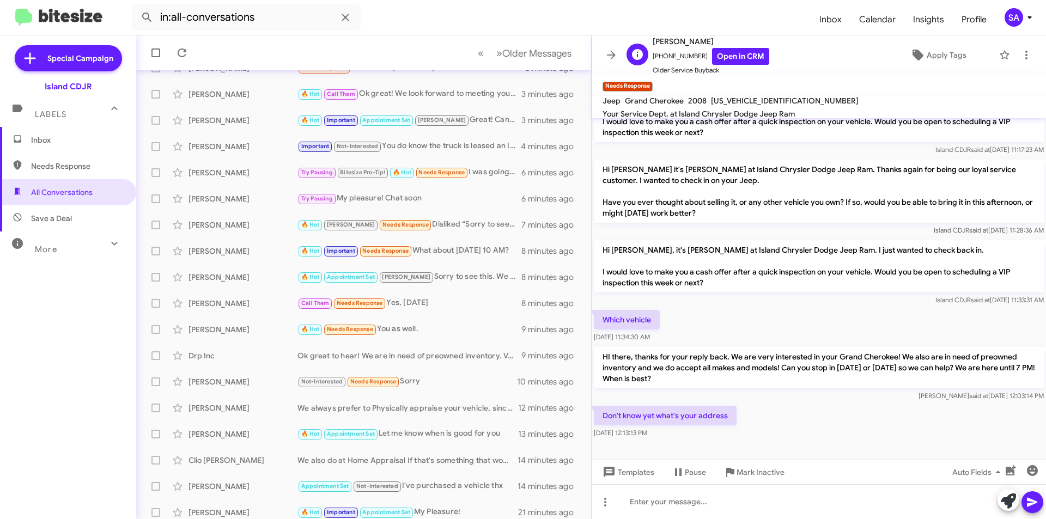
click at [677, 53] on span "[PHONE_NUMBER] Open in CRM" at bounding box center [710, 56] width 117 height 17
click at [676, 53] on span "[PHONE_NUMBER] Open in CRM" at bounding box center [710, 56] width 117 height 17
copy span "19292569230"
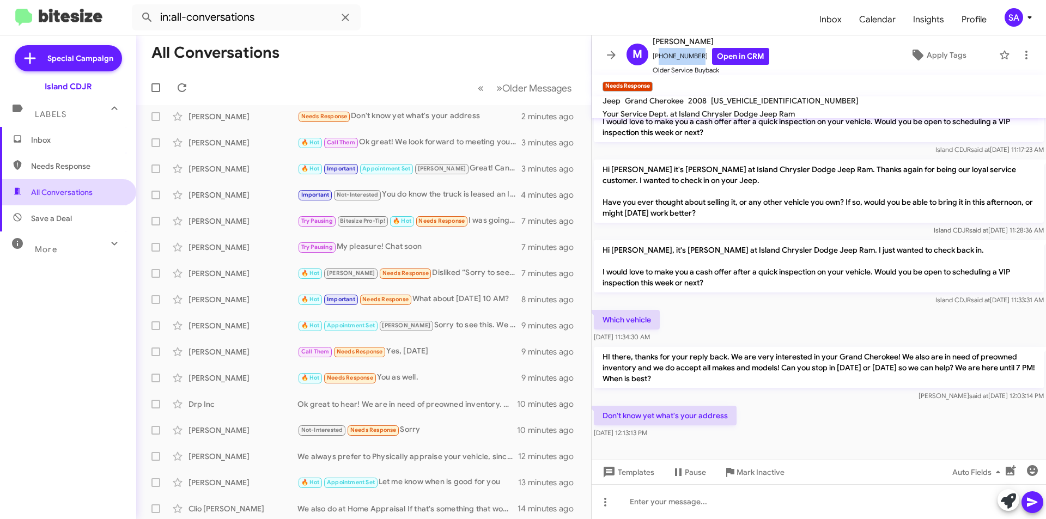
scroll to position [0, 0]
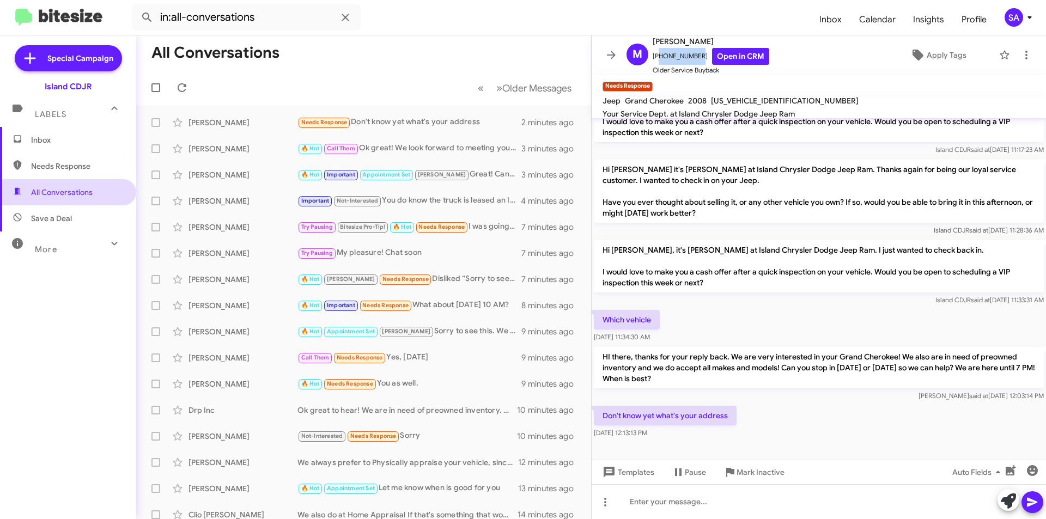
click at [45, 192] on span "All Conversations" at bounding box center [62, 192] width 62 height 11
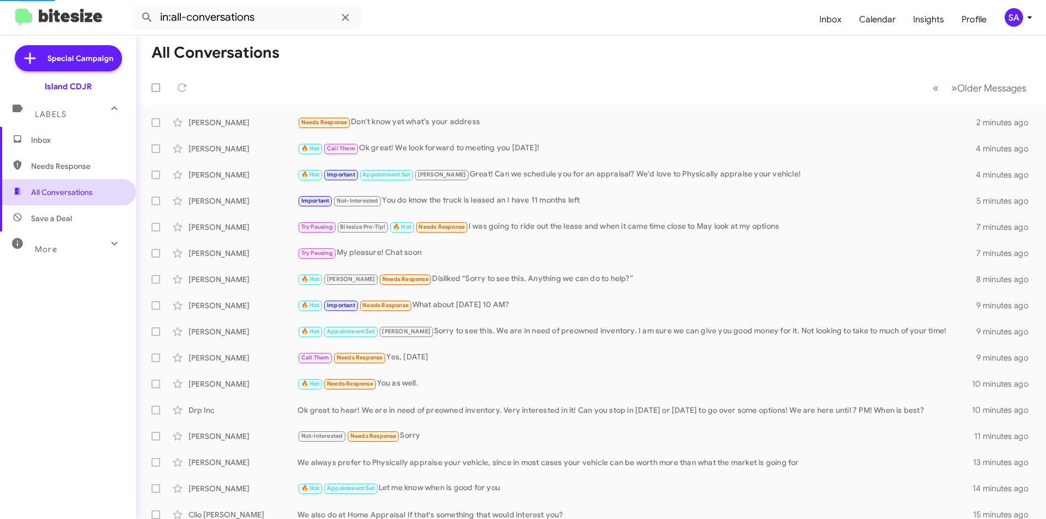
click at [46, 192] on span "All Conversations" at bounding box center [62, 192] width 62 height 11
click at [268, 156] on div "[PERSON_NAME] 🔥 Hot Call Them Ok great! We look forward to meeting you [DATE]! …" at bounding box center [591, 149] width 892 height 22
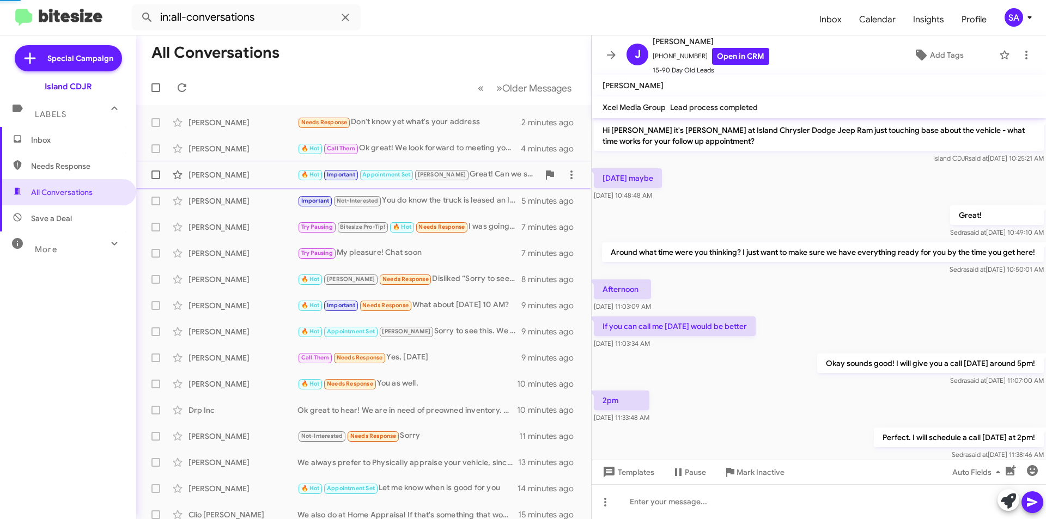
scroll to position [497, 0]
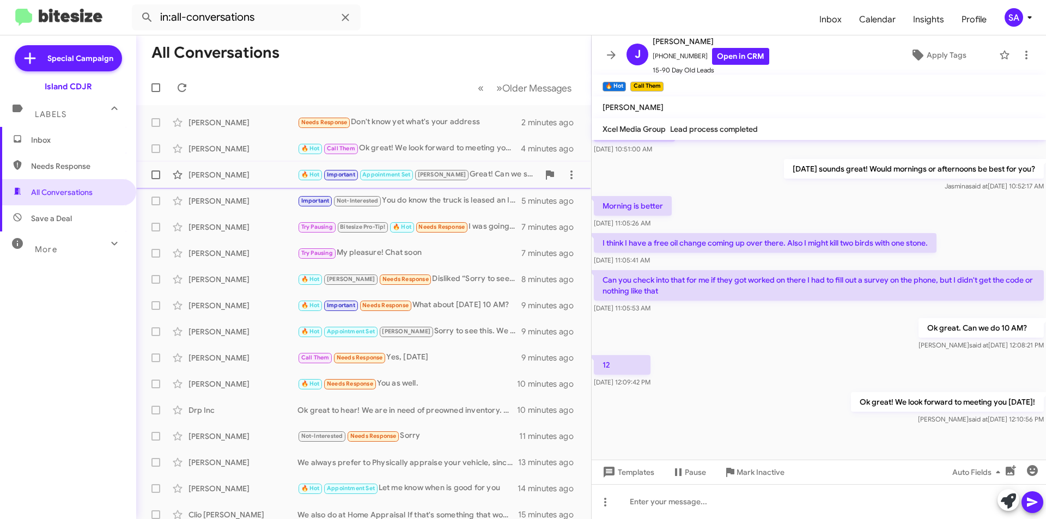
click at [204, 170] on div "[PERSON_NAME]" at bounding box center [242, 174] width 109 height 11
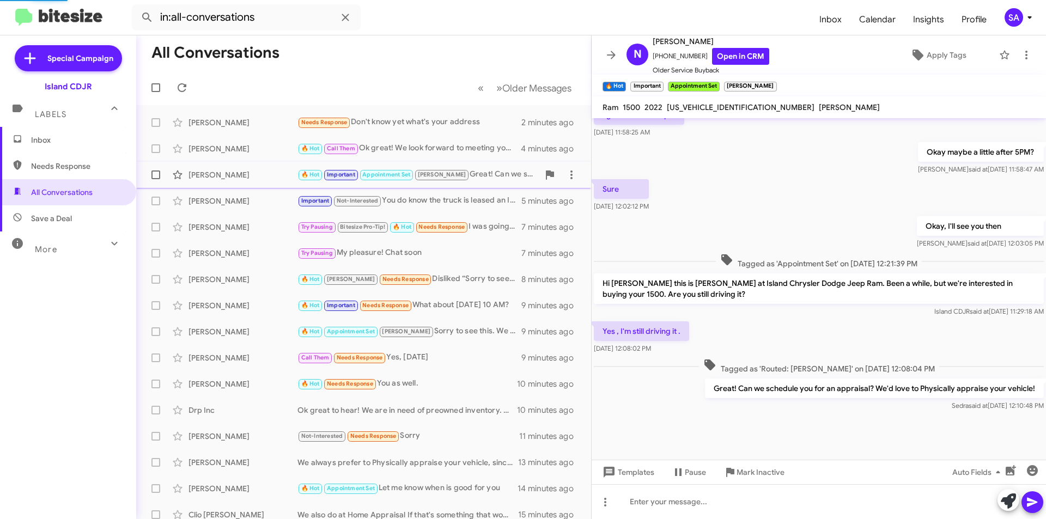
scroll to position [388, 0]
click at [233, 214] on span "[PERSON_NAME] Try Pausing Bitesize Pro-Tip! 🔥 Hot Needs Response I was going to…" at bounding box center [363, 227] width 455 height 26
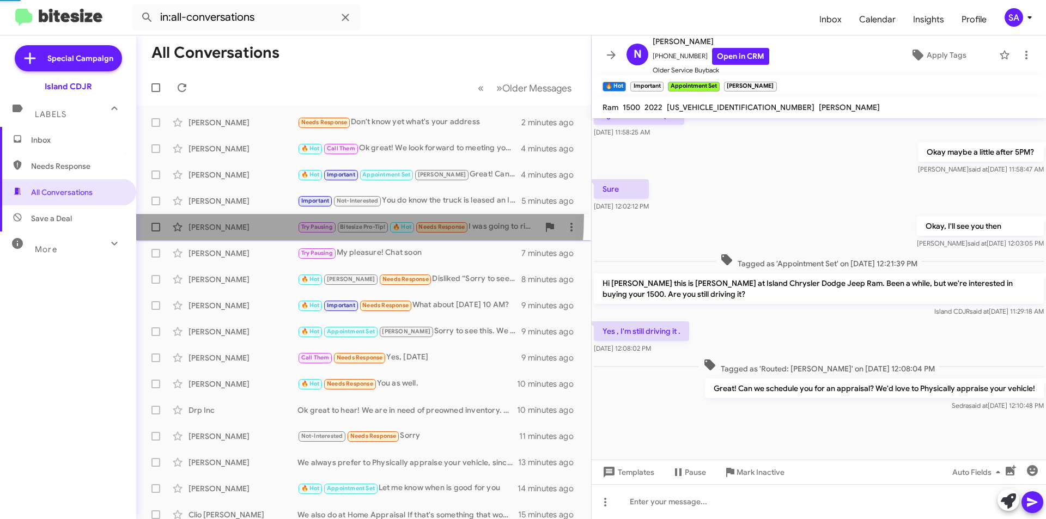
click at [233, 214] on span "[PERSON_NAME] Try Pausing Bitesize Pro-Tip! 🔥 Hot Needs Response I was going to…" at bounding box center [363, 227] width 455 height 26
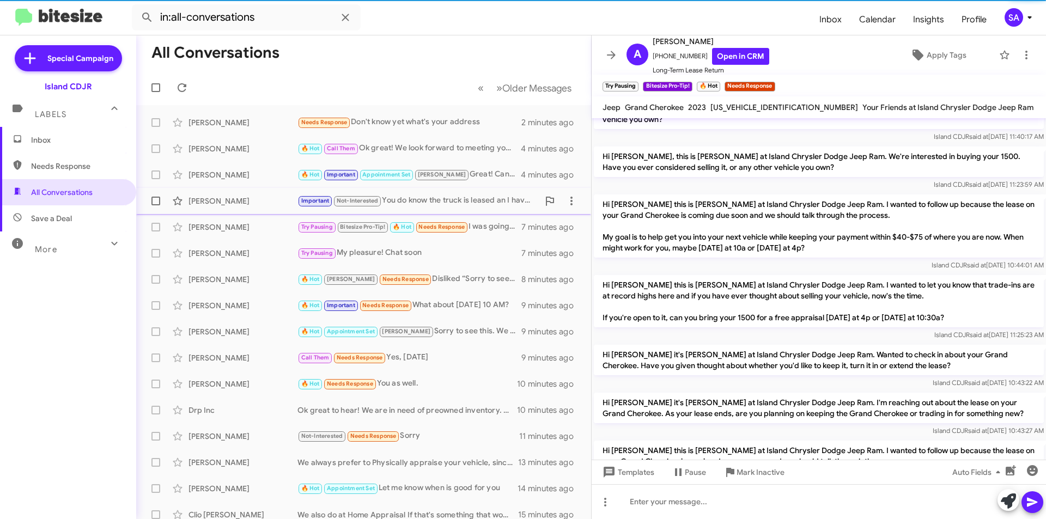
click at [230, 205] on div "[PERSON_NAME]" at bounding box center [242, 200] width 109 height 11
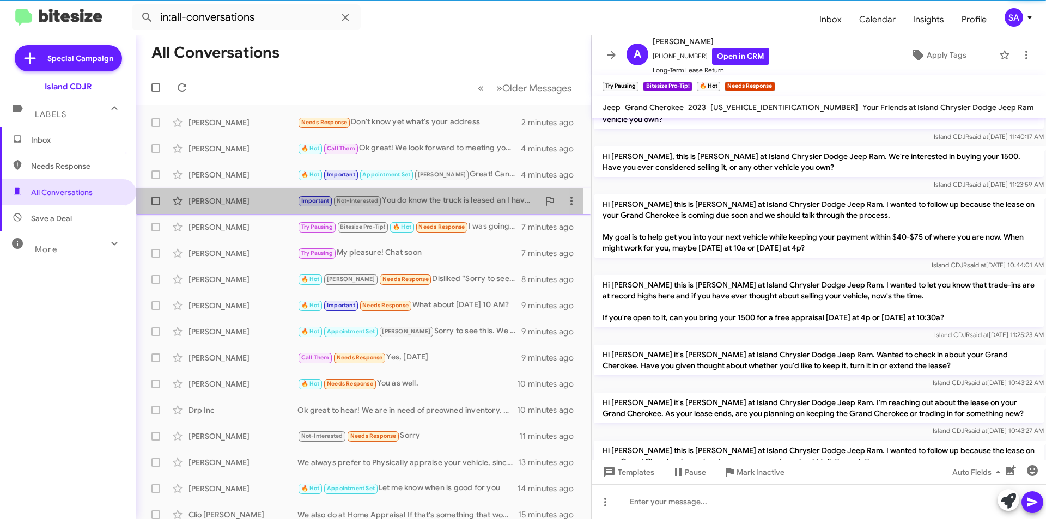
scroll to position [47, 0]
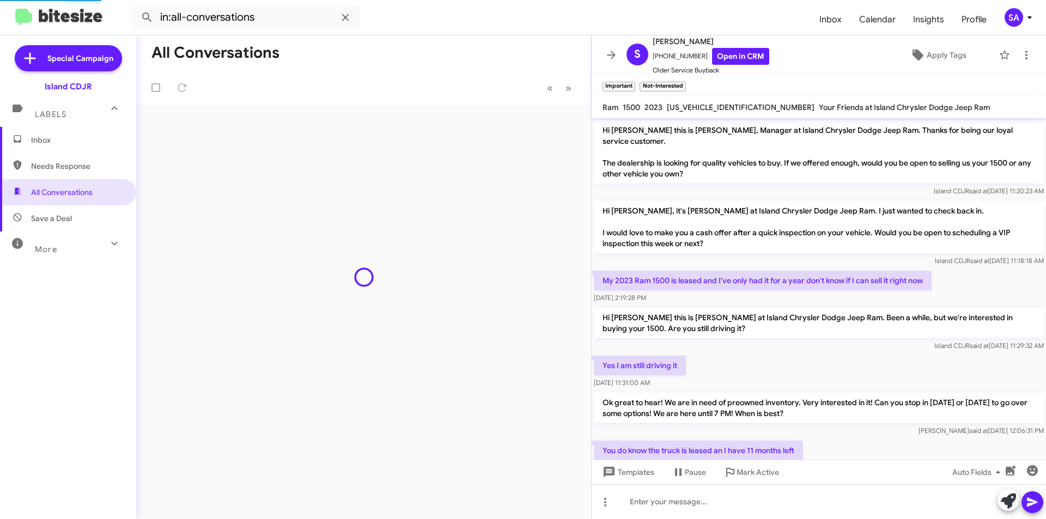
scroll to position [25, 0]
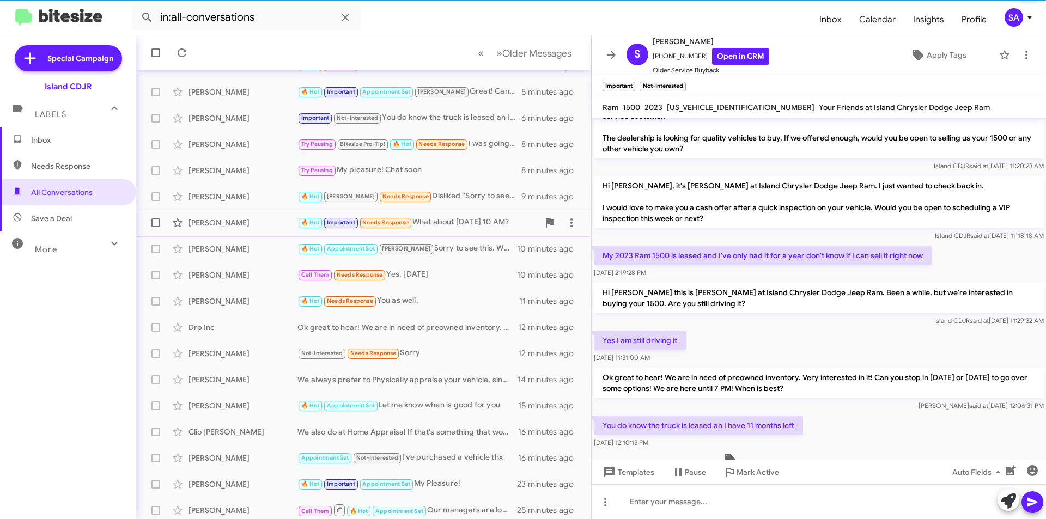
scroll to position [109, 0]
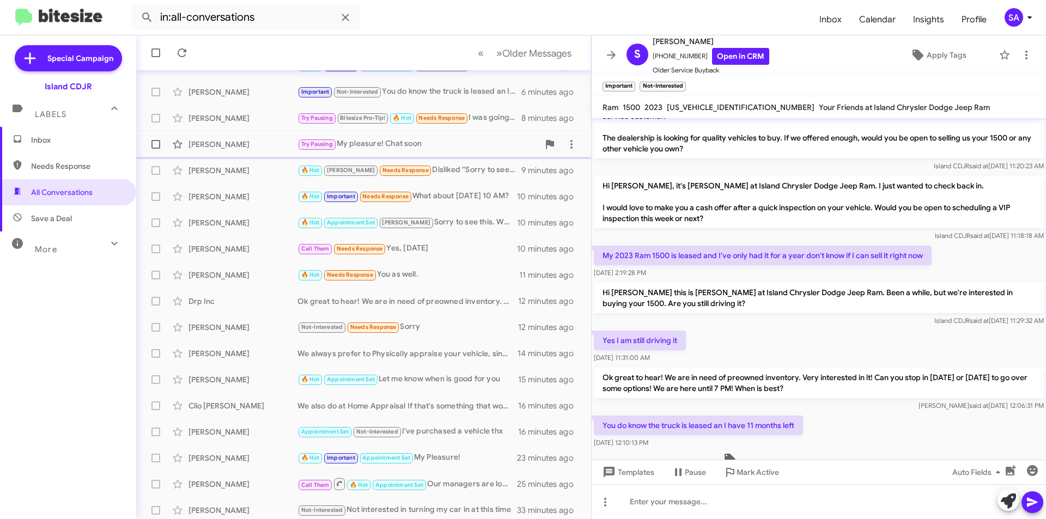
click at [231, 148] on div "[PERSON_NAME]" at bounding box center [242, 144] width 109 height 11
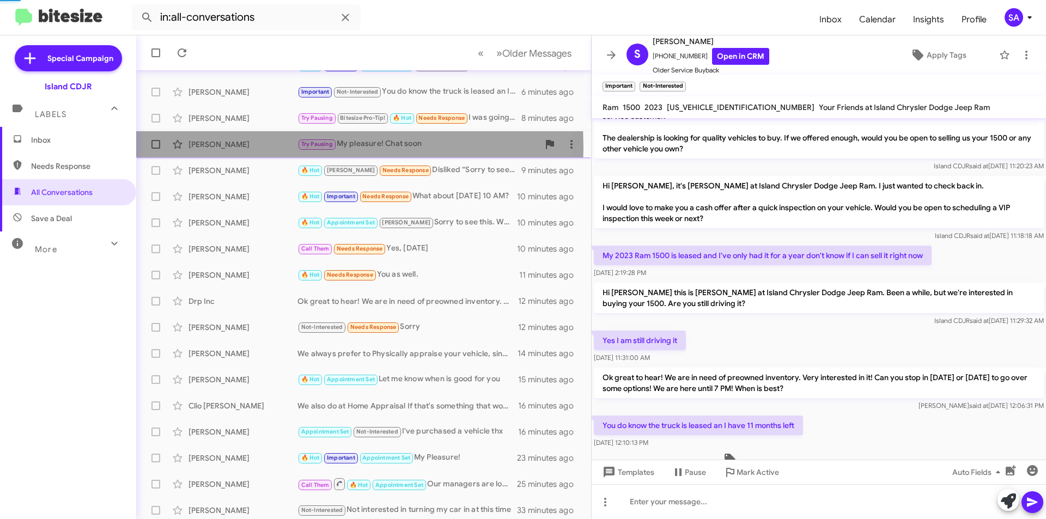
click at [231, 148] on div "[PERSON_NAME]" at bounding box center [242, 144] width 109 height 11
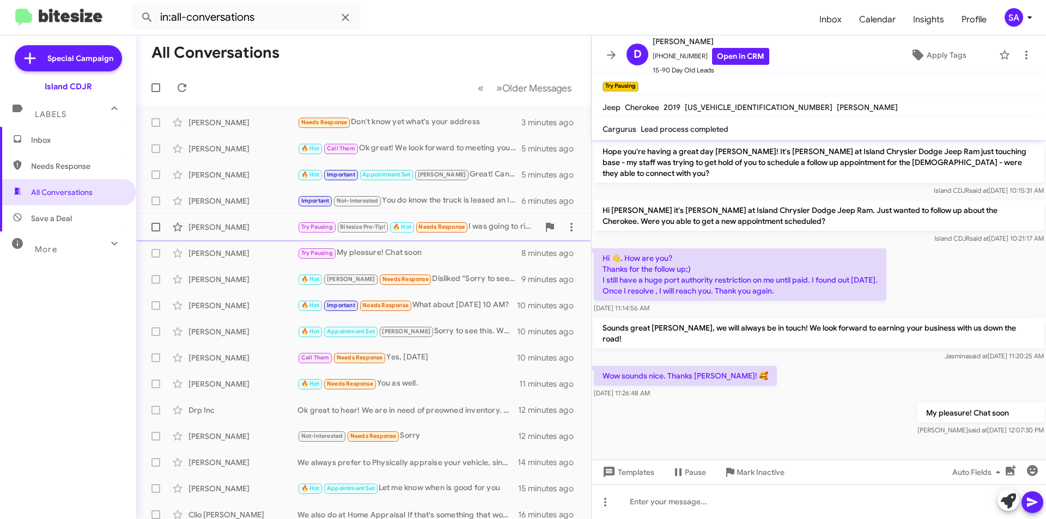
click at [222, 224] on div "[PERSON_NAME]" at bounding box center [242, 227] width 109 height 11
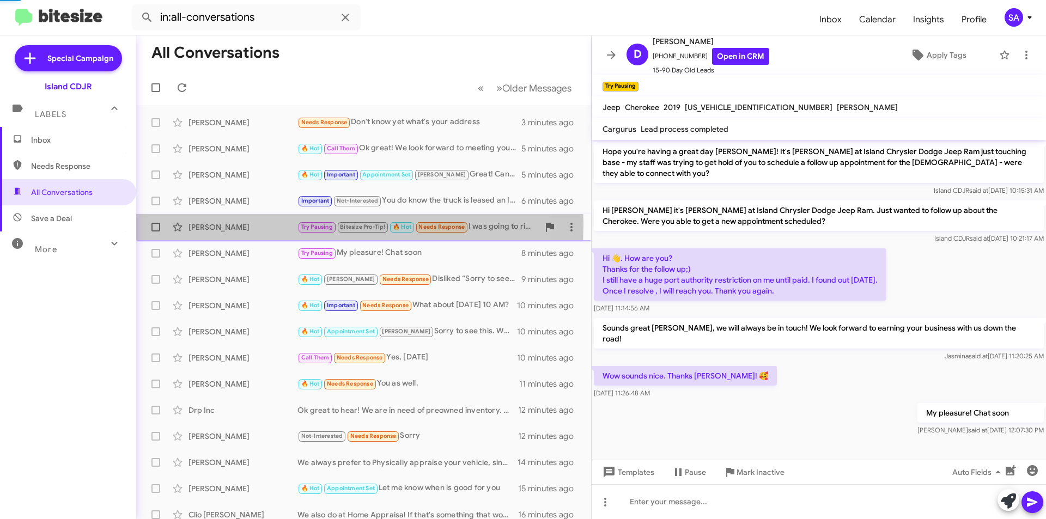
scroll to position [763, 0]
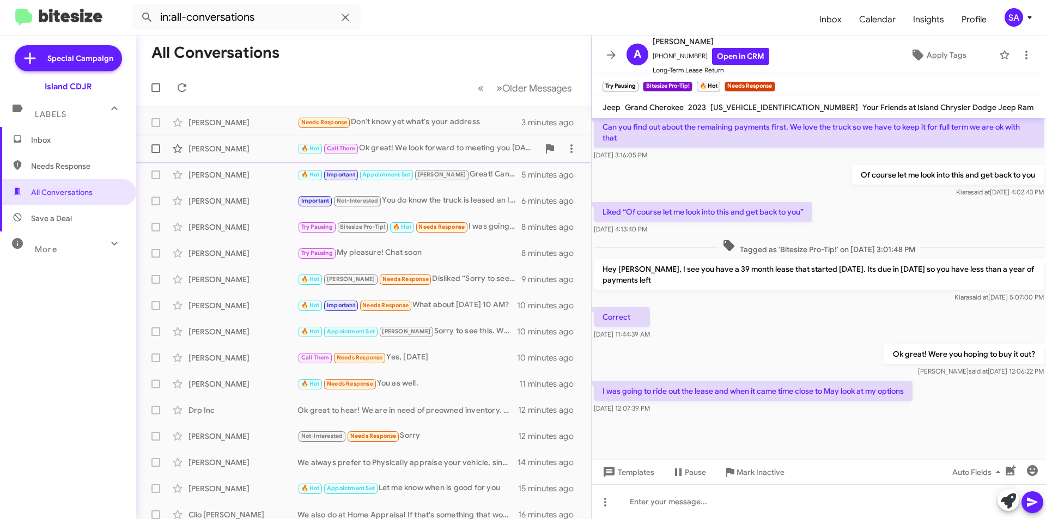
click at [217, 155] on div "[PERSON_NAME] 🔥 Hot Call Them Ok great! We look forward to meeting you [DATE]! …" at bounding box center [363, 149] width 437 height 22
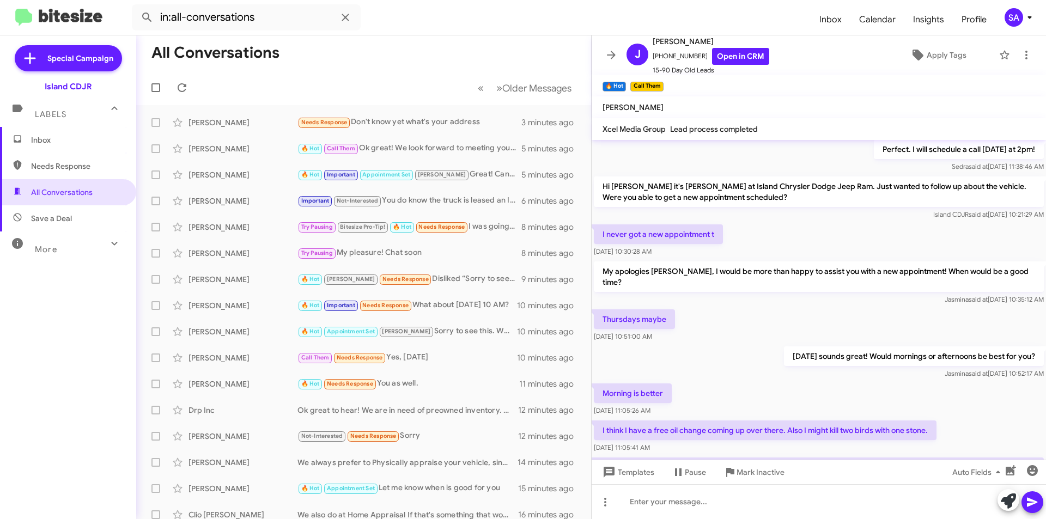
scroll to position [301, 0]
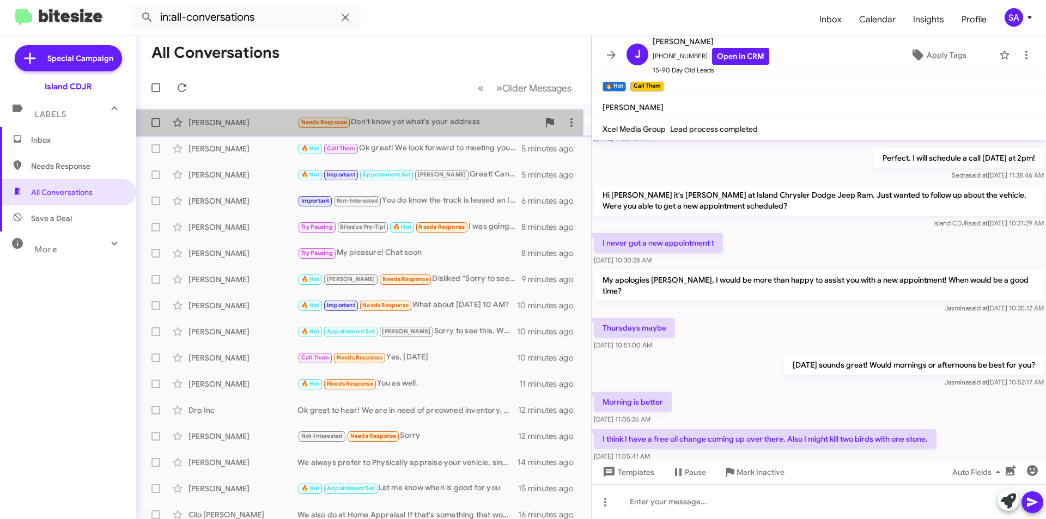
click at [236, 120] on div "[PERSON_NAME]" at bounding box center [242, 122] width 109 height 11
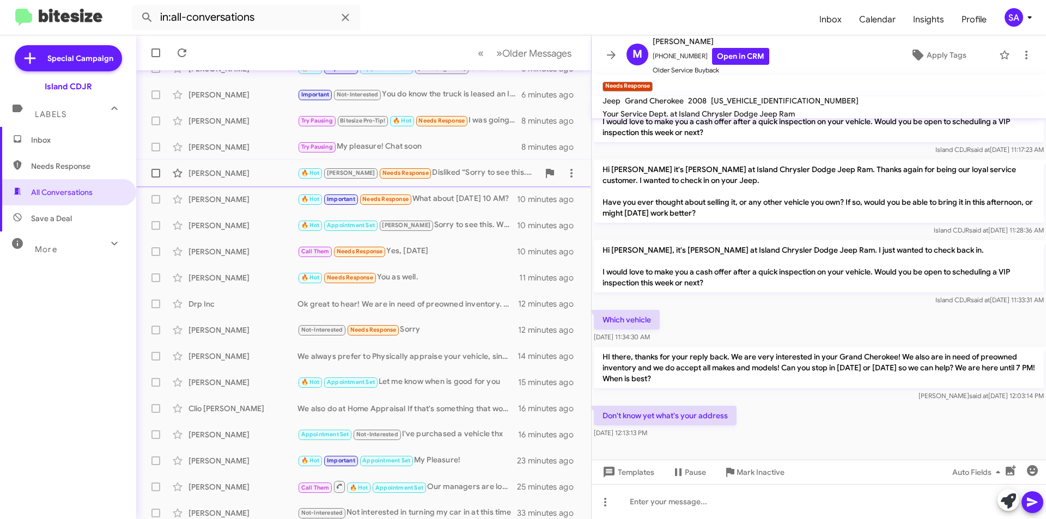
scroll to position [113, 0]
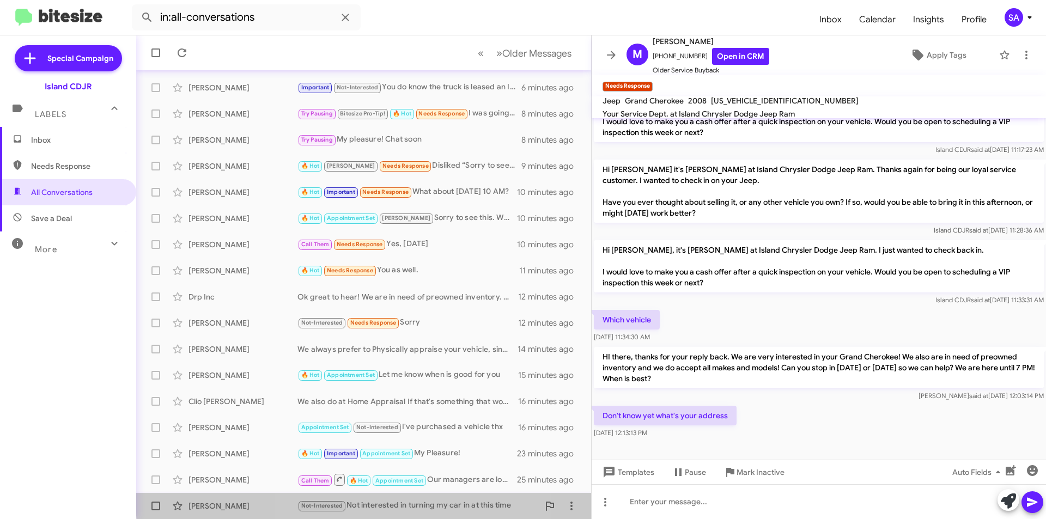
click at [417, 500] on div "Not-Interested Not interested in turning my car in at this time" at bounding box center [417, 505] width 241 height 13
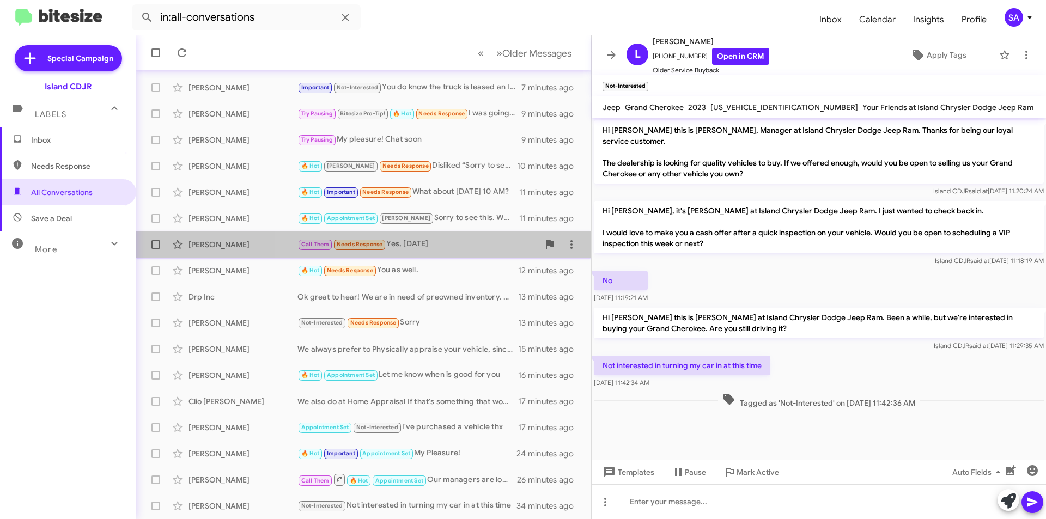
click at [451, 246] on div "Call Them Needs Response Yes, 6 months ago" at bounding box center [417, 244] width 241 height 13
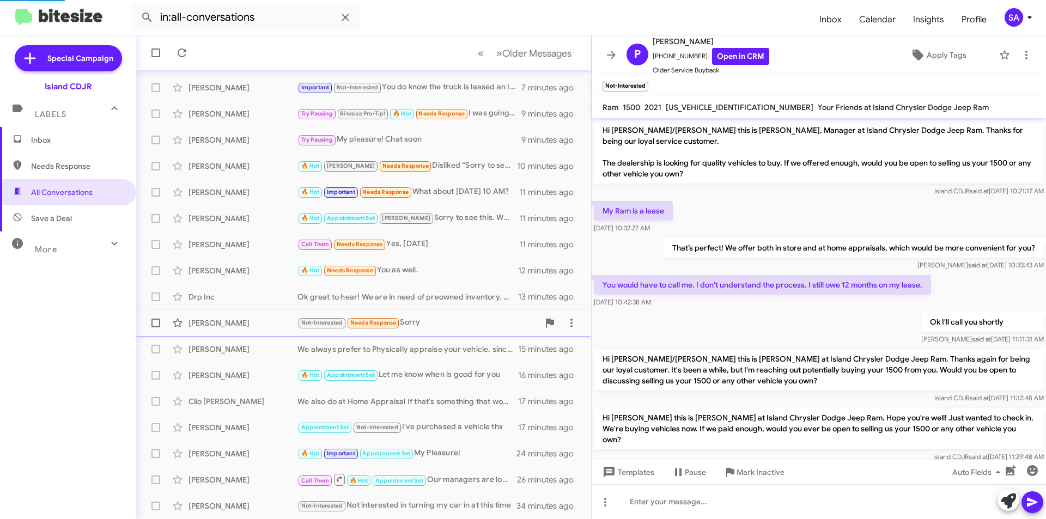
scroll to position [183, 0]
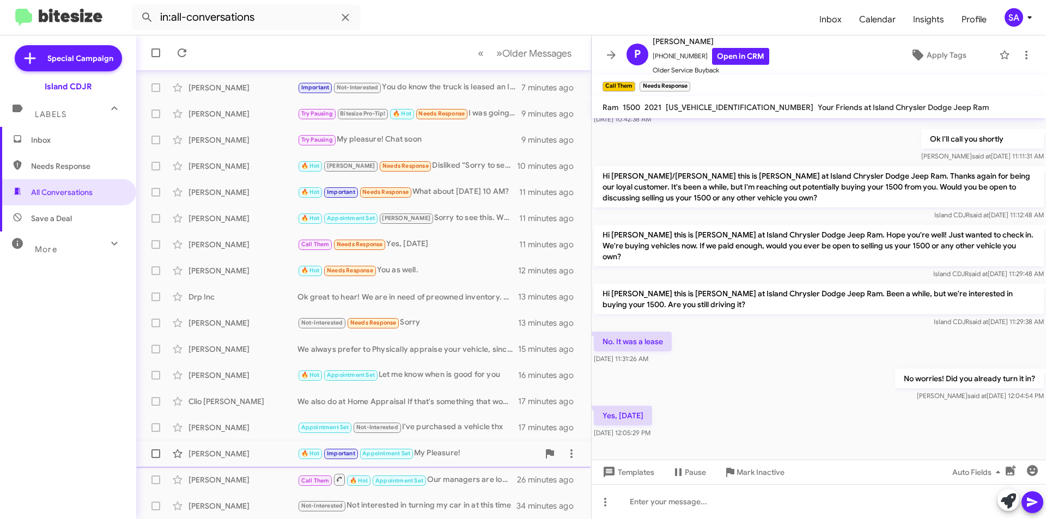
click at [462, 462] on div "William Smolka 🔥 Hot Important Appointment Set My Pleasure! 24 minutes ago" at bounding box center [363, 454] width 437 height 22
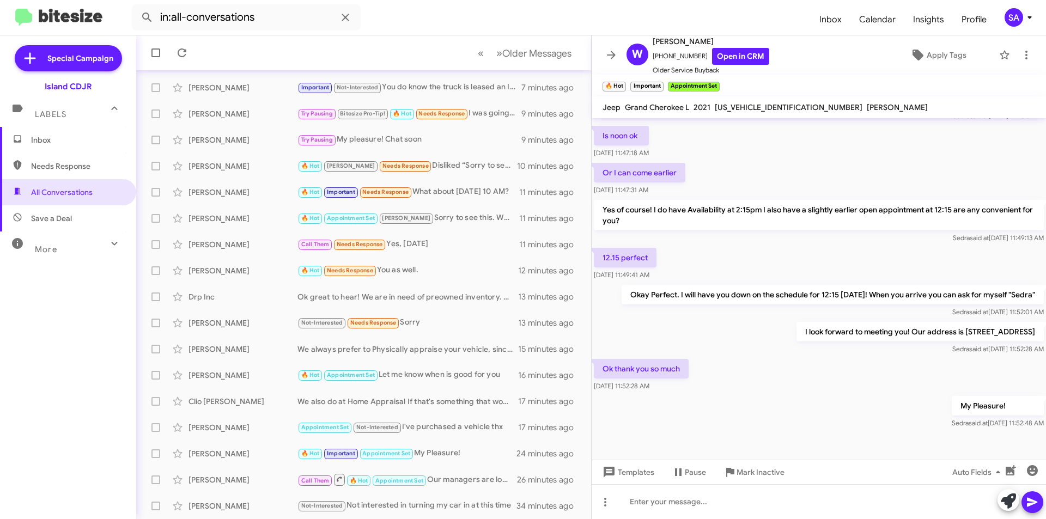
scroll to position [459, 0]
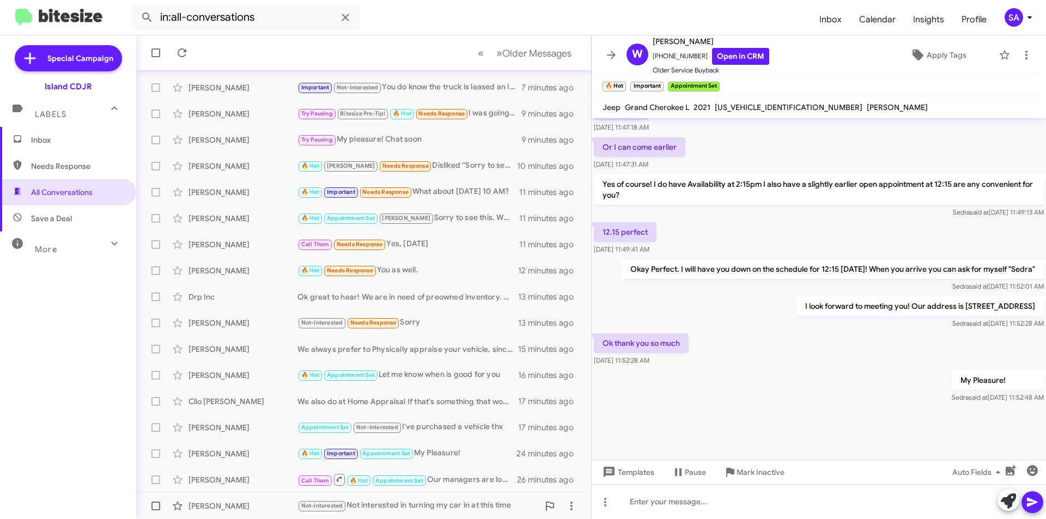
click at [400, 505] on div "Not-Interested Not interested in turning my car in at this time" at bounding box center [417, 505] width 241 height 13
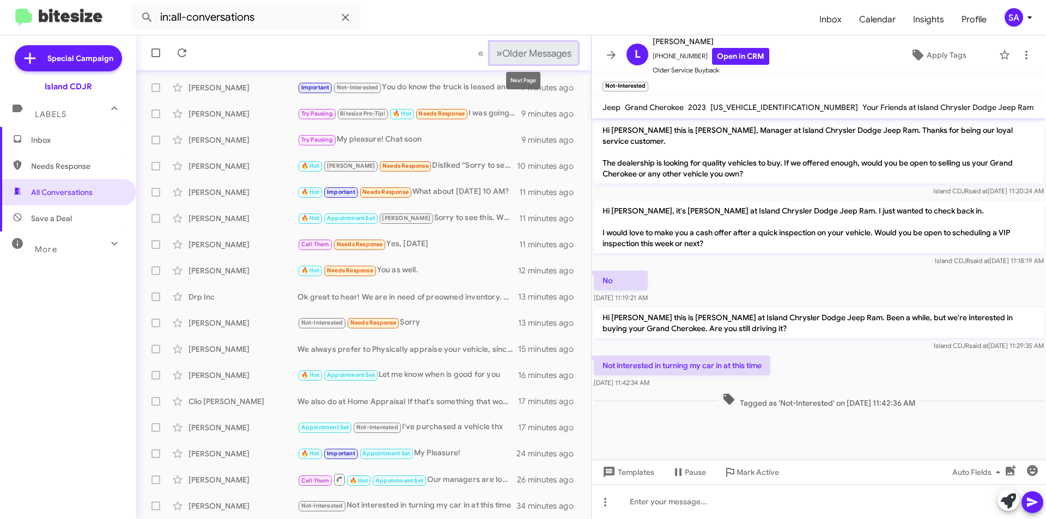
click at [502, 48] on span "Older Messages" at bounding box center [536, 53] width 69 height 12
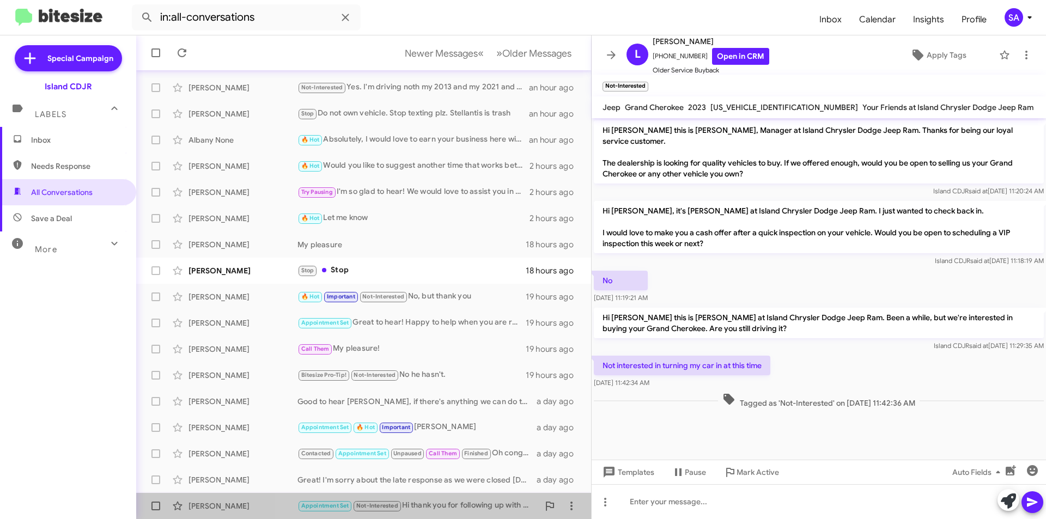
click at [433, 503] on div "Appointment Set Not-Interested Hi thank you for following up with me , the visi…" at bounding box center [417, 505] width 241 height 13
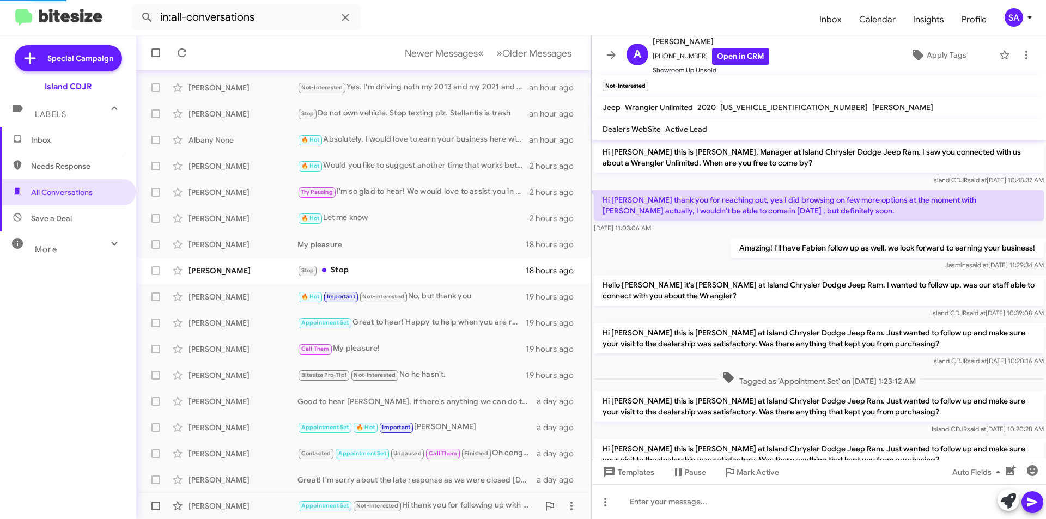
scroll to position [120, 0]
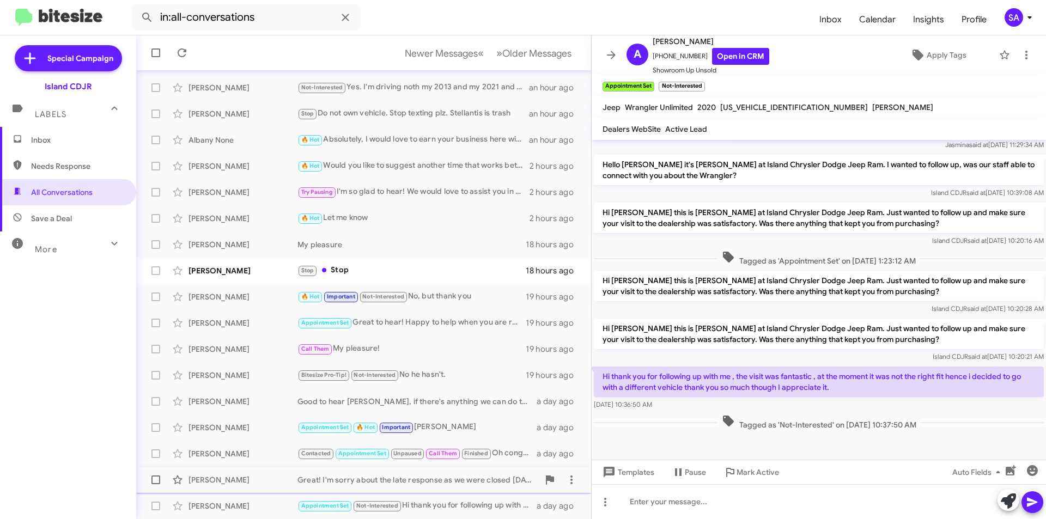
click at [446, 477] on div "Great! I'm sorry about the late response as we were closed yesterday, but yes w…" at bounding box center [417, 479] width 241 height 11
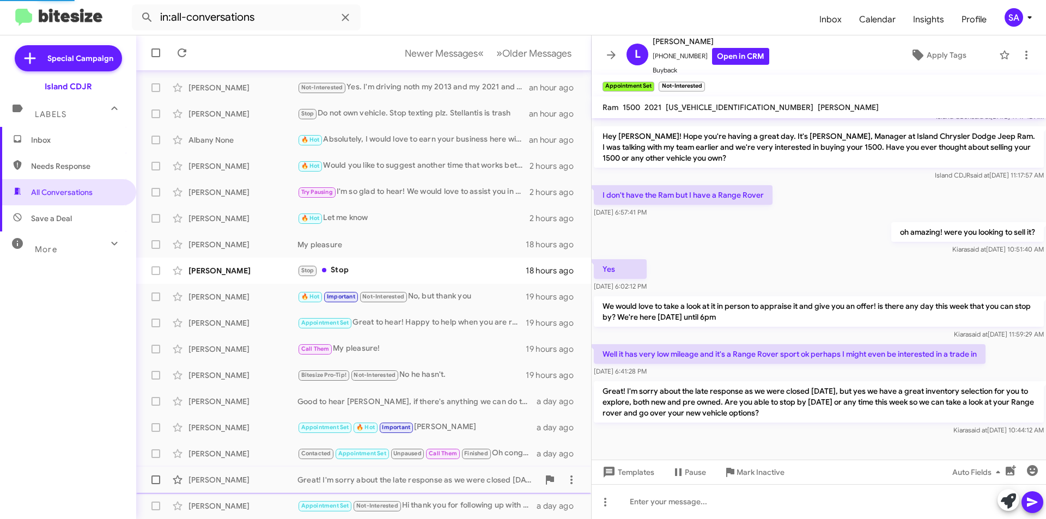
scroll to position [277, 0]
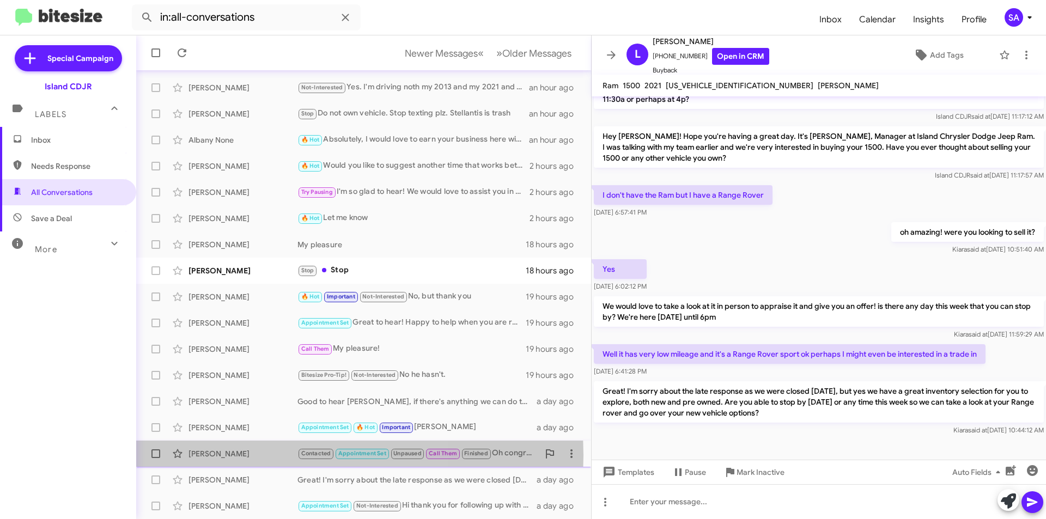
click at [239, 455] on div "Damian Samstag" at bounding box center [242, 453] width 109 height 11
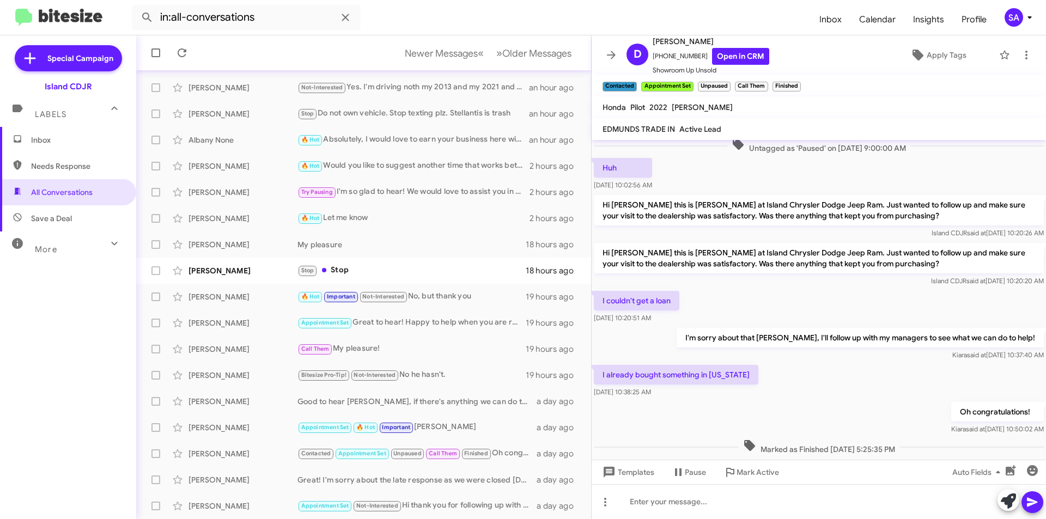
scroll to position [335, 0]
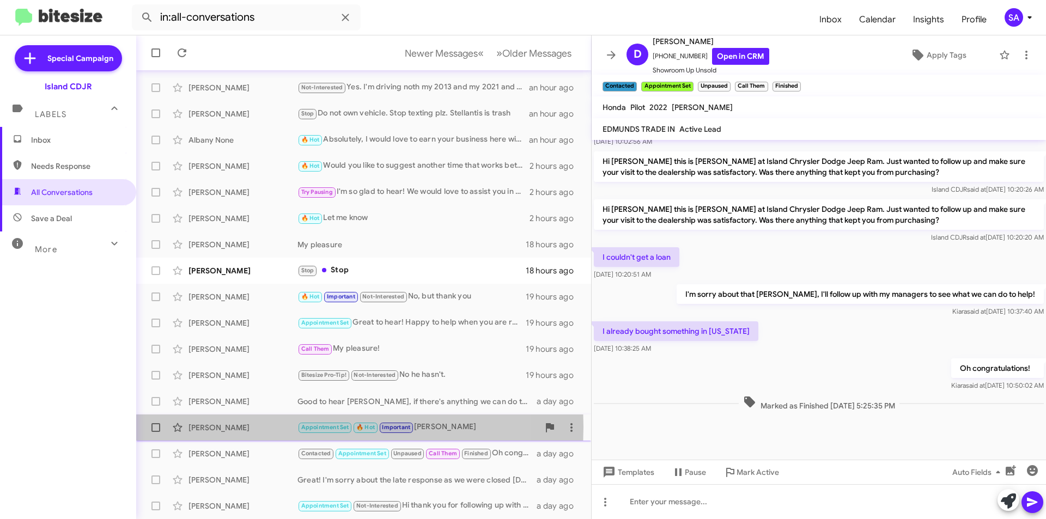
click at [280, 427] on div "[PERSON_NAME]" at bounding box center [242, 427] width 109 height 11
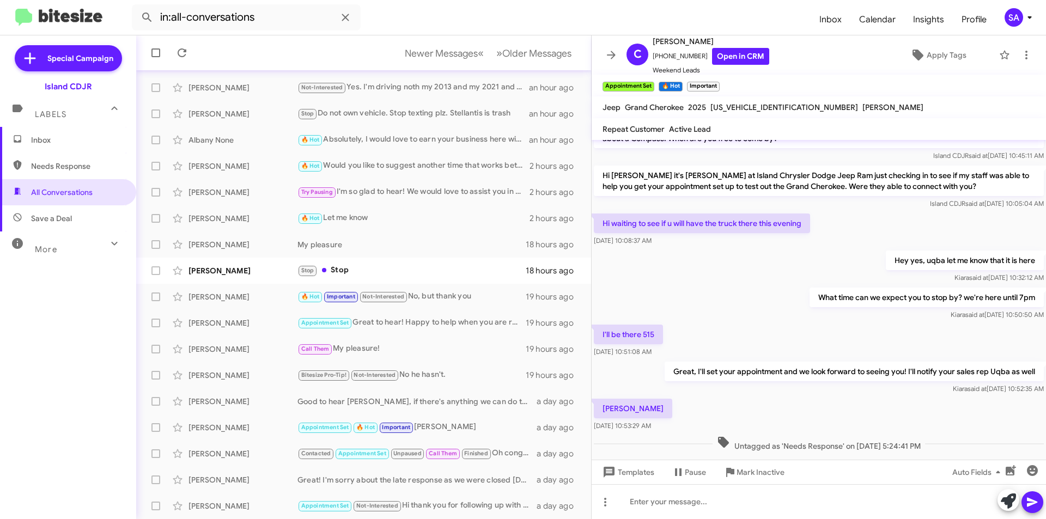
scroll to position [546, 0]
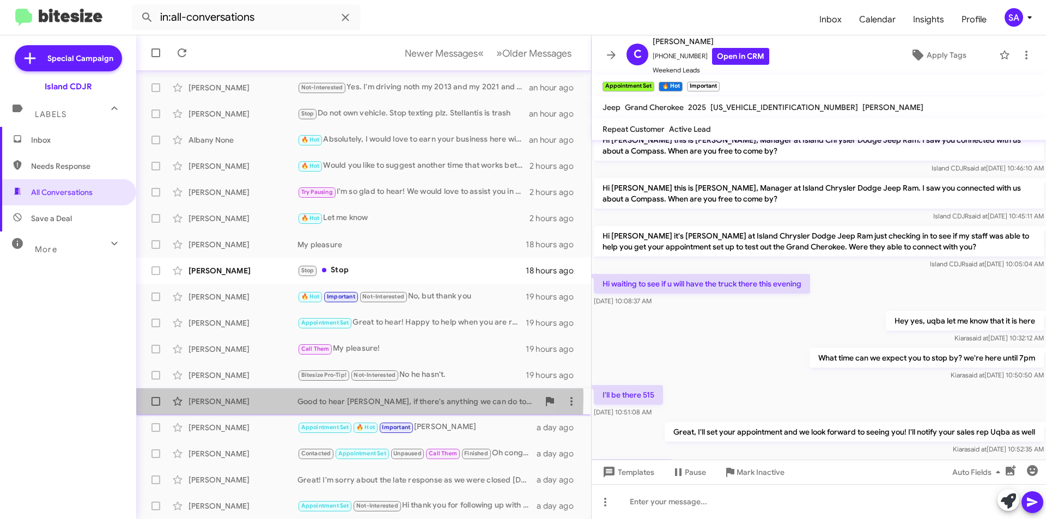
click at [223, 397] on div "Louise Chin-Modica" at bounding box center [242, 401] width 109 height 11
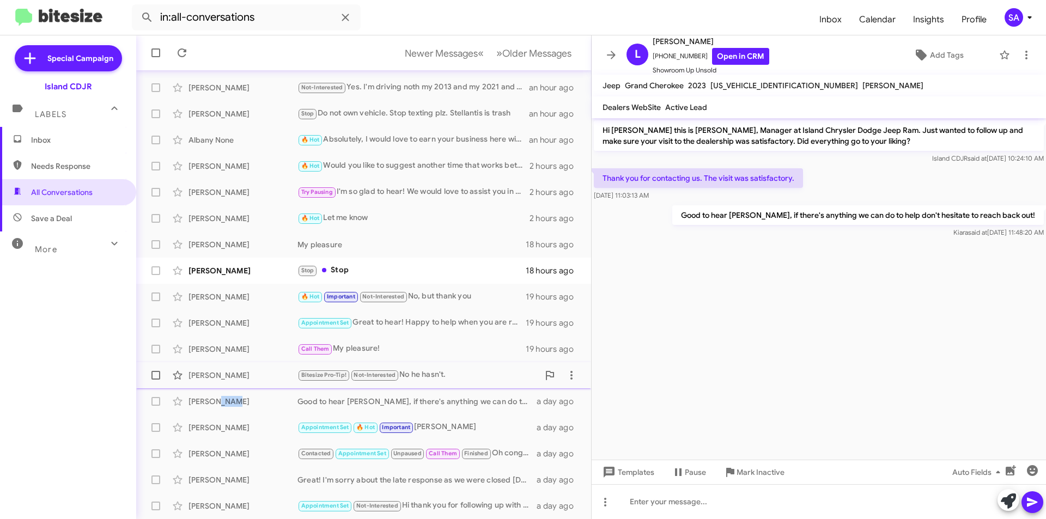
click at [242, 379] on div "Christina Santiago" at bounding box center [242, 375] width 109 height 11
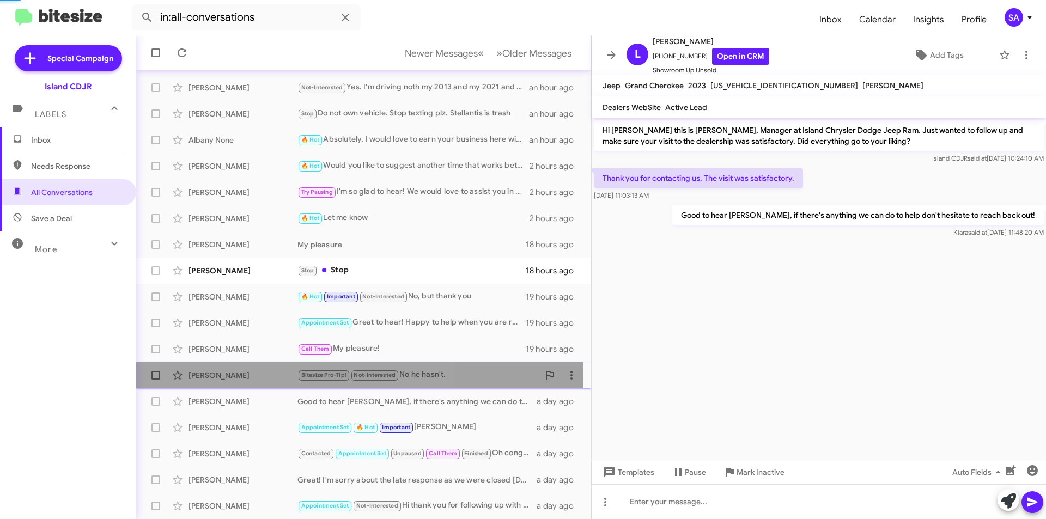
scroll to position [393, 0]
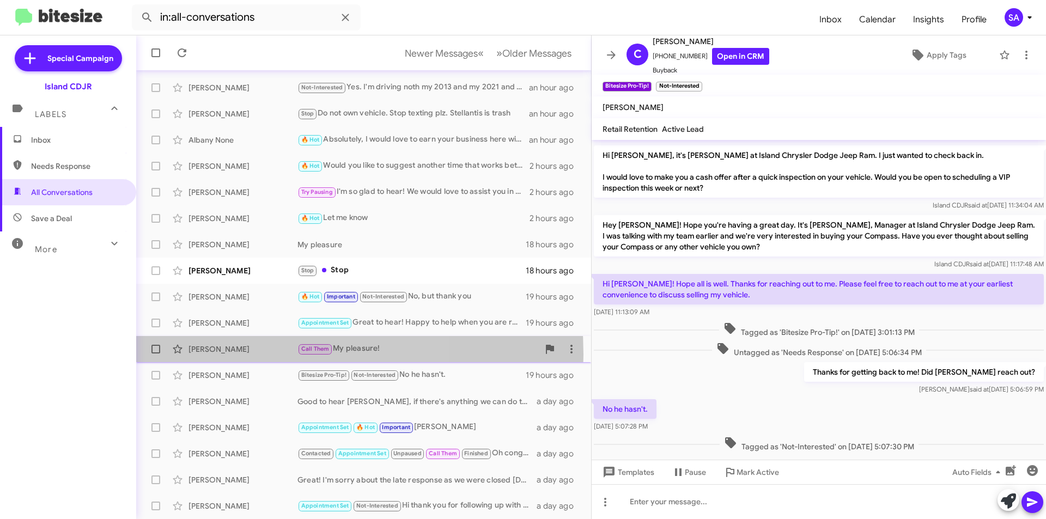
click at [239, 355] on div "Carmine Fasano Call Them My pleasure! 19 hours ago" at bounding box center [363, 349] width 437 height 22
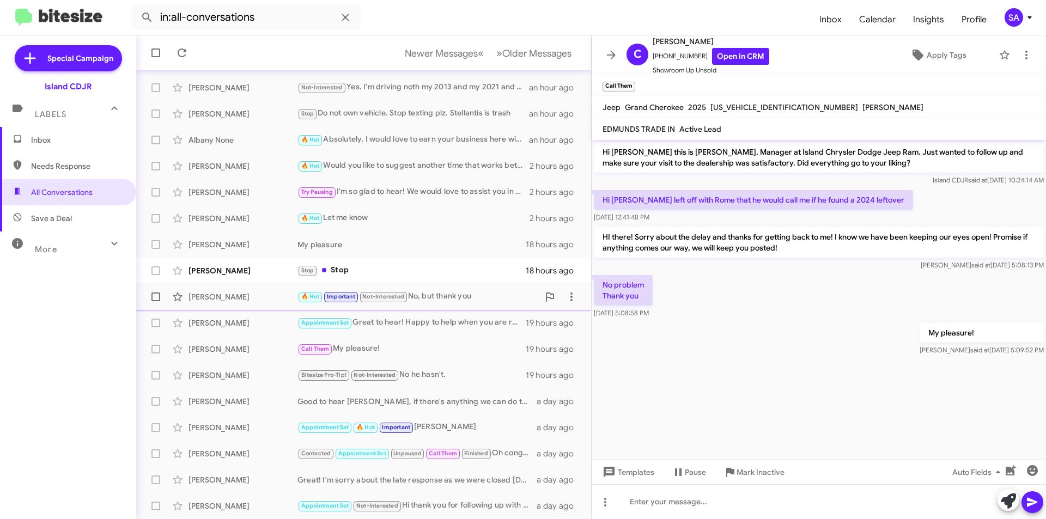
click at [245, 292] on div "Patrick Moley" at bounding box center [242, 296] width 109 height 11
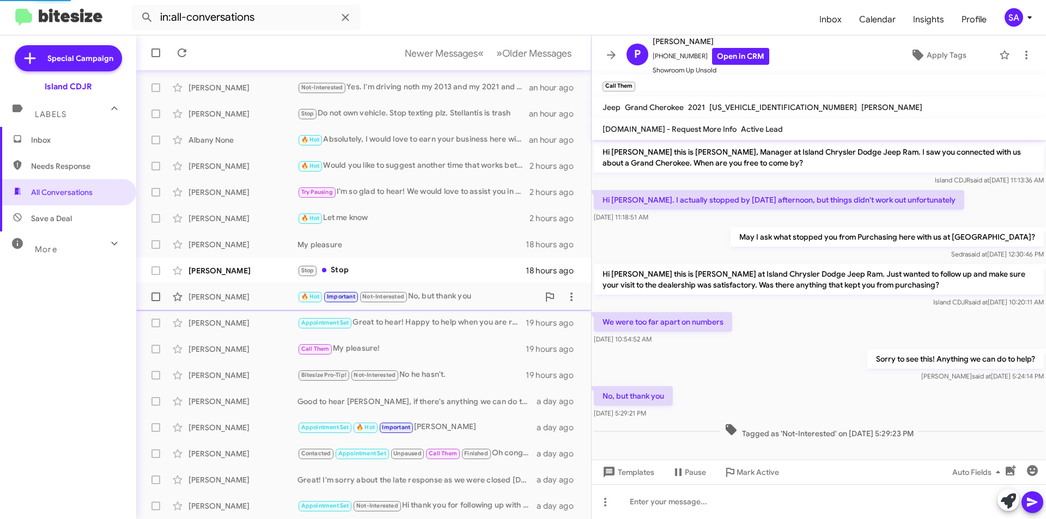
scroll to position [3, 0]
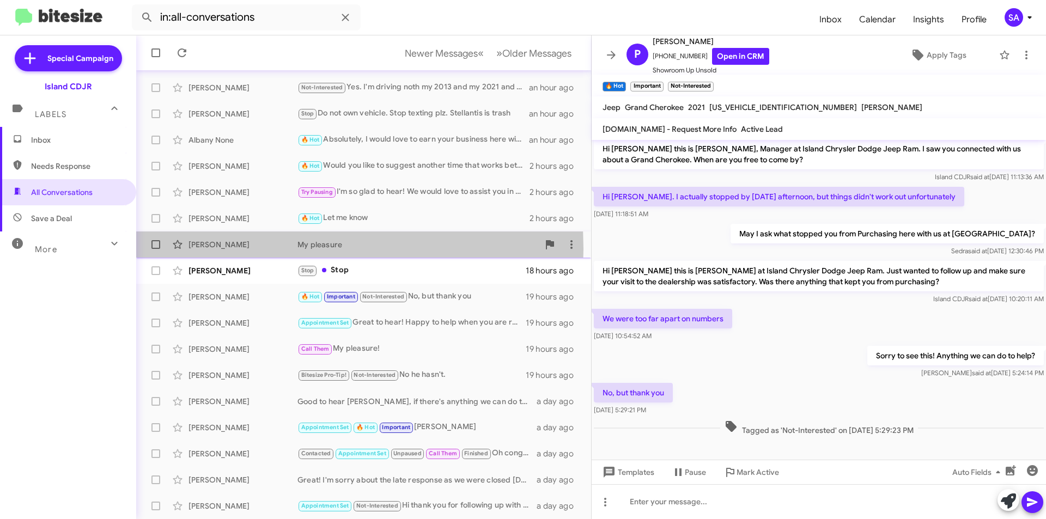
click at [230, 250] on div "Sammy Sanandres My pleasure 18 hours ago" at bounding box center [363, 245] width 437 height 22
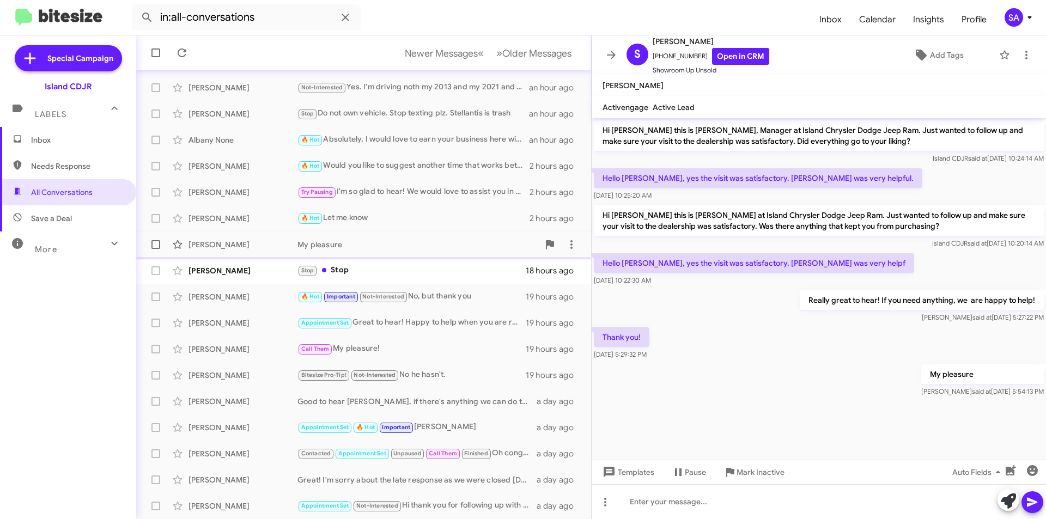
click at [377, 235] on div "Sammy Sanandres My pleasure 18 hours ago" at bounding box center [363, 245] width 437 height 22
click at [378, 217] on div "🔥 Hot Let me know" at bounding box center [417, 218] width 241 height 13
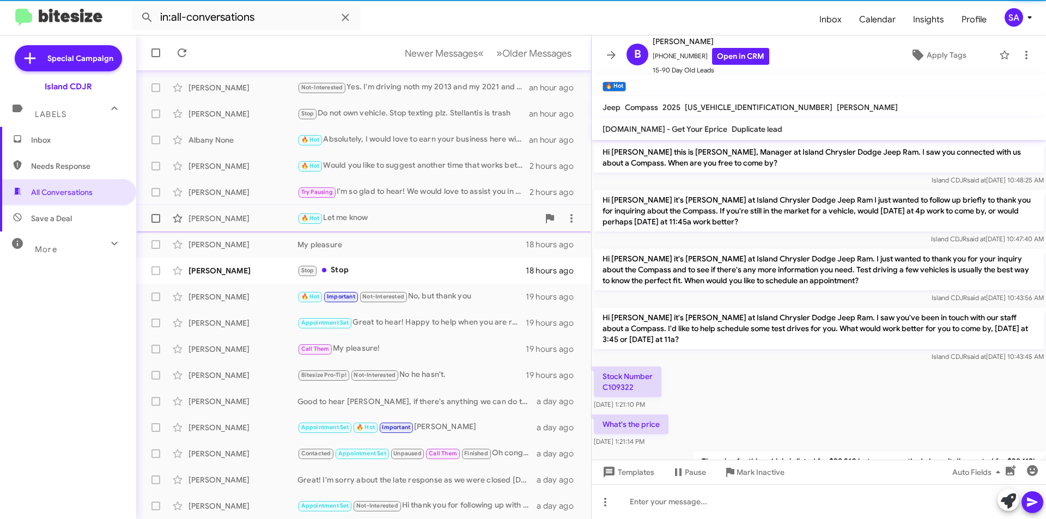
scroll to position [555, 0]
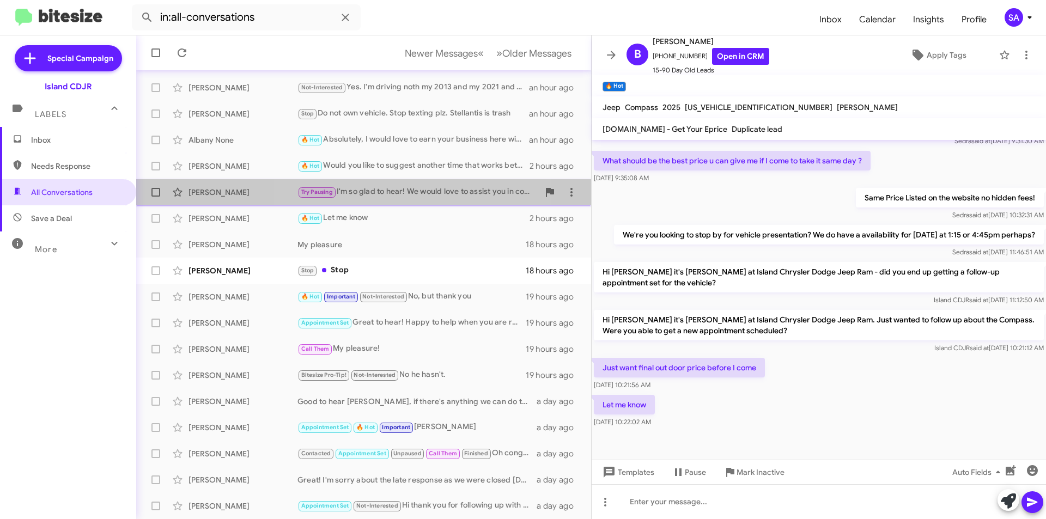
click at [377, 184] on div "Roy Feintuch Try Pausing I'm so glad to hear! We would love to assist you in co…" at bounding box center [363, 192] width 437 height 22
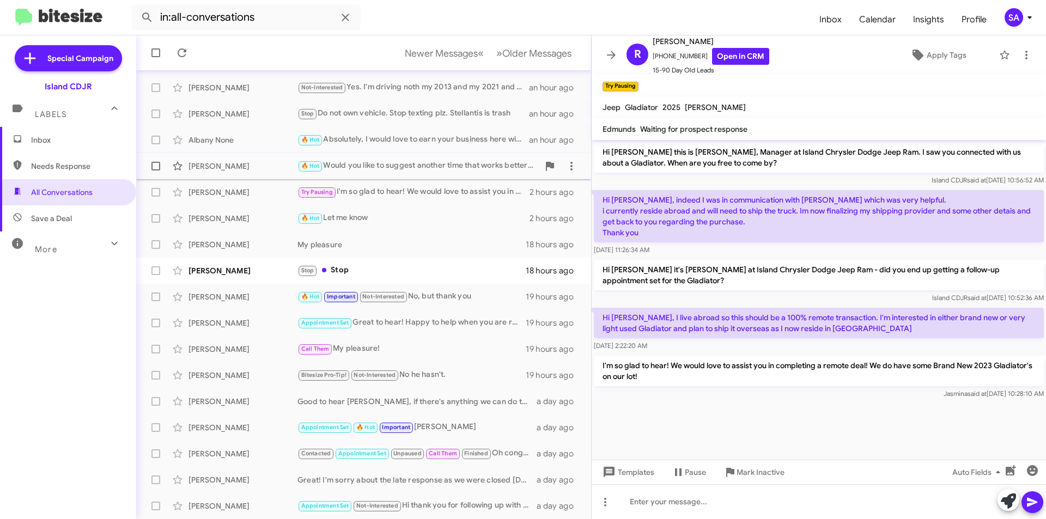
click at [399, 167] on div "🔥 Hot Would you like to suggest another time that works better for you? I'm her…" at bounding box center [417, 166] width 241 height 13
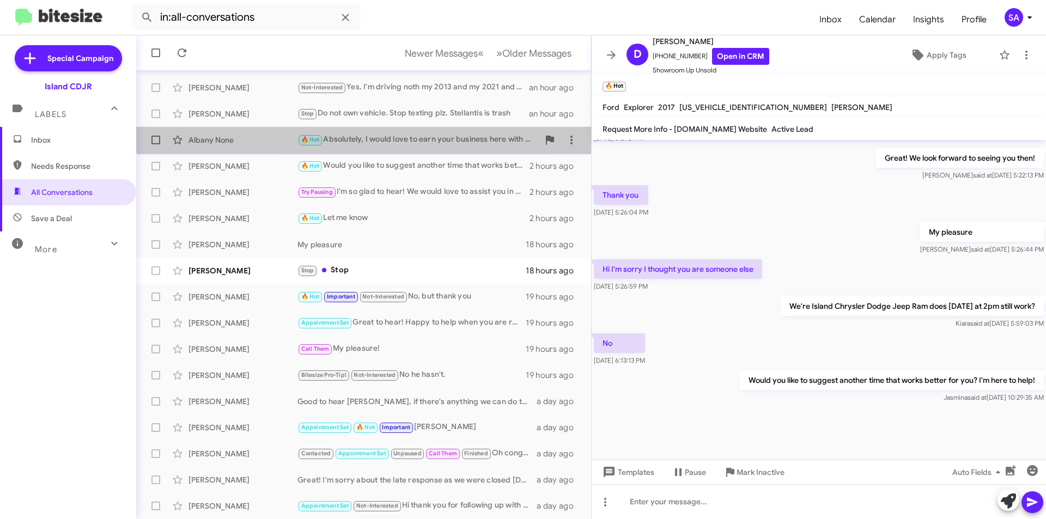
click at [402, 141] on div "🔥 Hot Absolutely, I would love to earn your business here with us and show you …" at bounding box center [417, 139] width 241 height 13
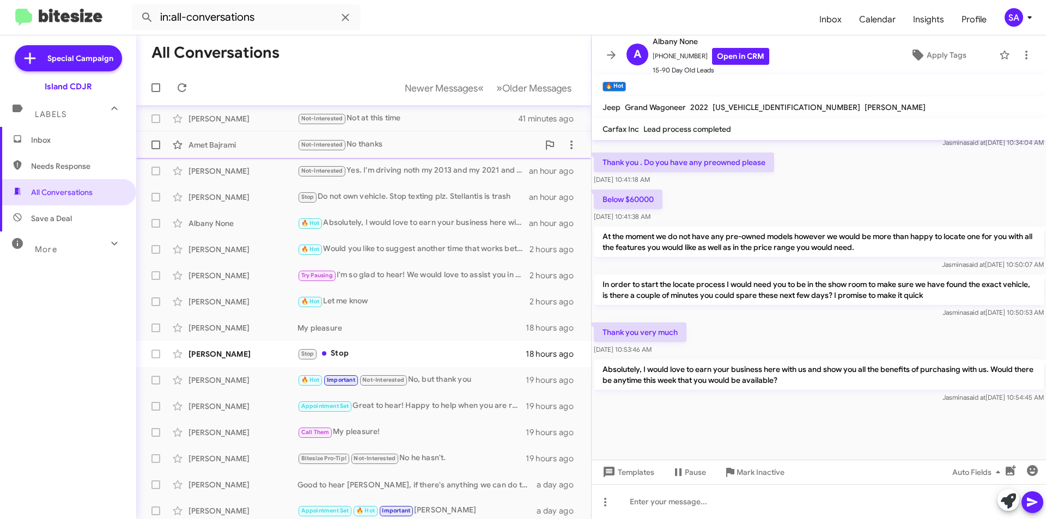
scroll to position [4, 0]
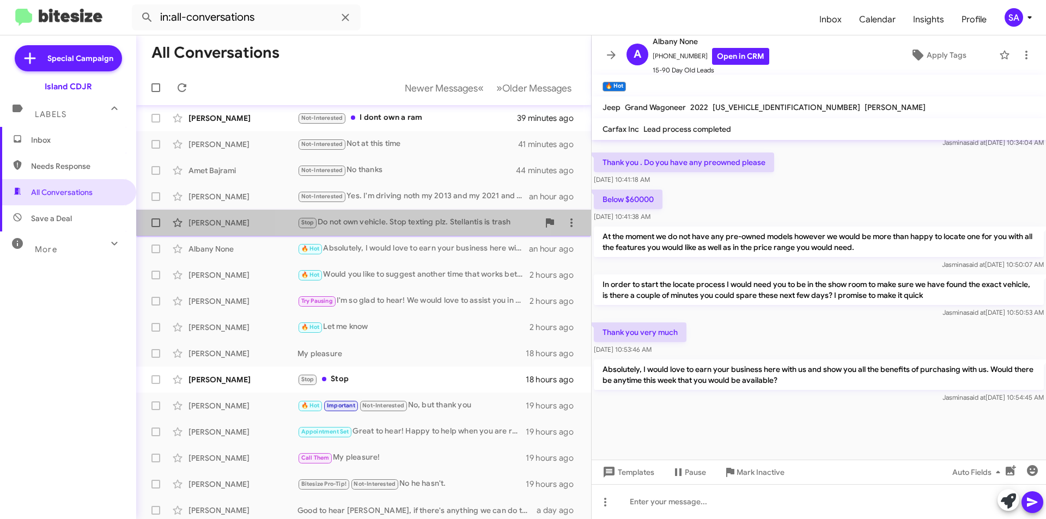
click at [388, 225] on div "Stop Do not own vehicle. Stop texting plz. Stellantis is trash" at bounding box center [417, 222] width 241 height 13
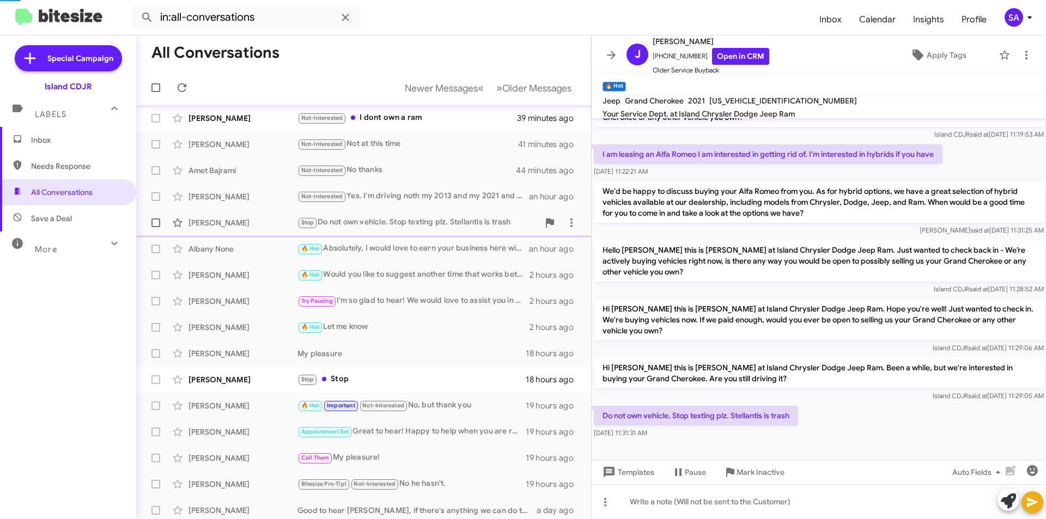
scroll to position [46, 0]
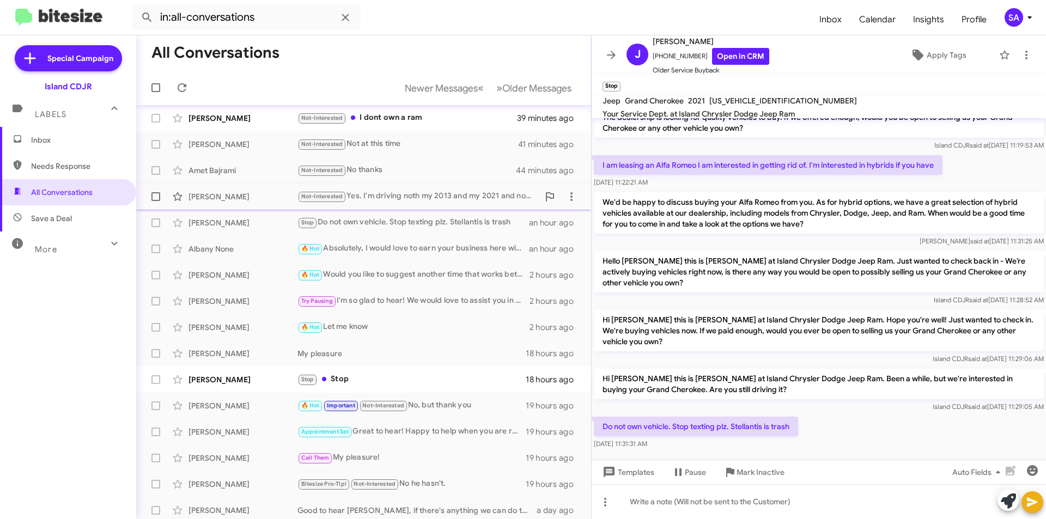
click at [393, 204] on div "Robert Milkie Not-Interested Yes. I'm driving noth my 2013 and my 2021 and not …" at bounding box center [363, 197] width 437 height 22
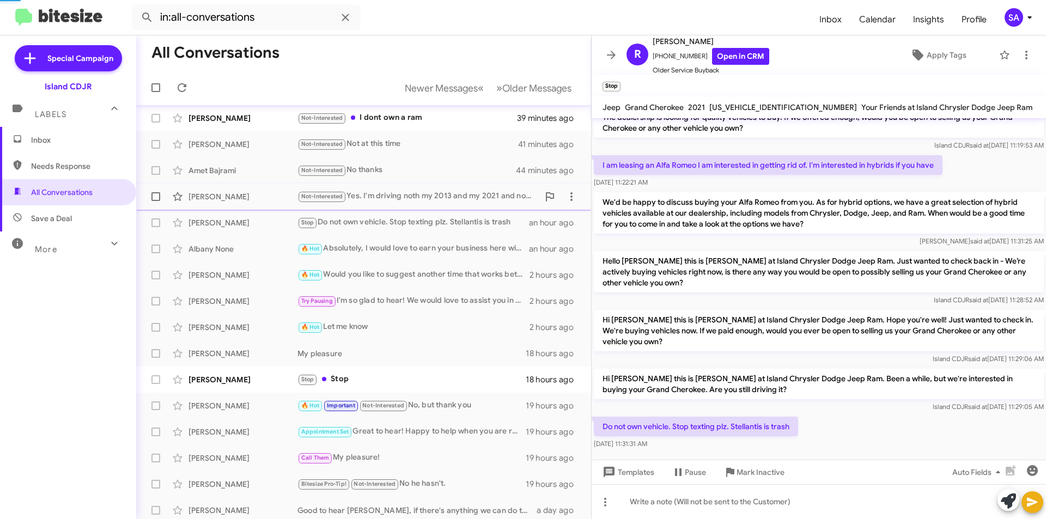
scroll to position [90, 0]
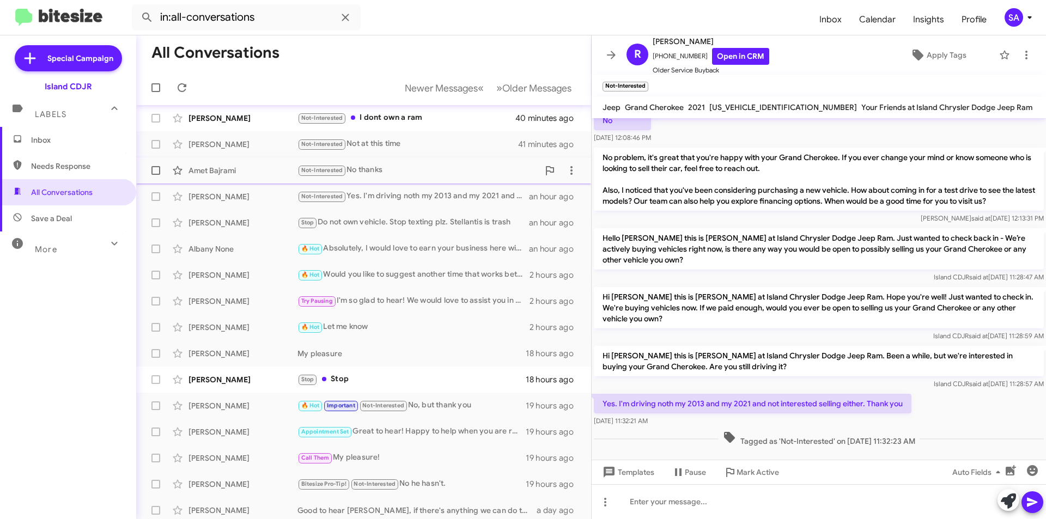
click at [392, 176] on div "Not-Interested No thanks" at bounding box center [417, 170] width 241 height 13
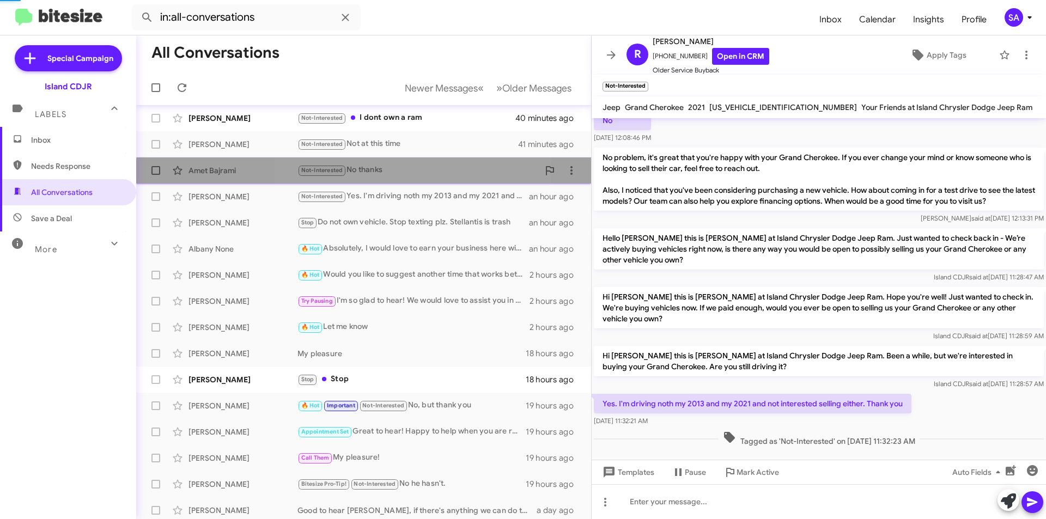
click at [392, 176] on div "Not-Interested No thanks" at bounding box center [417, 170] width 241 height 13
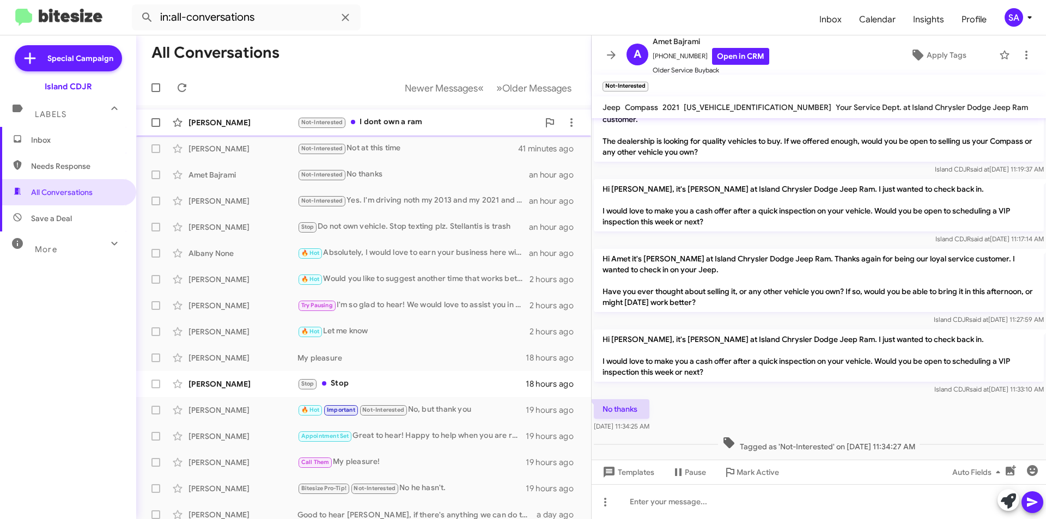
click at [387, 121] on div "Not-Interested I dont own a ram" at bounding box center [417, 122] width 241 height 13
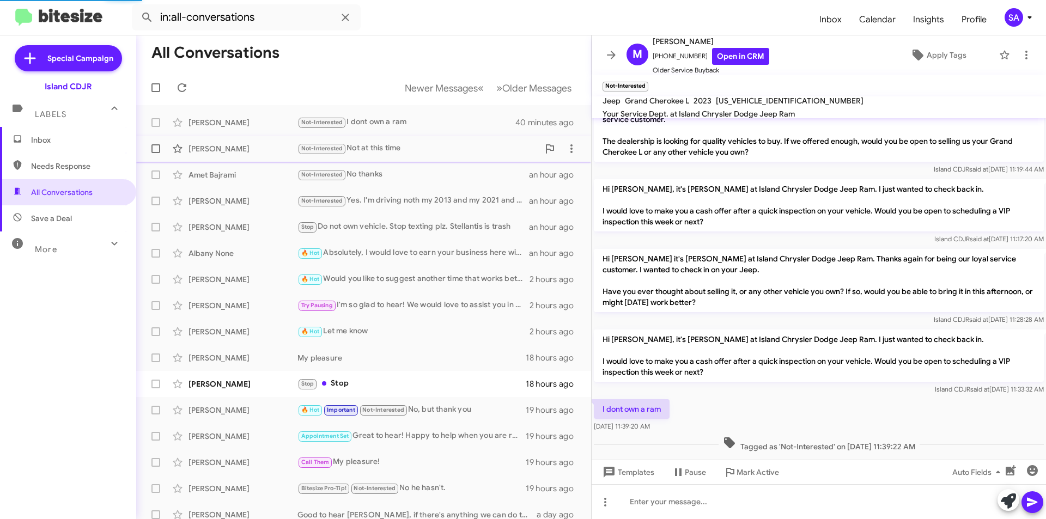
scroll to position [33, 0]
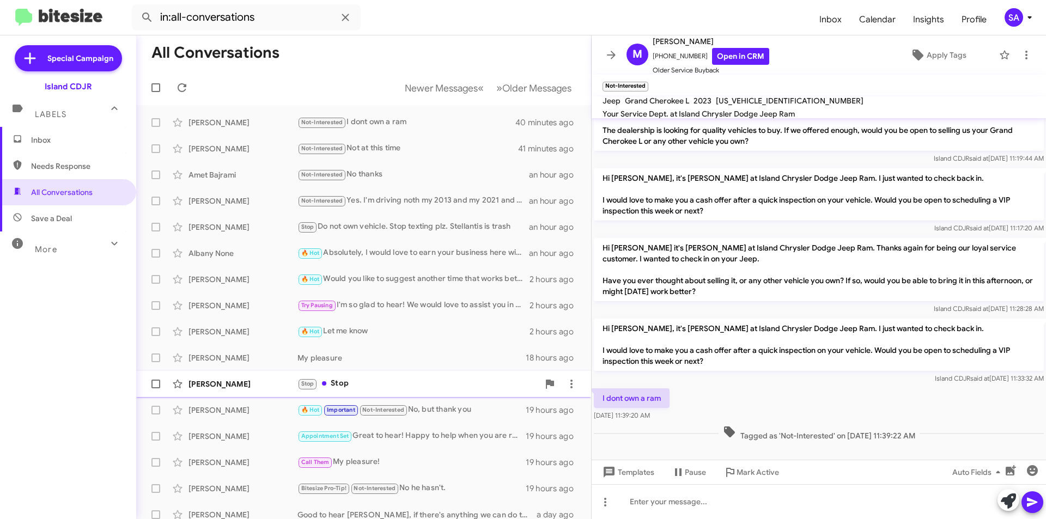
click at [361, 387] on div "Stop Stop" at bounding box center [417, 383] width 241 height 13
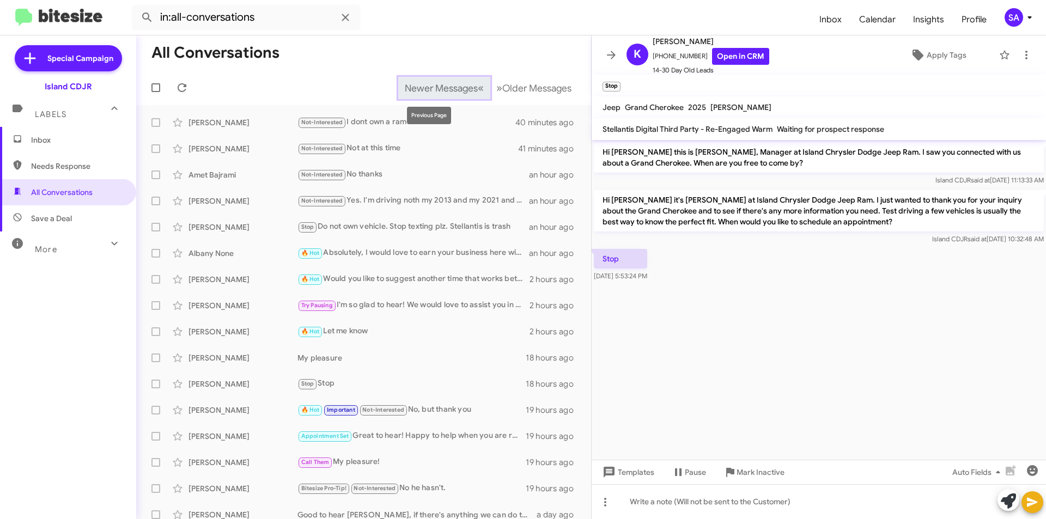
click at [471, 87] on button "Newer Messages « Previous" at bounding box center [444, 88] width 92 height 22
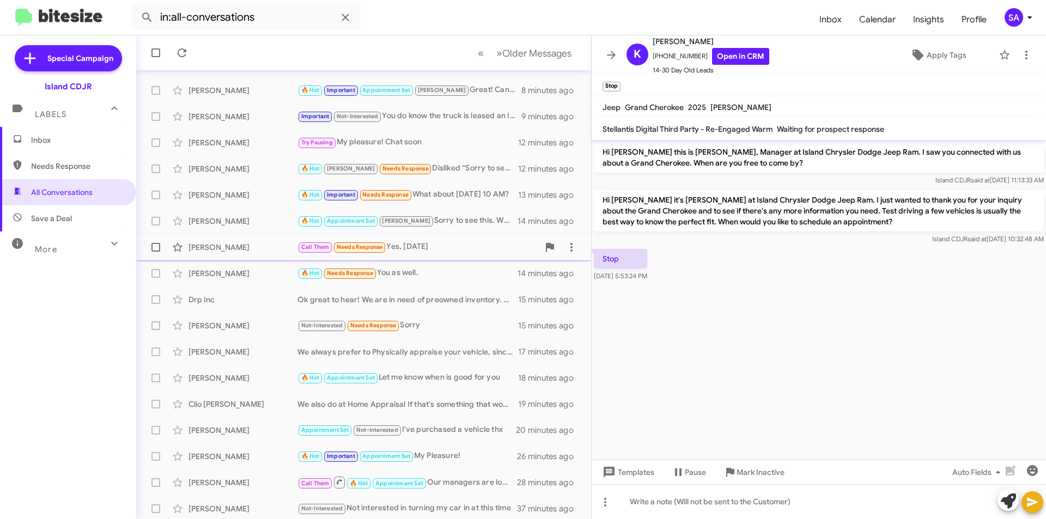
scroll to position [113, 0]
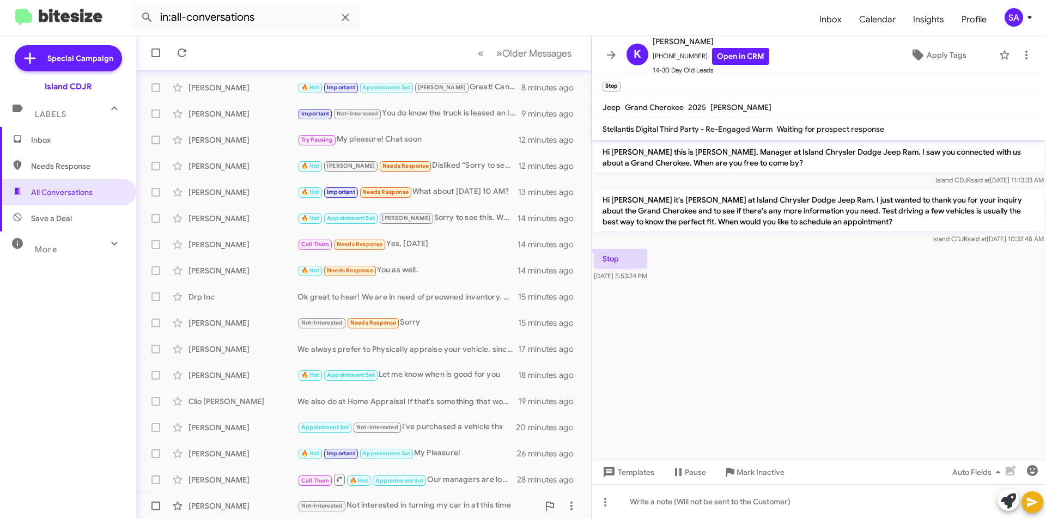
click at [255, 507] on div "Laura Kimmins" at bounding box center [242, 505] width 109 height 11
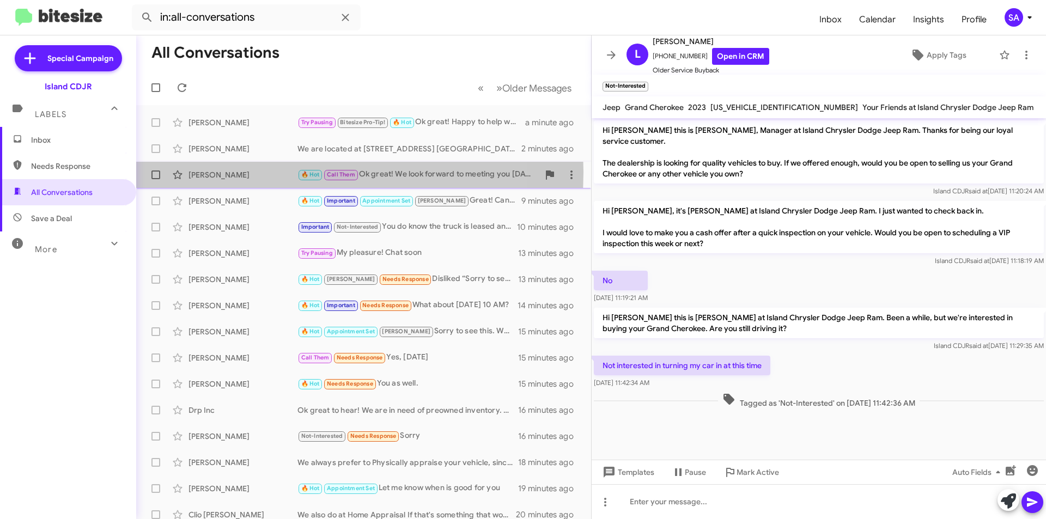
click at [209, 172] on div "[PERSON_NAME]" at bounding box center [242, 174] width 109 height 11
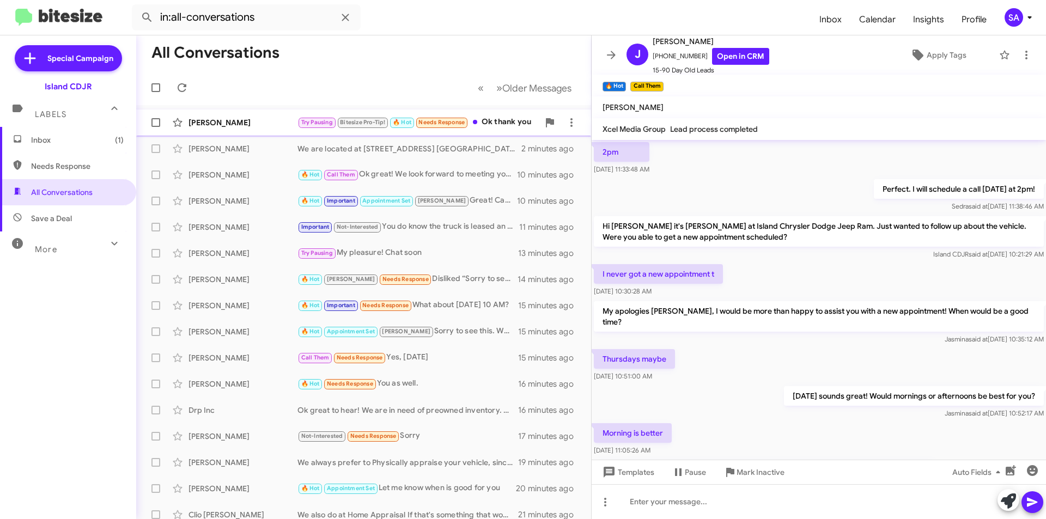
click at [481, 117] on div "Try Pausing Bitesize Pro-Tip! 🔥 Hot Needs Response Ok thank you" at bounding box center [417, 122] width 241 height 13
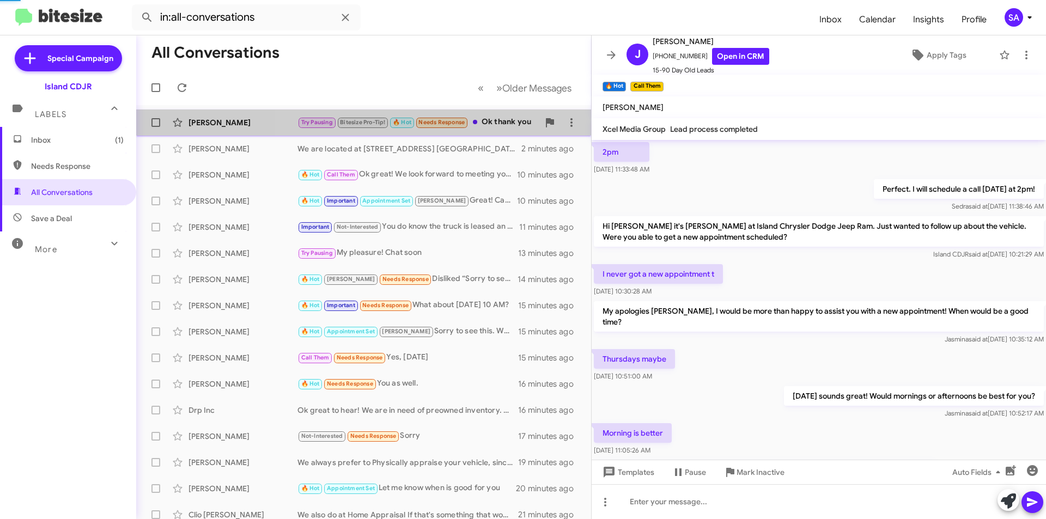
scroll to position [742, 0]
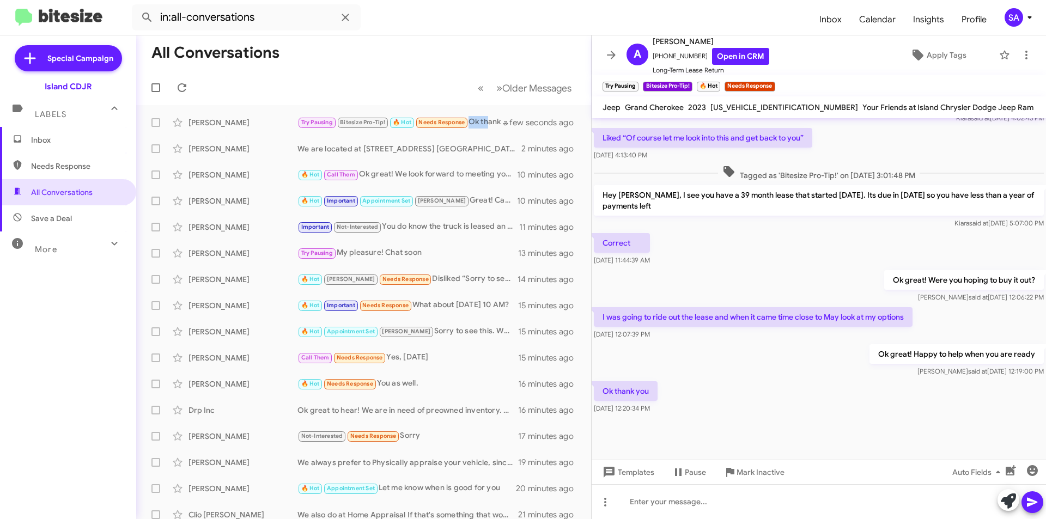
drag, startPoint x: 484, startPoint y: 114, endPoint x: 465, endPoint y: 107, distance: 20.3
click at [467, 108] on mat-action-list "Andrew Giammarino Try Pausing Bitesize Pro-Tip! 🔥 Hot Needs Response Ok thank y…" at bounding box center [363, 368] width 455 height 527
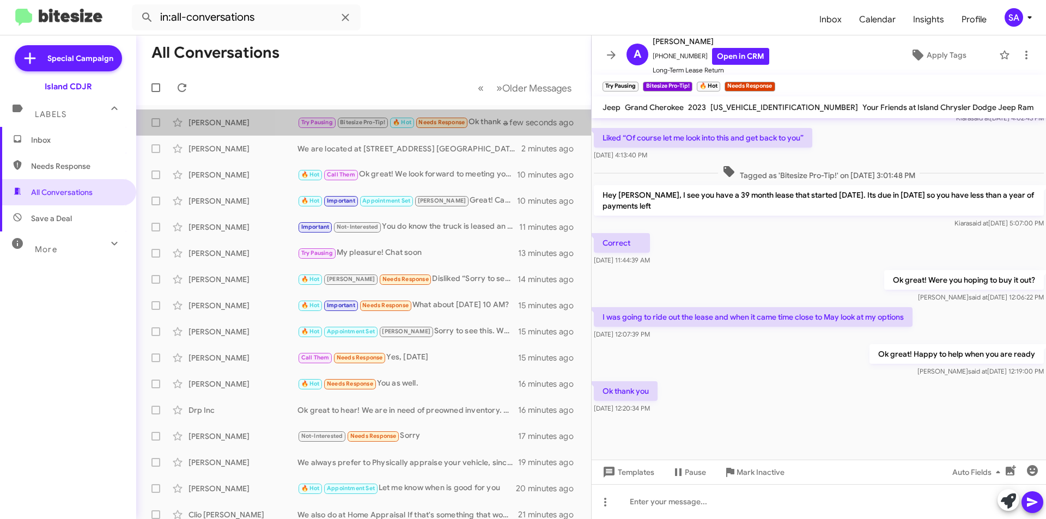
click at [457, 93] on mat-toolbar-row "« Previous » Next Older Messages" at bounding box center [363, 87] width 455 height 35
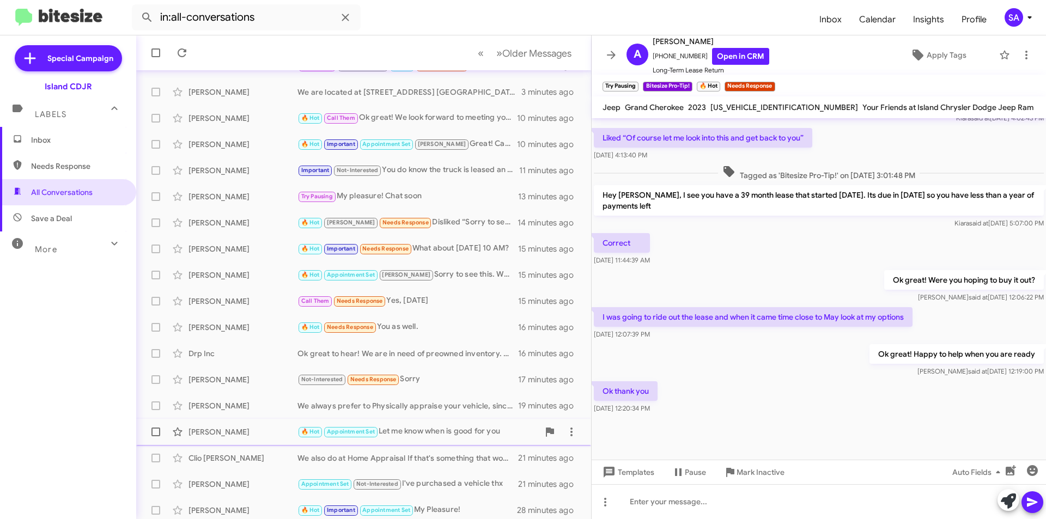
scroll to position [113, 0]
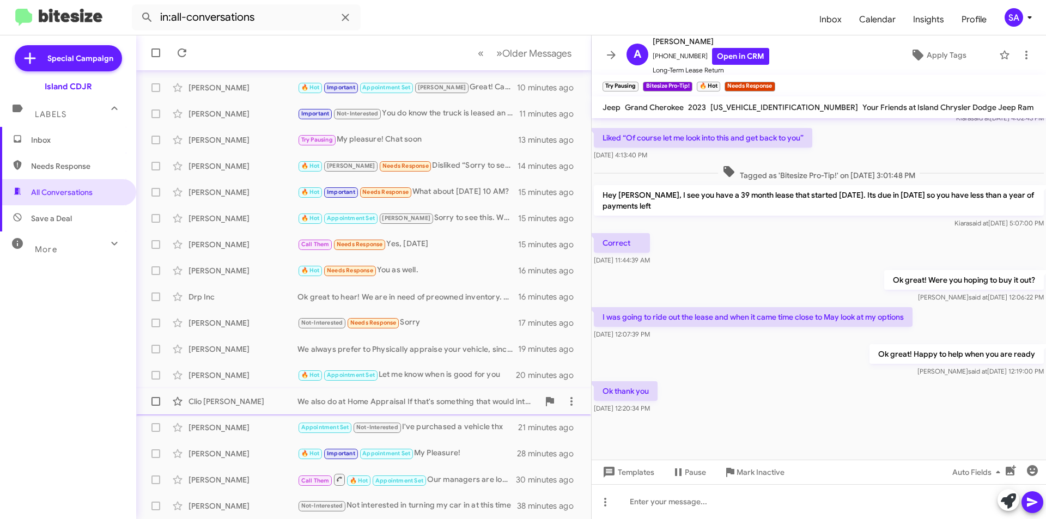
click at [246, 403] on div "Clio [PERSON_NAME]" at bounding box center [242, 401] width 109 height 11
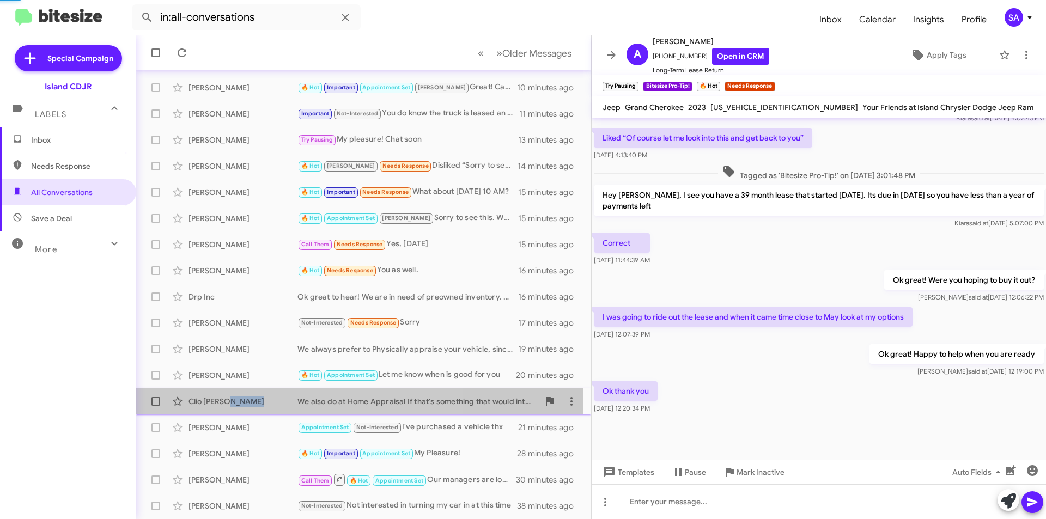
click at [246, 403] on div "Clio [PERSON_NAME]" at bounding box center [242, 401] width 109 height 11
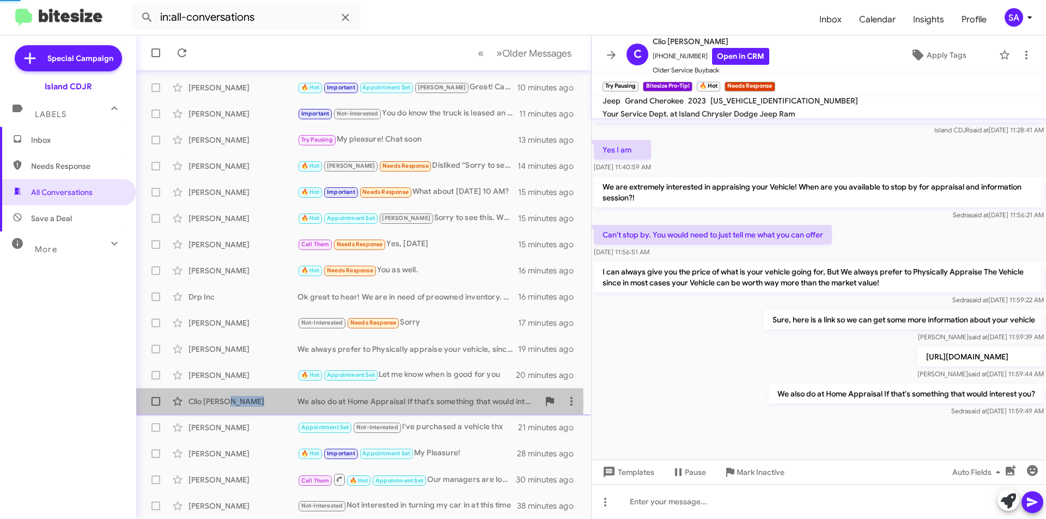
scroll to position [353, 0]
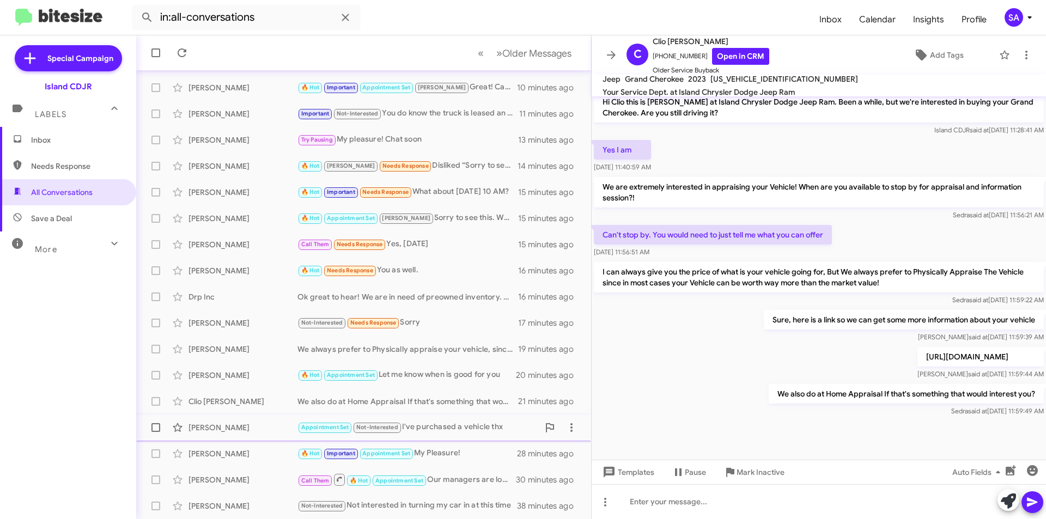
click at [240, 432] on div "Ellis Jones Appointment Set Not-Interested I've purchased a vehicle thx 21 minu…" at bounding box center [363, 428] width 437 height 22
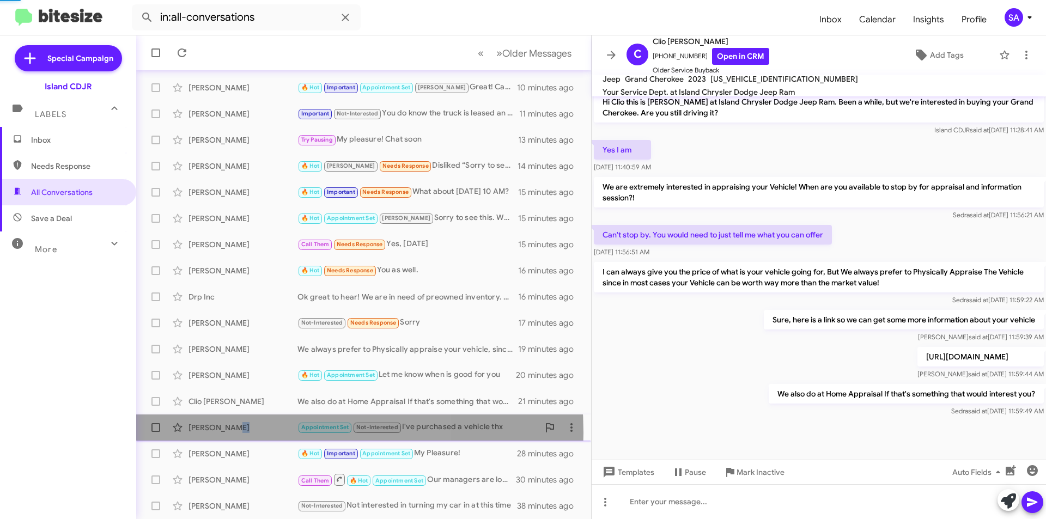
click at [240, 432] on div "[PERSON_NAME]" at bounding box center [242, 427] width 109 height 11
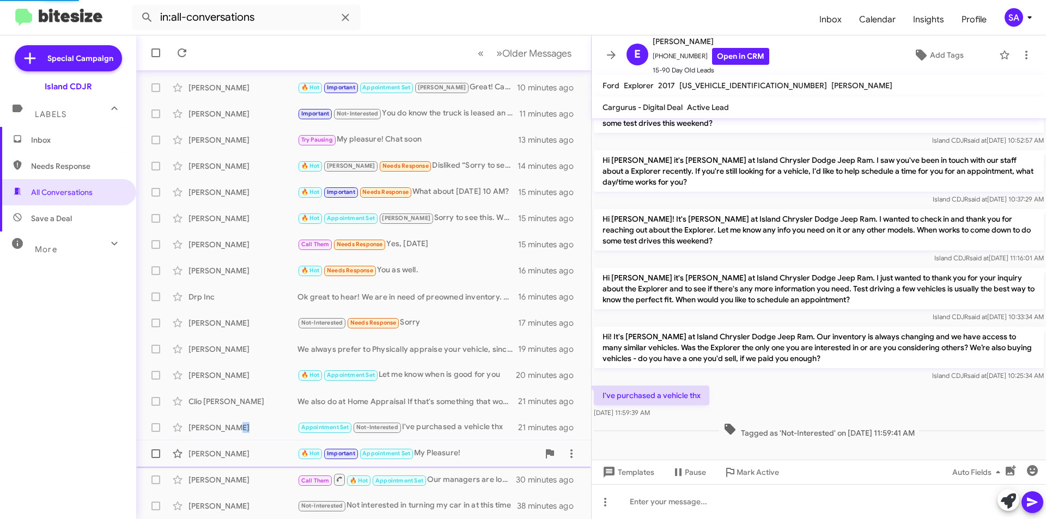
scroll to position [236, 0]
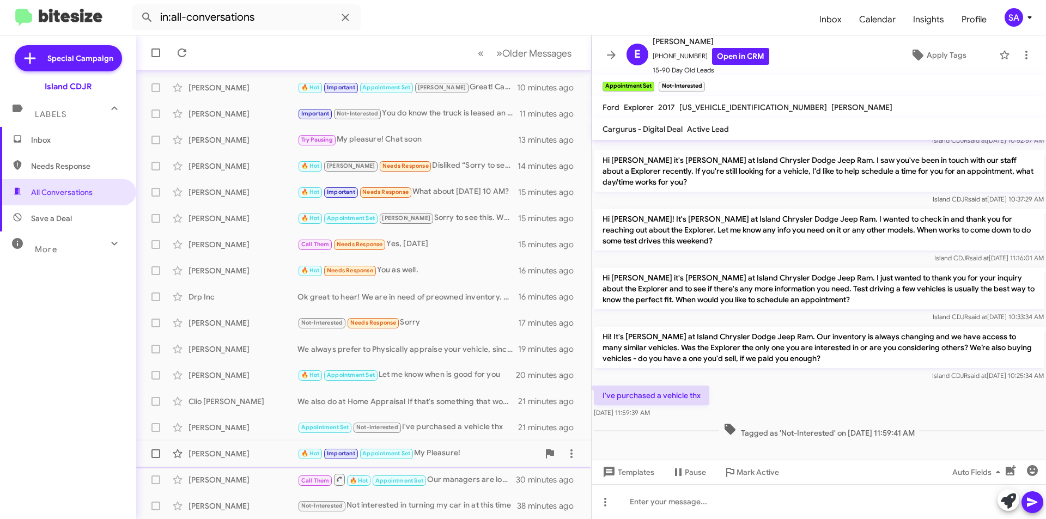
click at [236, 450] on div "[PERSON_NAME]" at bounding box center [242, 453] width 109 height 11
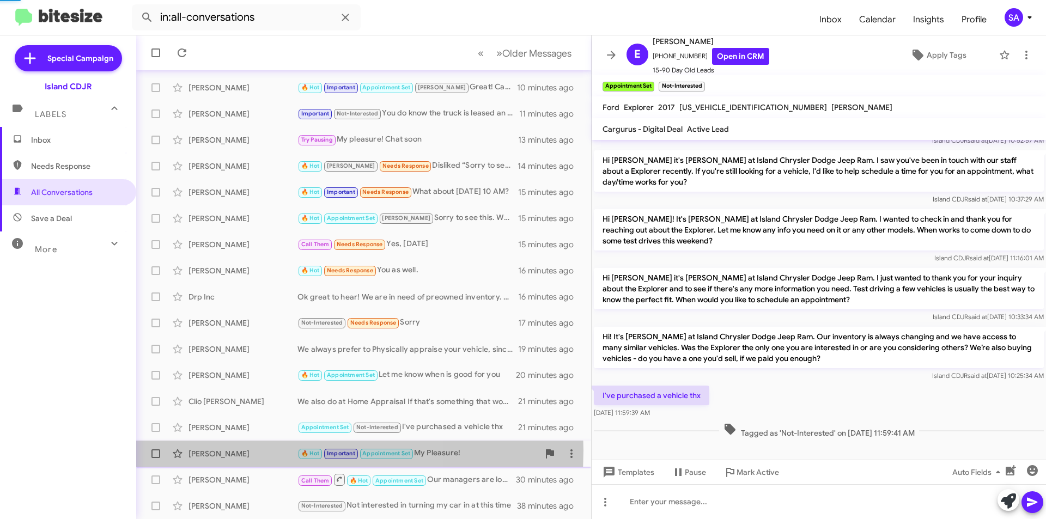
click at [236, 450] on div "[PERSON_NAME]" at bounding box center [242, 453] width 109 height 11
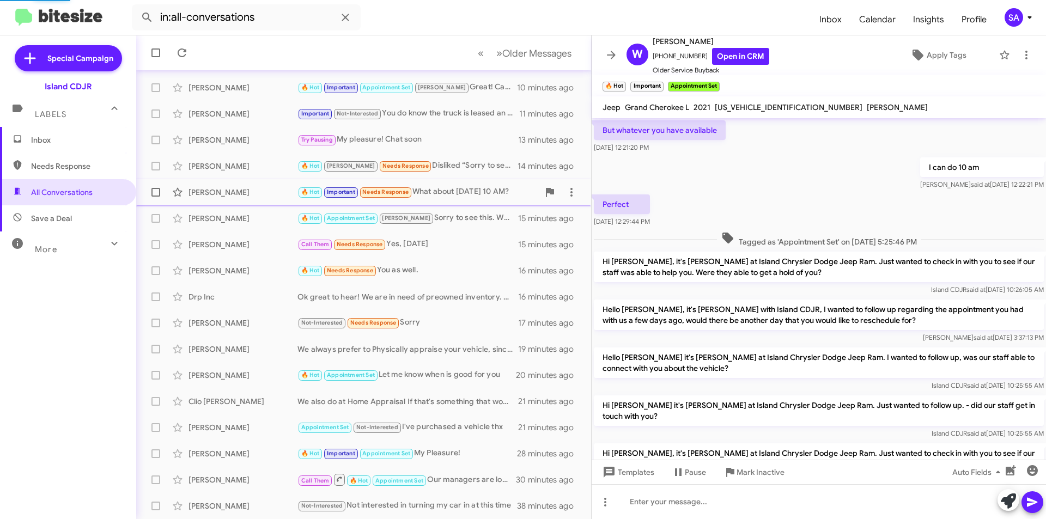
scroll to position [54, 0]
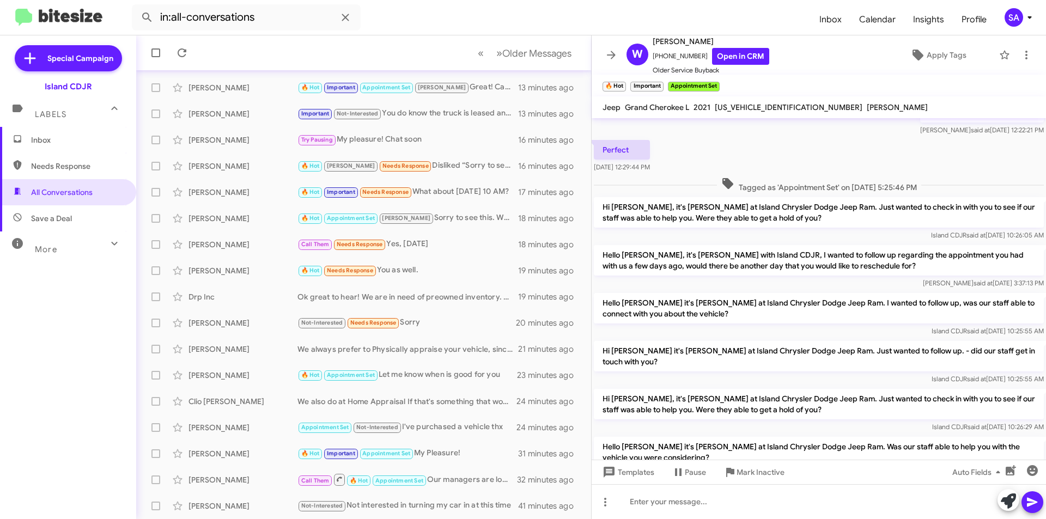
click at [62, 239] on div "More" at bounding box center [57, 245] width 97 height 20
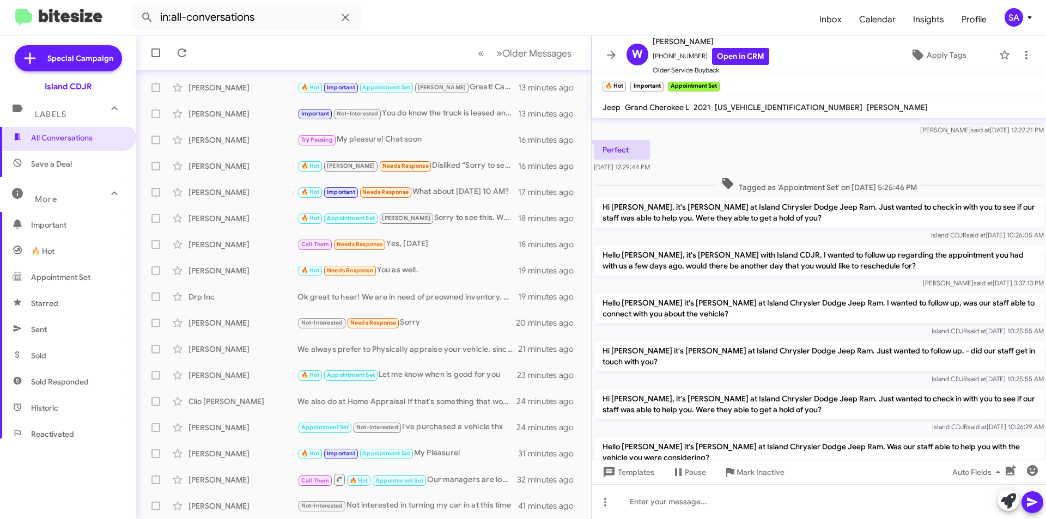
click at [64, 277] on span "Appointment Set" at bounding box center [60, 277] width 59 height 11
type input "in:appointment-set"
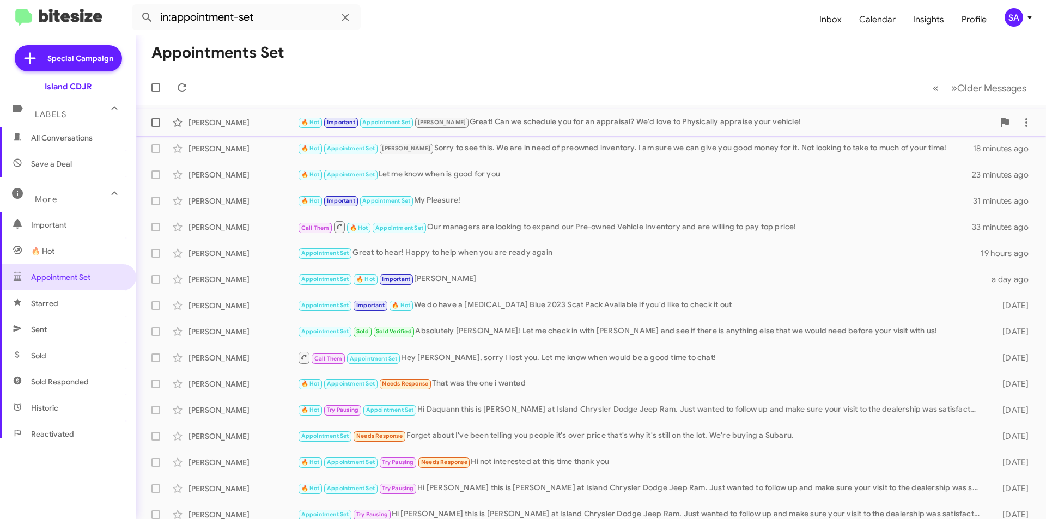
click at [223, 128] on div "Nemesio Garcia 🔥 Hot Important Appointment Set Nicole Great! Can we schedule yo…" at bounding box center [591, 123] width 892 height 22
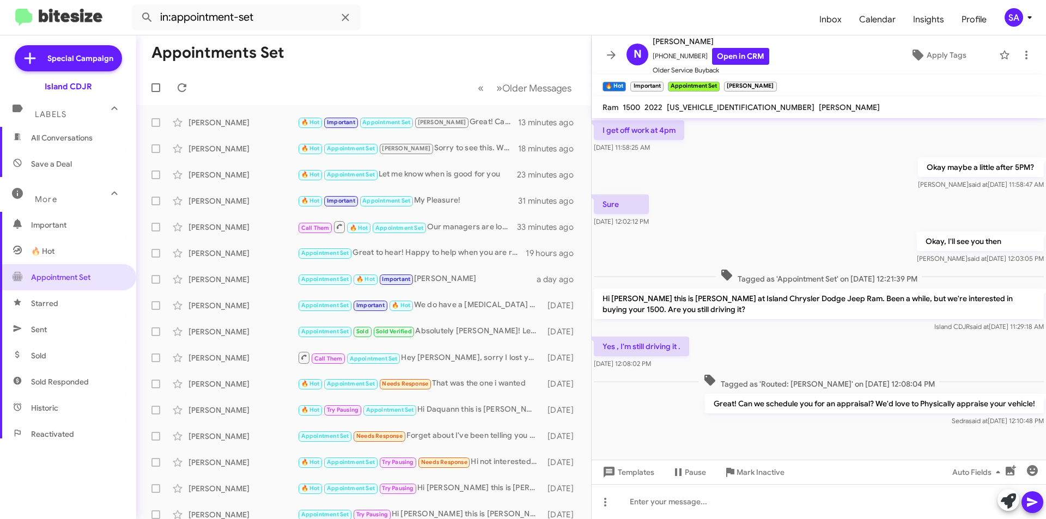
scroll to position [388, 0]
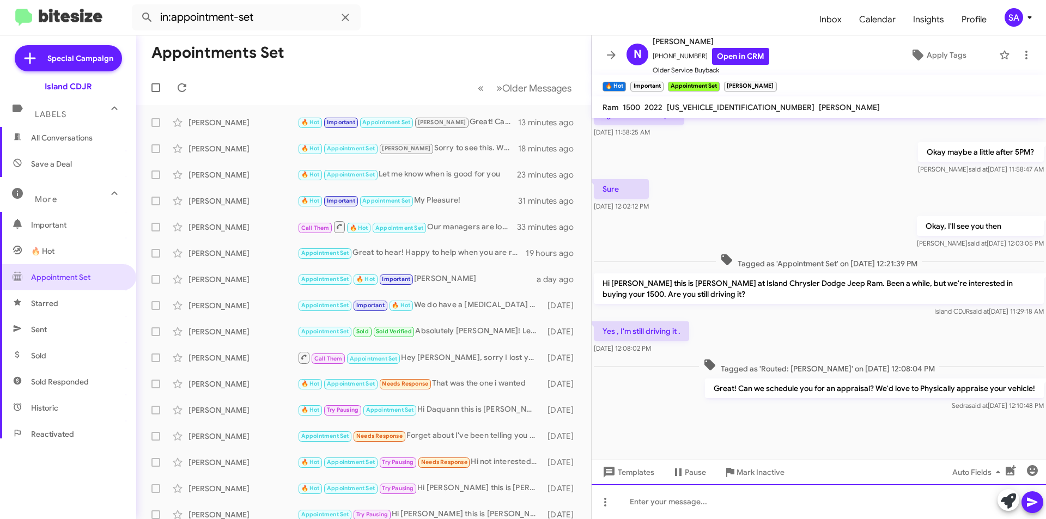
click at [650, 502] on div at bounding box center [818, 501] width 454 height 35
click at [650, 501] on div at bounding box center [818, 501] width 454 height 35
click at [676, 506] on div "Let me know, I do have an availability tomorrow around 2:15p How does that soun…" at bounding box center [818, 501] width 454 height 35
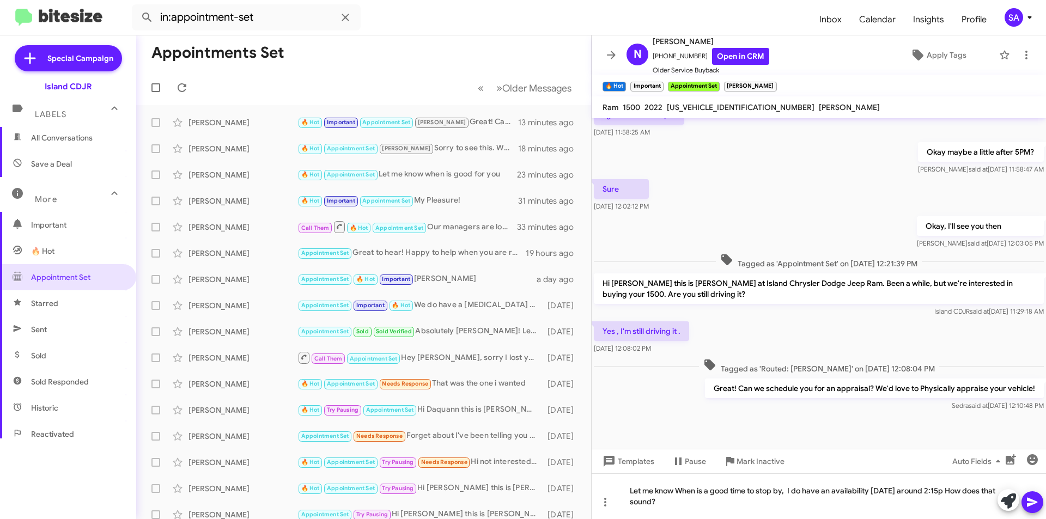
click at [1032, 500] on icon at bounding box center [1031, 502] width 10 height 9
click at [1031, 500] on icon at bounding box center [1031, 502] width 10 height 9
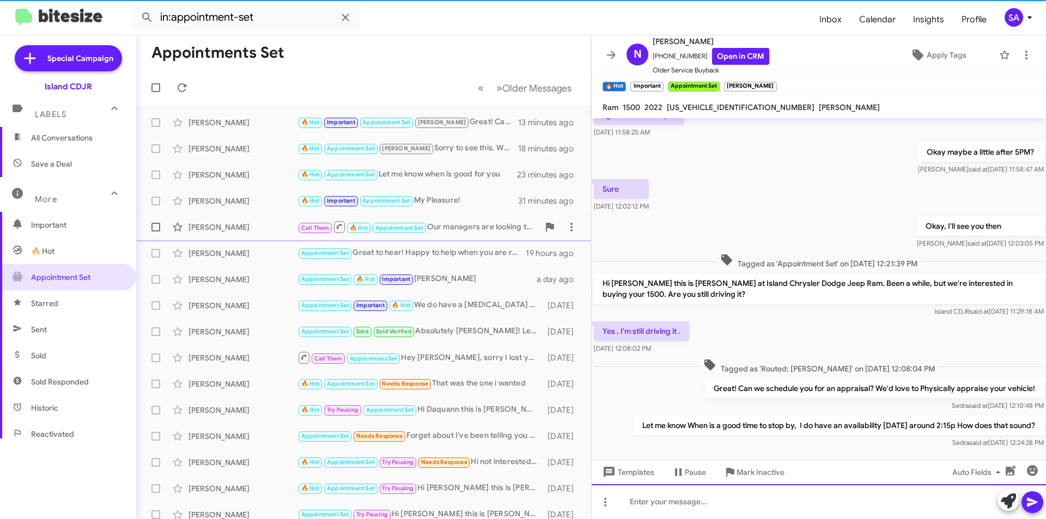
scroll to position [0, 0]
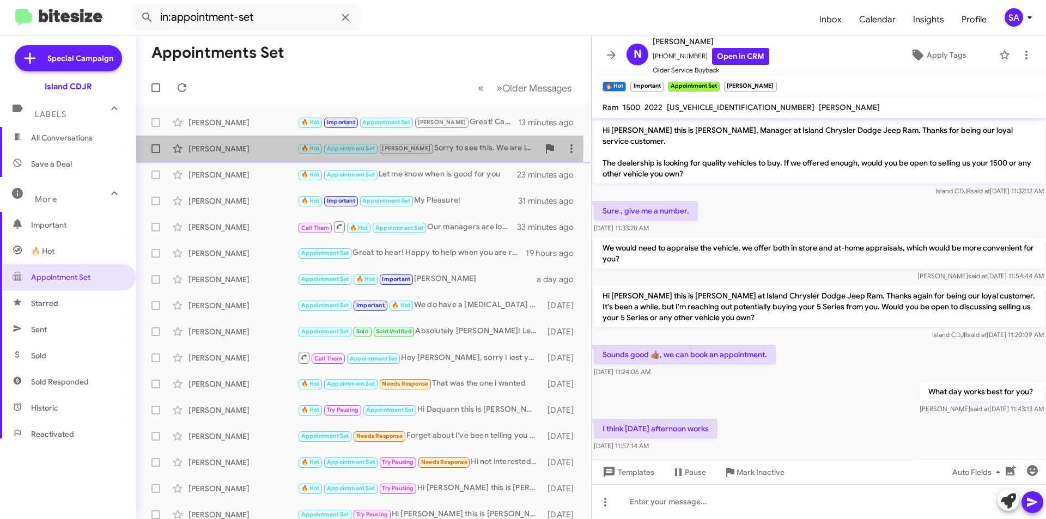
click at [234, 147] on div "[PERSON_NAME]" at bounding box center [242, 148] width 109 height 11
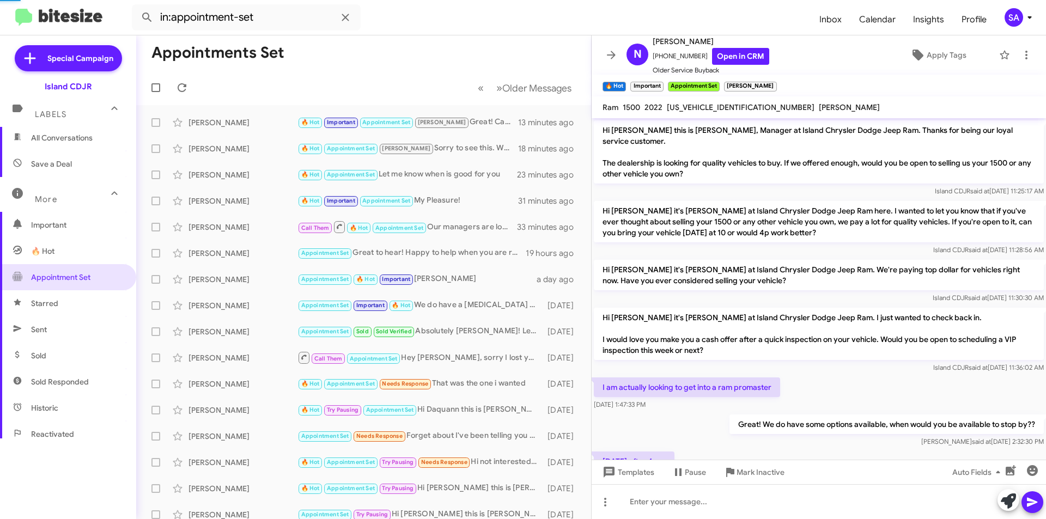
scroll to position [554, 0]
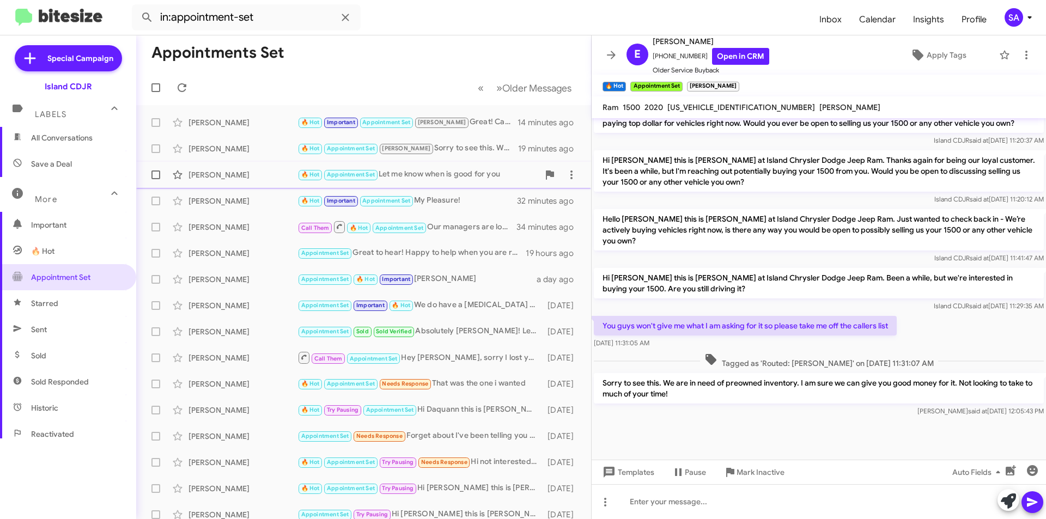
click at [222, 174] on div "[PERSON_NAME]" at bounding box center [242, 174] width 109 height 11
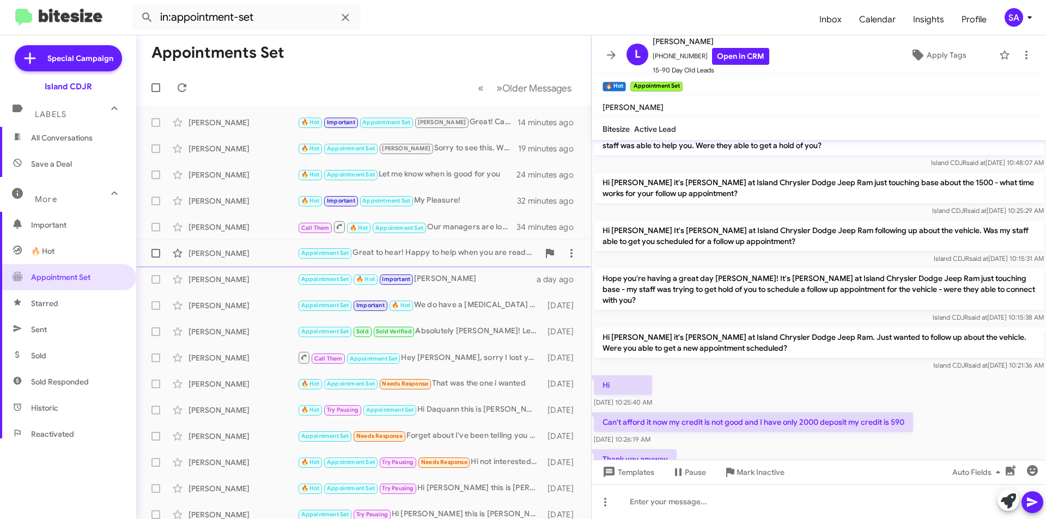
scroll to position [871, 0]
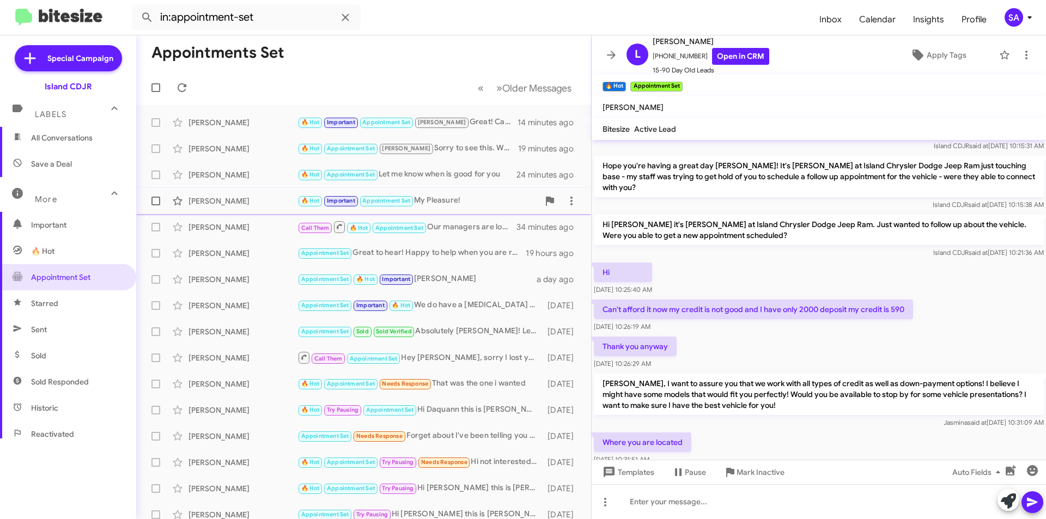
click at [224, 197] on div "William Smolka" at bounding box center [242, 200] width 109 height 11
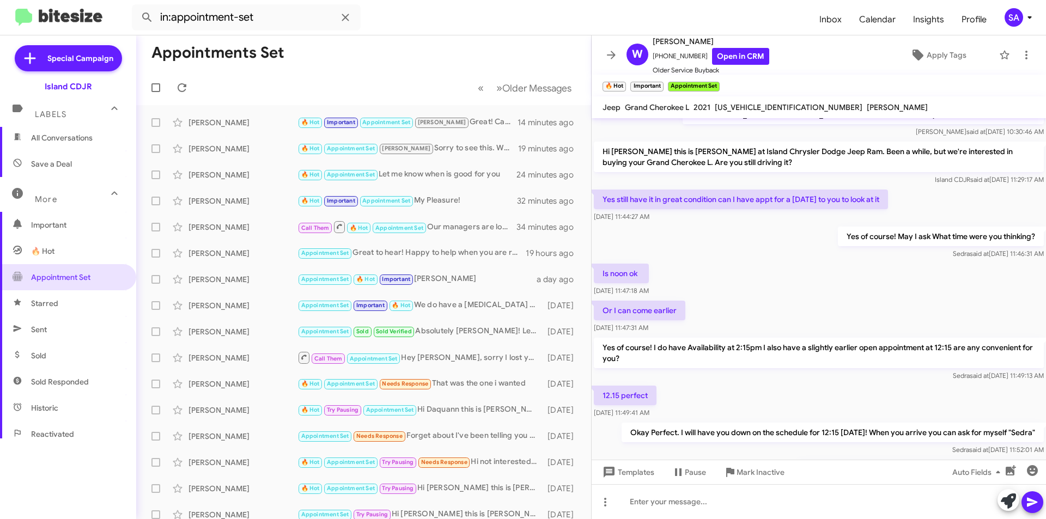
scroll to position [459, 0]
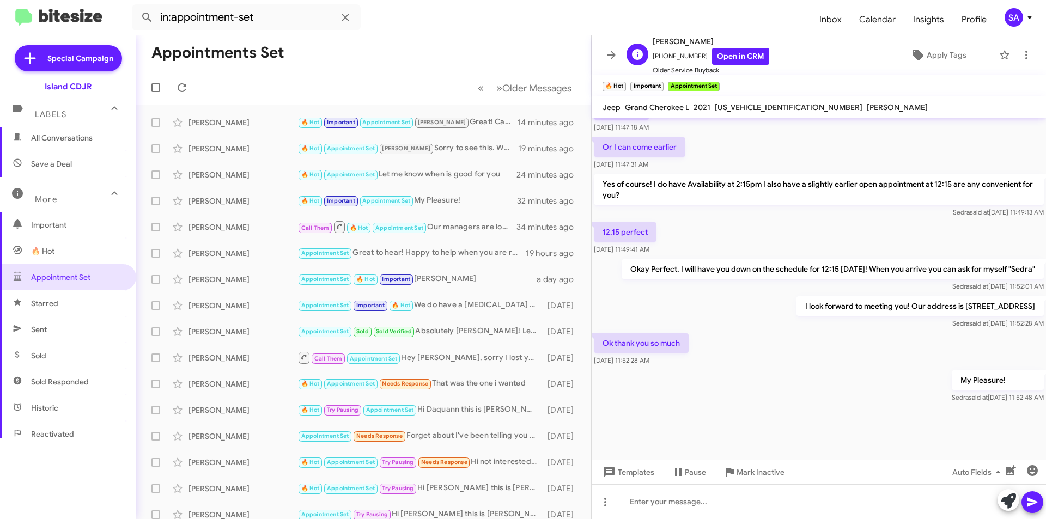
click at [673, 52] on span "+13478614215 Open in CRM" at bounding box center [710, 56] width 117 height 17
copy span "13478614215"
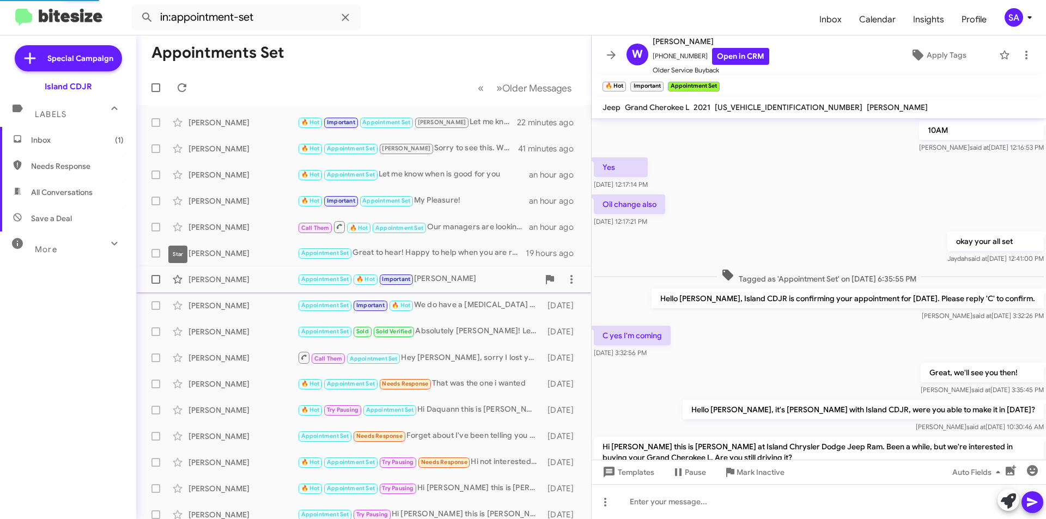
scroll to position [437, 0]
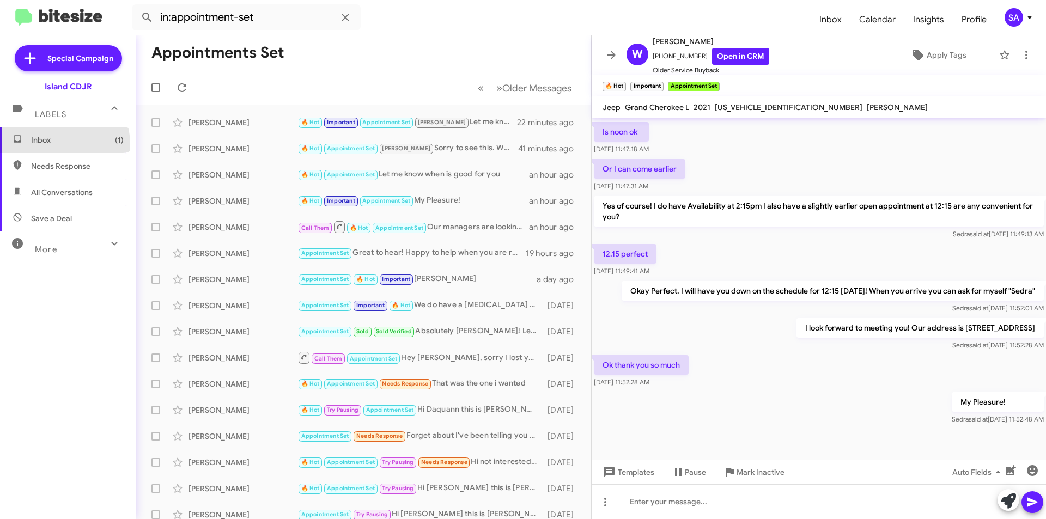
click at [46, 145] on span "Inbox (1)" at bounding box center [77, 140] width 93 height 11
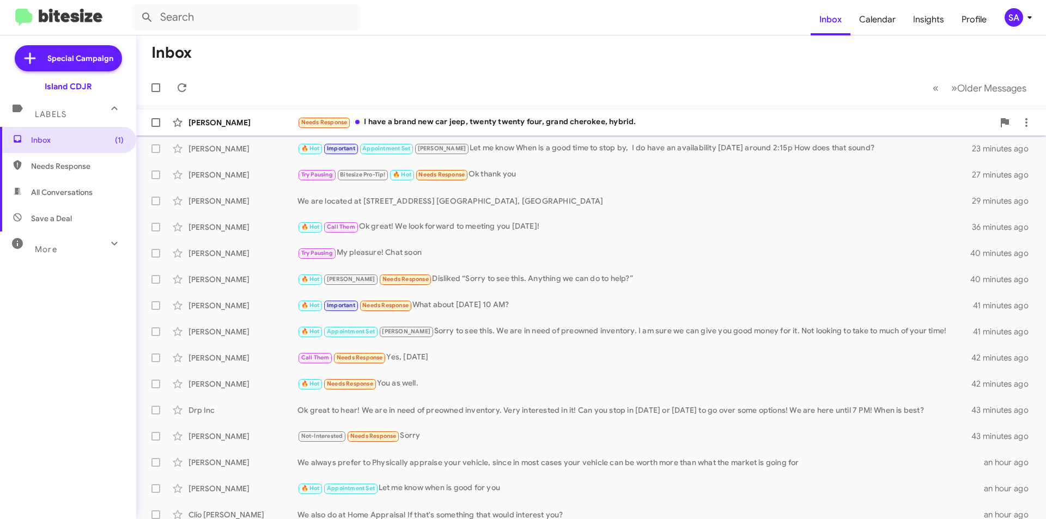
click at [215, 123] on div "[PERSON_NAME]" at bounding box center [242, 122] width 109 height 11
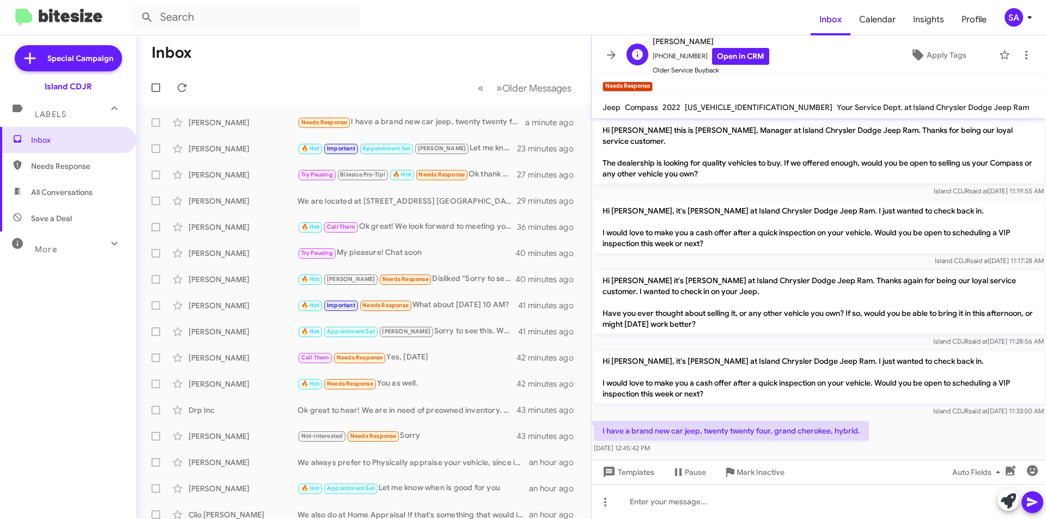
click at [672, 55] on span "[PHONE_NUMBER] Open in CRM" at bounding box center [710, 56] width 117 height 17
click at [673, 54] on span "[PHONE_NUMBER] Open in CRM" at bounding box center [710, 56] width 117 height 17
copy span "17187535798"
click at [700, 502] on div at bounding box center [818, 501] width 454 height 35
click at [943, 511] on div "Great! My manager is definitely interested in Paying top price for your vehicle!" at bounding box center [818, 501] width 454 height 35
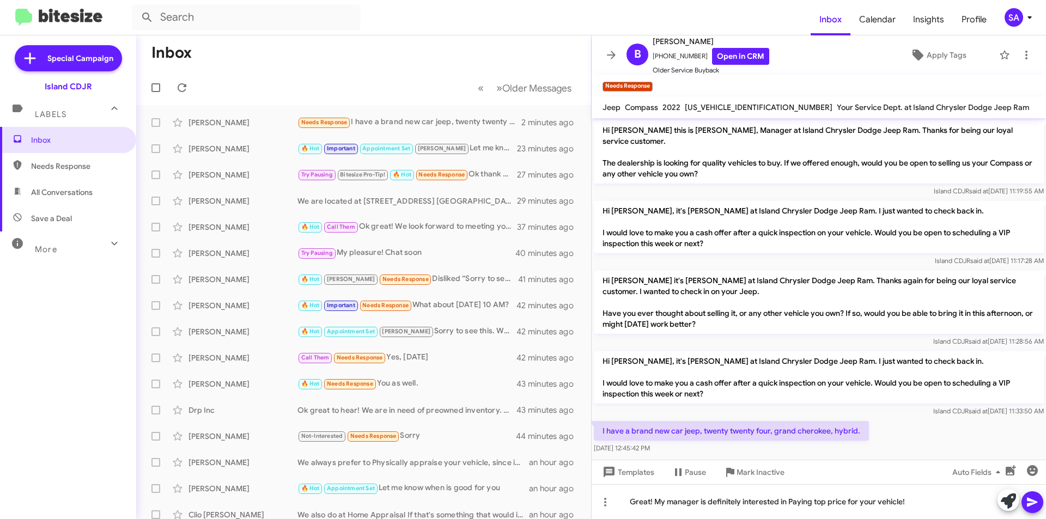
click at [1042, 495] on div at bounding box center [1020, 501] width 46 height 24
click at [1028, 500] on icon at bounding box center [1031, 502] width 10 height 9
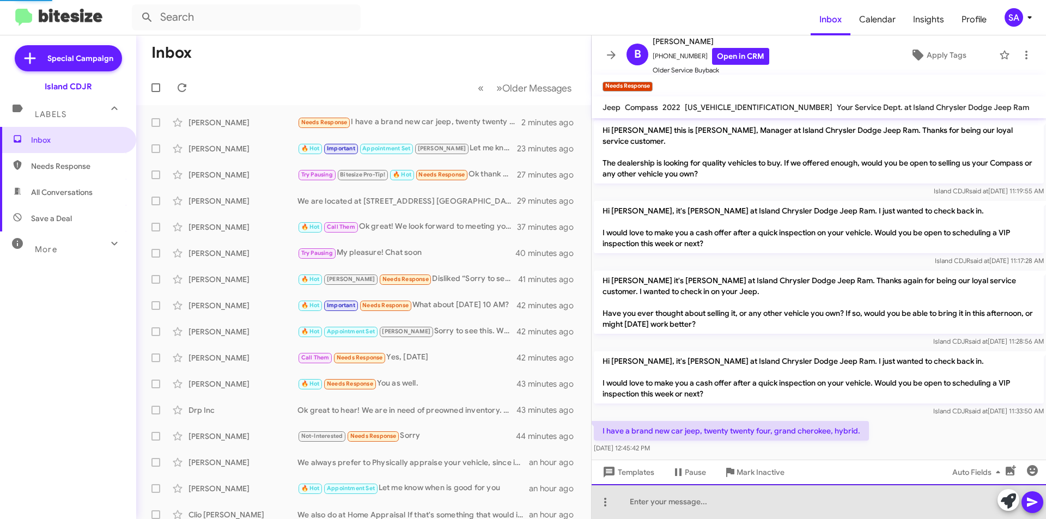
click at [911, 500] on div at bounding box center [818, 501] width 454 height 35
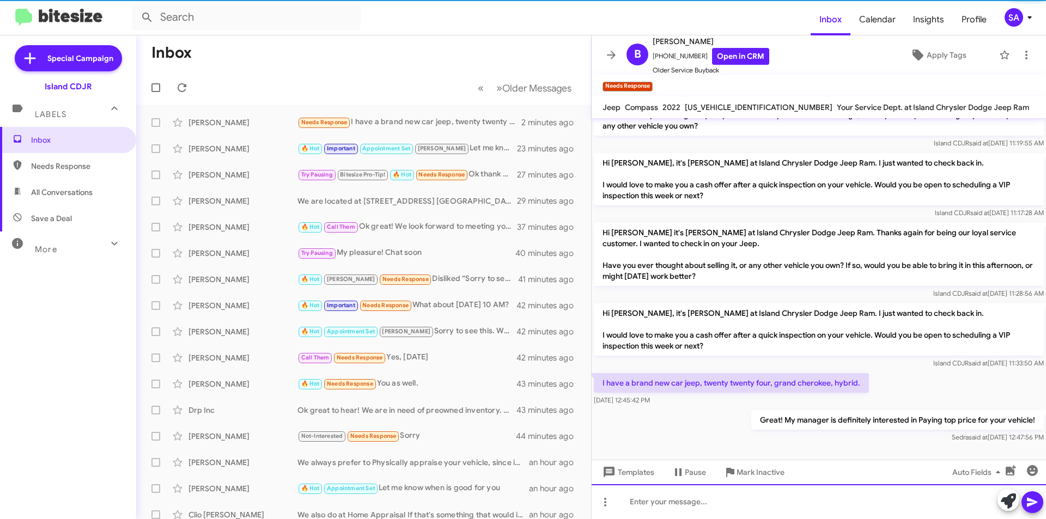
scroll to position [50, 0]
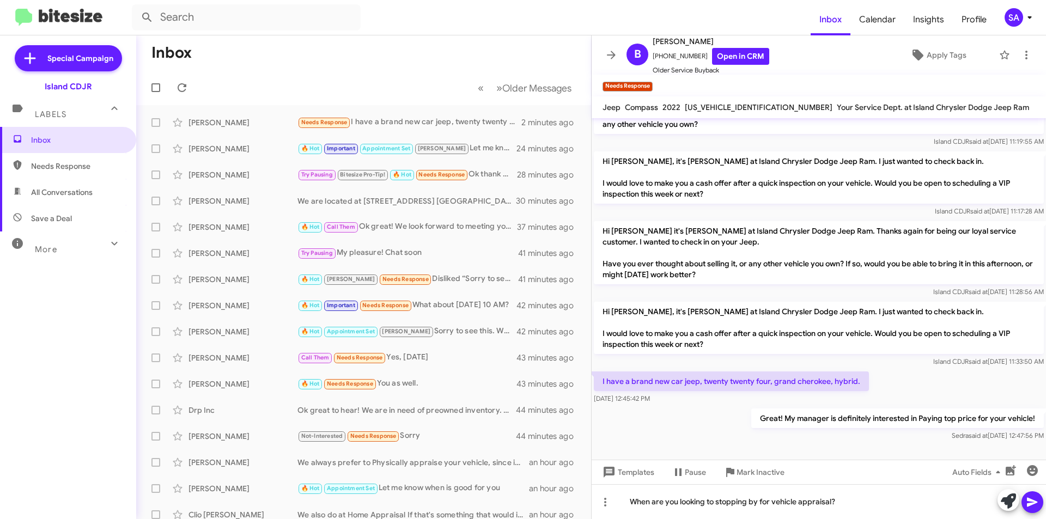
click at [1023, 504] on button at bounding box center [1032, 502] width 22 height 22
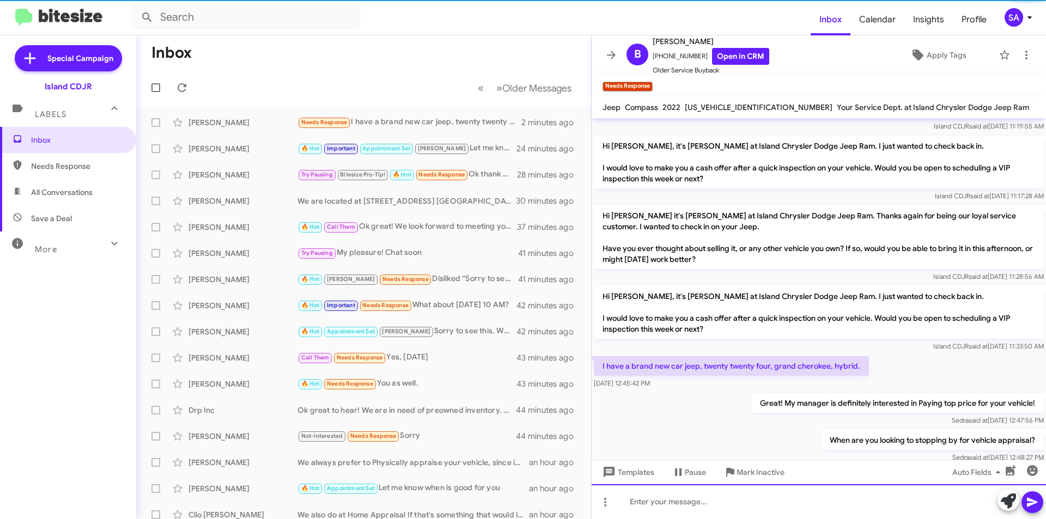
scroll to position [89, 0]
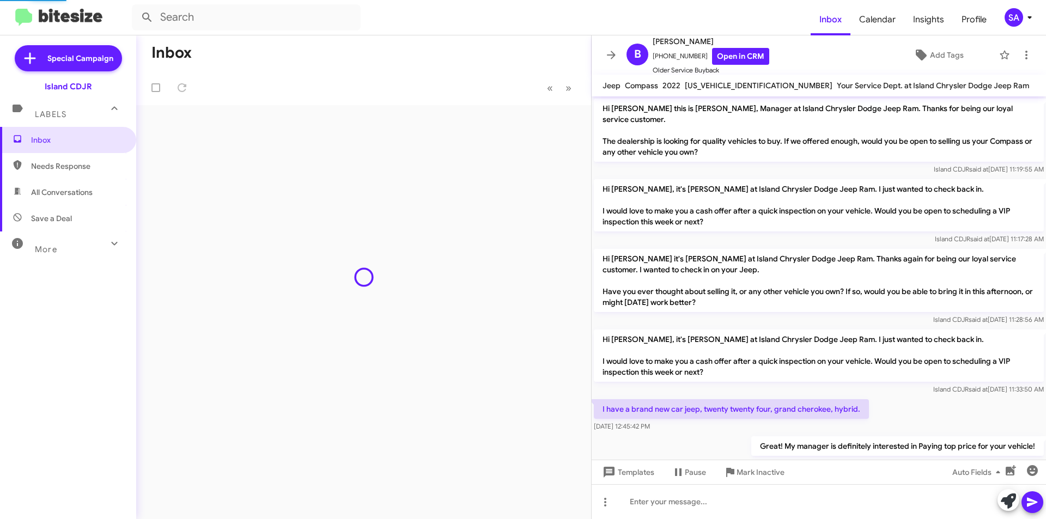
scroll to position [68, 0]
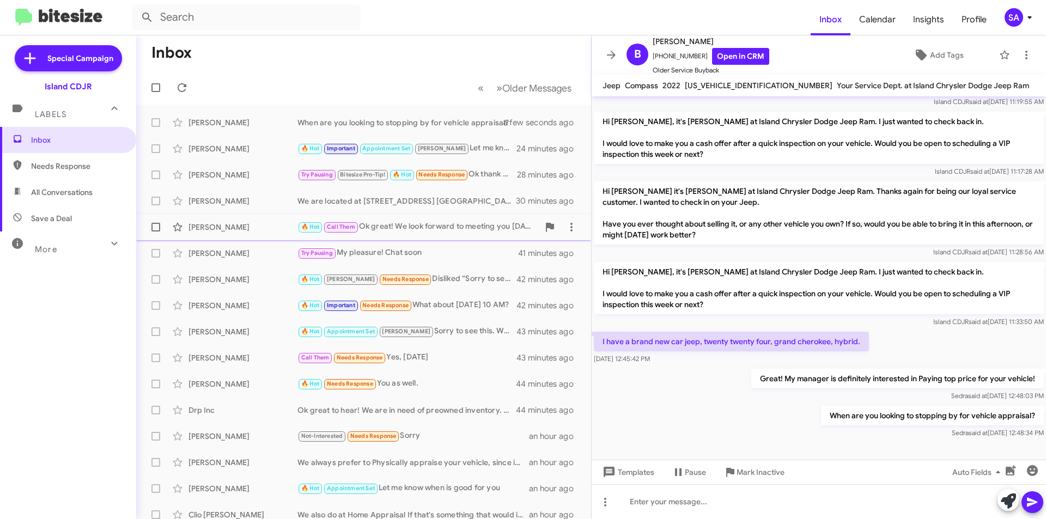
click at [218, 225] on div "[PERSON_NAME]" at bounding box center [242, 227] width 109 height 11
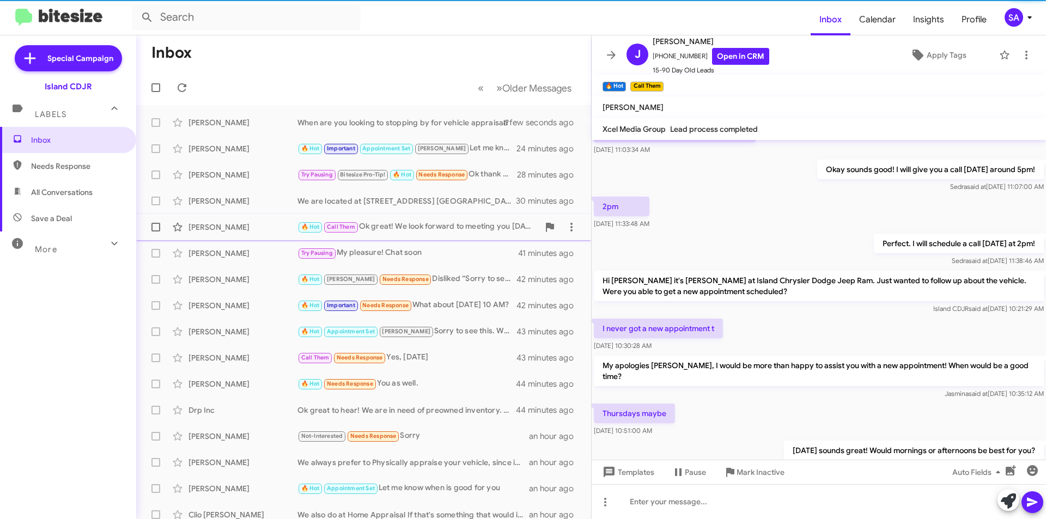
scroll to position [327, 0]
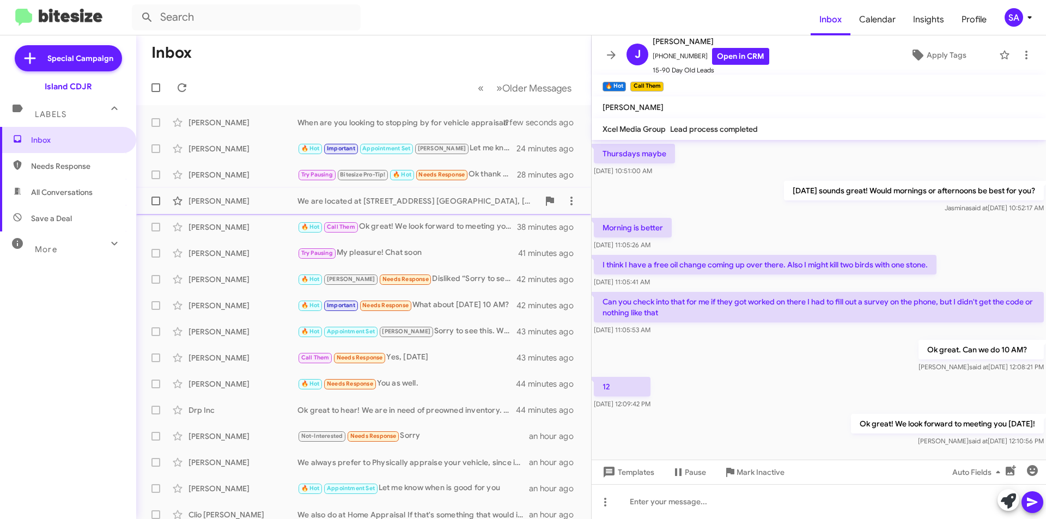
click at [249, 201] on div "[PERSON_NAME]" at bounding box center [242, 200] width 109 height 11
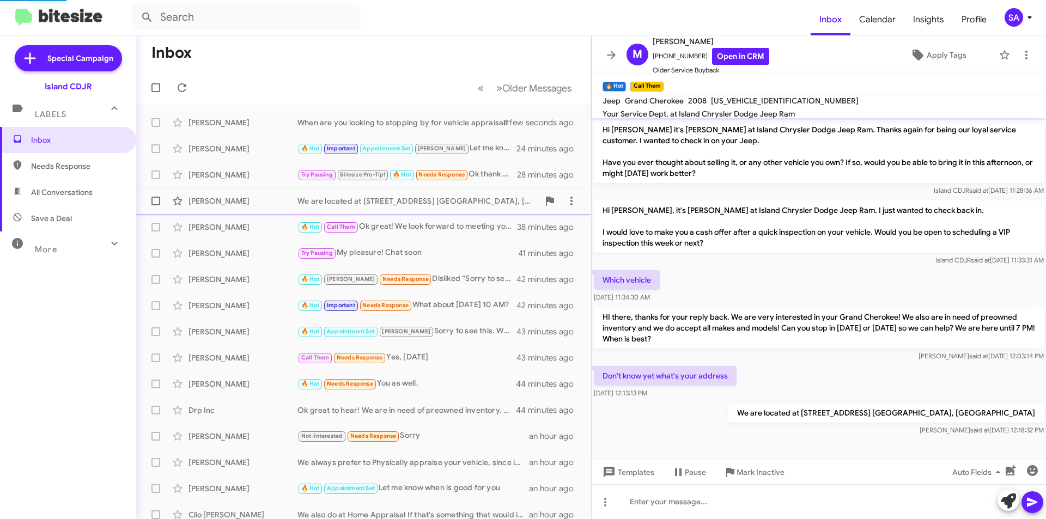
scroll to position [129, 0]
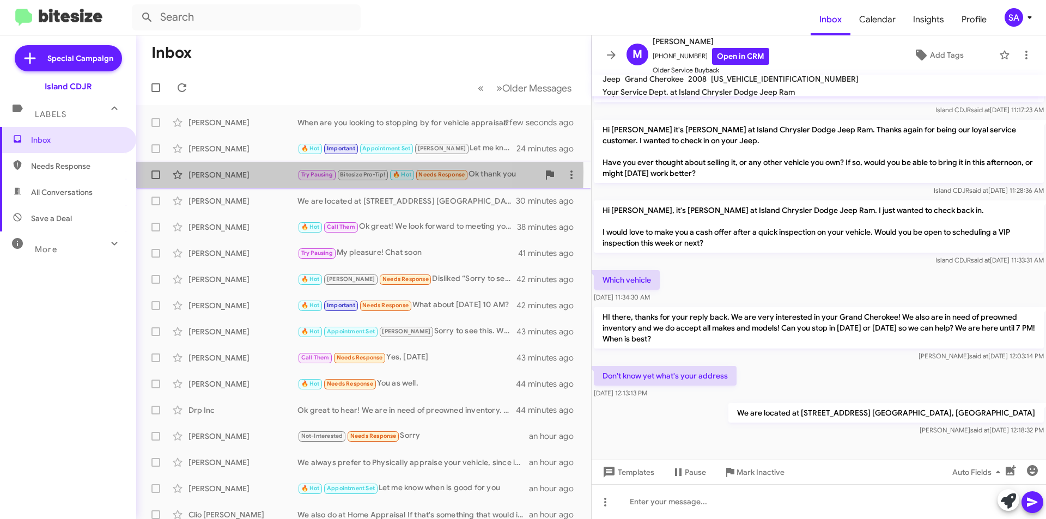
click at [201, 172] on div "[PERSON_NAME]" at bounding box center [242, 174] width 109 height 11
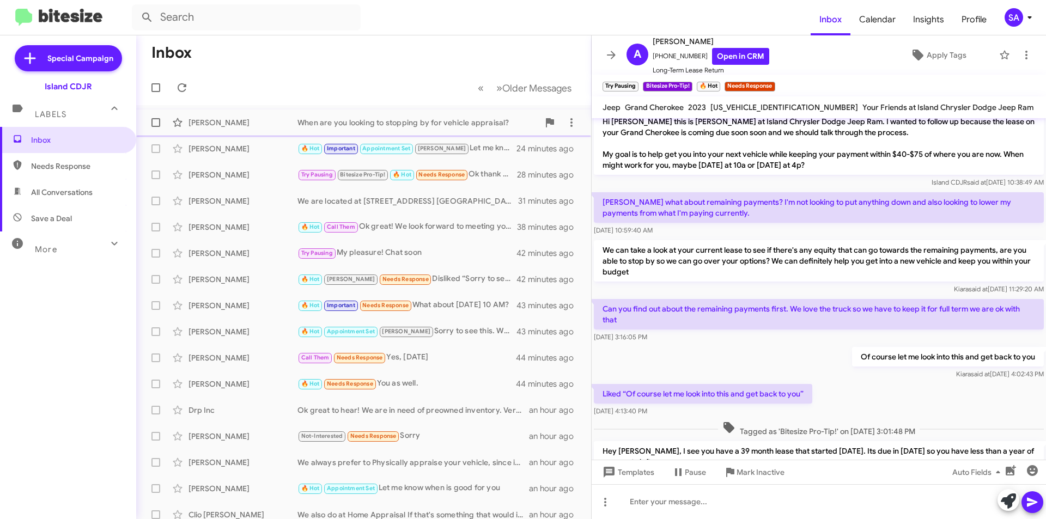
click at [271, 125] on div "[PERSON_NAME]" at bounding box center [242, 122] width 109 height 11
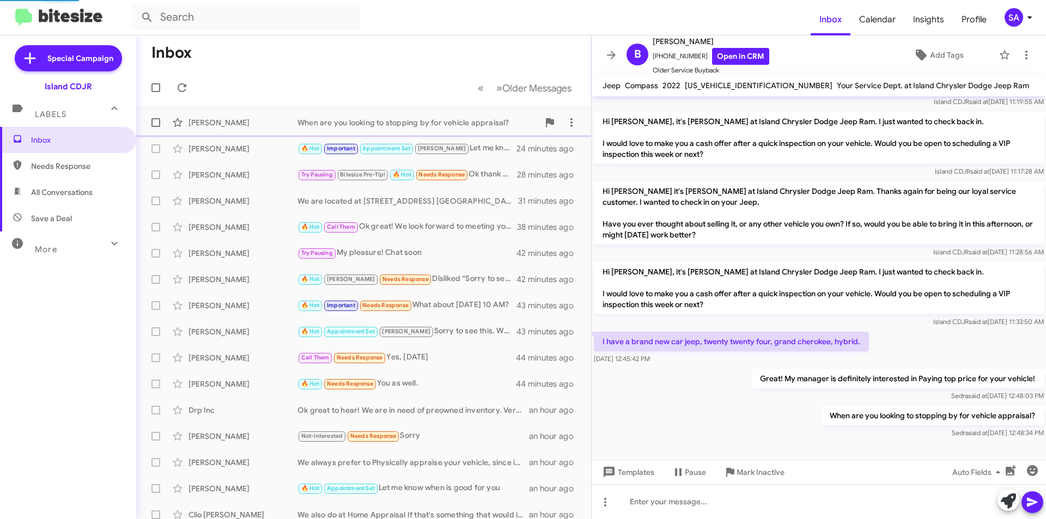
scroll to position [68, 0]
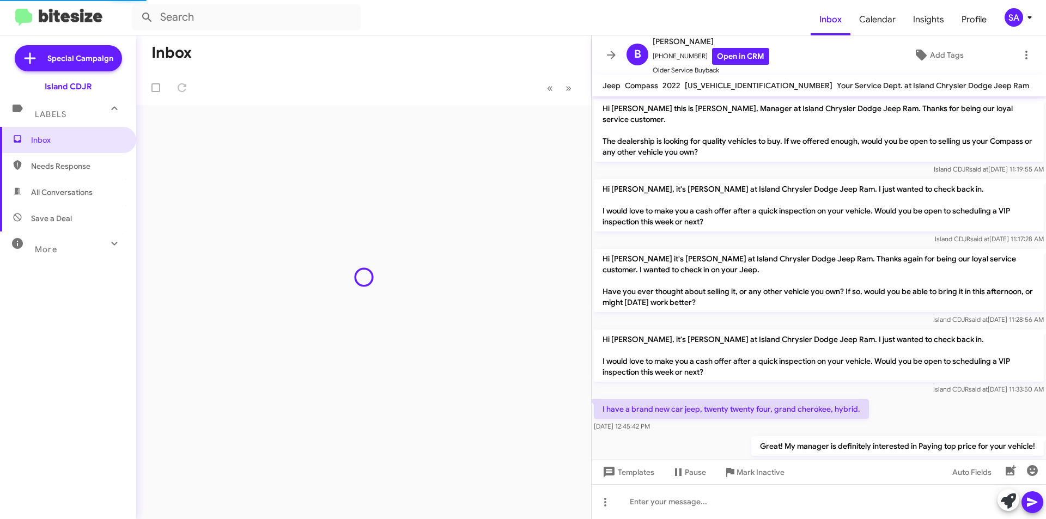
scroll to position [68, 0]
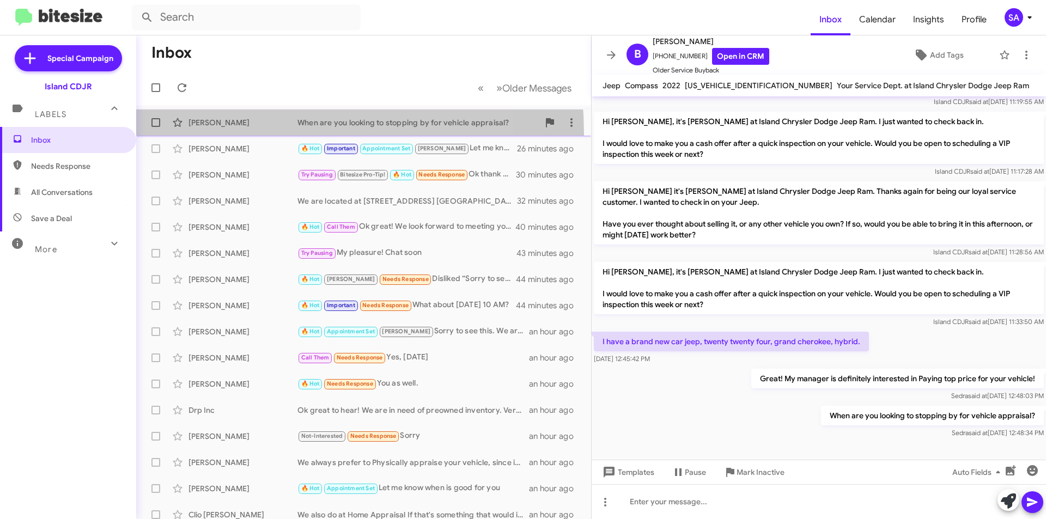
click at [202, 135] on span "[PERSON_NAME] When are you looking to stopping by for vehicle appraisal? 2 minu…" at bounding box center [363, 122] width 455 height 26
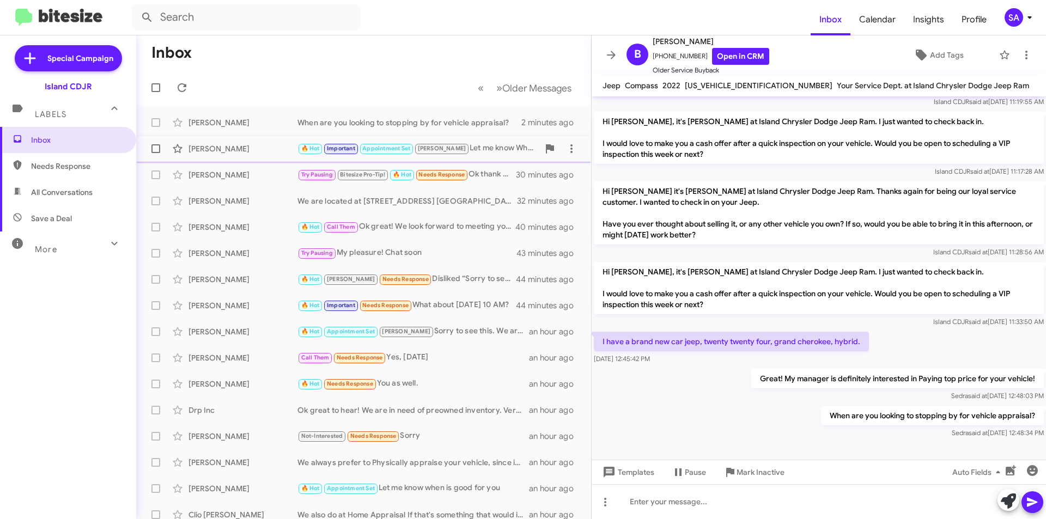
click at [197, 152] on div "[PERSON_NAME]" at bounding box center [242, 148] width 109 height 11
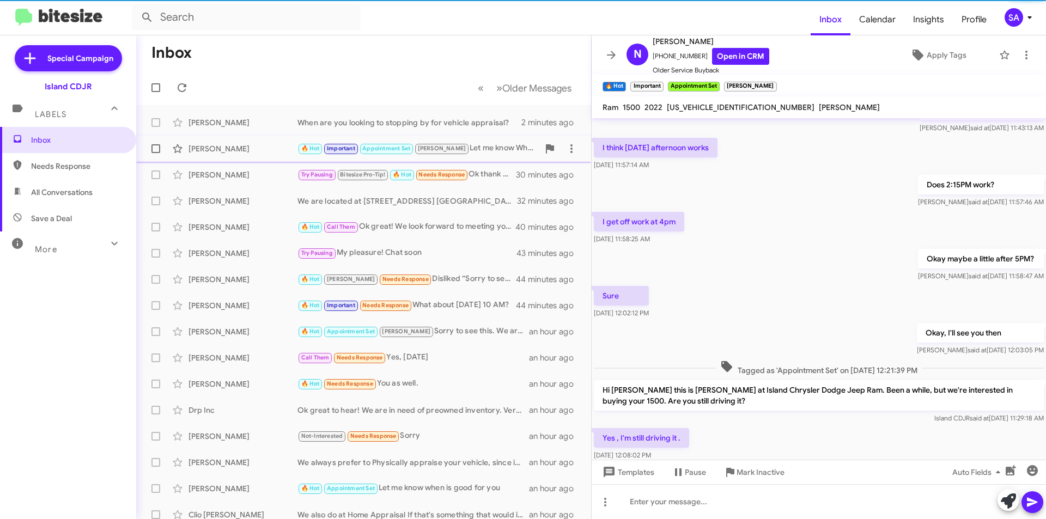
scroll to position [181, 0]
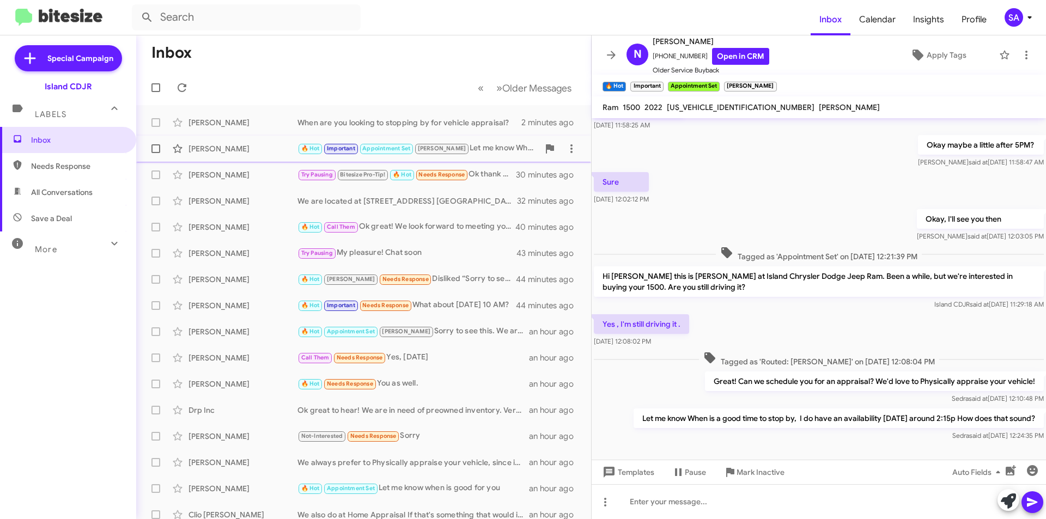
click at [256, 143] on div "[PERSON_NAME] 🔥 Hot Important Appointment Set [PERSON_NAME] Let me know When is…" at bounding box center [363, 149] width 437 height 22
click at [271, 169] on div "[PERSON_NAME]" at bounding box center [242, 174] width 109 height 11
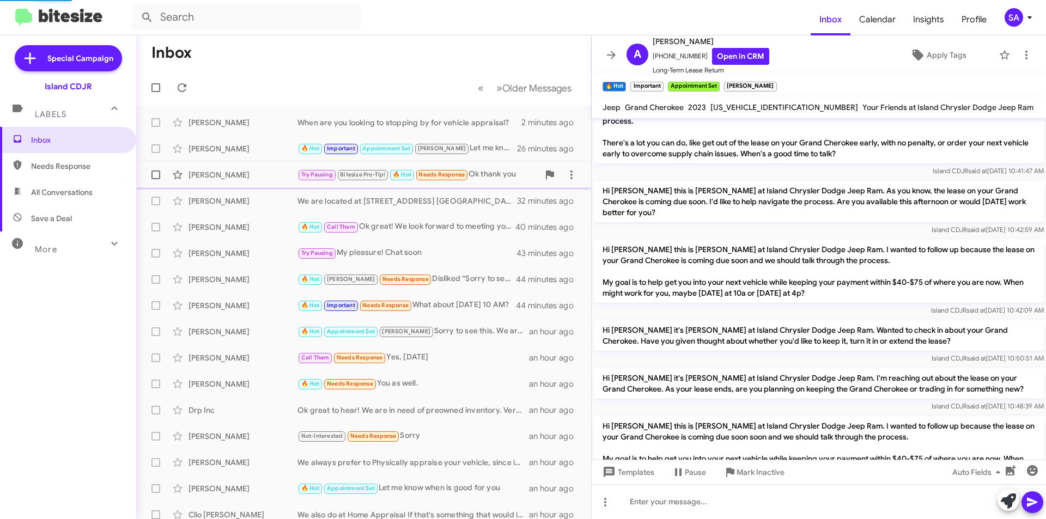
scroll to position [742, 0]
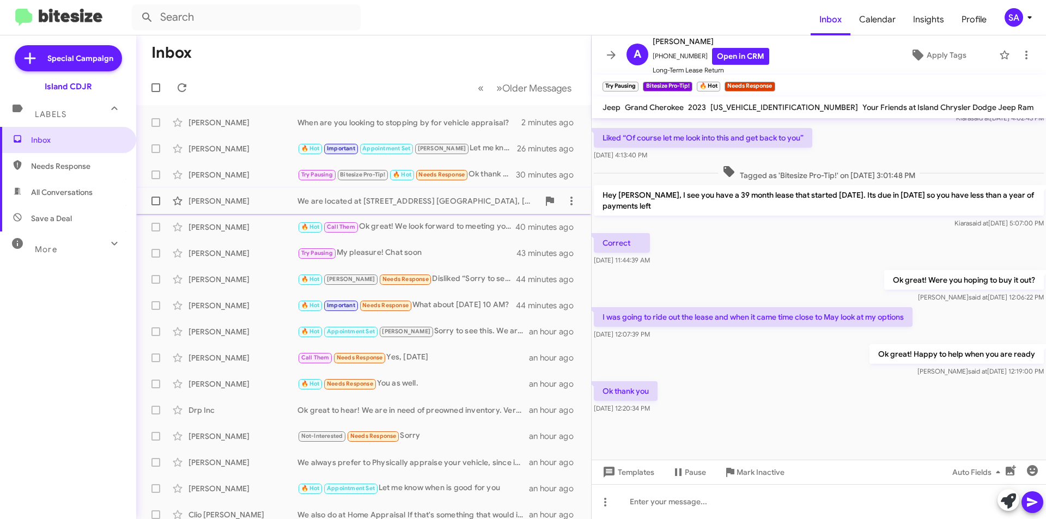
click at [254, 198] on div "[PERSON_NAME]" at bounding box center [242, 200] width 109 height 11
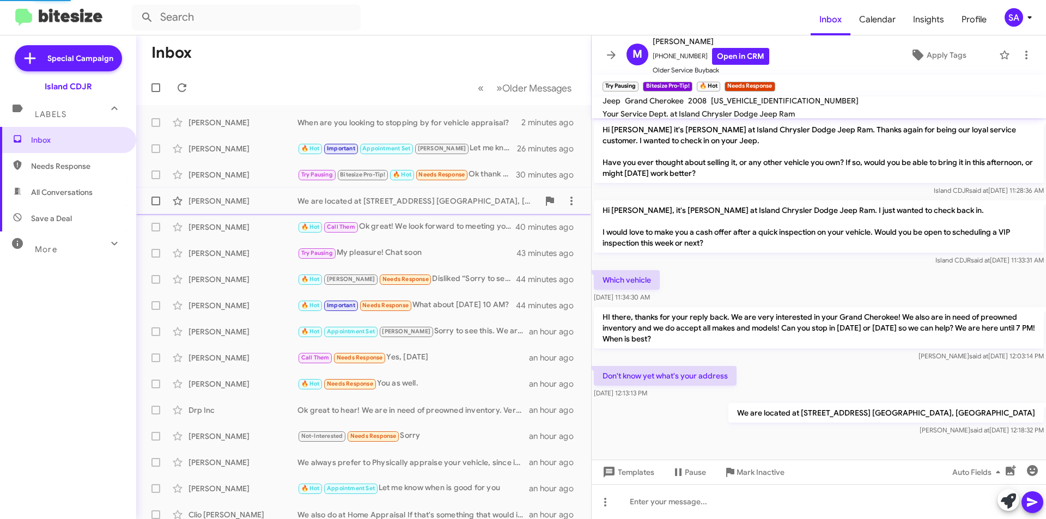
scroll to position [129, 0]
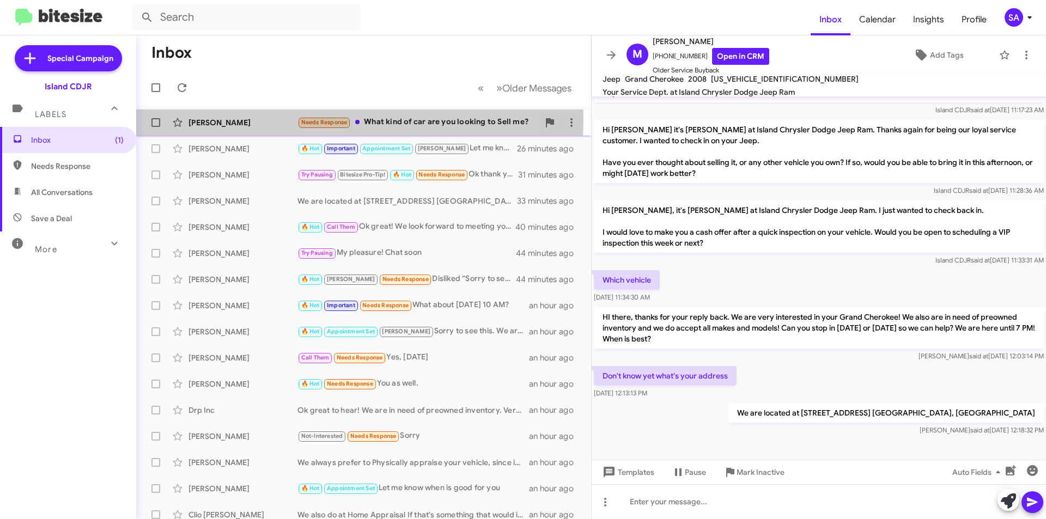
click at [216, 120] on div "[PERSON_NAME]" at bounding box center [242, 122] width 109 height 11
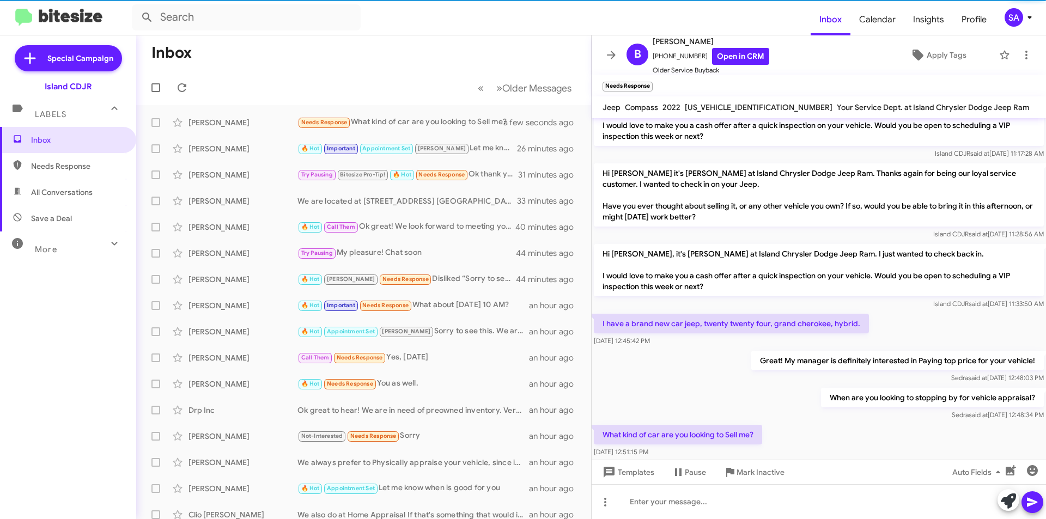
scroll to position [129, 0]
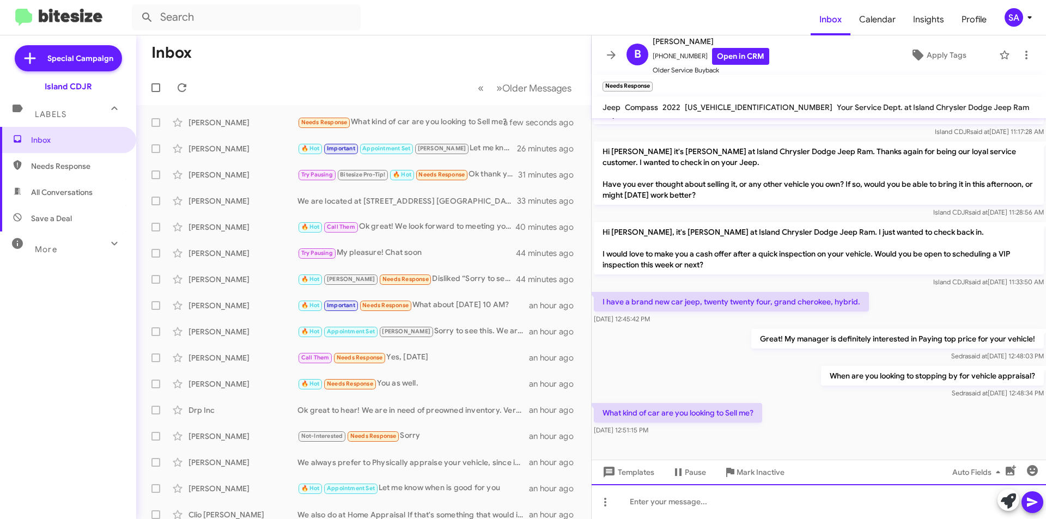
click at [700, 499] on div at bounding box center [818, 501] width 454 height 35
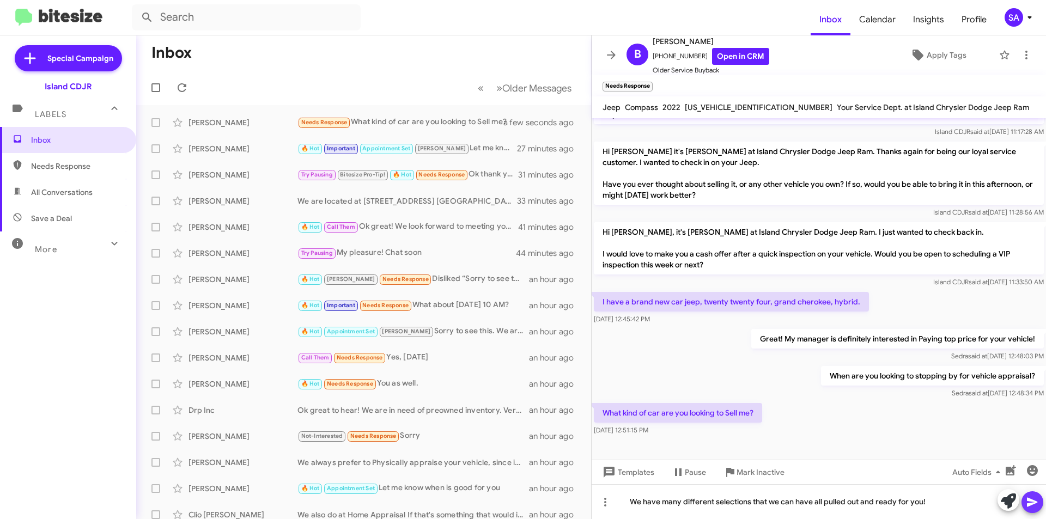
click at [1035, 494] on span at bounding box center [1031, 502] width 13 height 22
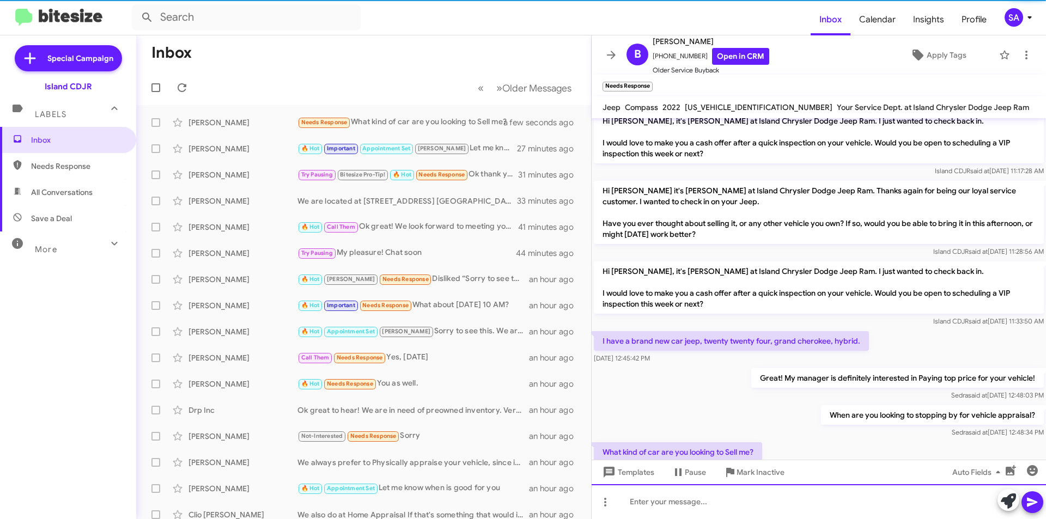
scroll to position [169, 0]
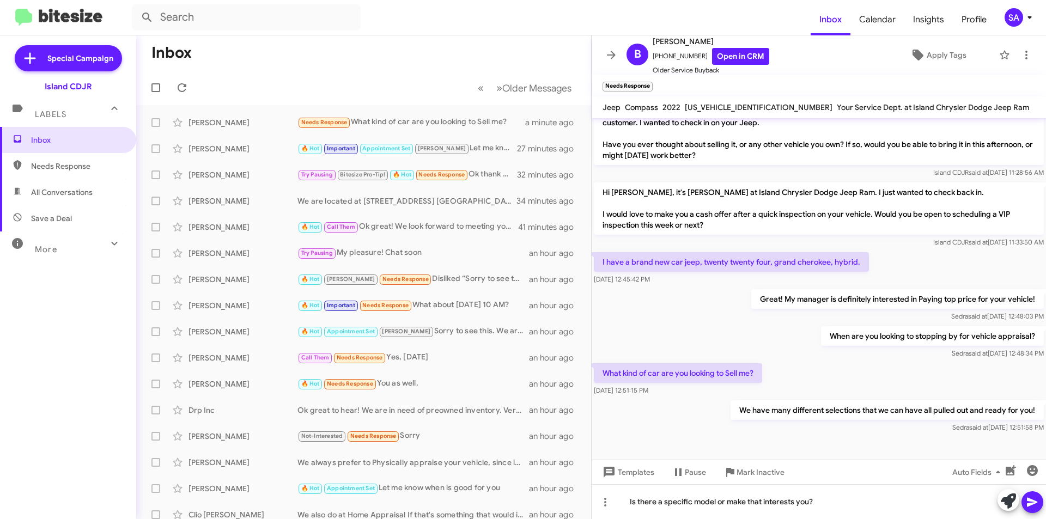
click at [698, 277] on div "[DATE] 12:45:42 PM" at bounding box center [731, 279] width 275 height 11
click at [1036, 504] on icon at bounding box center [1031, 502] width 13 height 13
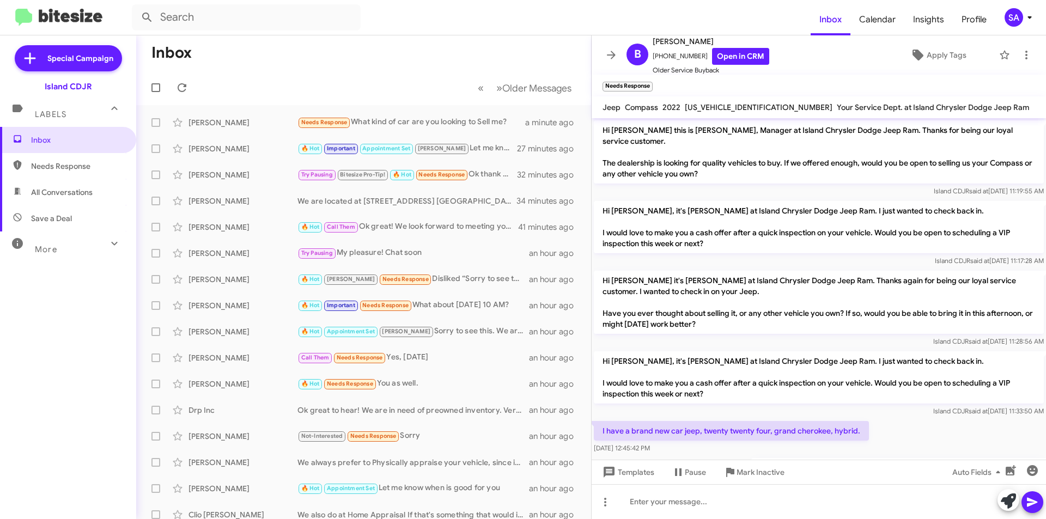
click at [342, 51] on mat-toolbar-row "Inbox" at bounding box center [363, 52] width 455 height 35
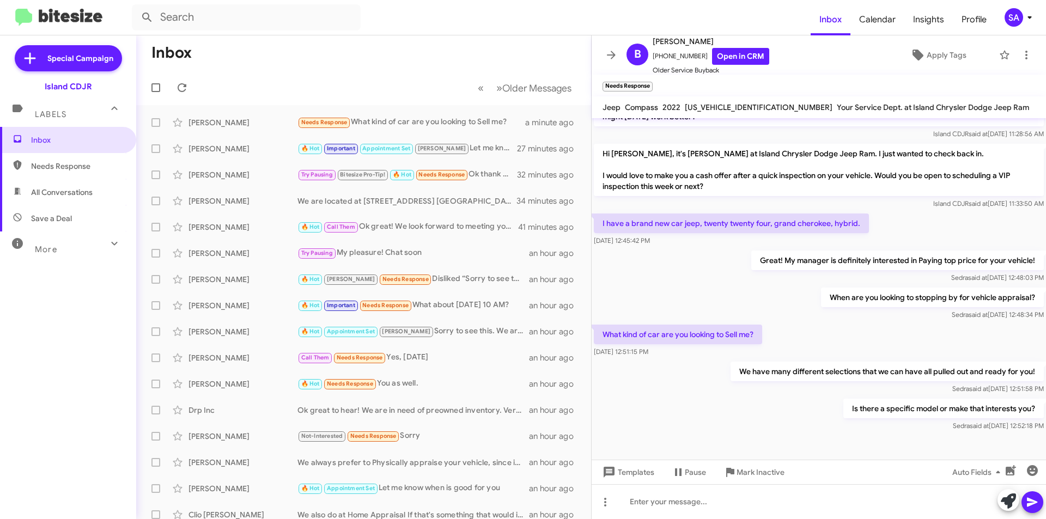
scroll to position [209, 0]
click at [263, 122] on div "[PERSON_NAME]" at bounding box center [242, 122] width 109 height 11
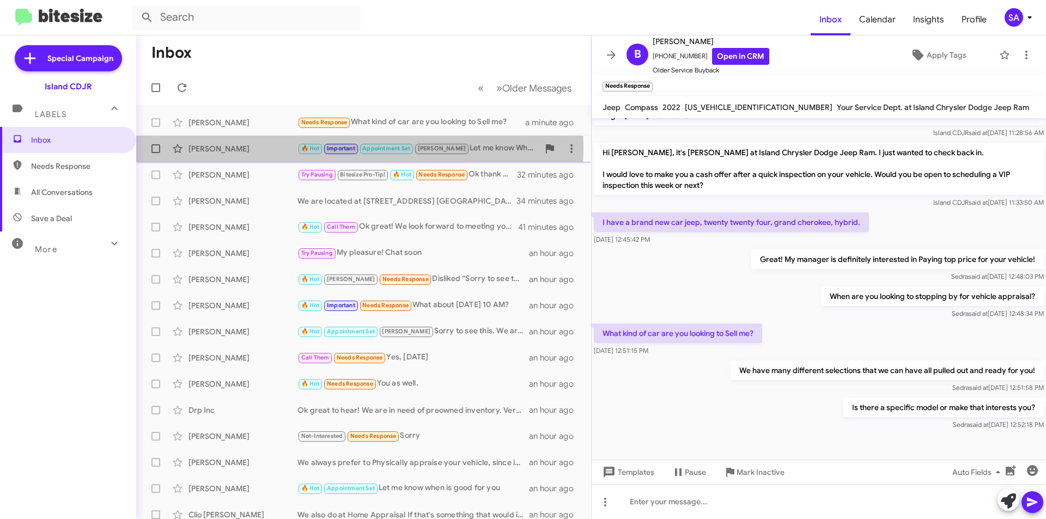
click at [247, 147] on div "[PERSON_NAME]" at bounding box center [242, 148] width 109 height 11
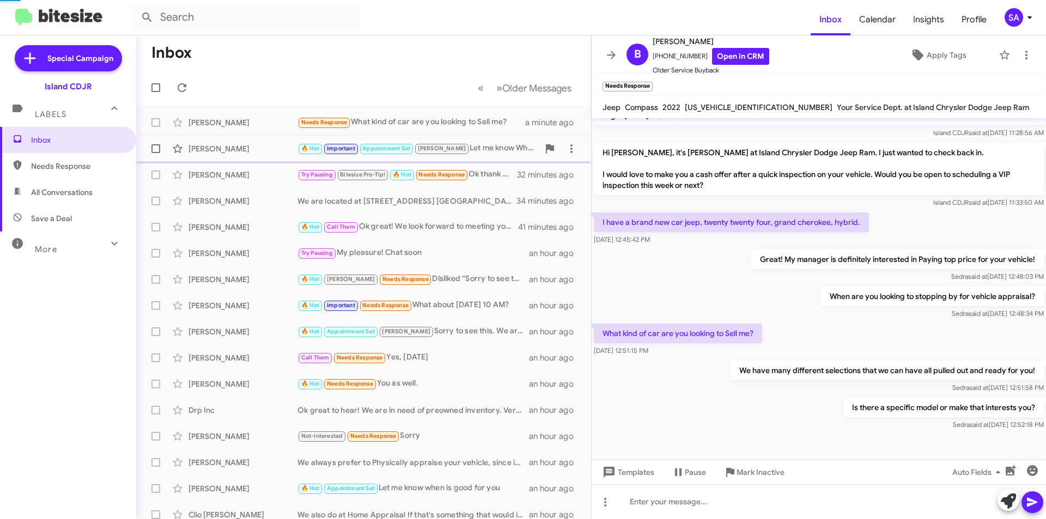
scroll to position [427, 0]
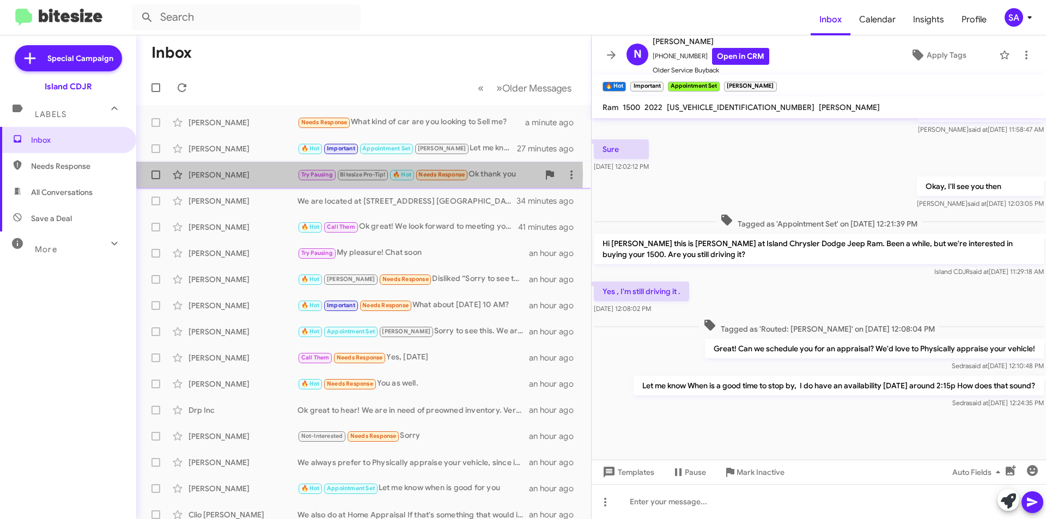
click at [255, 175] on div "[PERSON_NAME]" at bounding box center [242, 174] width 109 height 11
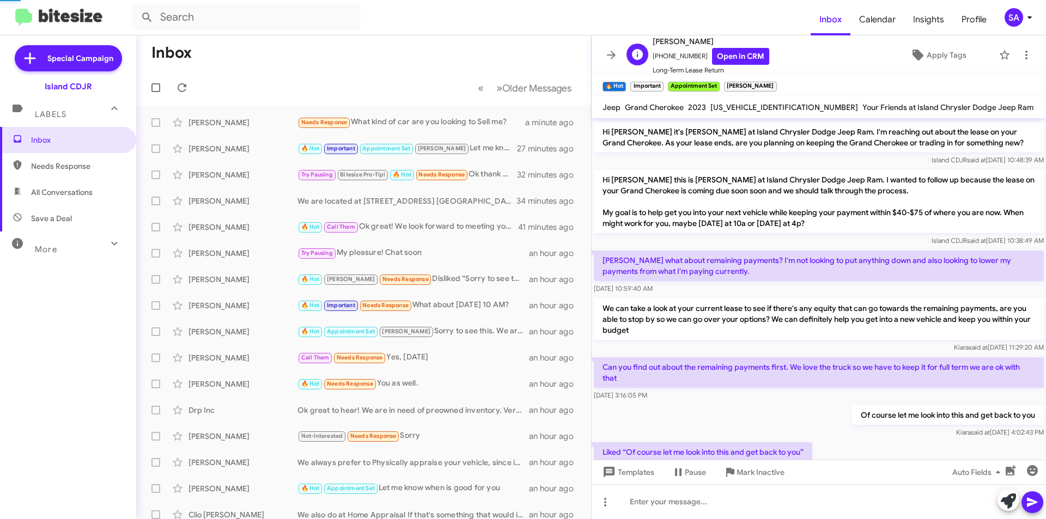
scroll to position [742, 0]
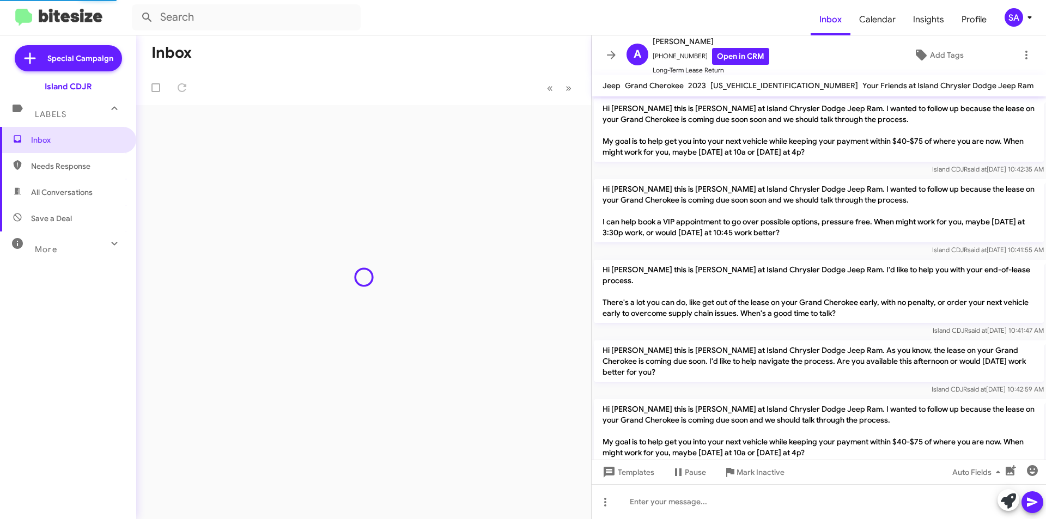
scroll to position [720, 0]
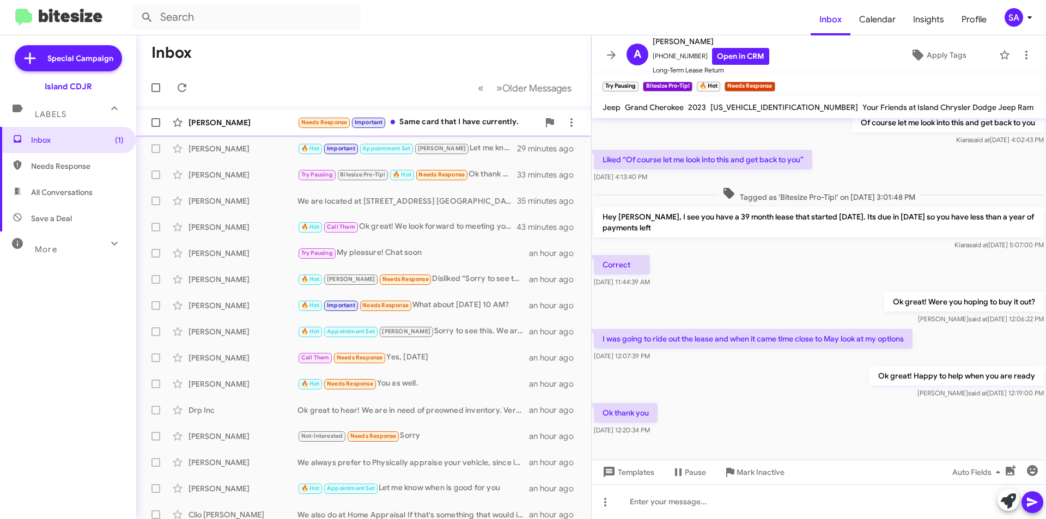
click at [479, 118] on div "Needs Response Important Same card that I have currently." at bounding box center [417, 122] width 241 height 13
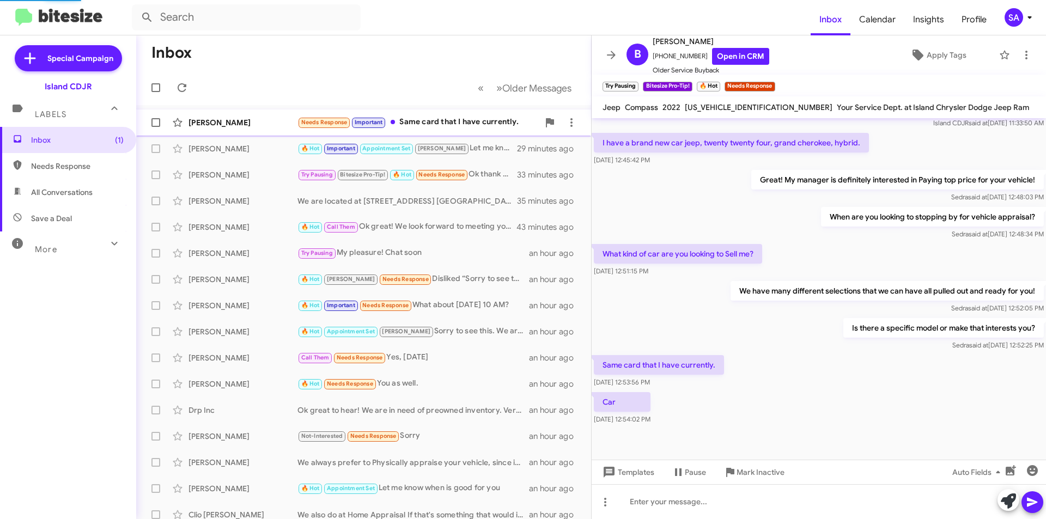
scroll to position [288, 0]
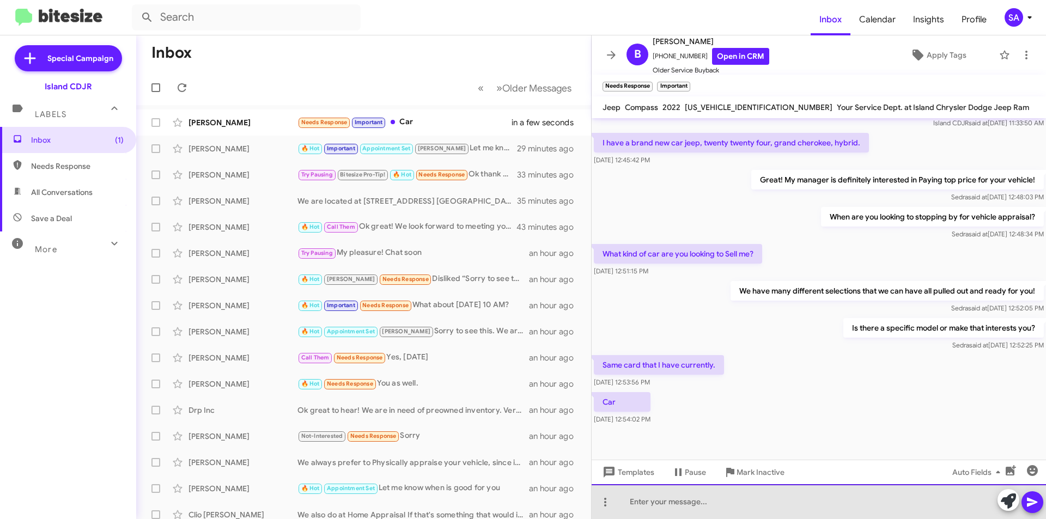
click at [728, 507] on div at bounding box center [818, 501] width 454 height 35
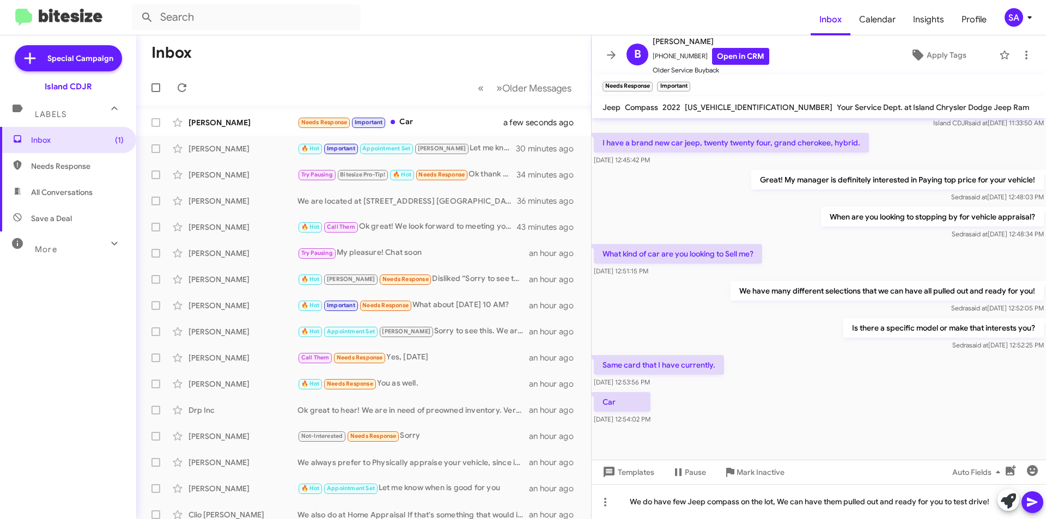
click at [1038, 499] on button at bounding box center [1032, 502] width 22 height 22
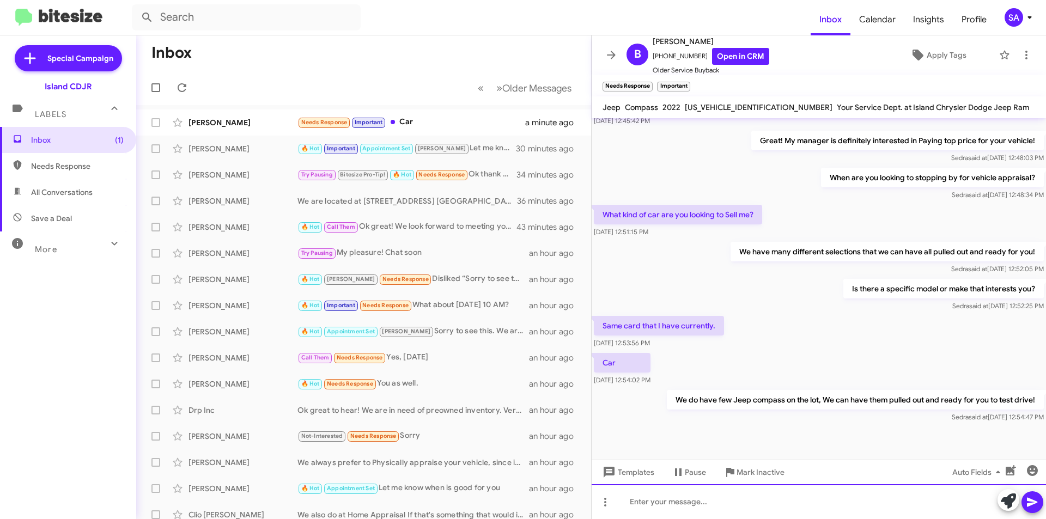
scroll to position [328, 0]
click at [264, 115] on div "[PERSON_NAME] Needs Response Important Car a minute ago" at bounding box center [363, 123] width 437 height 22
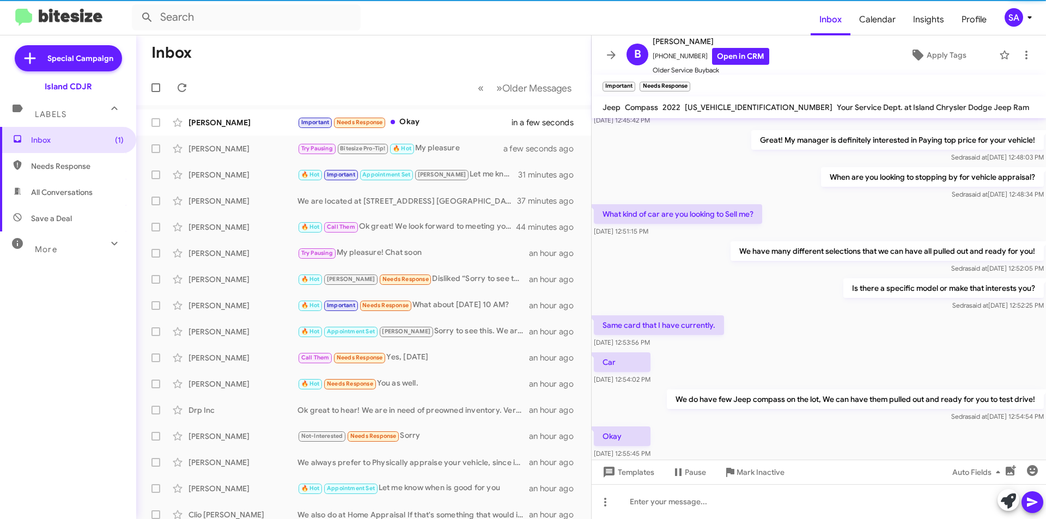
scroll to position [0, 0]
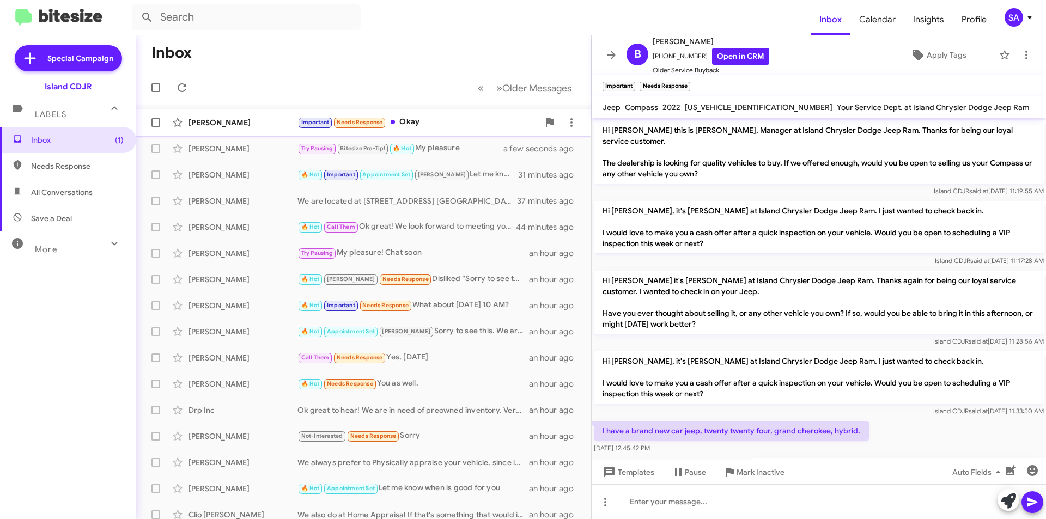
click at [278, 114] on div "[PERSON_NAME] Important Needs Response Okay a few seconds ago" at bounding box center [363, 123] width 437 height 22
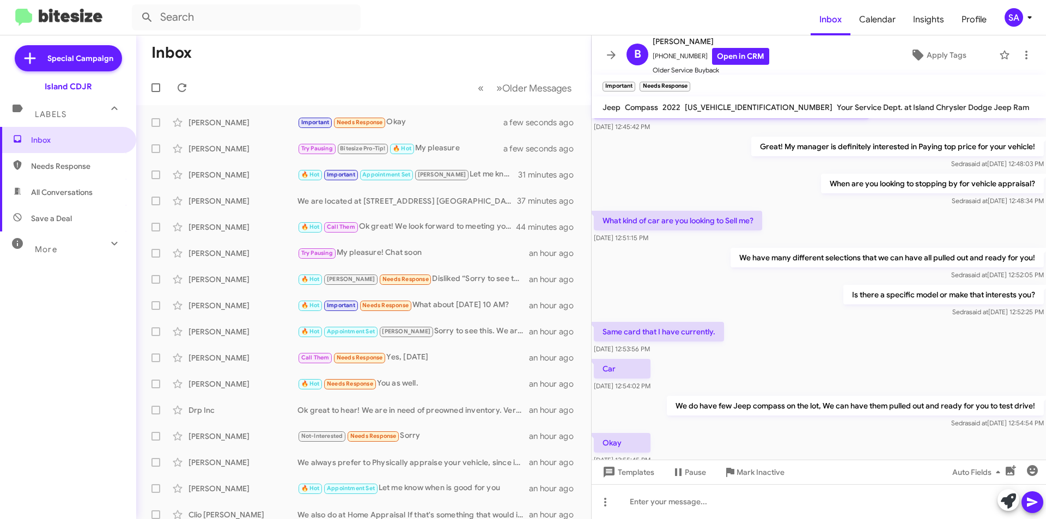
scroll to position [368, 0]
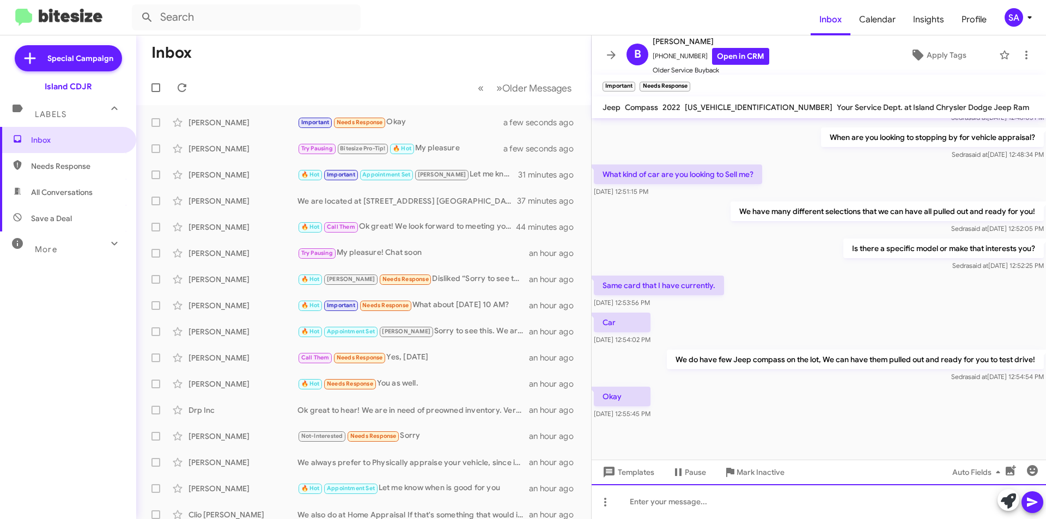
click at [723, 499] on div at bounding box center [818, 501] width 454 height 35
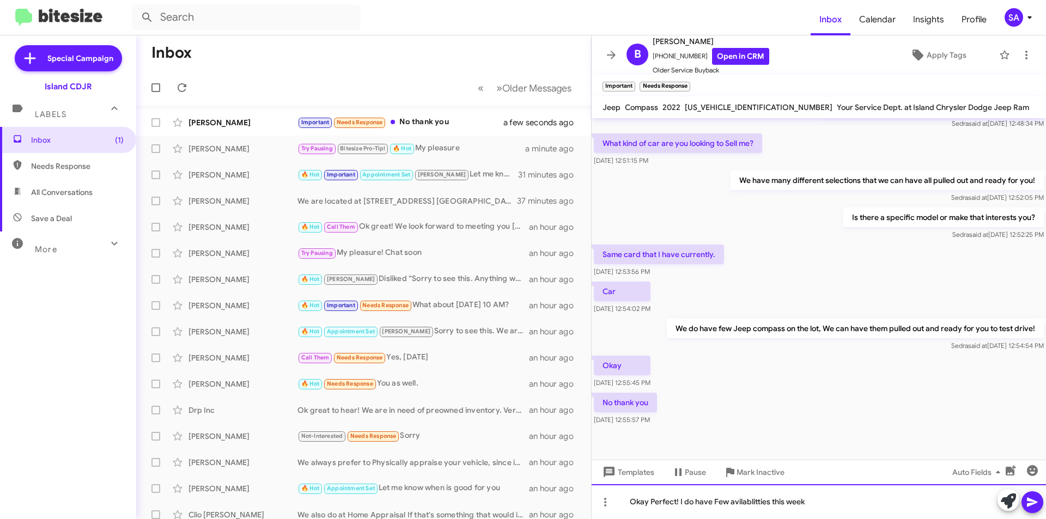
scroll to position [407, 0]
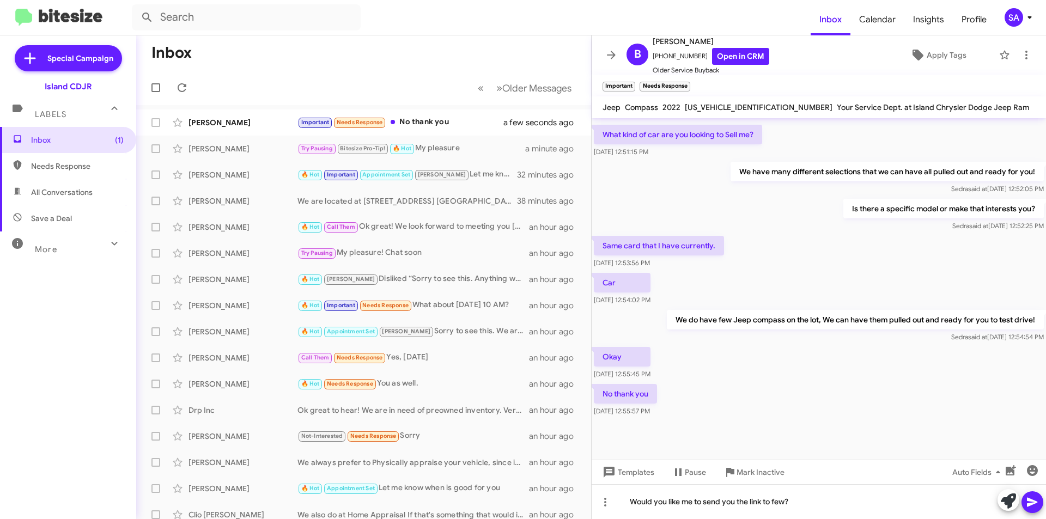
click at [1029, 505] on icon at bounding box center [1031, 502] width 10 height 9
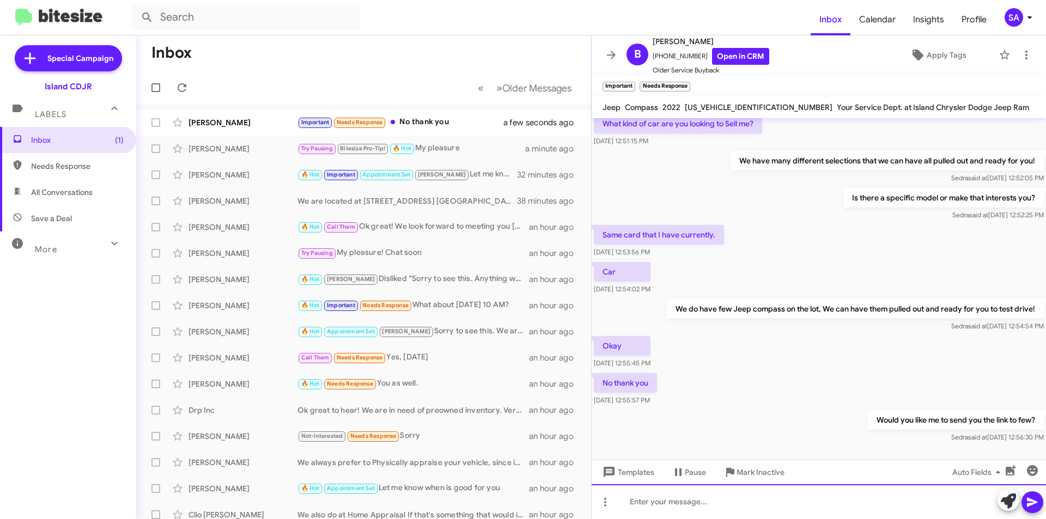
scroll to position [447, 0]
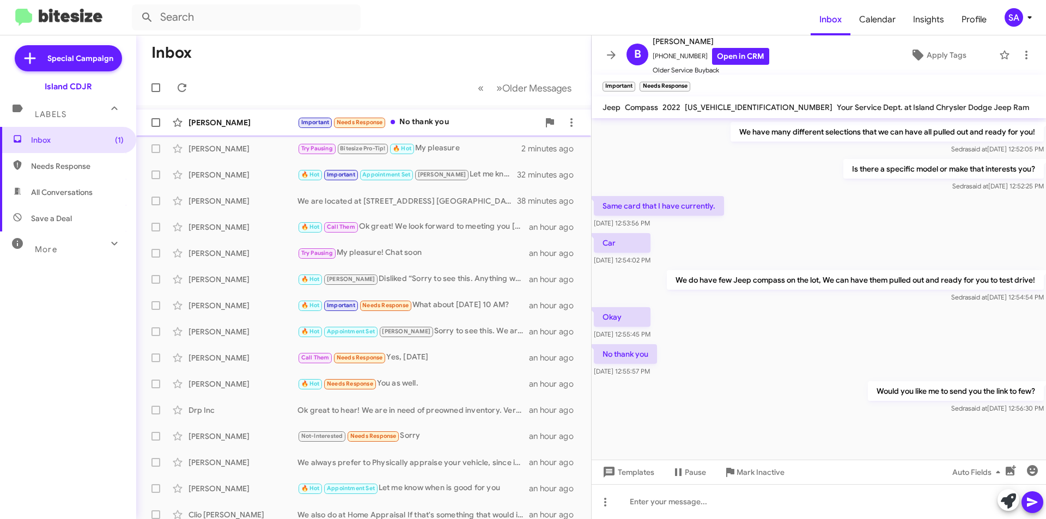
click at [437, 115] on div "[PERSON_NAME] Important Needs Response No thank you a minute ago" at bounding box center [363, 123] width 437 height 22
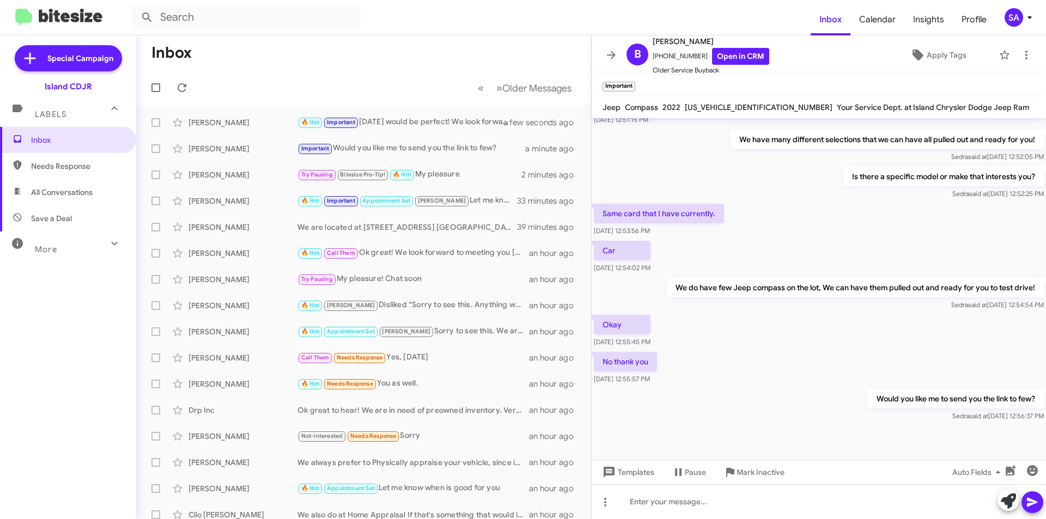
scroll to position [447, 0]
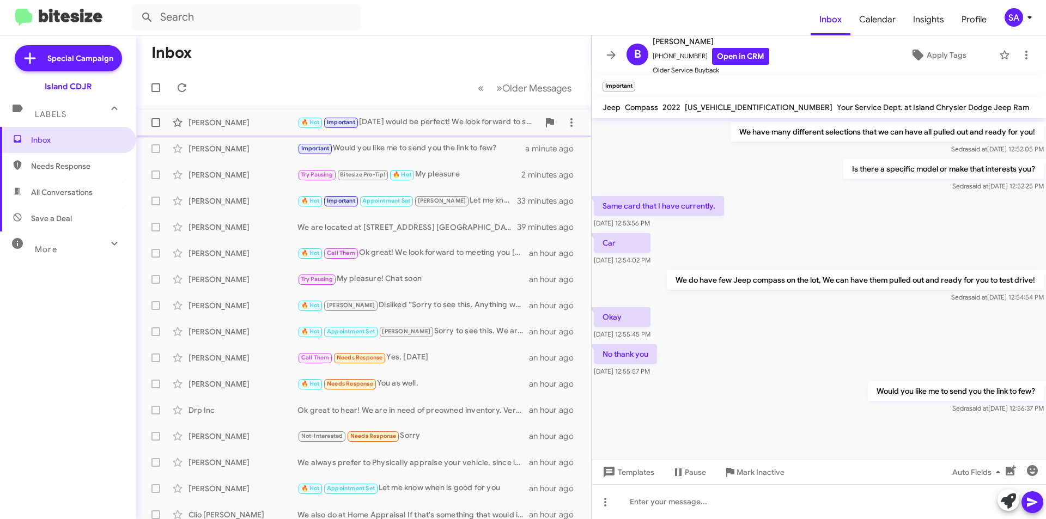
click at [422, 130] on div "[PERSON_NAME] 🔥 Hot Important [DATE] would be perfect! We look forward to seein…" at bounding box center [363, 123] width 437 height 22
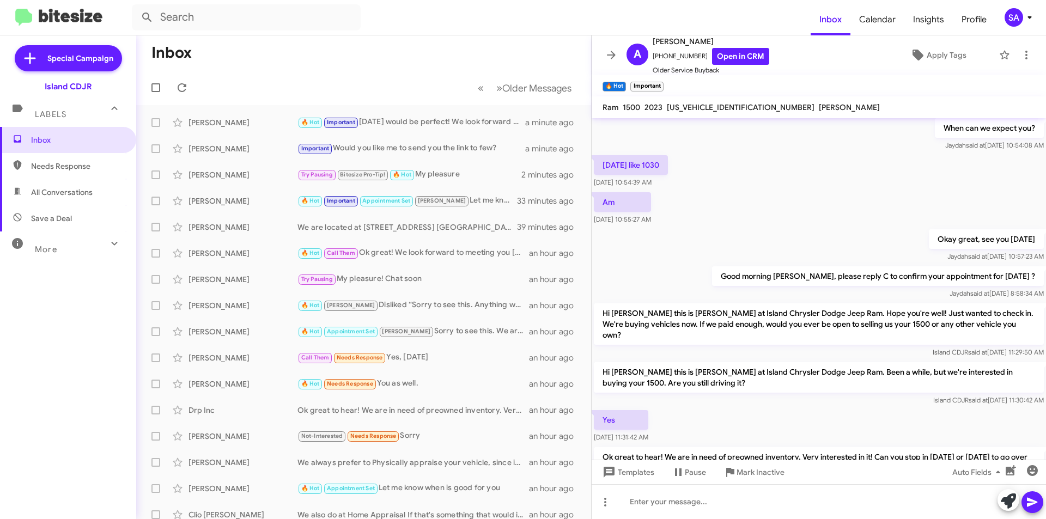
scroll to position [472, 0]
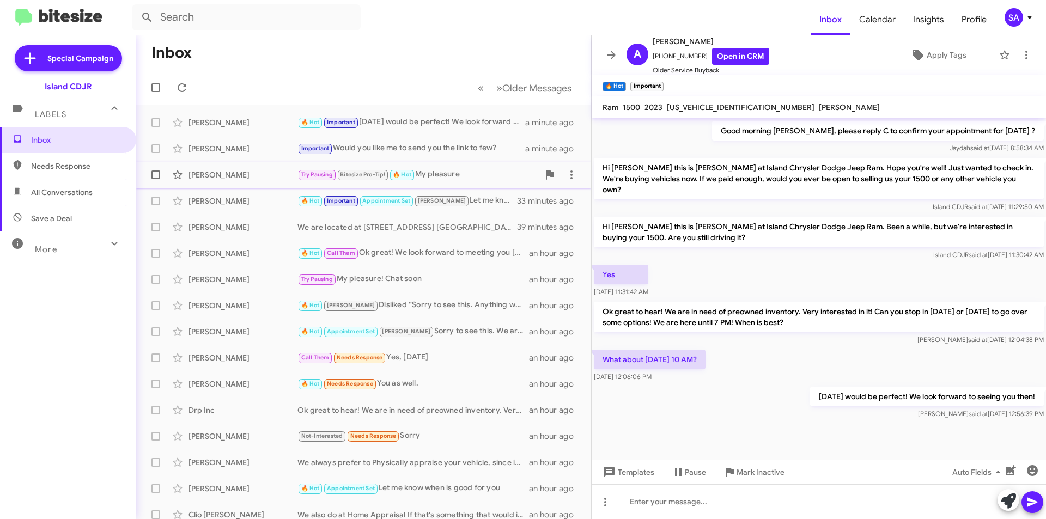
click at [259, 182] on div "Andrew Giammarino Try Pausing Bitesize Pro-Tip! 🔥 Hot My pleasure 2 minutes ago" at bounding box center [363, 175] width 437 height 22
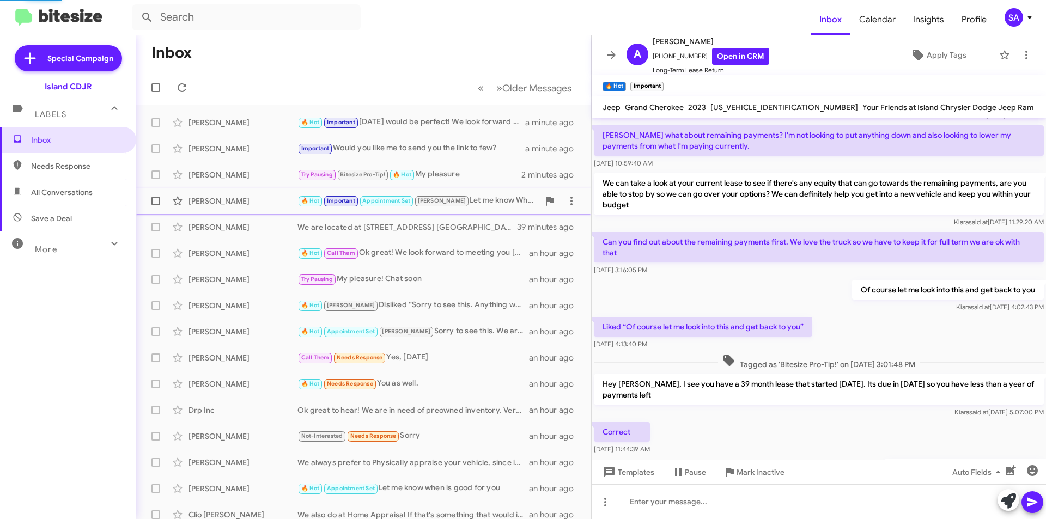
scroll to position [698, 0]
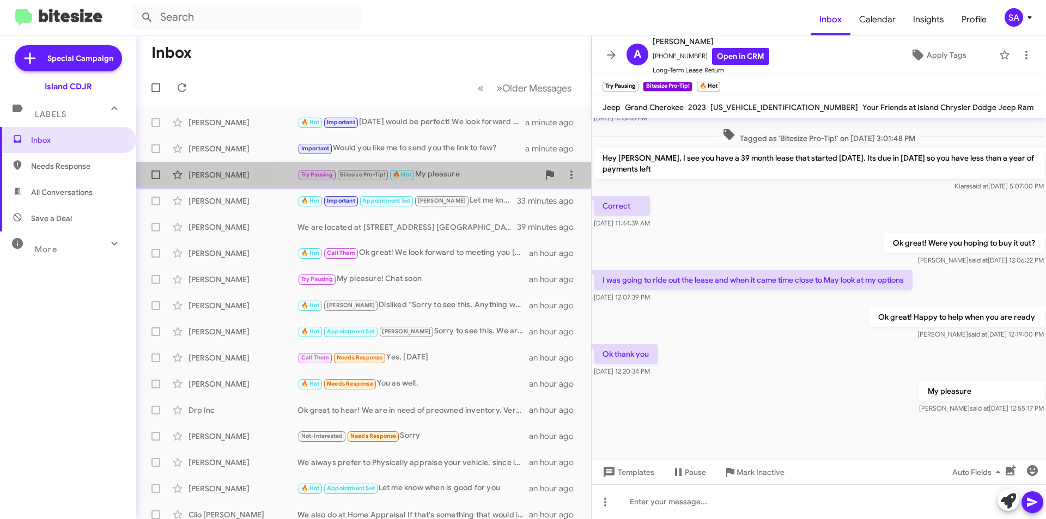
click at [431, 174] on div "Try Pausing Bitesize Pro-Tip! 🔥 Hot My pleasure" at bounding box center [417, 174] width 241 height 13
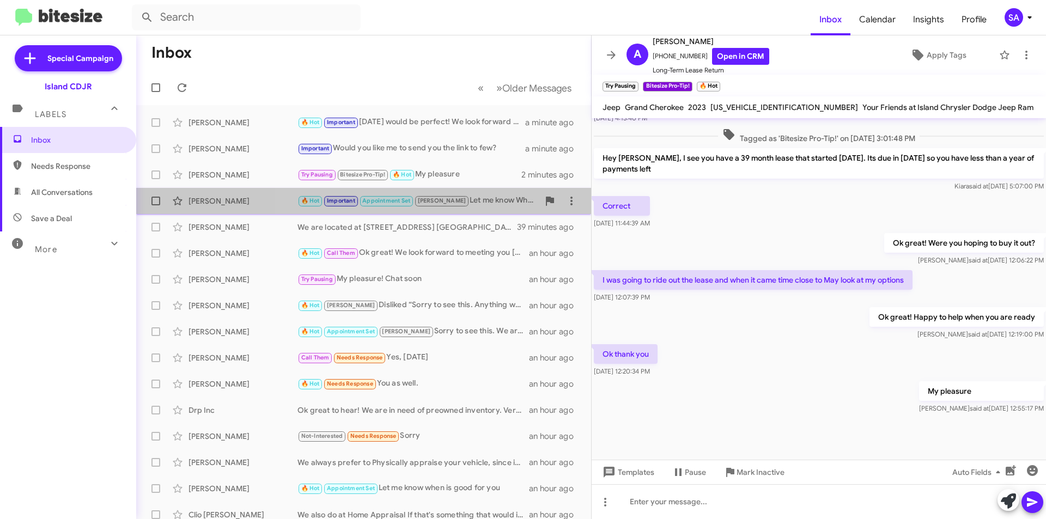
click at [453, 198] on div "🔥 Hot Important Appointment Set Nicole Let me know When is a good time to stop …" at bounding box center [417, 200] width 241 height 13
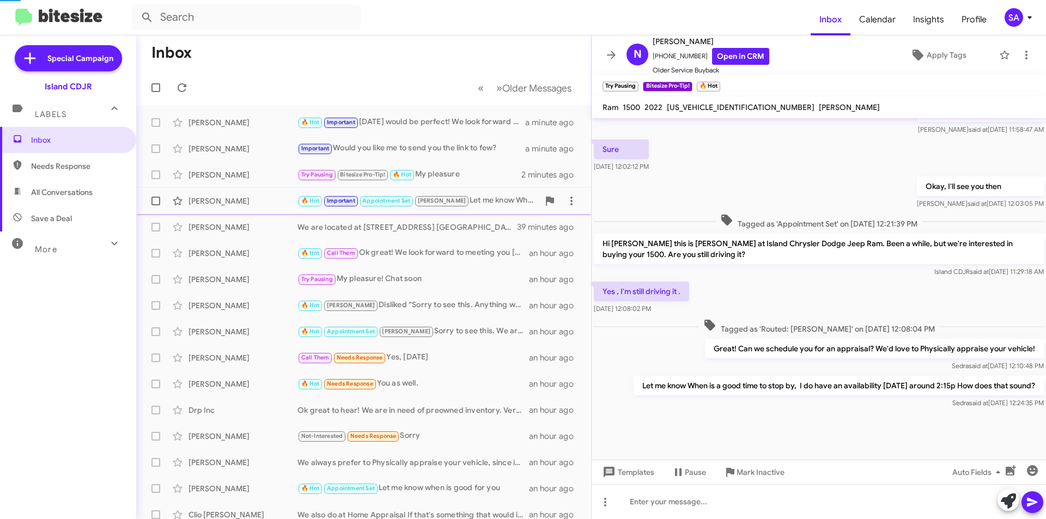
scroll to position [427, 0]
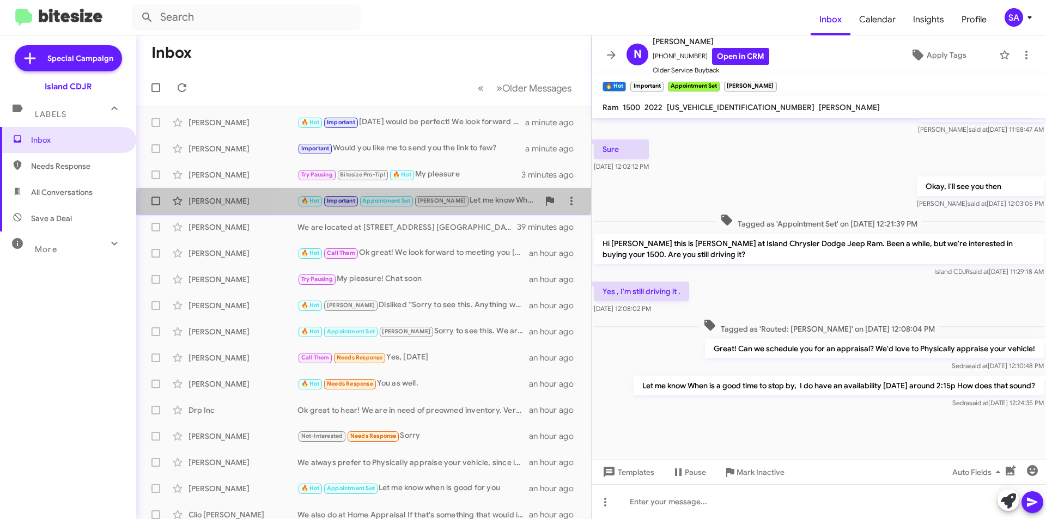
click at [469, 211] on div "Nemesio Garcia 🔥 Hot Important Appointment Set Nicole Let me know When is a goo…" at bounding box center [363, 201] width 437 height 22
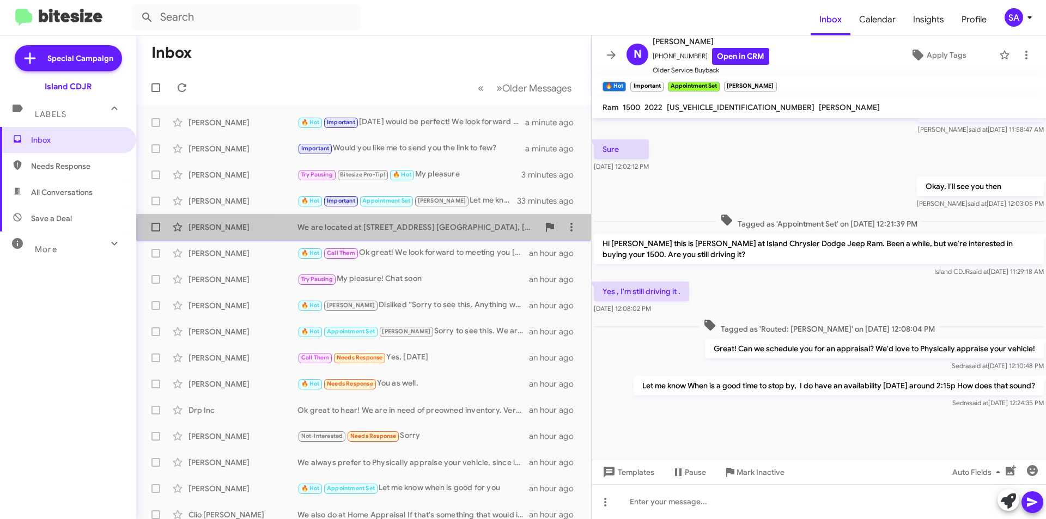
click at [467, 222] on div "We are located at [STREET_ADDRESS] [GEOGRAPHIC_DATA], [GEOGRAPHIC_DATA]" at bounding box center [417, 227] width 241 height 11
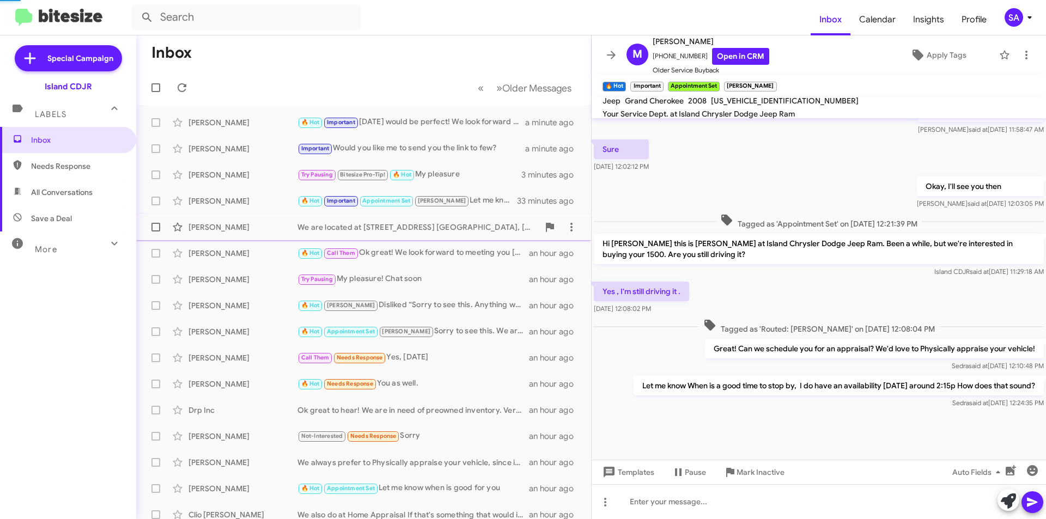
scroll to position [129, 0]
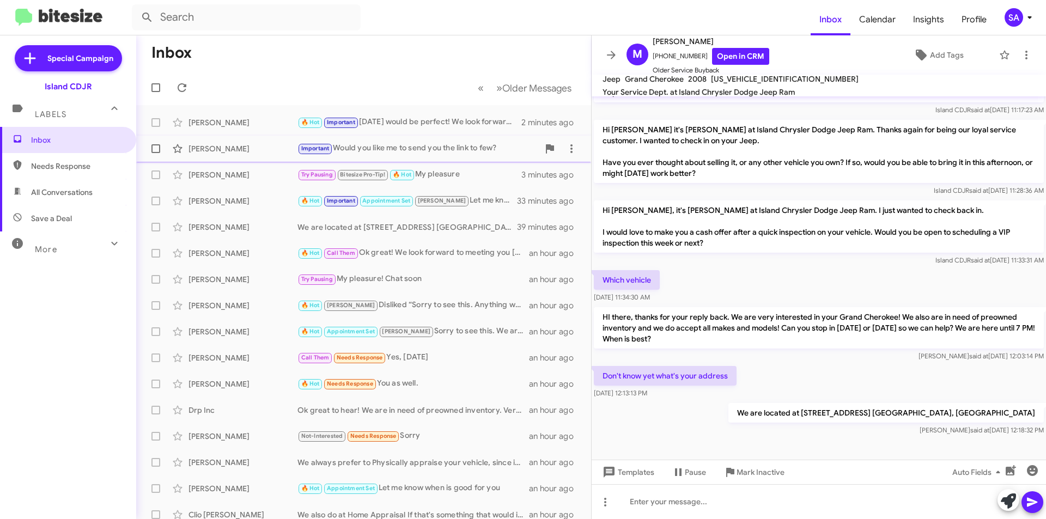
click at [399, 159] on div "Bernard Scarda Important Would you like me to send you the link to few? 2 minut…" at bounding box center [363, 149] width 437 height 22
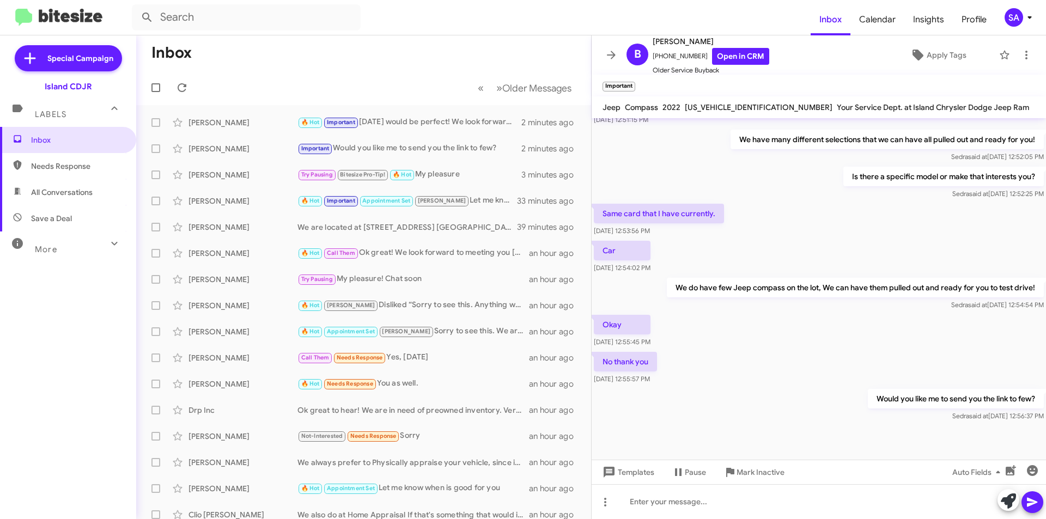
scroll to position [447, 0]
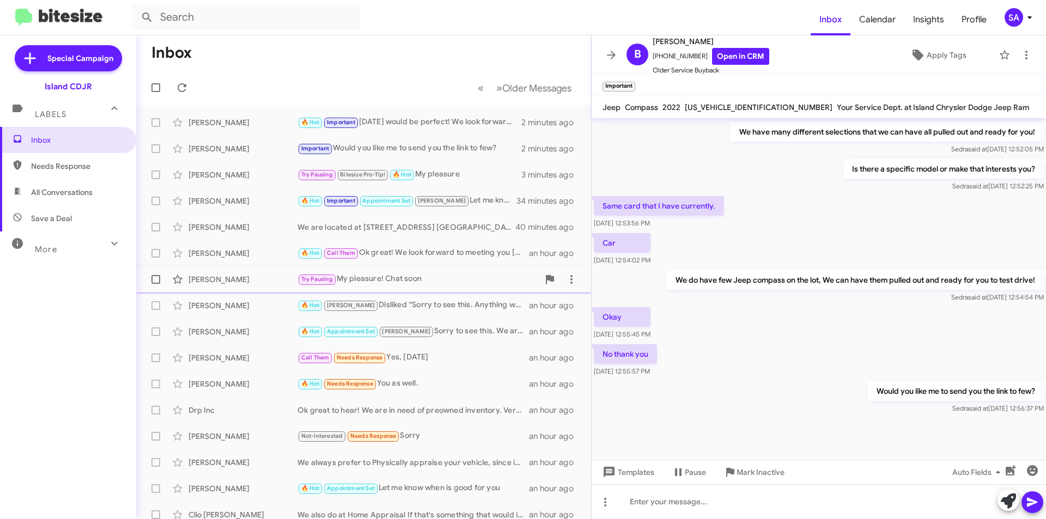
click at [390, 281] on div "Try Pausing My pleasure! Chat soon" at bounding box center [417, 279] width 241 height 13
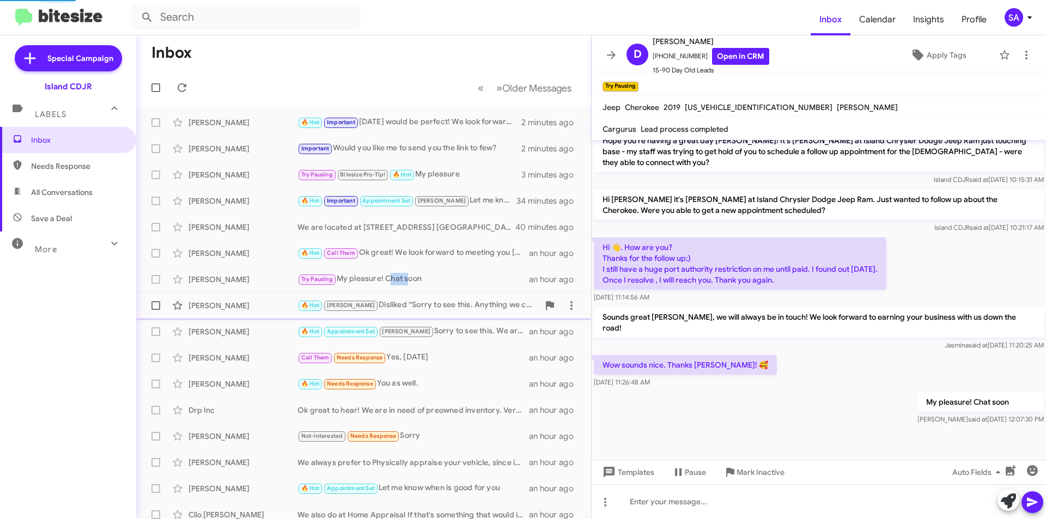
scroll to position [332, 0]
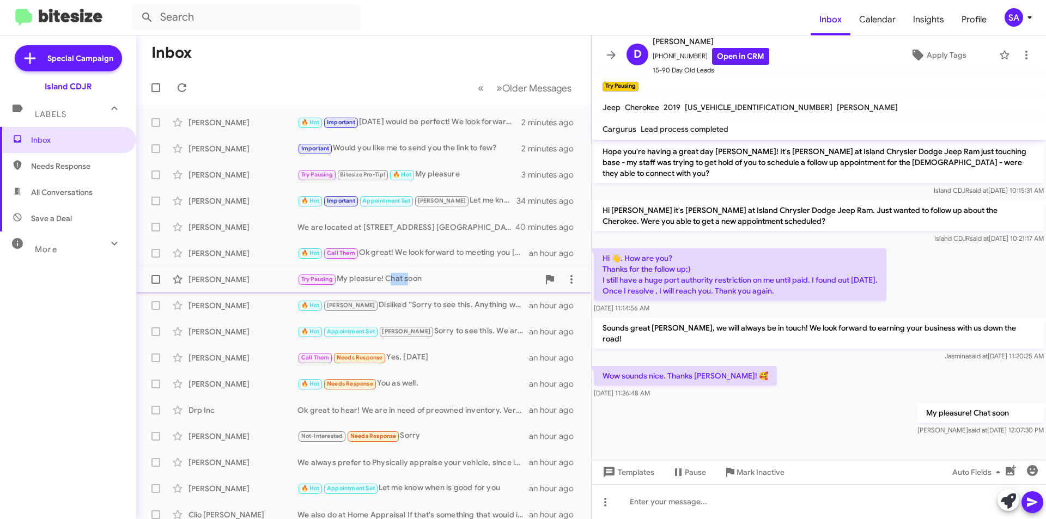
click at [395, 290] on span "[PERSON_NAME] Try Pausing My pleasure! Chat soon an hour ago" at bounding box center [363, 279] width 455 height 26
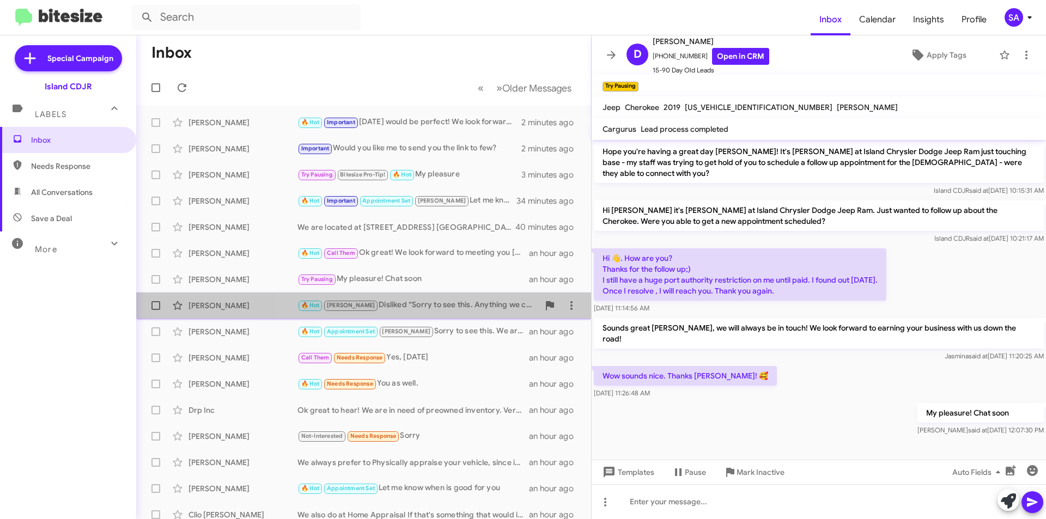
click at [461, 310] on div "🔥 Hot [PERSON_NAME] Disliked “Sorry to see this. Anything we can do to help?”" at bounding box center [417, 305] width 241 height 13
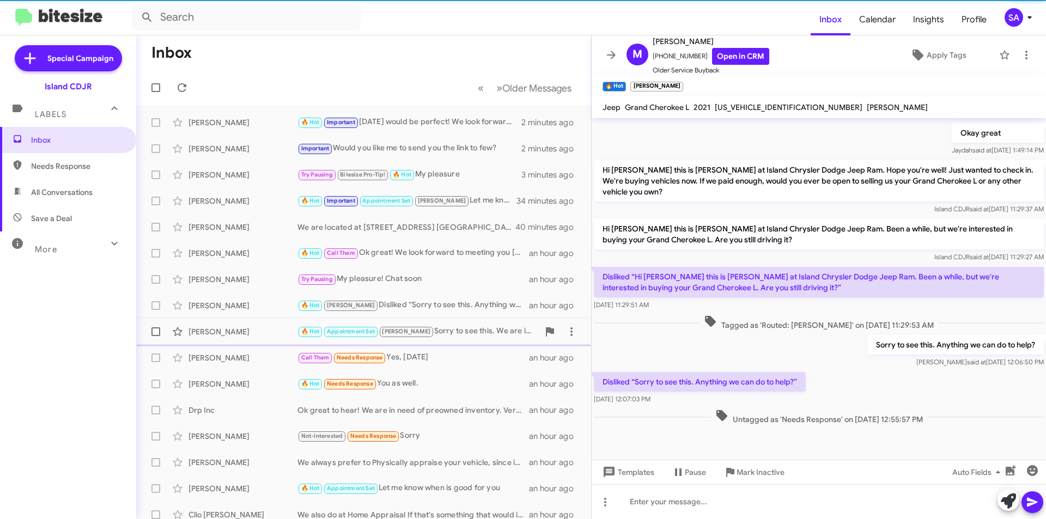
click at [493, 337] on div "🔥 Hot Appointment Set Nicole Sorry to see this. We are in need of preowned inve…" at bounding box center [417, 331] width 241 height 13
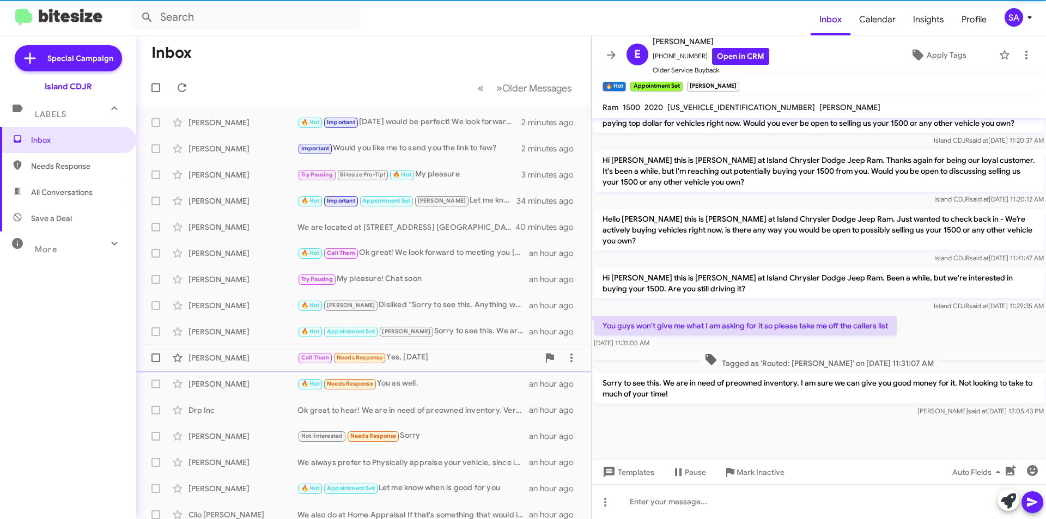
click at [457, 357] on div "Call Them Needs Response Yes, 6 months ago" at bounding box center [417, 357] width 241 height 13
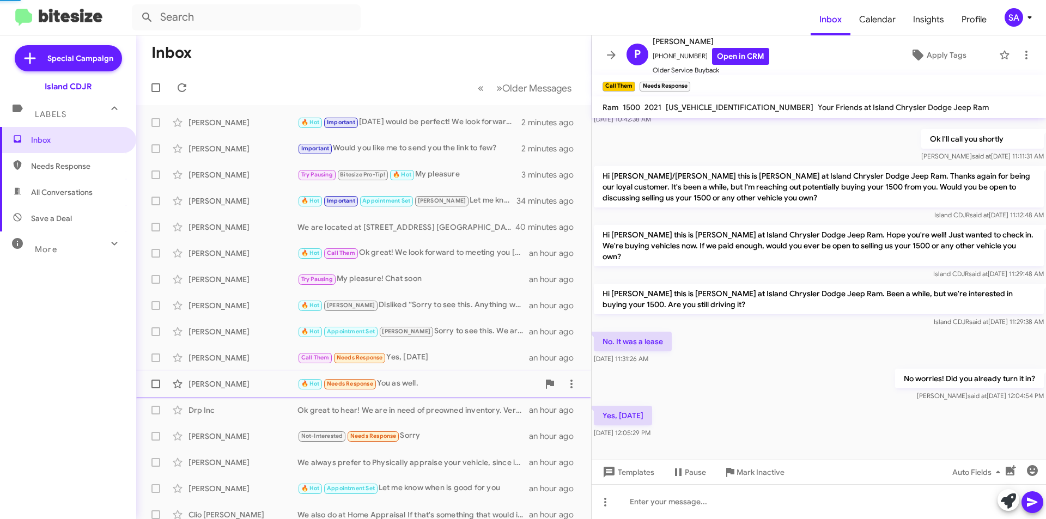
click at [450, 382] on div "🔥 Hot Needs Response You as well." at bounding box center [417, 383] width 241 height 13
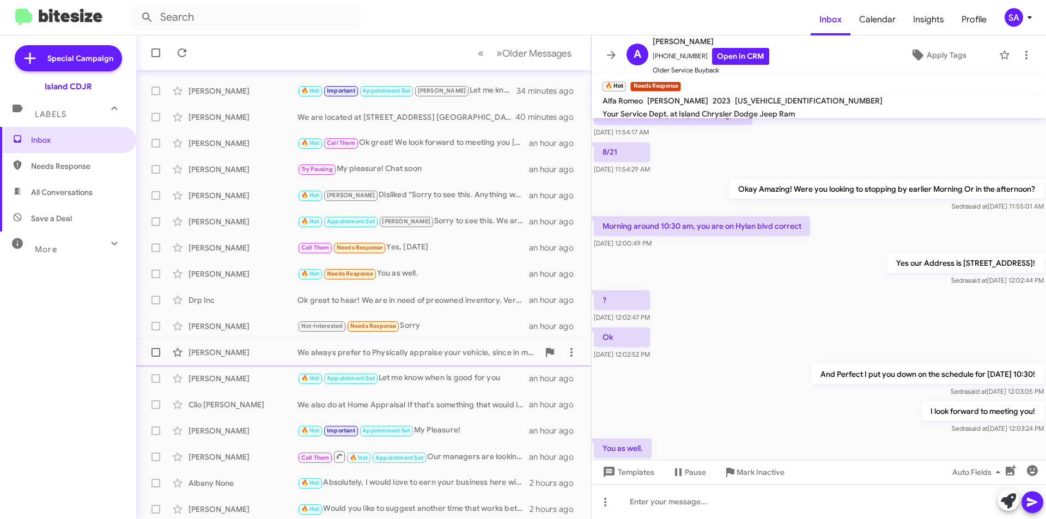
scroll to position [113, 0]
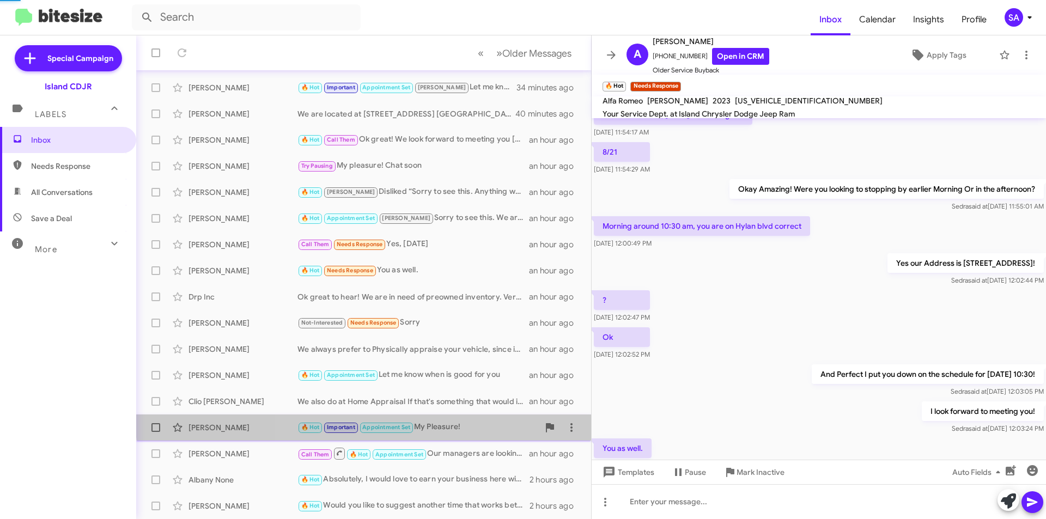
click at [484, 418] on div "William Smolka 🔥 Hot Important Appointment Set My Pleasure! an hour ago" at bounding box center [363, 428] width 437 height 22
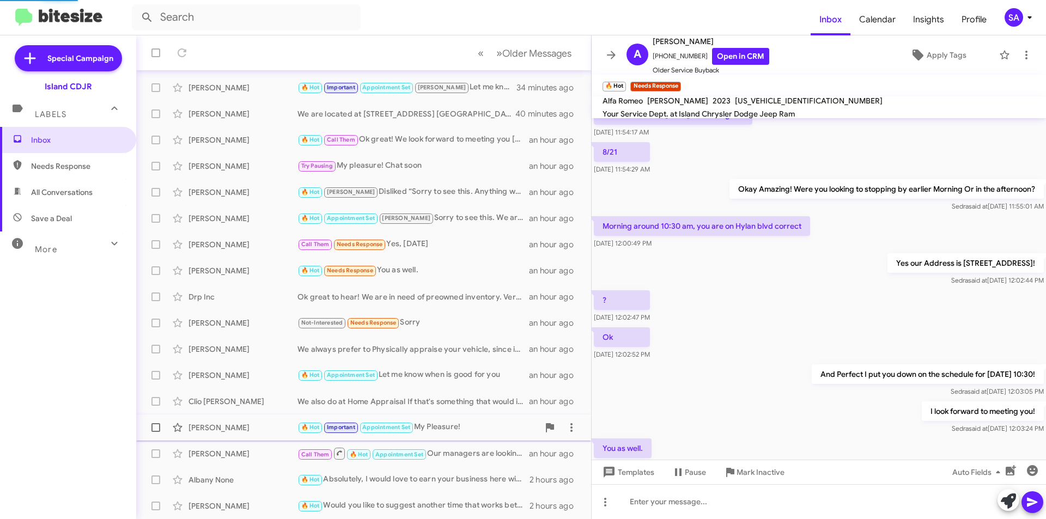
scroll to position [459, 0]
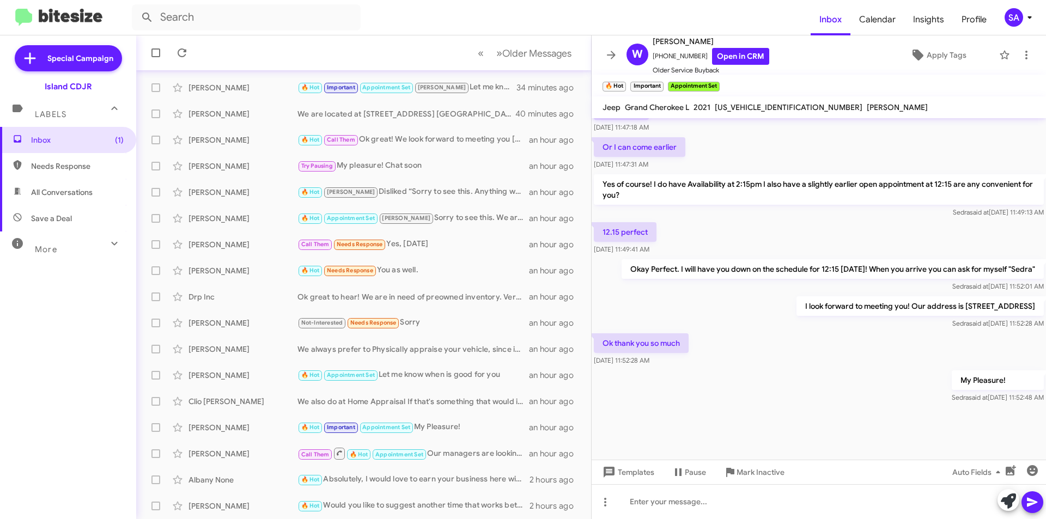
click at [78, 195] on span "All Conversations" at bounding box center [62, 192] width 62 height 11
type input "in:all-conversations"
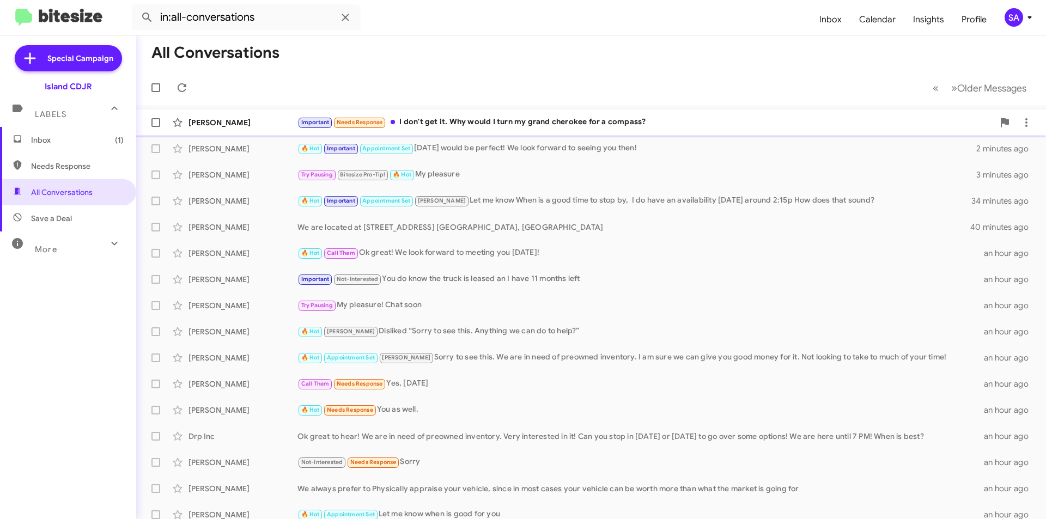
click at [223, 119] on div "[PERSON_NAME]" at bounding box center [242, 122] width 109 height 11
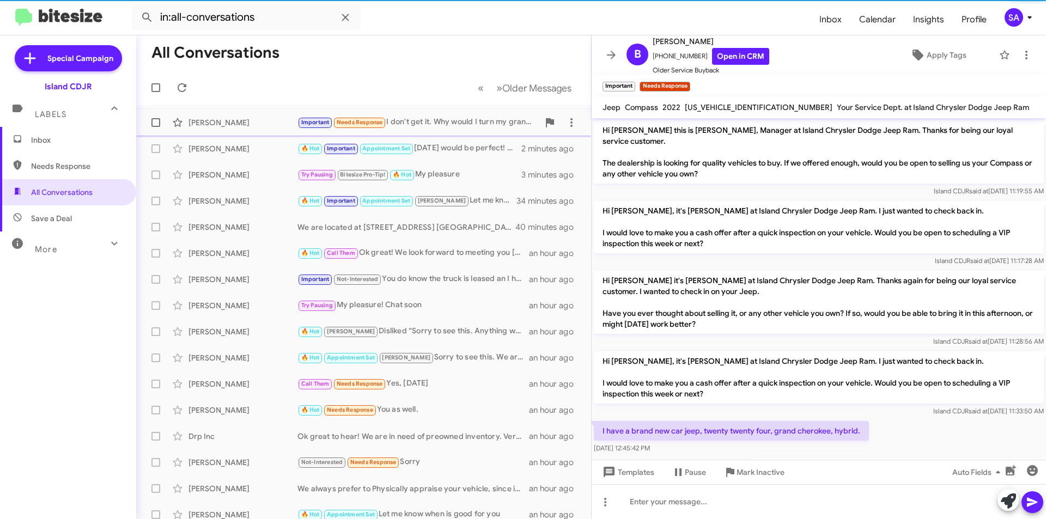
scroll to position [487, 0]
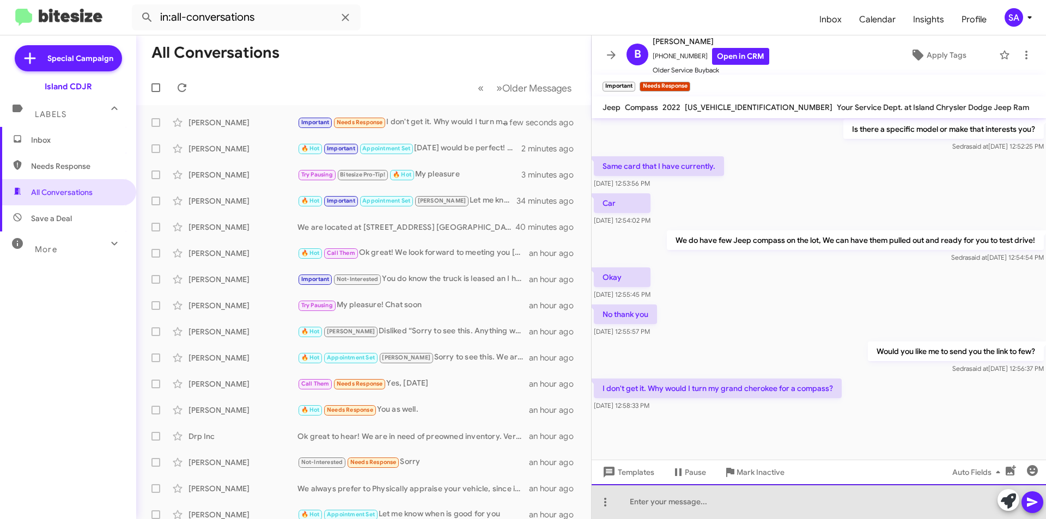
click at [686, 500] on div at bounding box center [818, 501] width 454 height 35
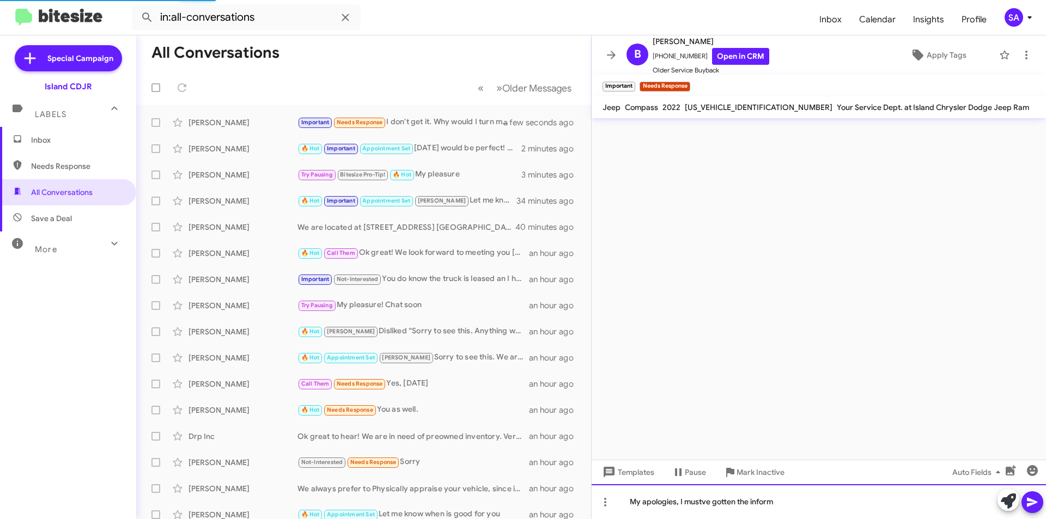
scroll to position [527, 0]
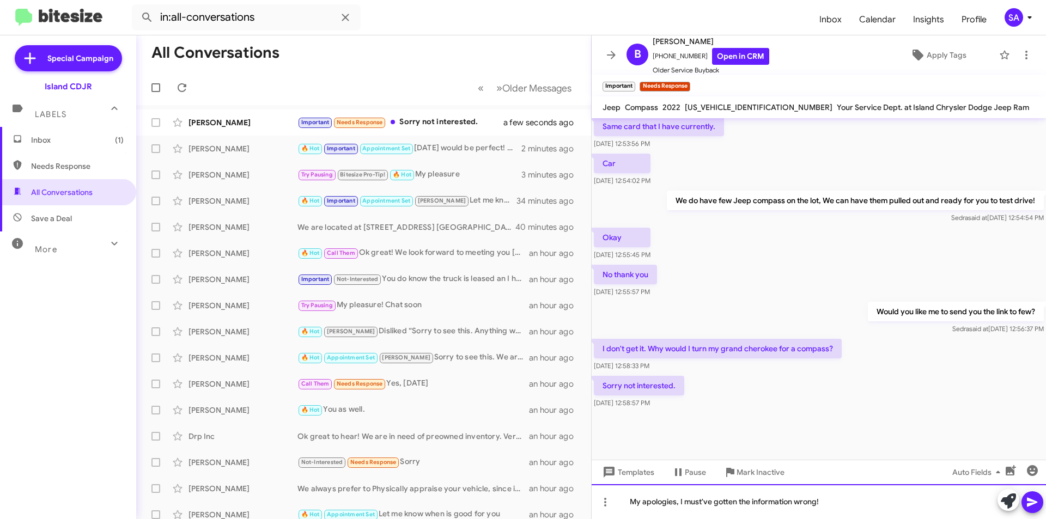
click at [848, 505] on div "My apologies, I must've gotten the information wrong!" at bounding box center [818, 501] width 454 height 35
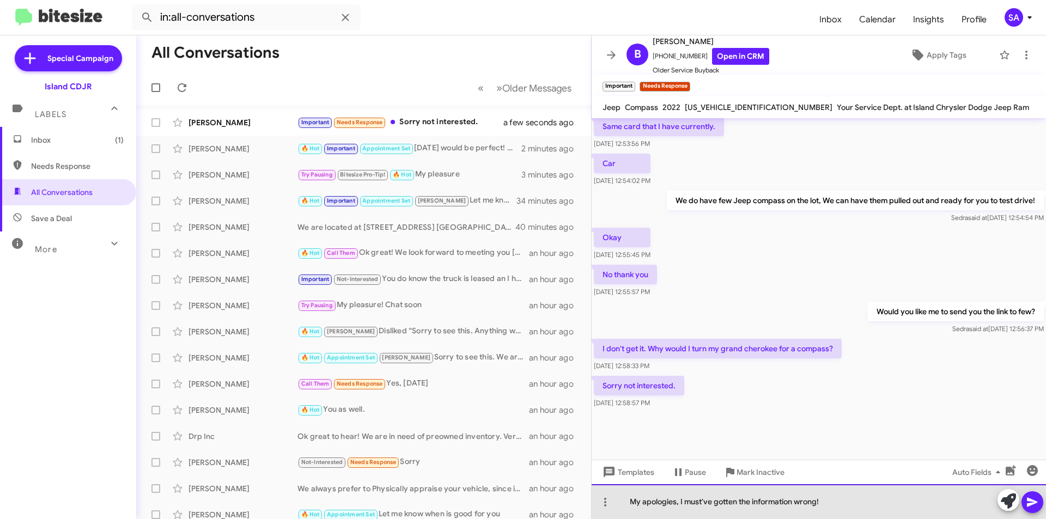
click at [848, 505] on div "My apologies, I must've gotten the information wrong!" at bounding box center [818, 501] width 454 height 35
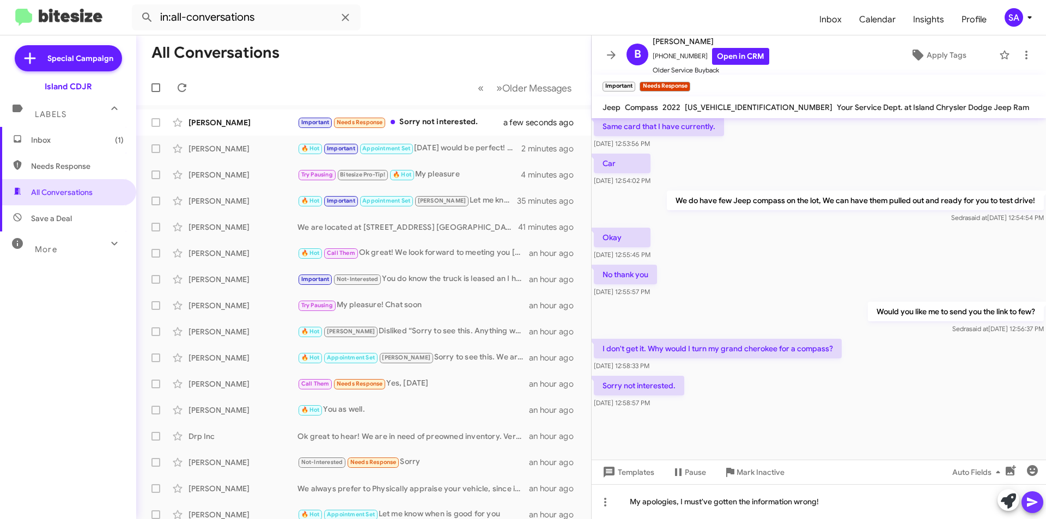
click at [1027, 502] on icon at bounding box center [1031, 502] width 13 height 13
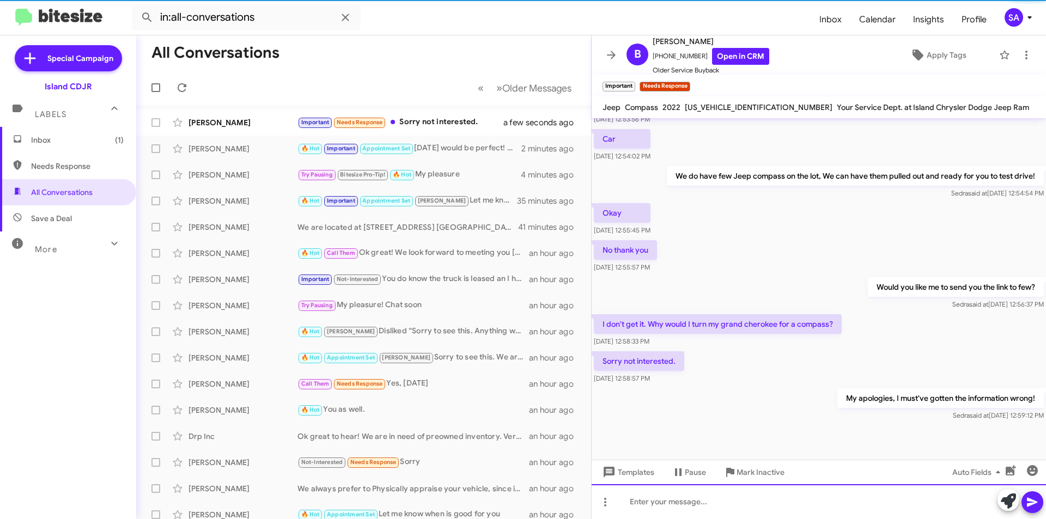
scroll to position [566, 0]
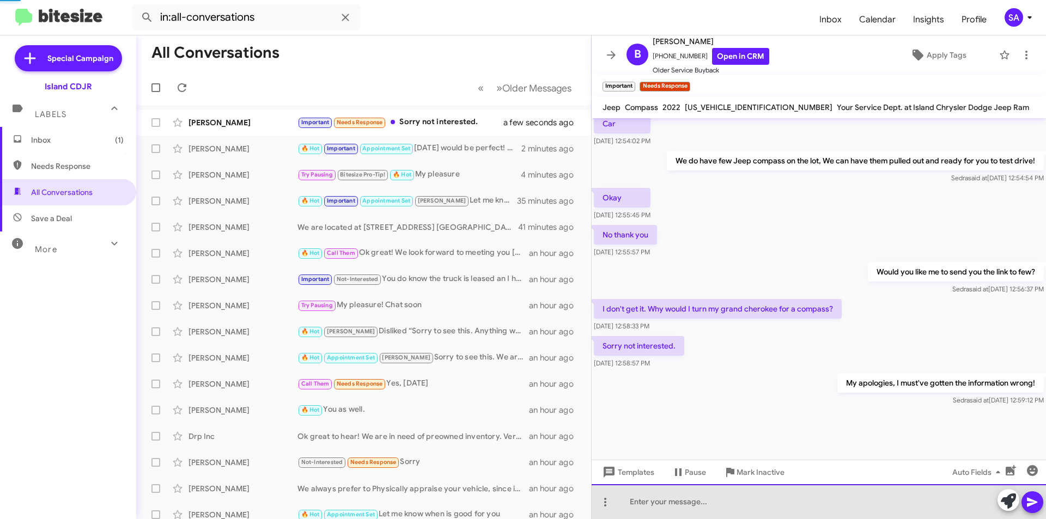
click at [752, 502] on div at bounding box center [818, 501] width 454 height 35
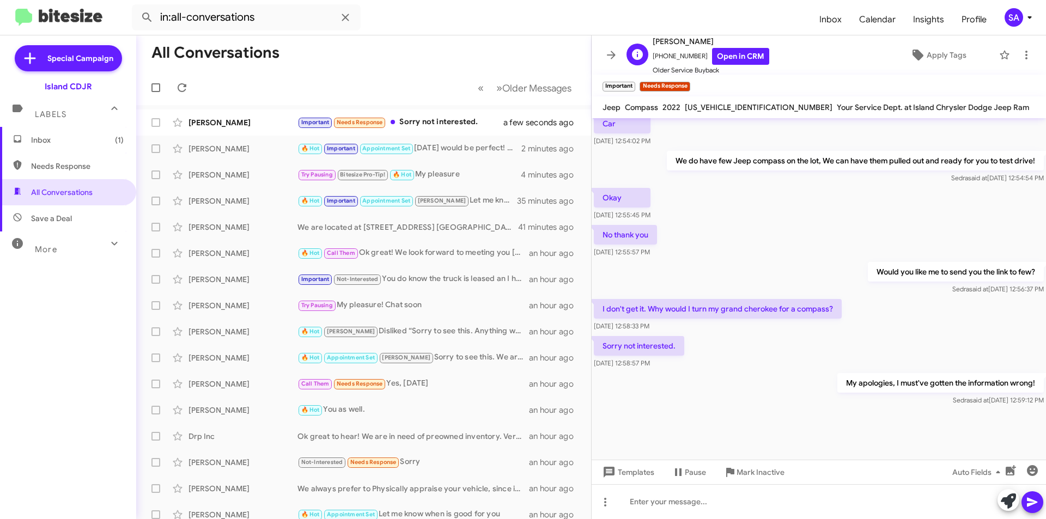
click at [669, 54] on span "[PHONE_NUMBER] Open in CRM" at bounding box center [710, 56] width 117 height 17
click at [668, 51] on span "[PHONE_NUMBER] Open in CRM" at bounding box center [710, 56] width 117 height 17
click at [670, 51] on span "[PHONE_NUMBER] Open in CRM" at bounding box center [710, 56] width 117 height 17
click at [674, 508] on div at bounding box center [818, 501] width 454 height 35
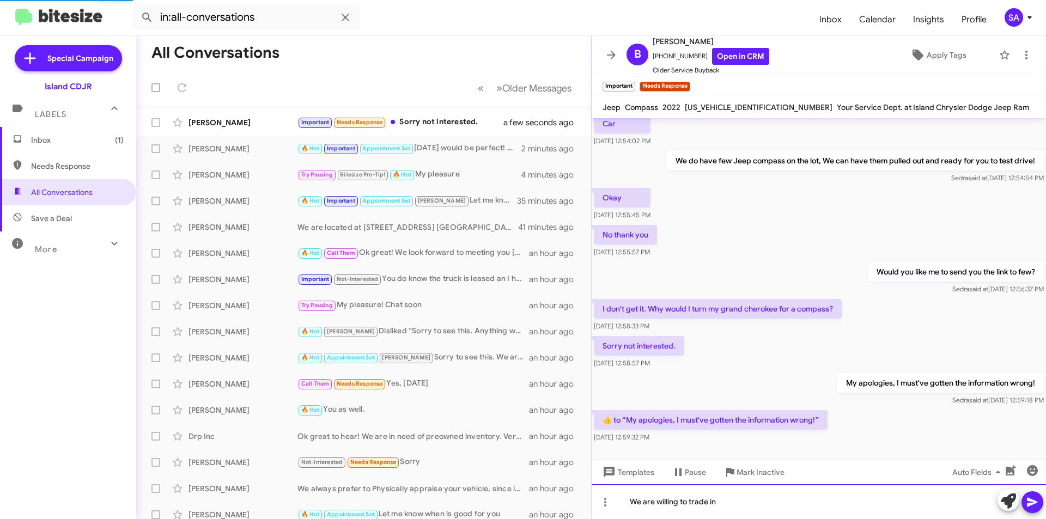
scroll to position [606, 0]
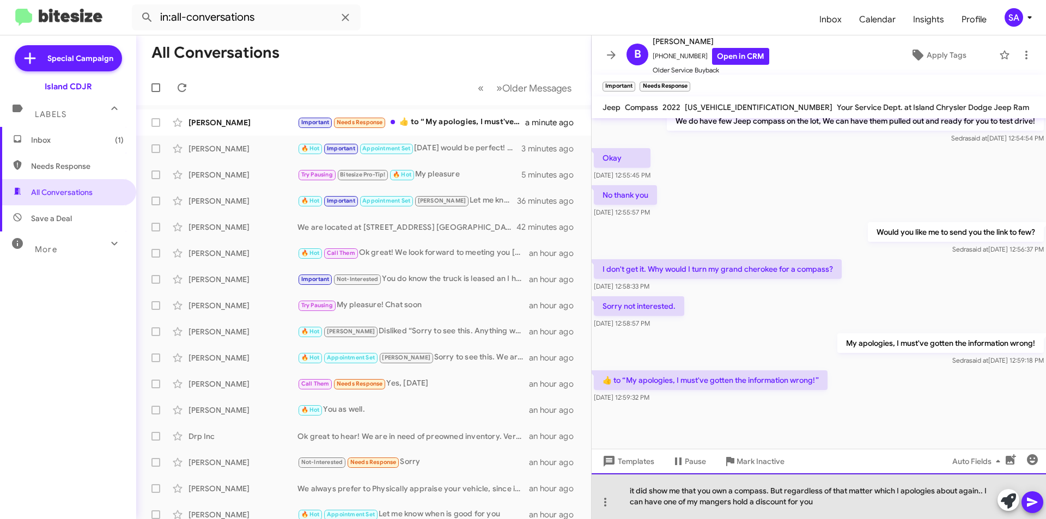
click at [826, 505] on div "it did show me that you own a compass. But regardless of that matter which I ap…" at bounding box center [818, 496] width 454 height 46
click at [755, 504] on div "it did show me that you own a compass. But regardless of that matter which I ap…" at bounding box center [818, 496] width 454 height 46
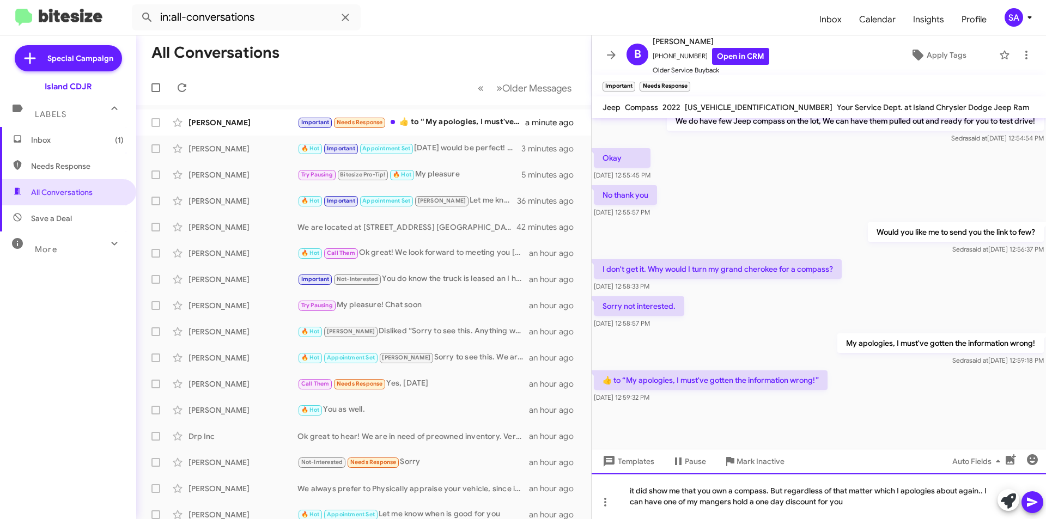
click at [856, 506] on div "it did show me that you own a compass. But regardless of that matter which I ap…" at bounding box center [818, 496] width 454 height 46
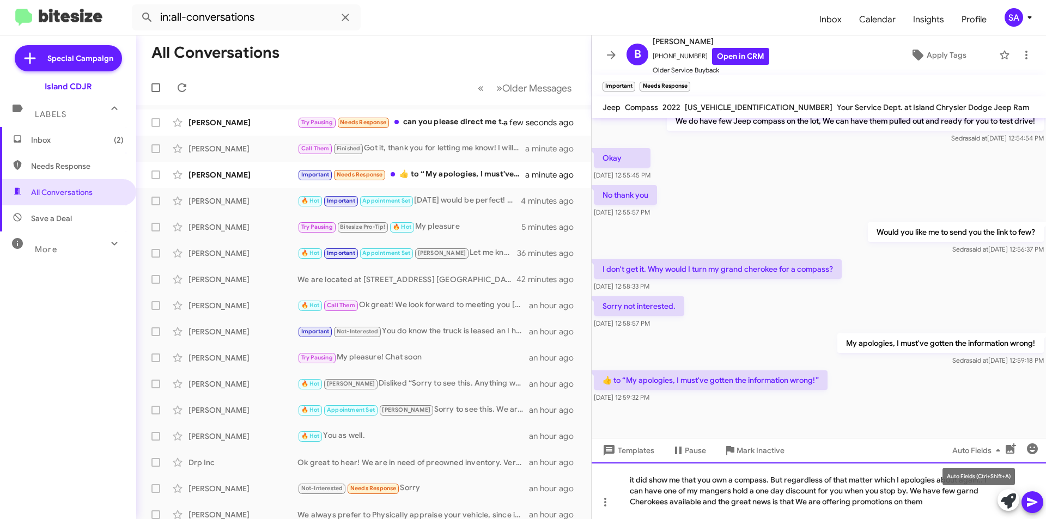
drag, startPoint x: 964, startPoint y: 489, endPoint x: 961, endPoint y: 497, distance: 9.0
click at [961, 497] on div "it did show me that you own a compass. But regardless of that matter which I ap…" at bounding box center [818, 490] width 454 height 57
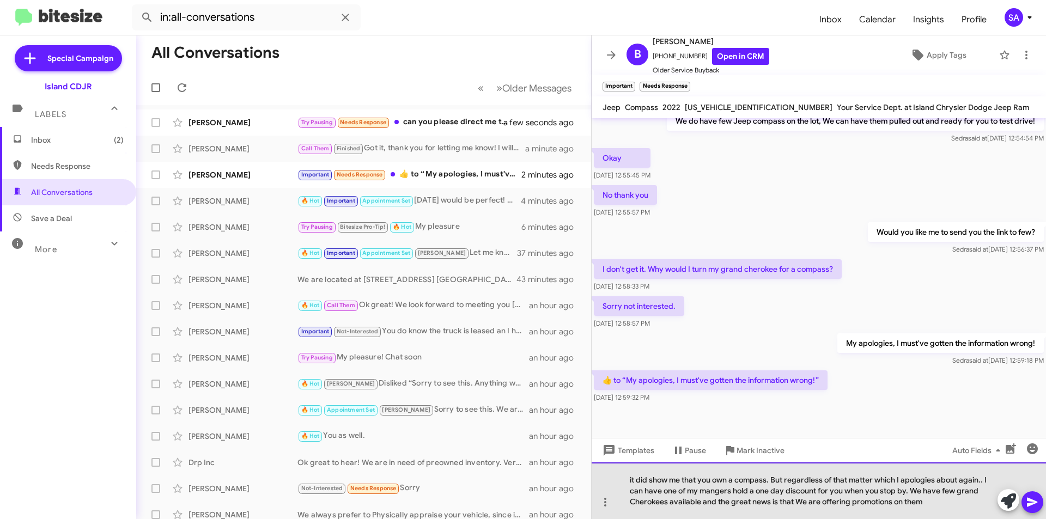
click at [849, 500] on div "it did show me that you own a compass. But regardless of that matter which I ap…" at bounding box center [818, 490] width 454 height 57
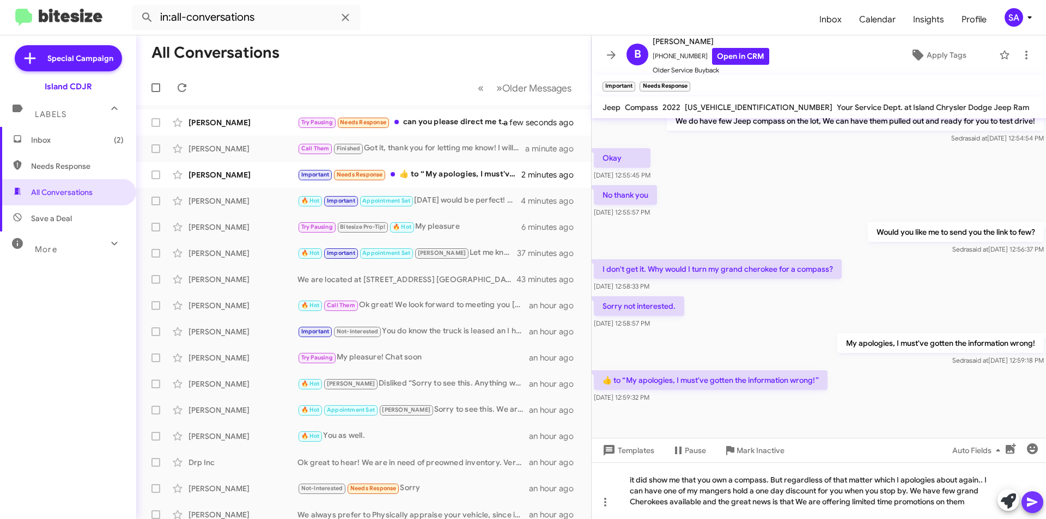
click at [1036, 497] on icon at bounding box center [1031, 502] width 13 height 13
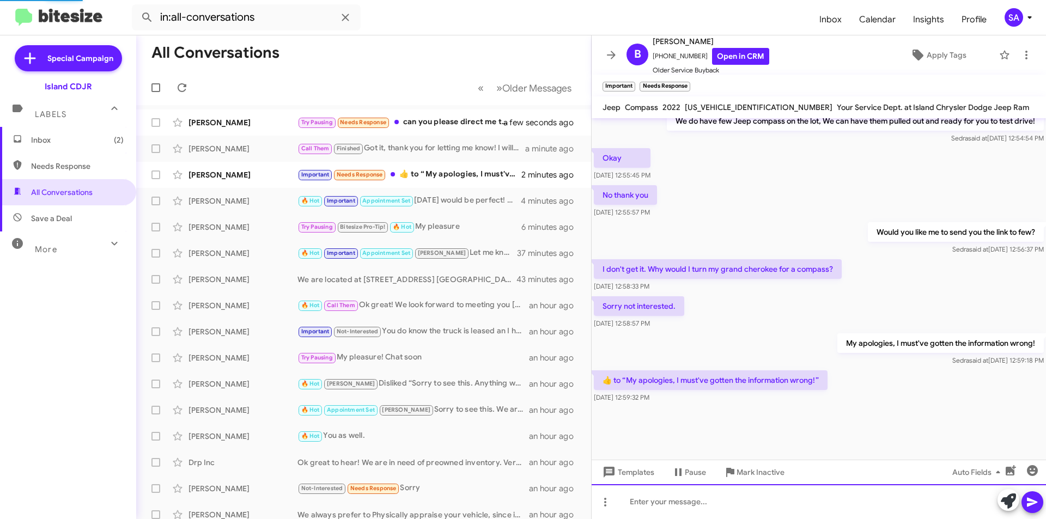
scroll to position [0, 0]
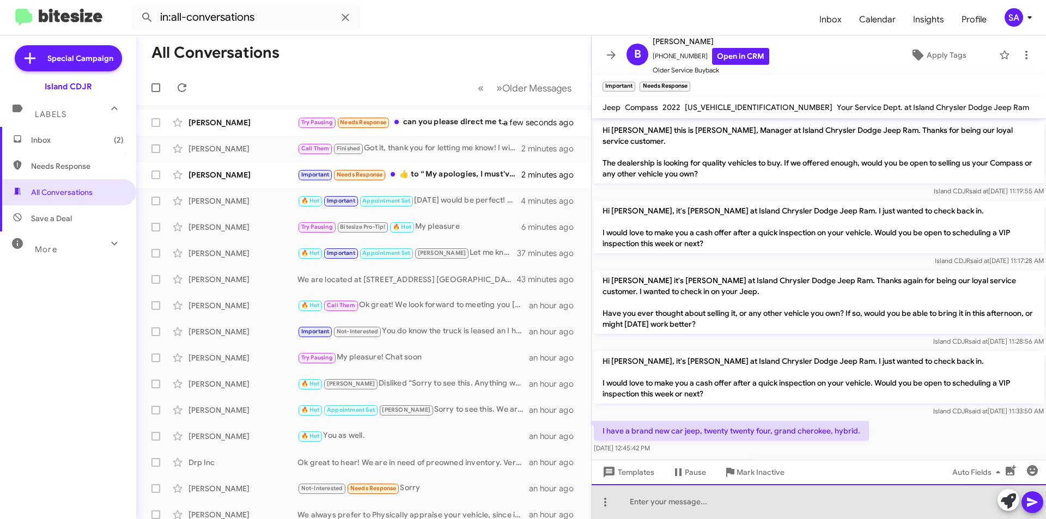
click at [661, 504] on div at bounding box center [818, 501] width 454 height 35
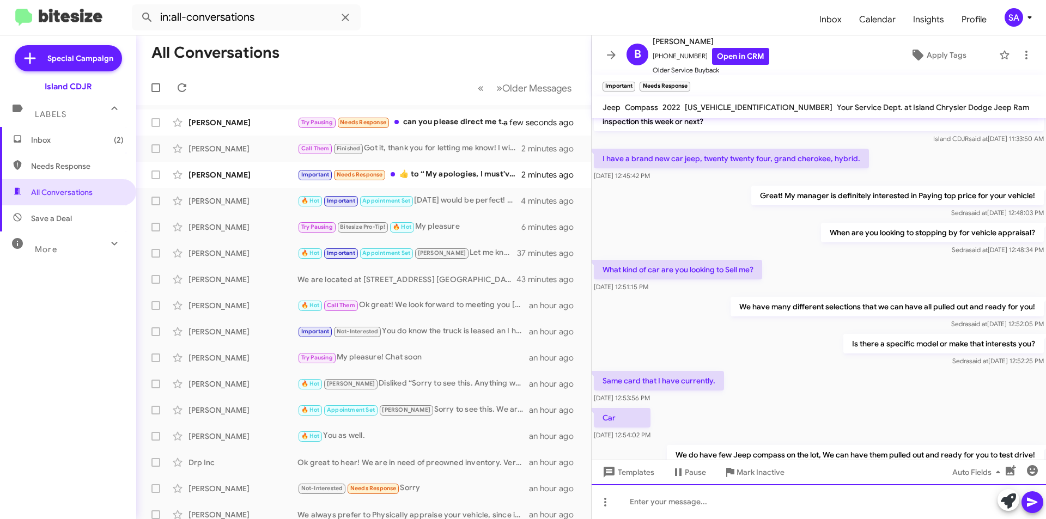
scroll to position [668, 0]
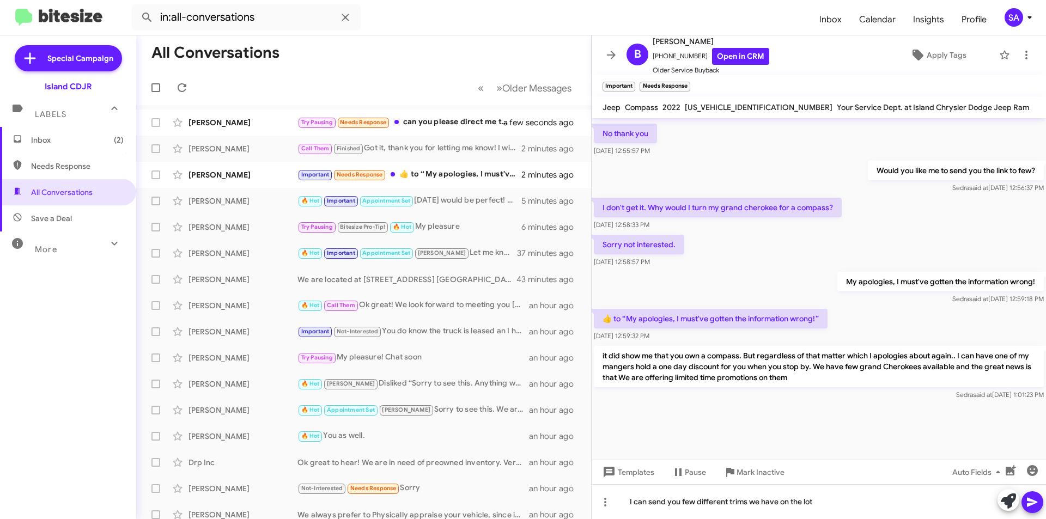
click at [1039, 498] on button at bounding box center [1032, 502] width 22 height 22
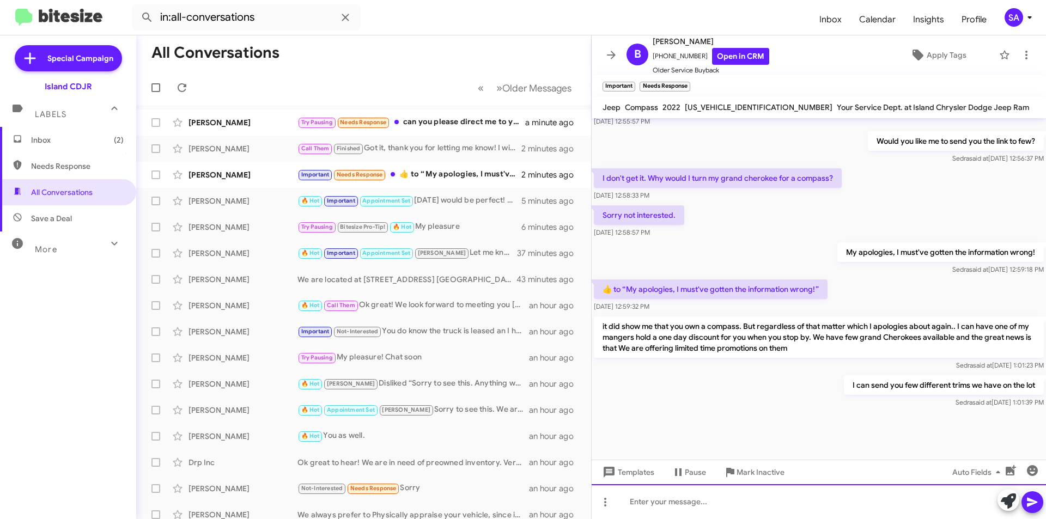
scroll to position [707, 0]
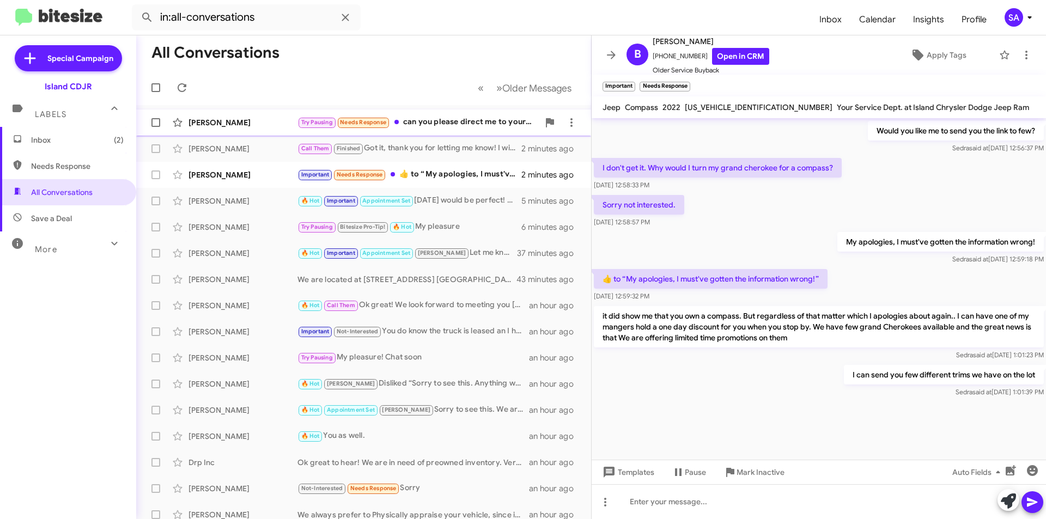
click at [404, 120] on div "Try Pausing Needs Response can you please direct me to your current Jeep Gladia…" at bounding box center [417, 122] width 241 height 13
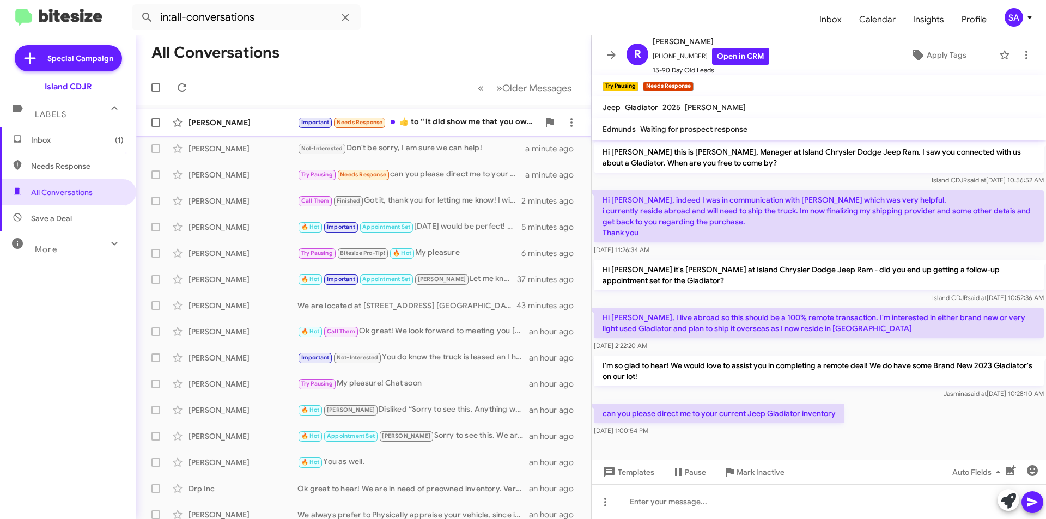
click at [244, 133] on div "Bernard Scarda Important Needs Response ​👍​ to “ it did show me that you own a …" at bounding box center [363, 123] width 437 height 22
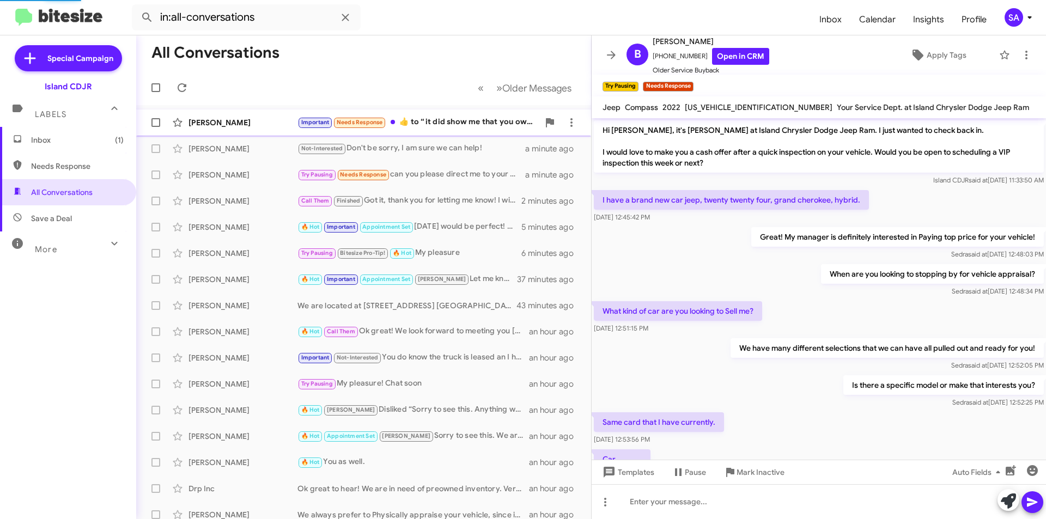
scroll to position [530, 0]
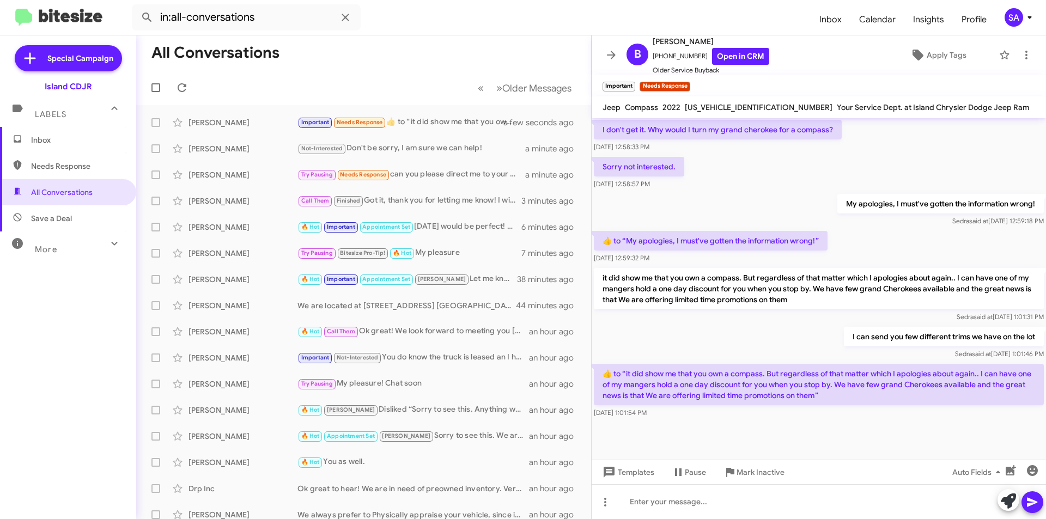
scroll to position [530, 0]
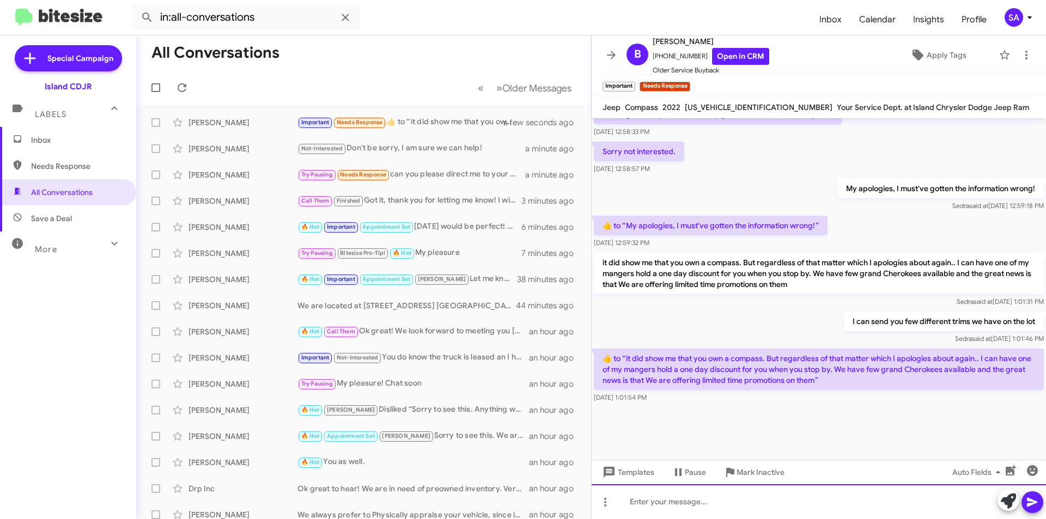
click at [728, 491] on div at bounding box center [818, 501] width 454 height 35
click at [1034, 498] on icon at bounding box center [1031, 502] width 13 height 13
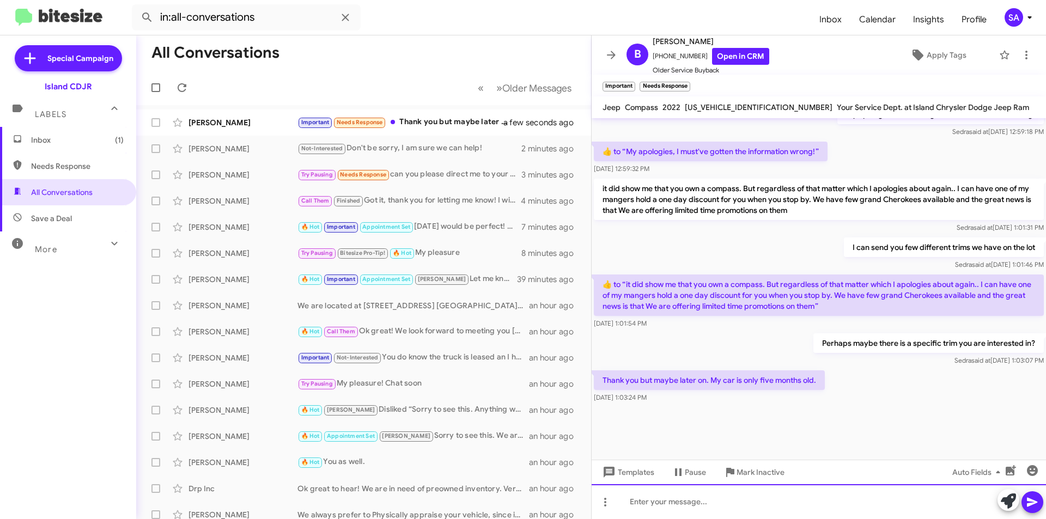
scroll to position [497, 0]
click at [279, 121] on div "[PERSON_NAME]" at bounding box center [242, 122] width 109 height 11
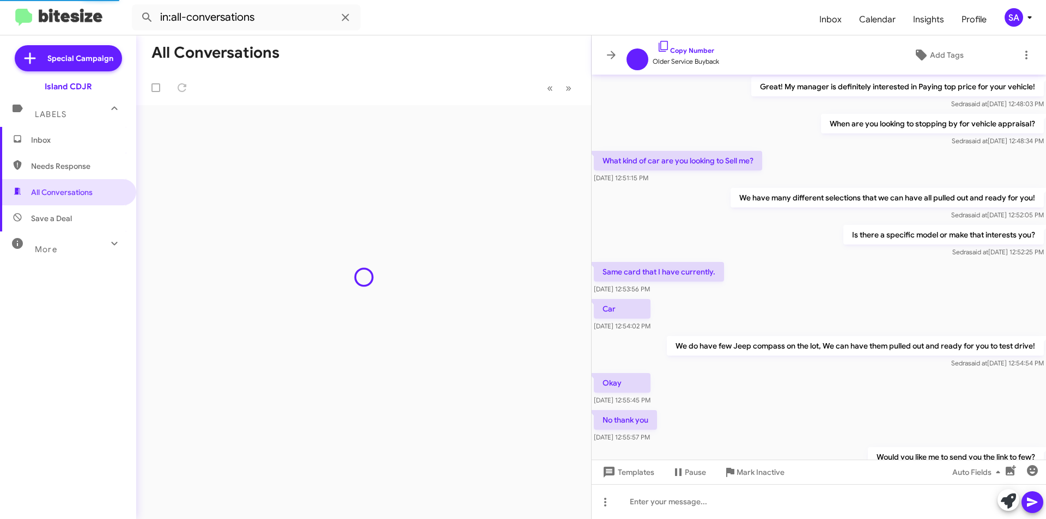
scroll to position [454, 0]
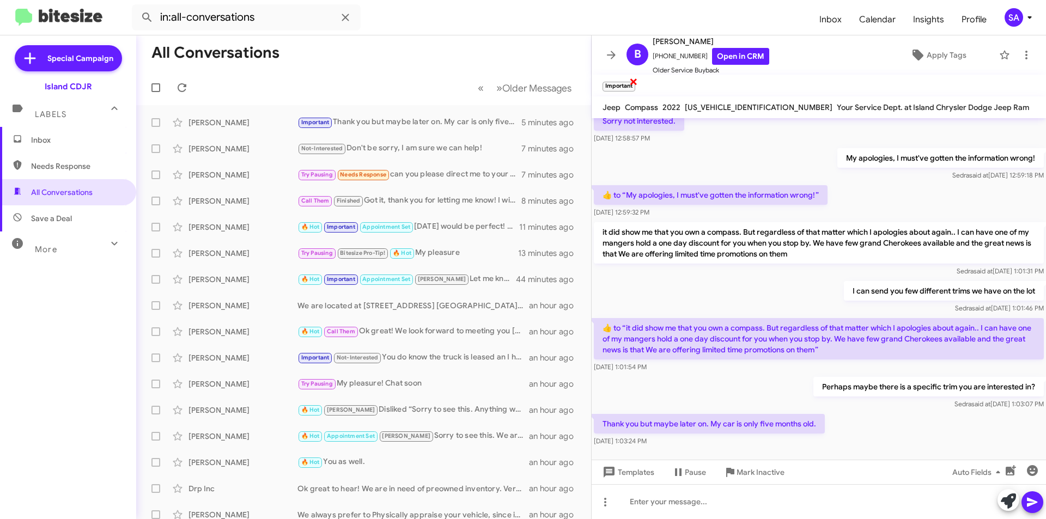
click at [633, 80] on span "×" at bounding box center [633, 81] width 9 height 13
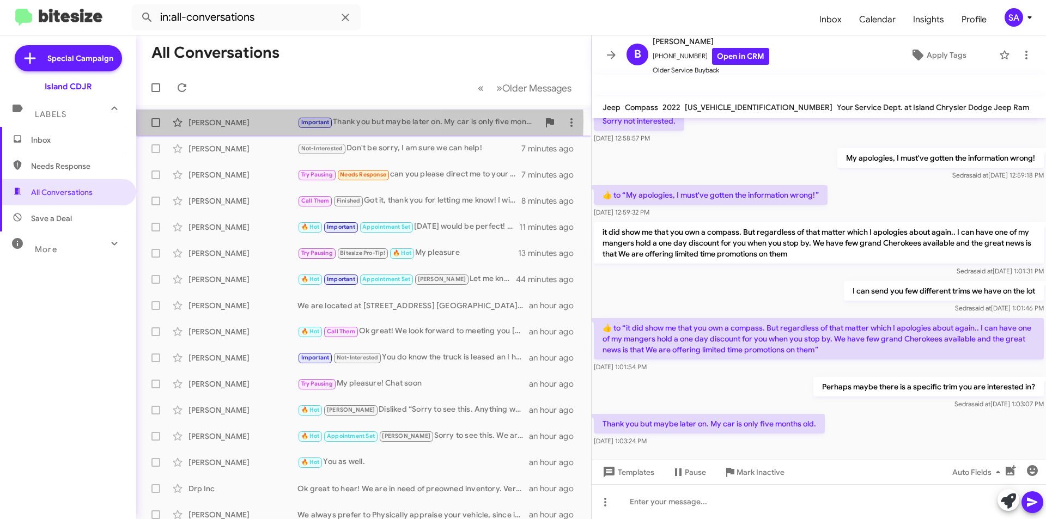
click at [235, 121] on div "[PERSON_NAME]" at bounding box center [242, 122] width 109 height 11
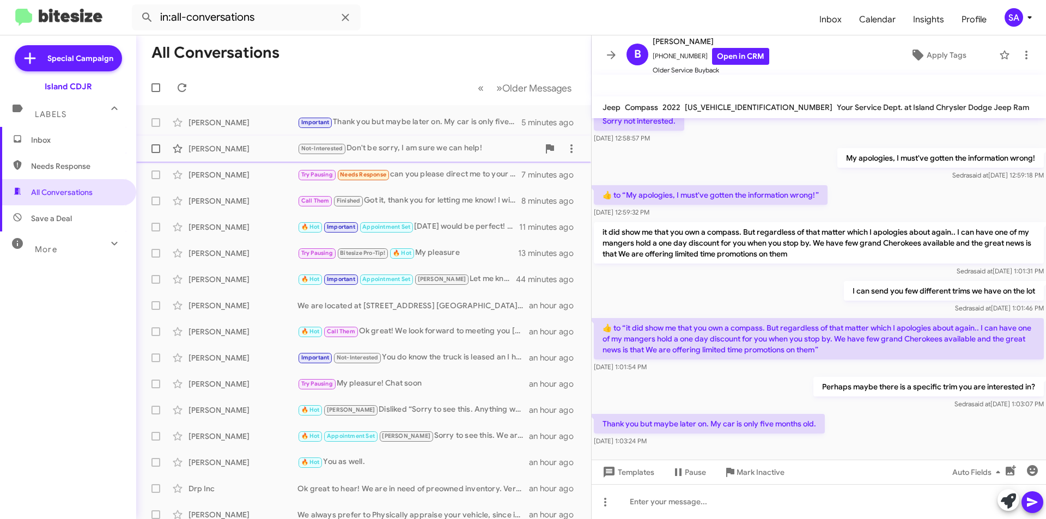
click at [219, 144] on div "[PERSON_NAME]" at bounding box center [242, 148] width 109 height 11
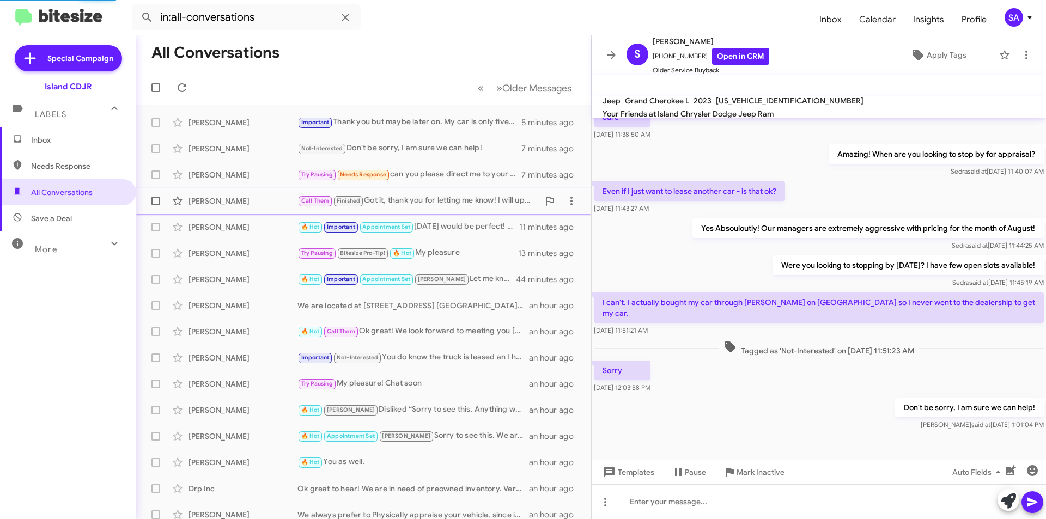
scroll to position [72, 0]
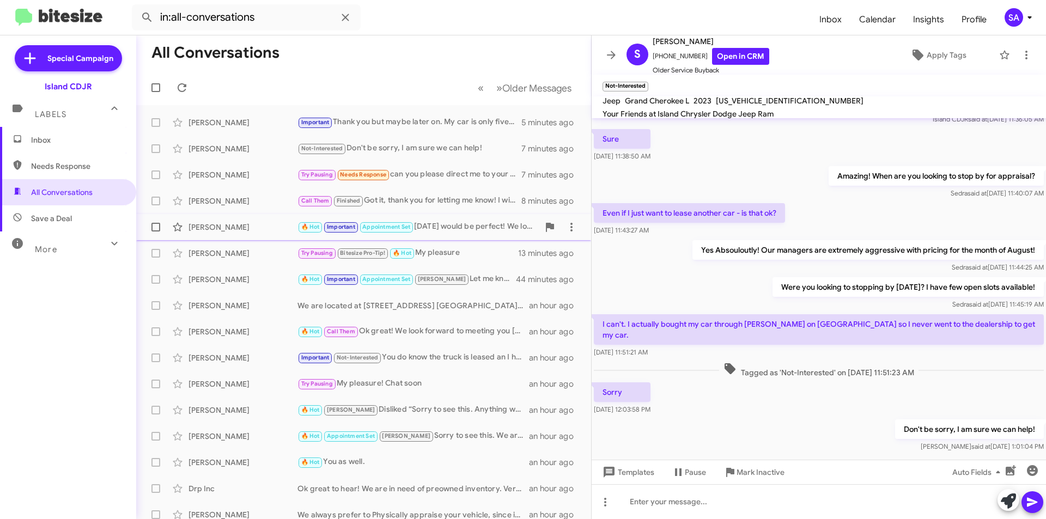
click at [282, 217] on div "[PERSON_NAME] 🔥 Hot Important Appointment Set [DATE] would be perfect! We look …" at bounding box center [363, 227] width 437 height 22
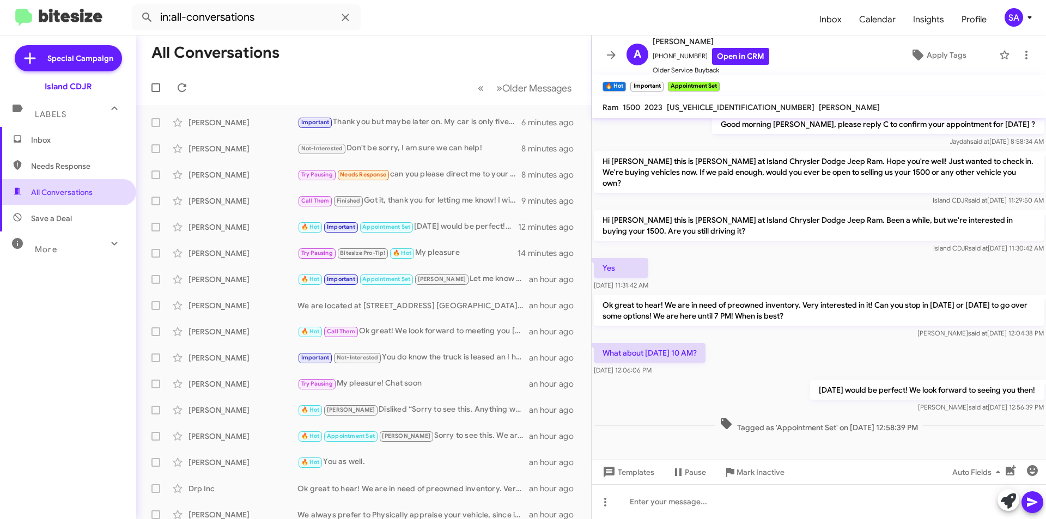
click at [78, 196] on span "All Conversations" at bounding box center [62, 192] width 62 height 11
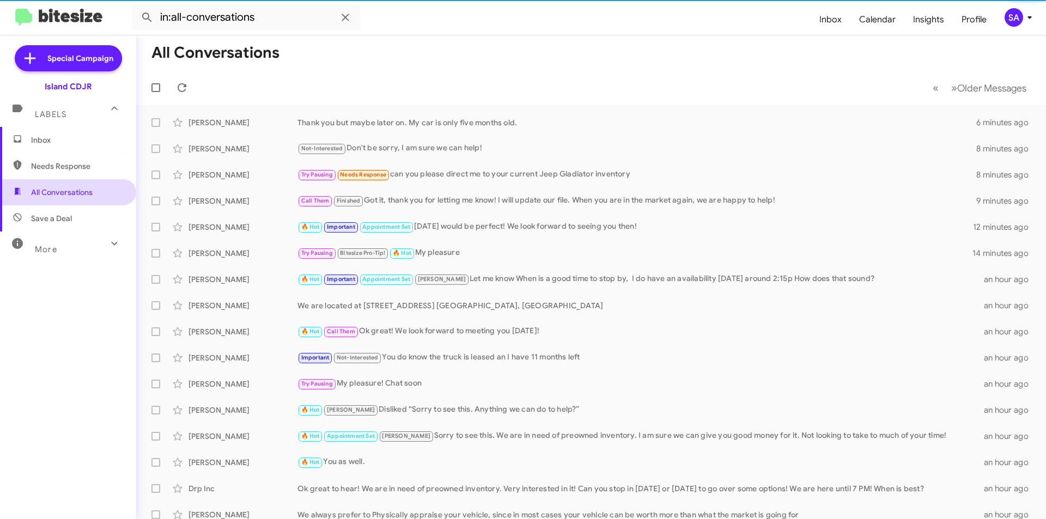
click at [81, 194] on span "All Conversations" at bounding box center [62, 192] width 62 height 11
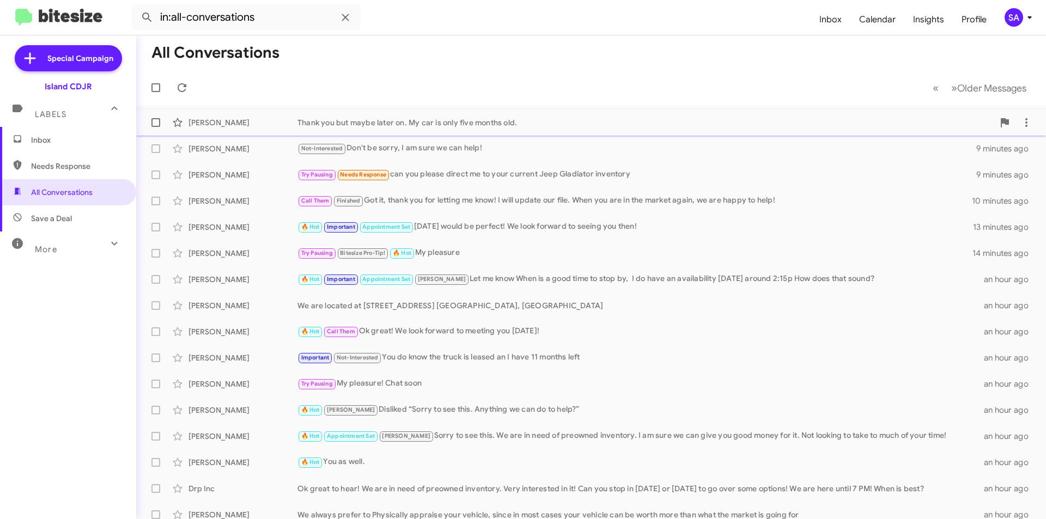
click at [461, 126] on div "Thank you but maybe later on. My car is only five months old." at bounding box center [645, 122] width 696 height 11
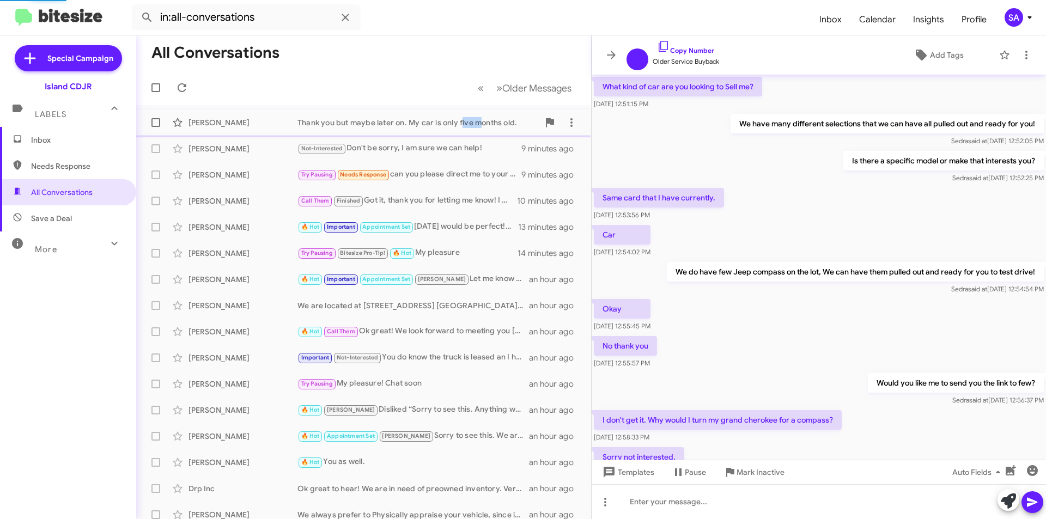
scroll to position [420, 0]
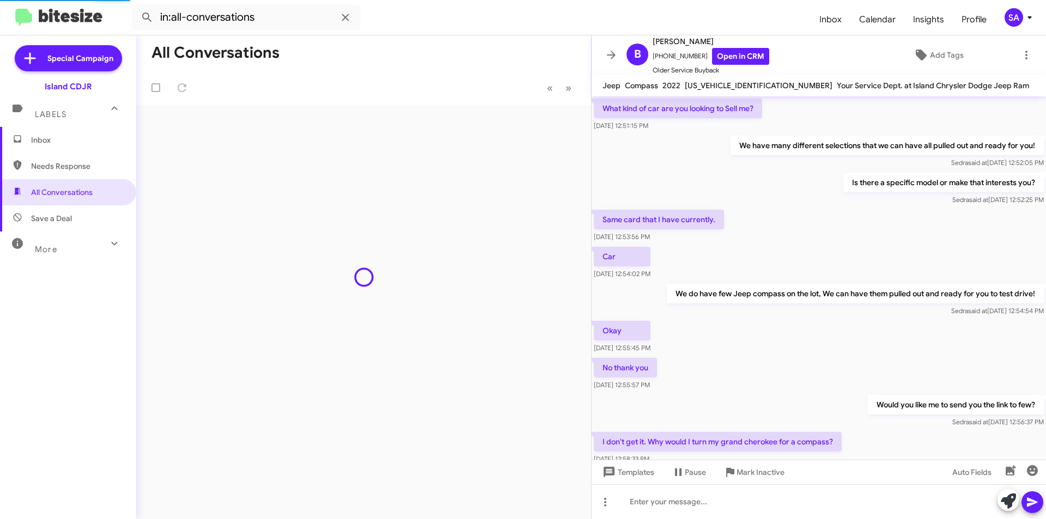
scroll to position [442, 0]
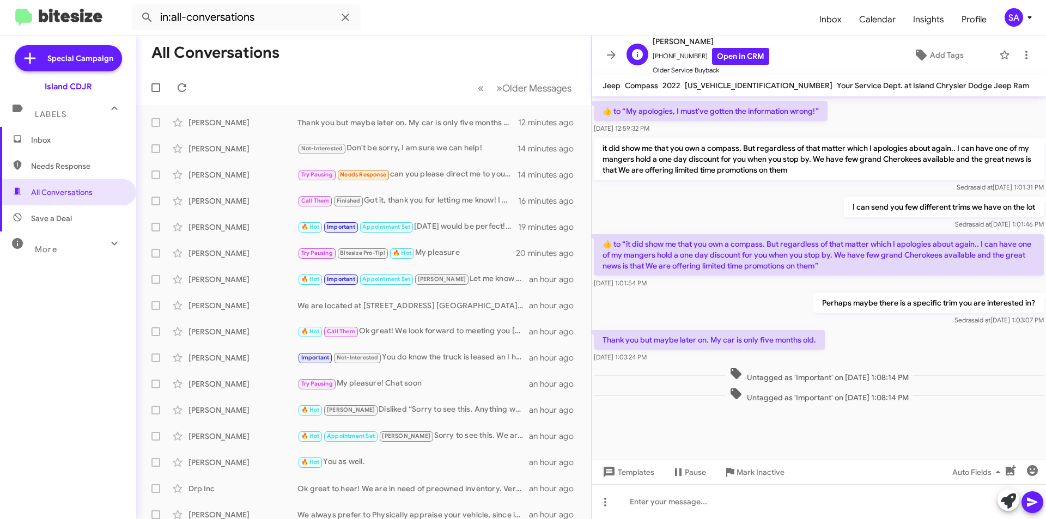
click at [670, 48] on span "[PHONE_NUMBER] Open in CRM" at bounding box center [710, 56] width 117 height 17
copy span "17187535798"
click at [54, 209] on span "Save a Deal" at bounding box center [68, 218] width 136 height 26
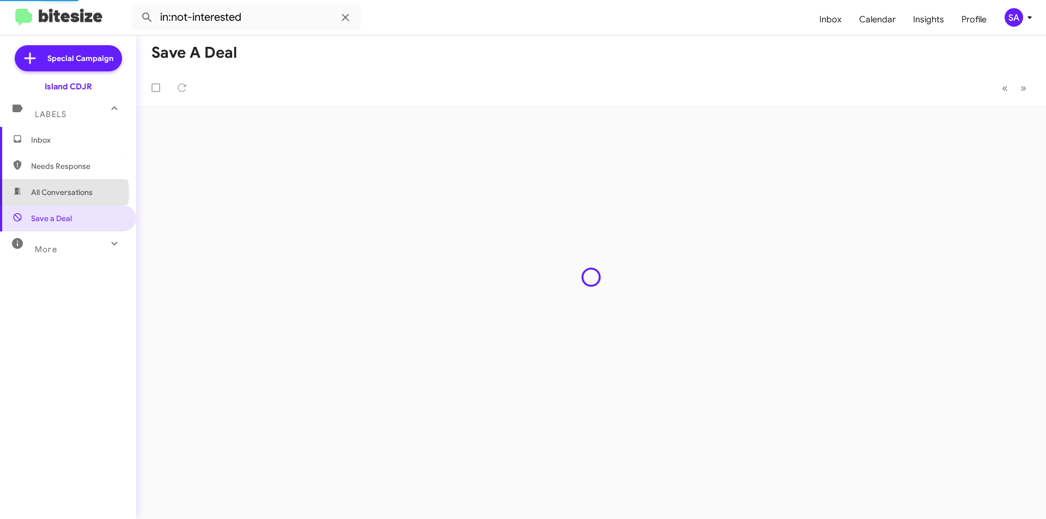
click at [57, 192] on span "All Conversations" at bounding box center [62, 192] width 62 height 11
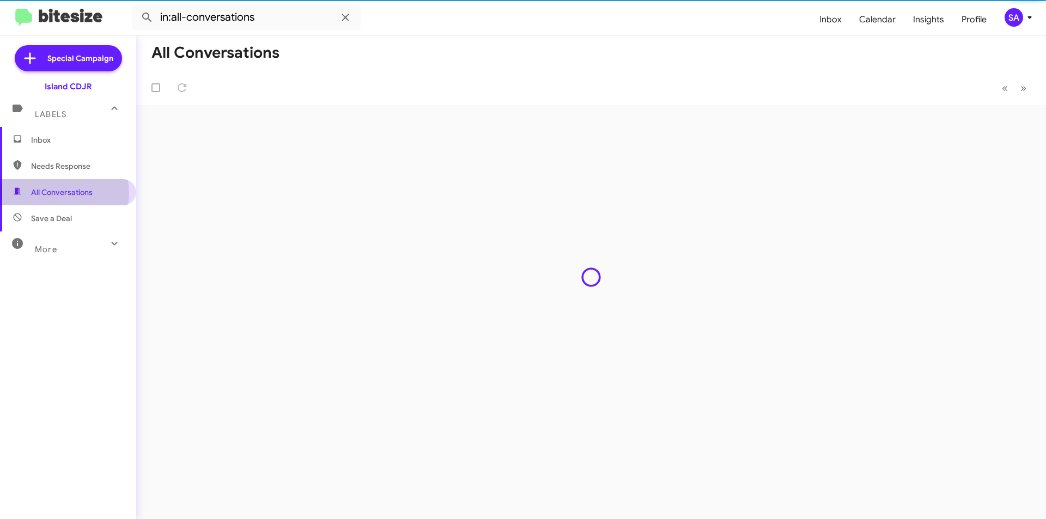
click at [56, 193] on span "All Conversations" at bounding box center [62, 192] width 62 height 11
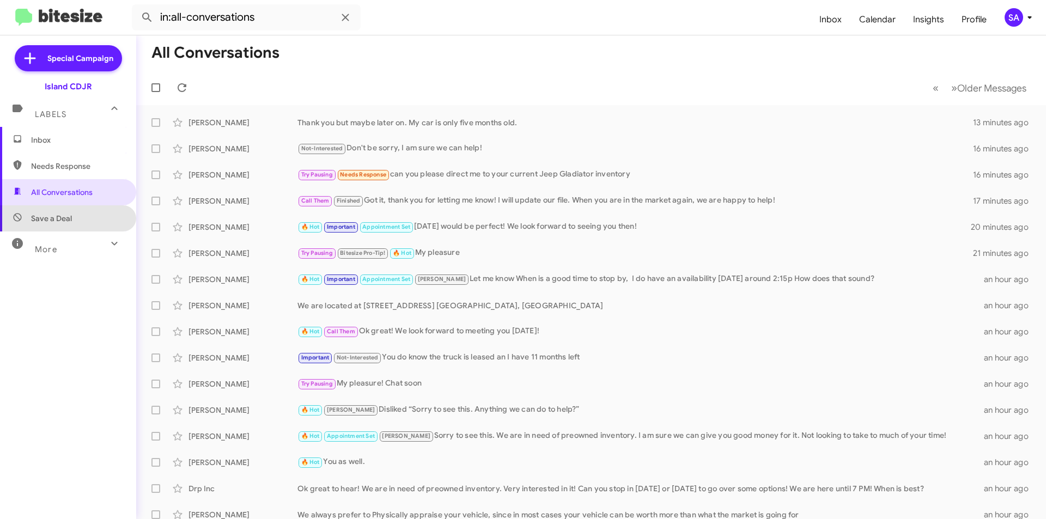
click at [103, 223] on span "Save a Deal" at bounding box center [68, 218] width 136 height 26
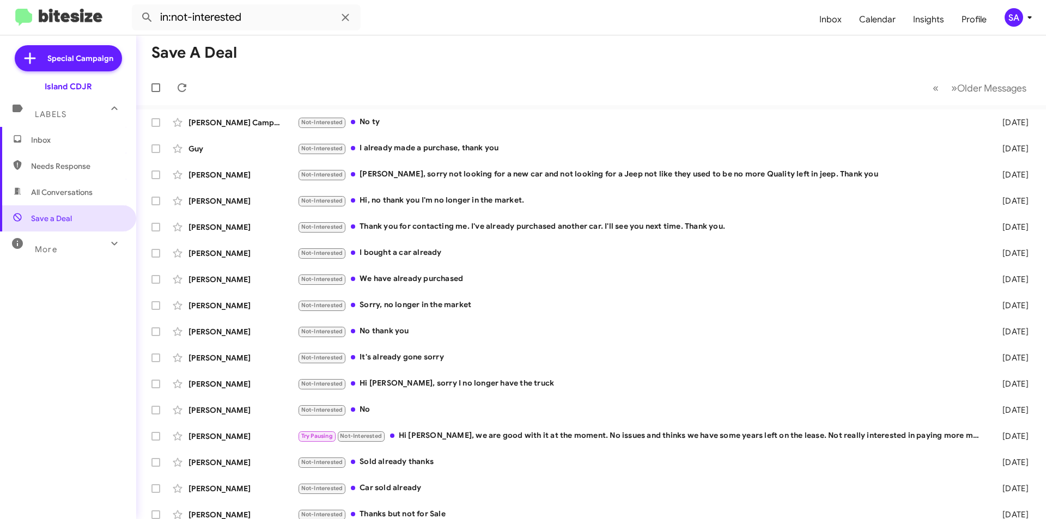
click at [50, 179] on span "Needs Response" at bounding box center [68, 166] width 136 height 26
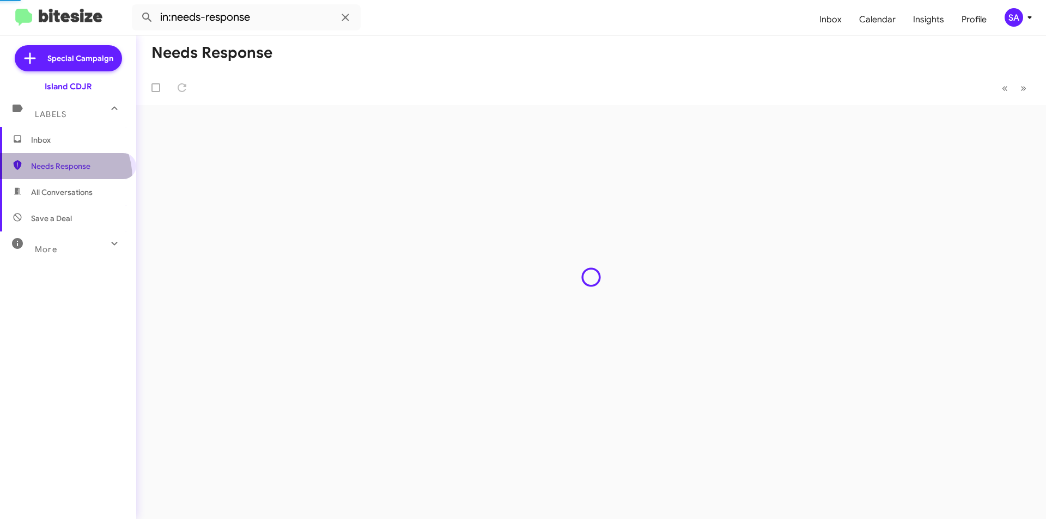
click at [61, 197] on span "All Conversations" at bounding box center [62, 192] width 62 height 11
type input "in:all-conversations"
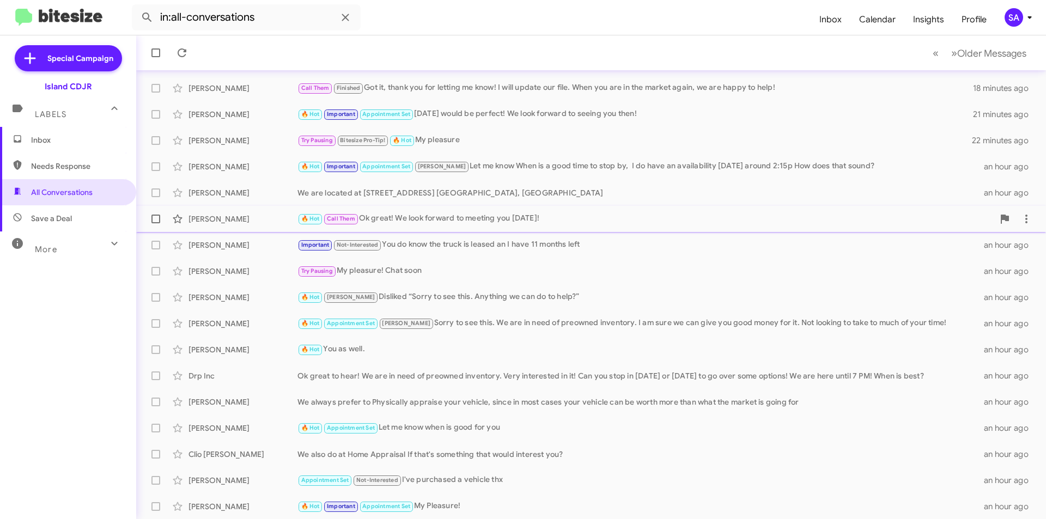
scroll to position [113, 0]
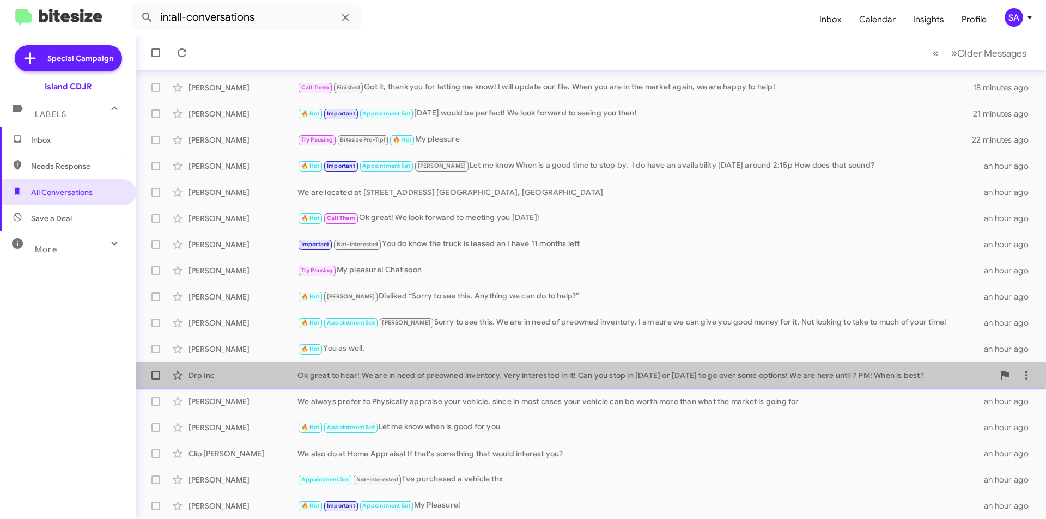
click at [604, 386] on span "Drp Inc Ok great to hear! We are in need of preowned inventory. Very interested…" at bounding box center [590, 375] width 909 height 26
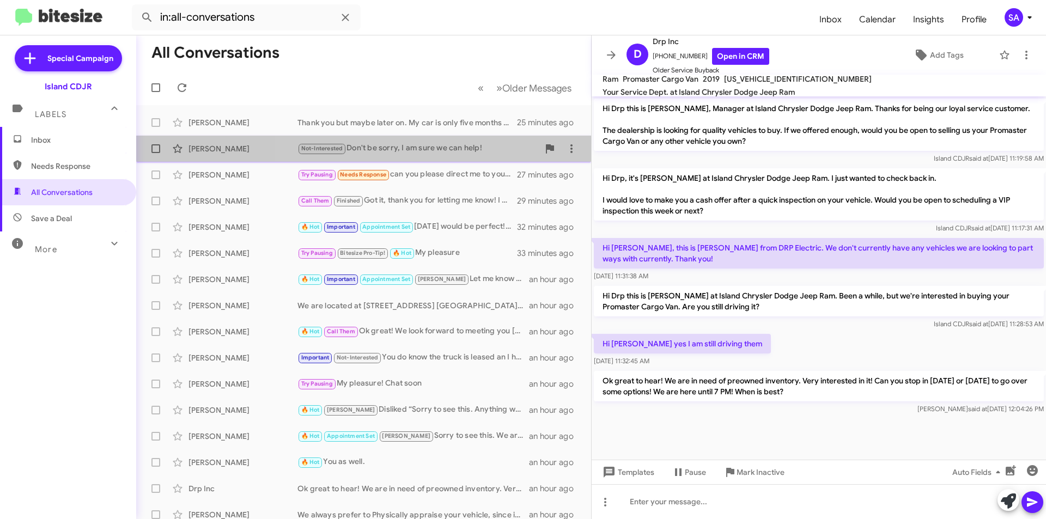
click at [427, 144] on div "Not-Interested Don't be sorry, I am sure we can help!" at bounding box center [417, 148] width 241 height 13
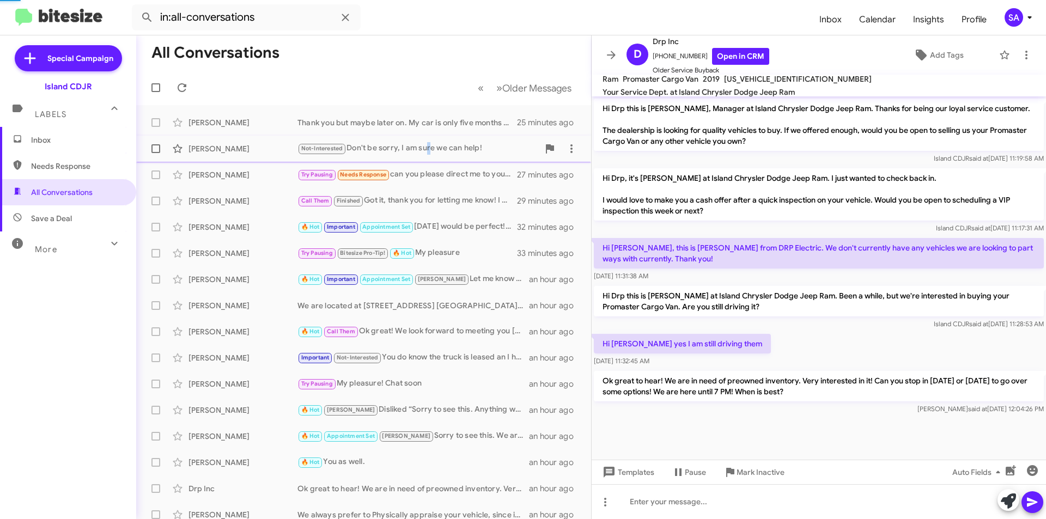
scroll to position [50, 0]
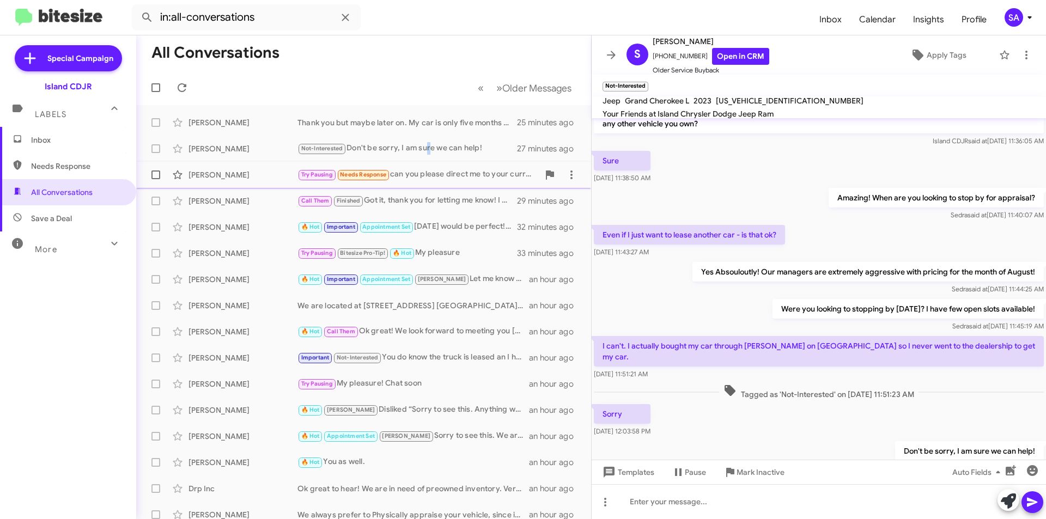
click at [430, 164] on div "Roy Feintuch Try Pausing Needs Response can you please direct me to your curren…" at bounding box center [363, 175] width 437 height 22
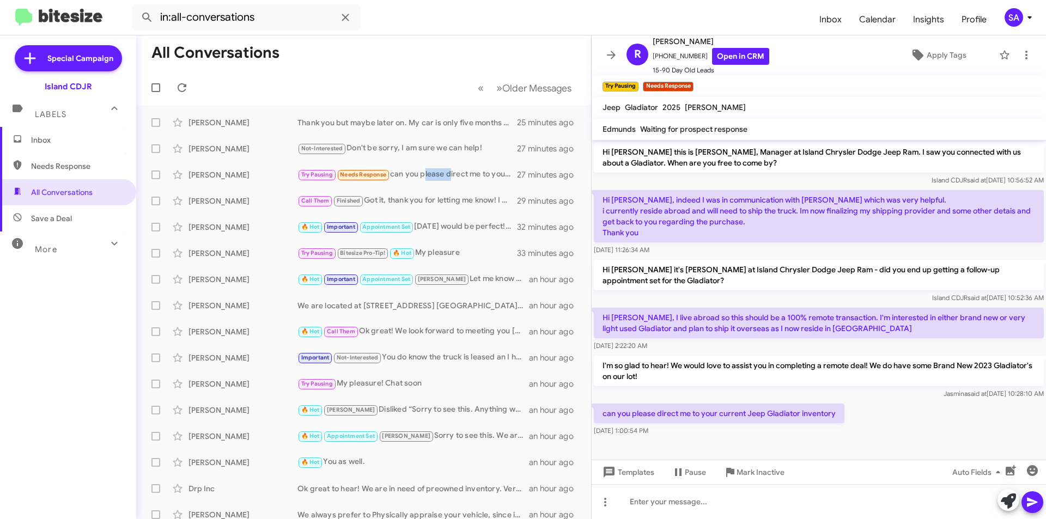
click at [58, 172] on span "Needs Response" at bounding box center [68, 166] width 136 height 26
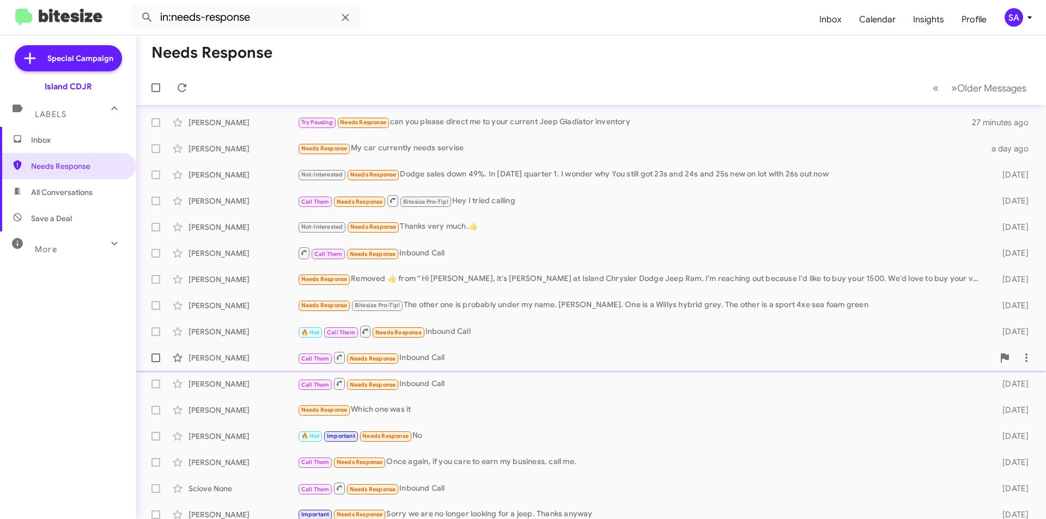
scroll to position [113, 0]
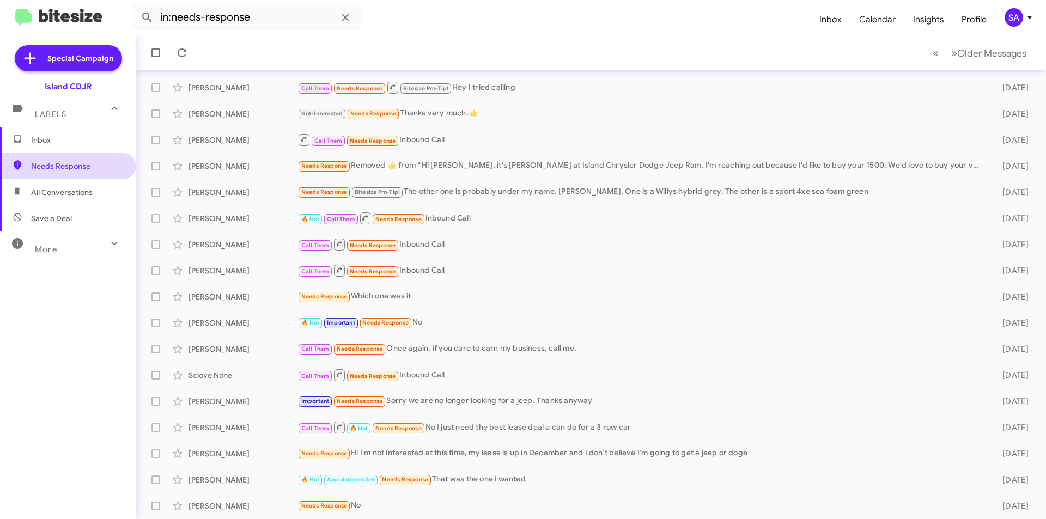
click at [69, 168] on span "Needs Response" at bounding box center [77, 166] width 93 height 11
click at [65, 186] on span "All Conversations" at bounding box center [68, 192] width 136 height 26
type input "in:all-conversations"
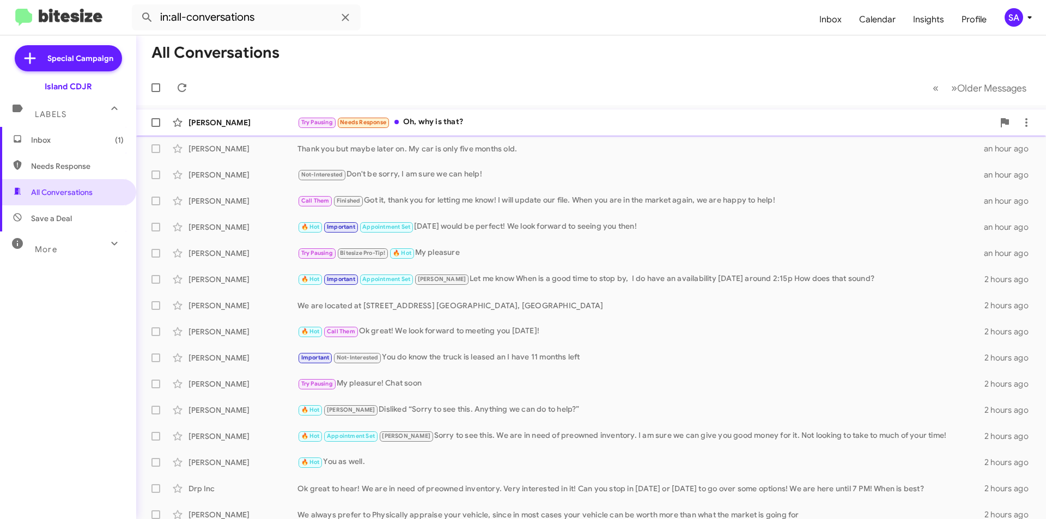
click at [277, 123] on div "[PERSON_NAME]" at bounding box center [242, 122] width 109 height 11
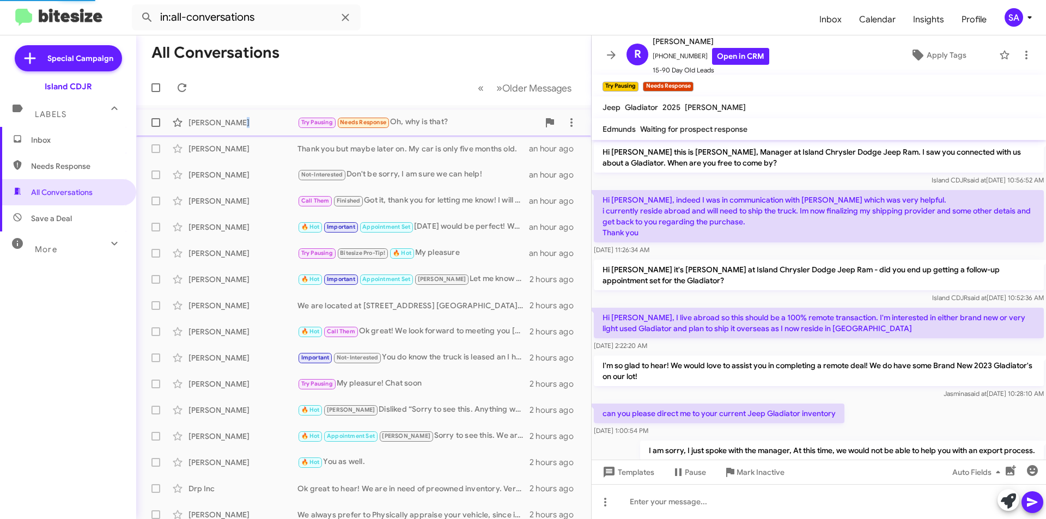
scroll to position [75, 0]
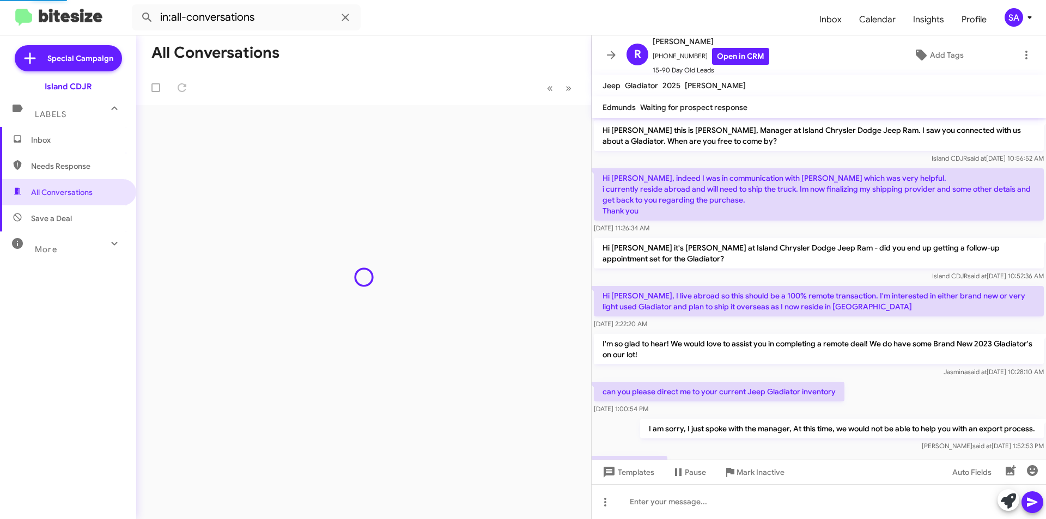
scroll to position [93, 0]
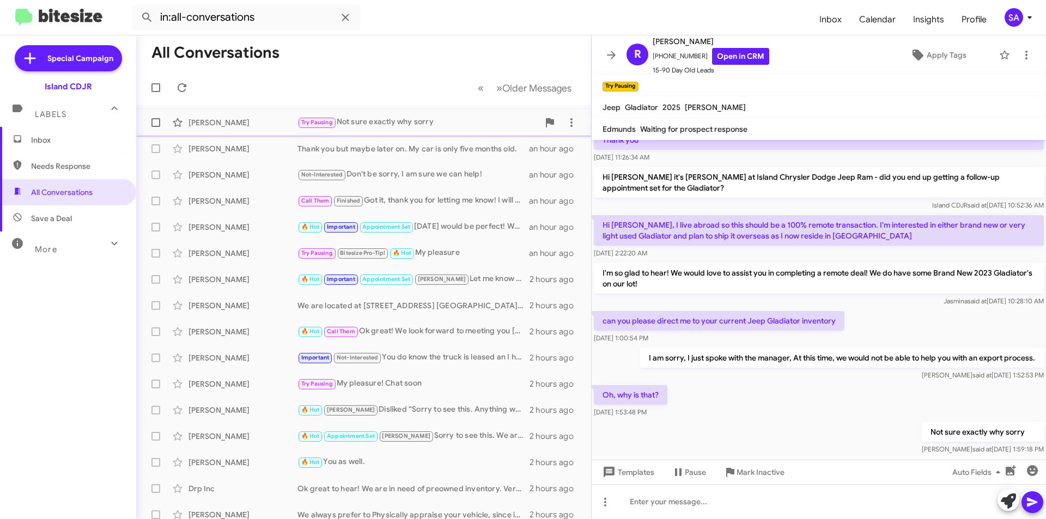
click at [426, 124] on div "Try Pausing Not sure exactly why sorry" at bounding box center [417, 122] width 241 height 13
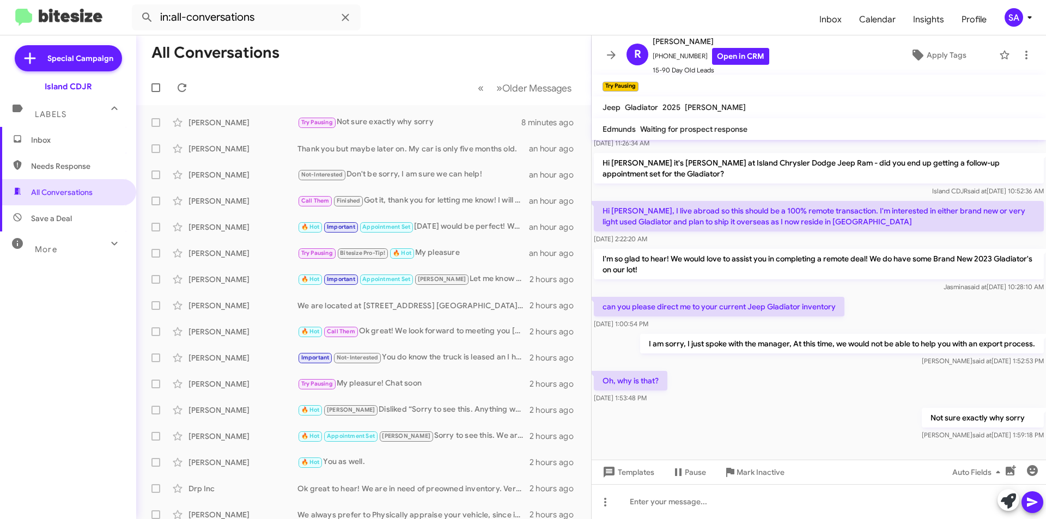
scroll to position [114, 0]
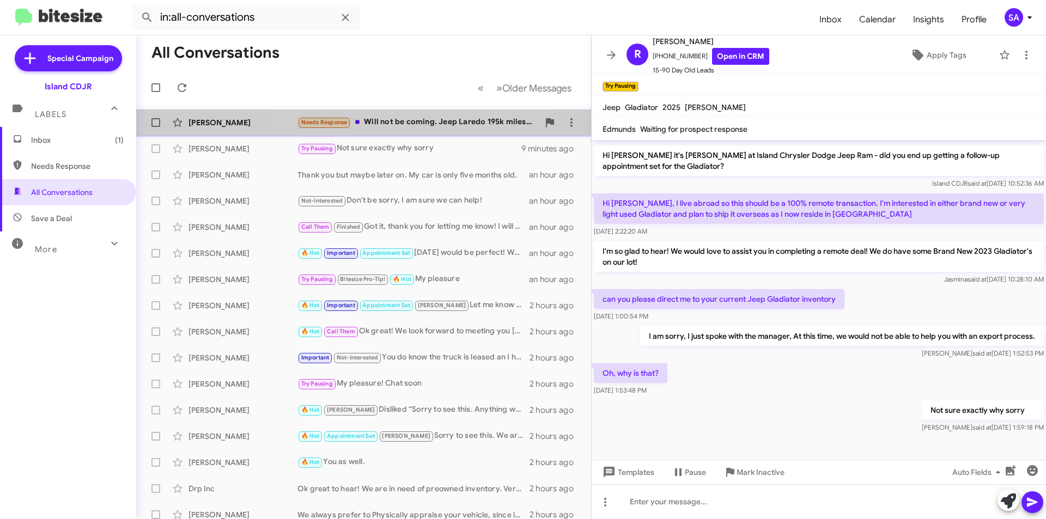
click at [422, 132] on div "[PERSON_NAME] Needs Response Will not be coming. Jeep Laredo 195k miles couple …" at bounding box center [363, 123] width 437 height 22
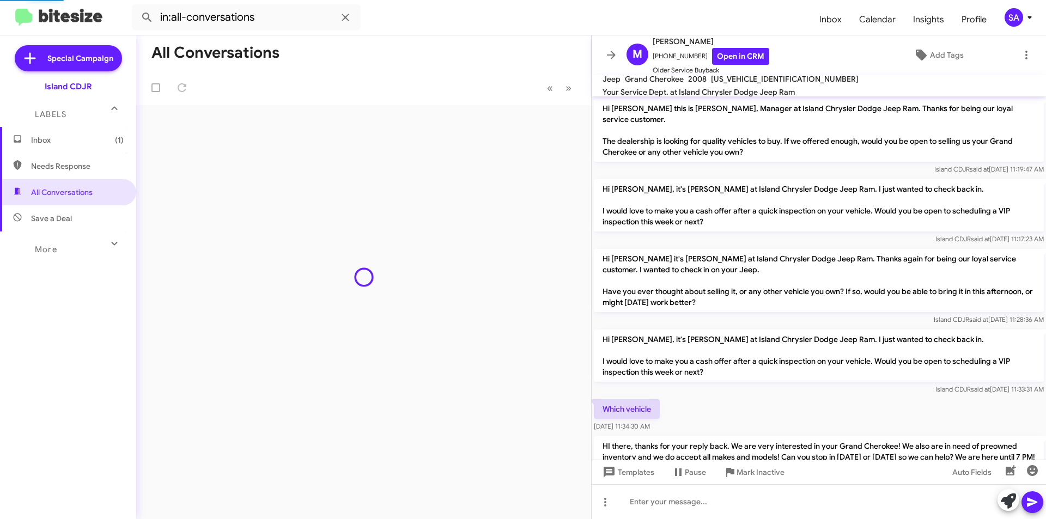
scroll to position [180, 0]
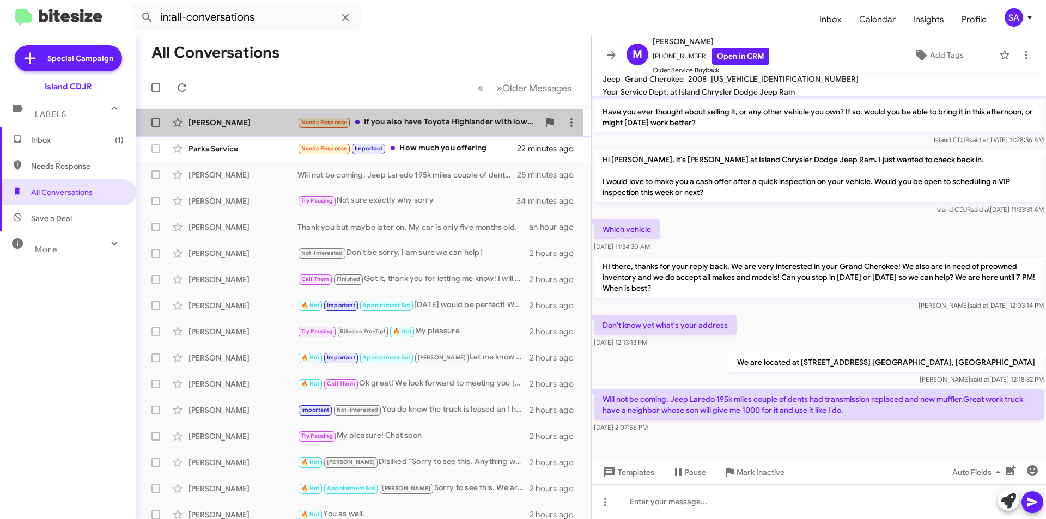
click at [264, 119] on div "[PERSON_NAME]" at bounding box center [242, 122] width 109 height 11
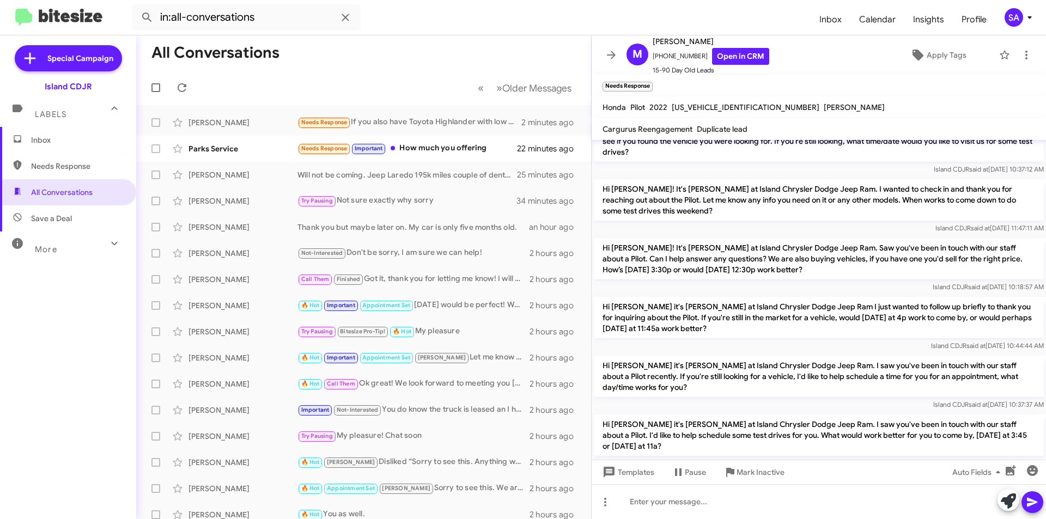
scroll to position [665, 0]
